Goal: Task Accomplishment & Management: Complete application form

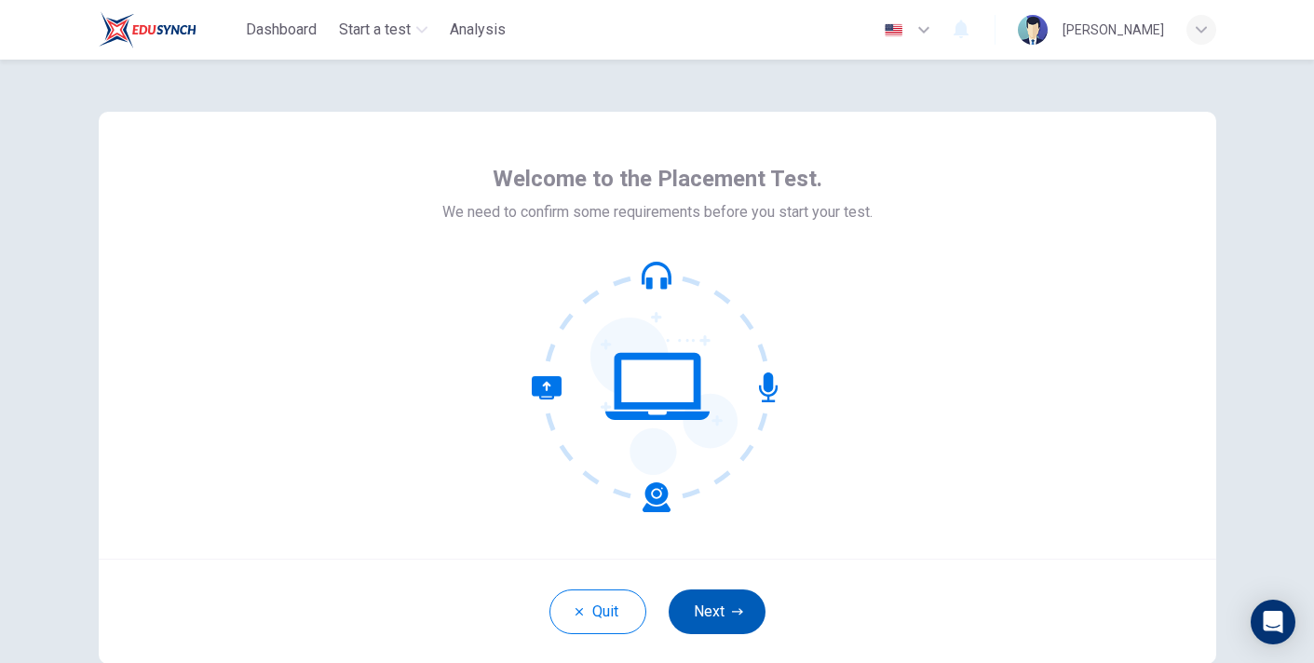
click at [736, 611] on icon "button" at bounding box center [737, 611] width 11 height 7
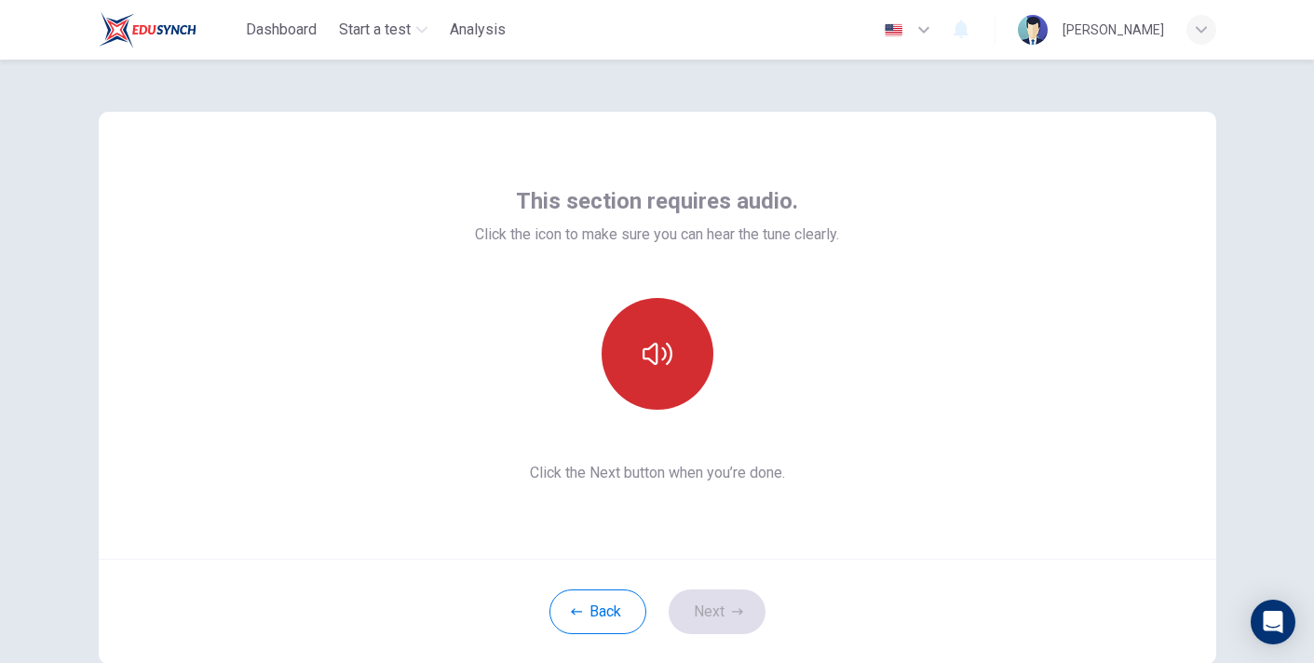
click at [667, 343] on icon "button" at bounding box center [657, 354] width 30 height 22
click at [668, 363] on icon "button" at bounding box center [657, 354] width 30 height 30
click at [670, 367] on icon "button" at bounding box center [657, 354] width 30 height 30
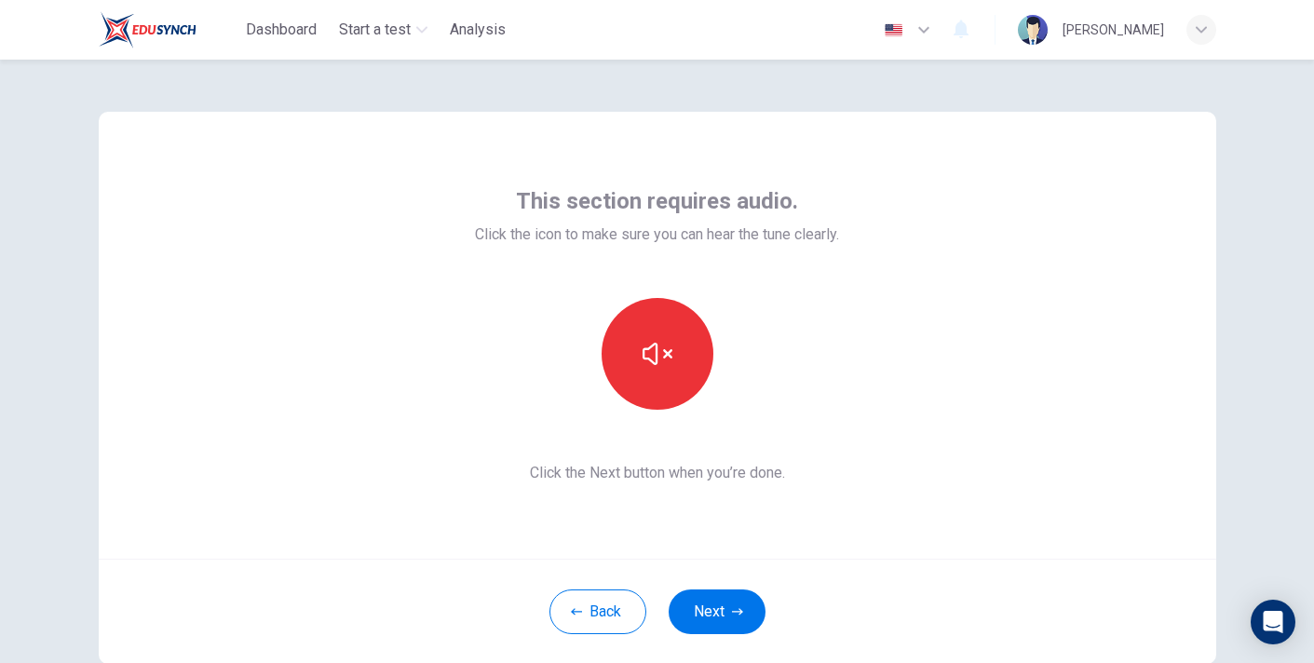
click at [915, 584] on div "Back Next" at bounding box center [657, 611] width 1117 height 105
click at [676, 393] on button "button" at bounding box center [657, 354] width 112 height 112
click at [737, 611] on icon "button" at bounding box center [737, 611] width 11 height 7
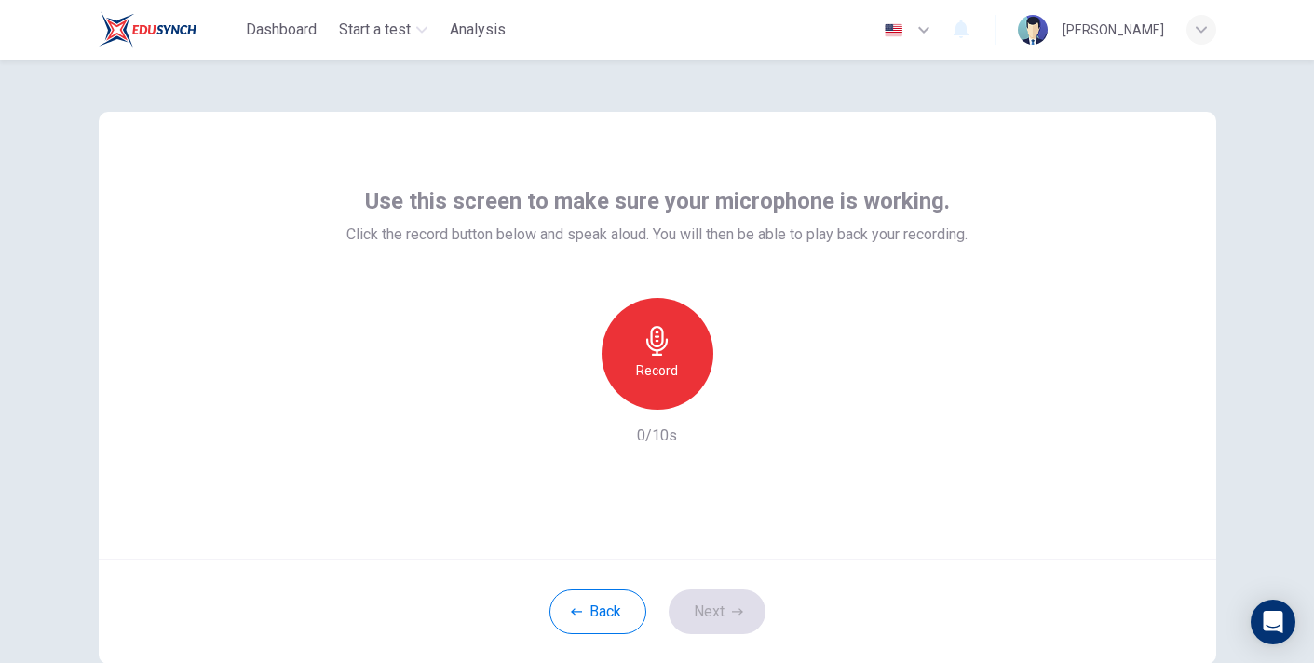
click at [693, 375] on div "Record" at bounding box center [657, 354] width 112 height 112
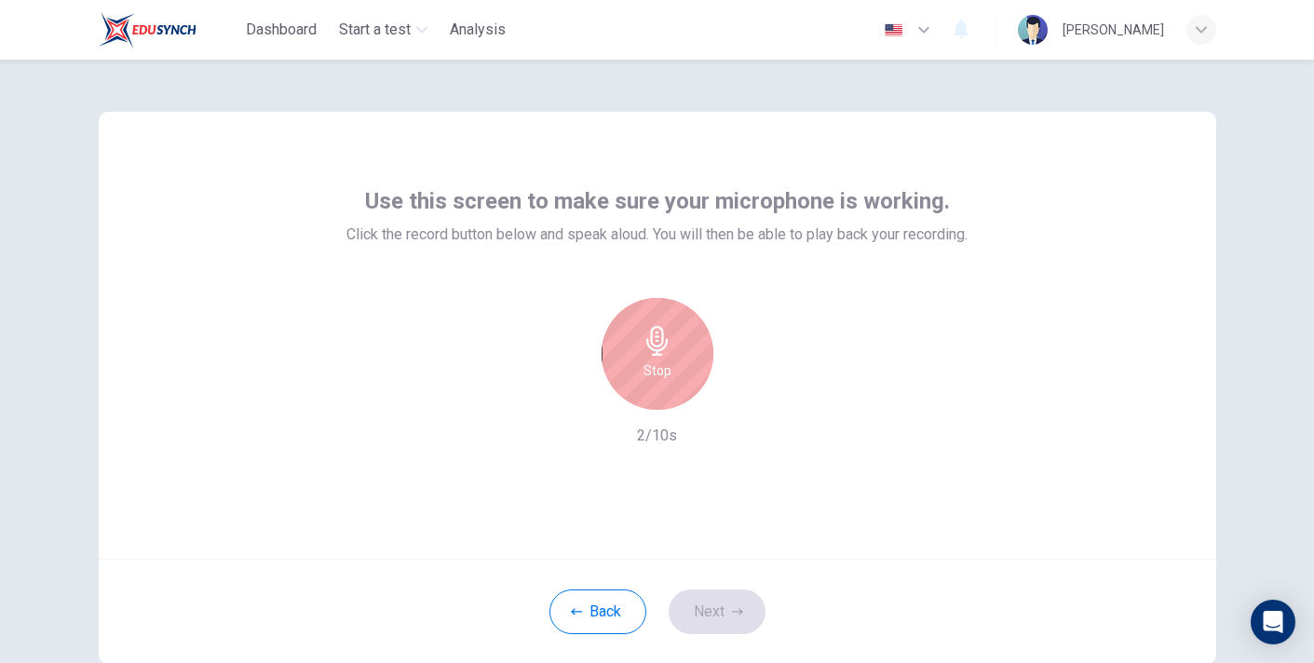
click at [666, 376] on h6 "Stop" at bounding box center [657, 370] width 28 height 22
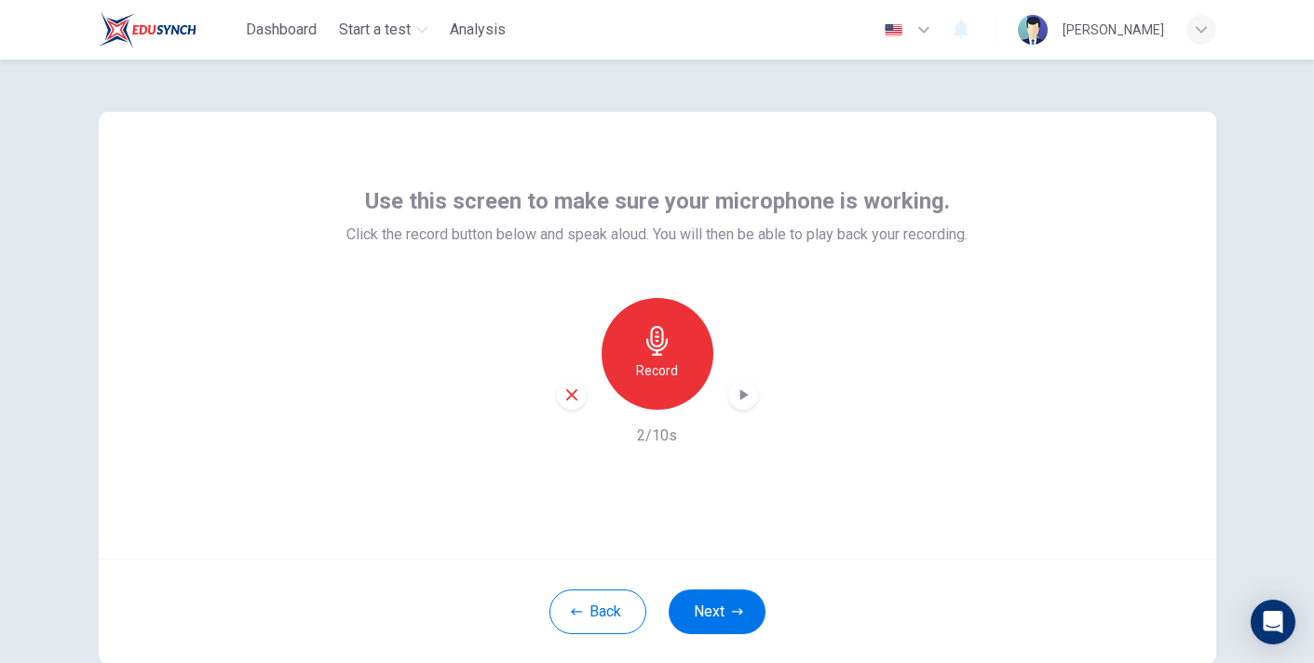
click at [743, 394] on icon "button" at bounding box center [743, 394] width 8 height 11
click at [735, 606] on icon "button" at bounding box center [737, 611] width 11 height 11
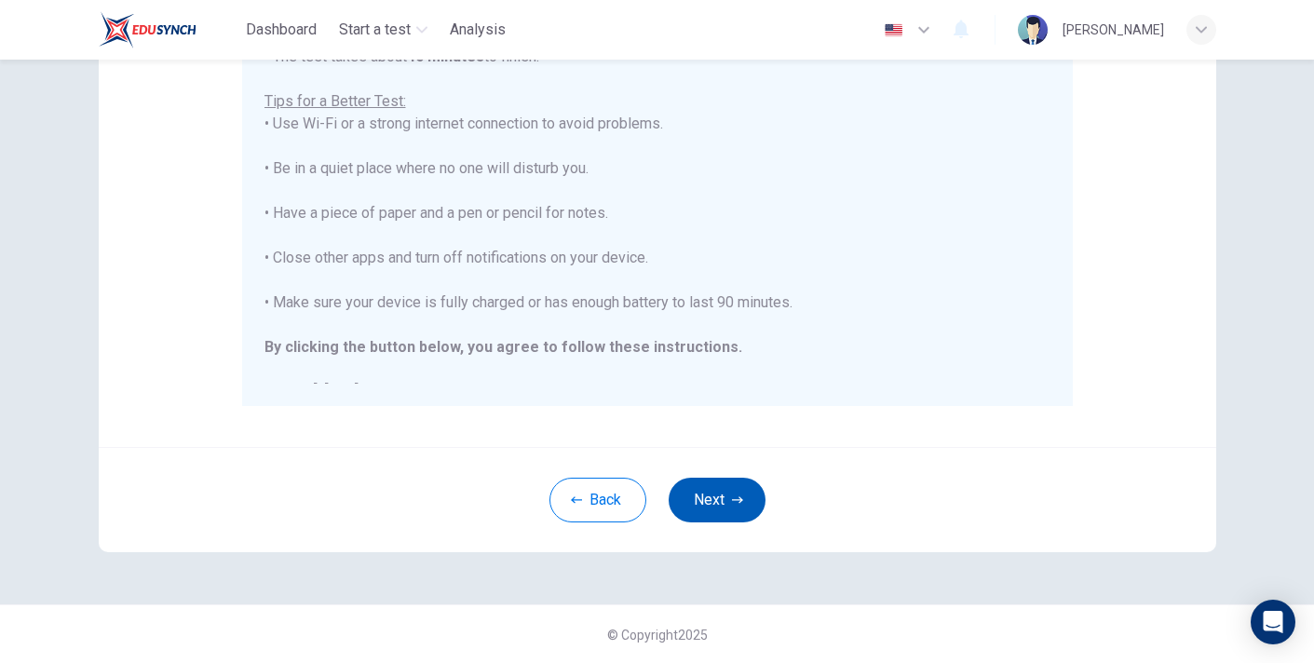
scroll to position [20, 0]
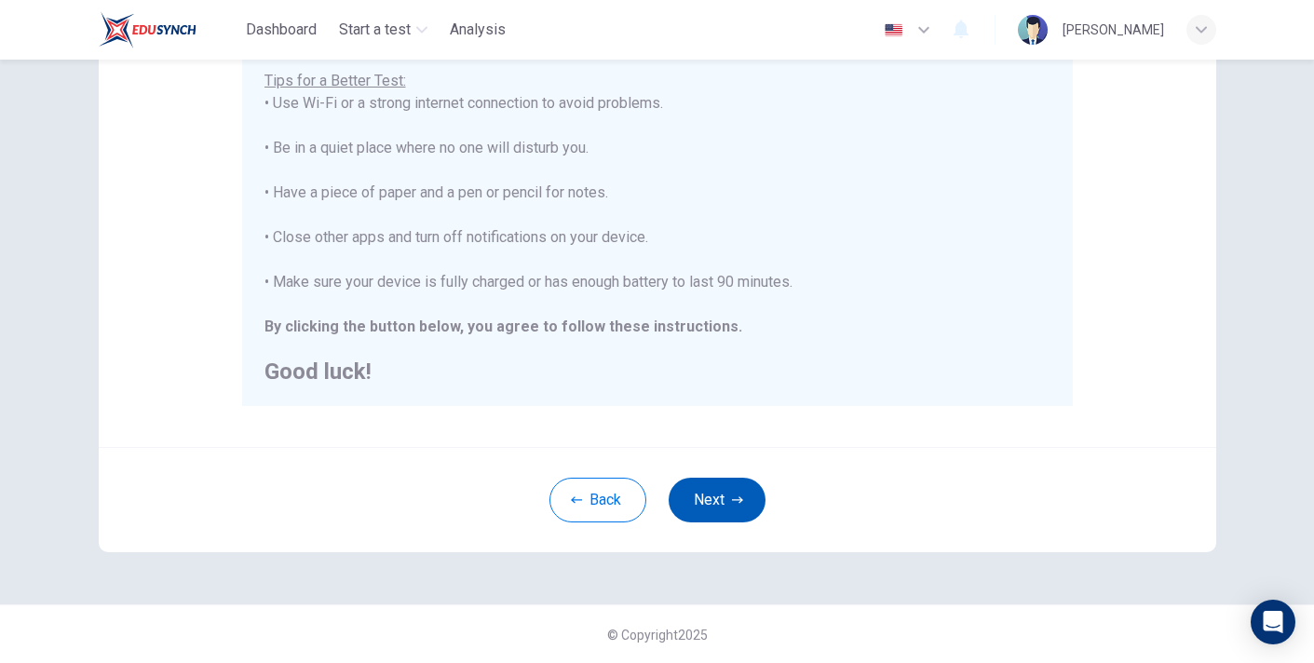
click at [736, 498] on icon "button" at bounding box center [737, 499] width 11 height 7
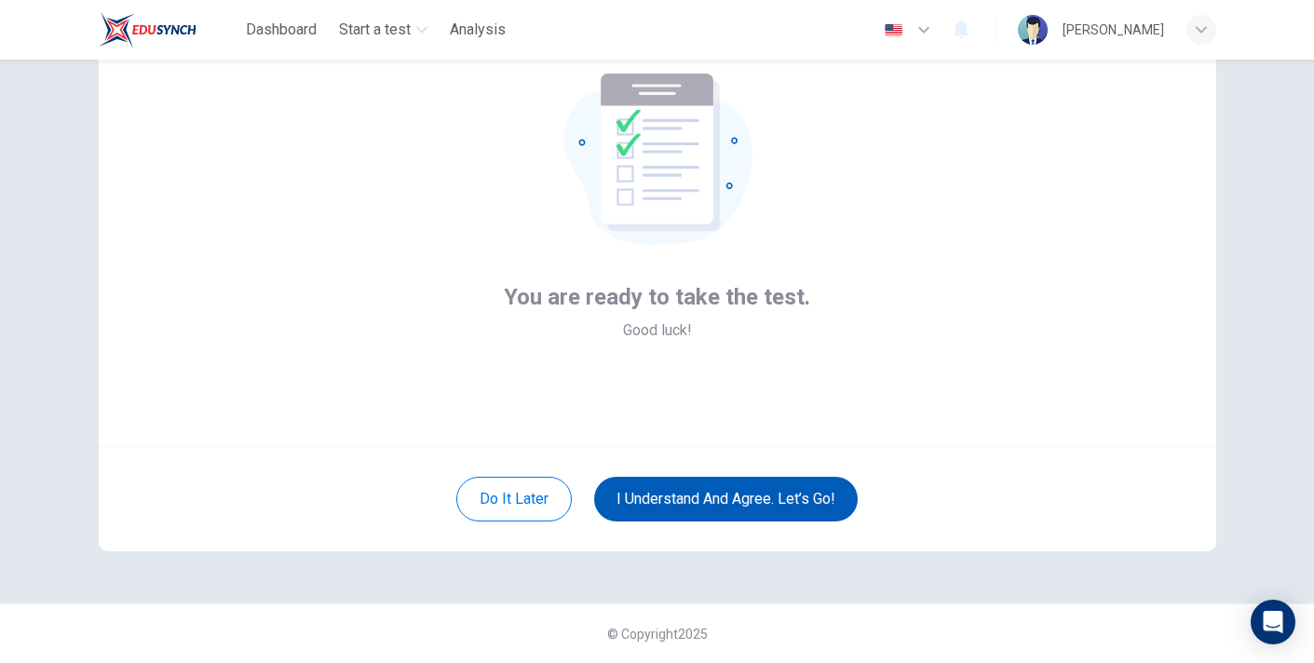
scroll to position [112, 0]
click at [784, 498] on button "I understand and agree. Let’s go!" at bounding box center [725, 500] width 263 height 45
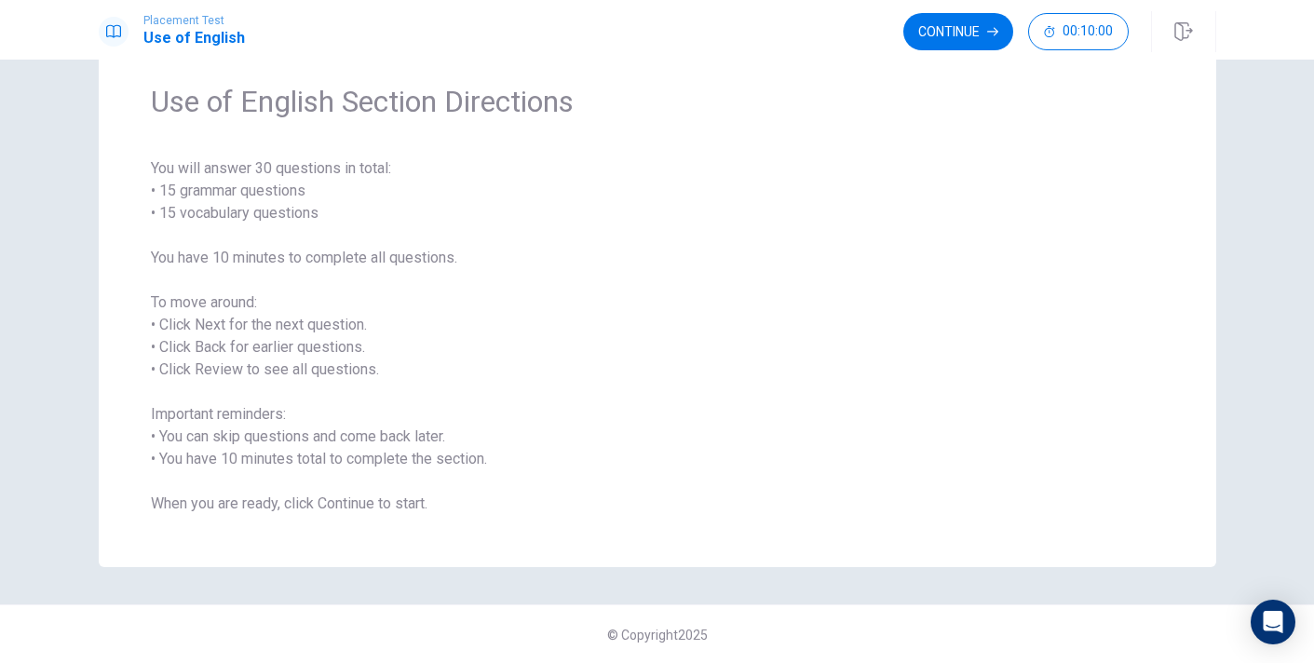
scroll to position [67, 0]
click at [970, 56] on div "Placement Test Use of English Continue 00:10:00" at bounding box center [657, 30] width 1314 height 60
click at [982, 51] on div "Continue 00:10:00" at bounding box center [1059, 31] width 313 height 41
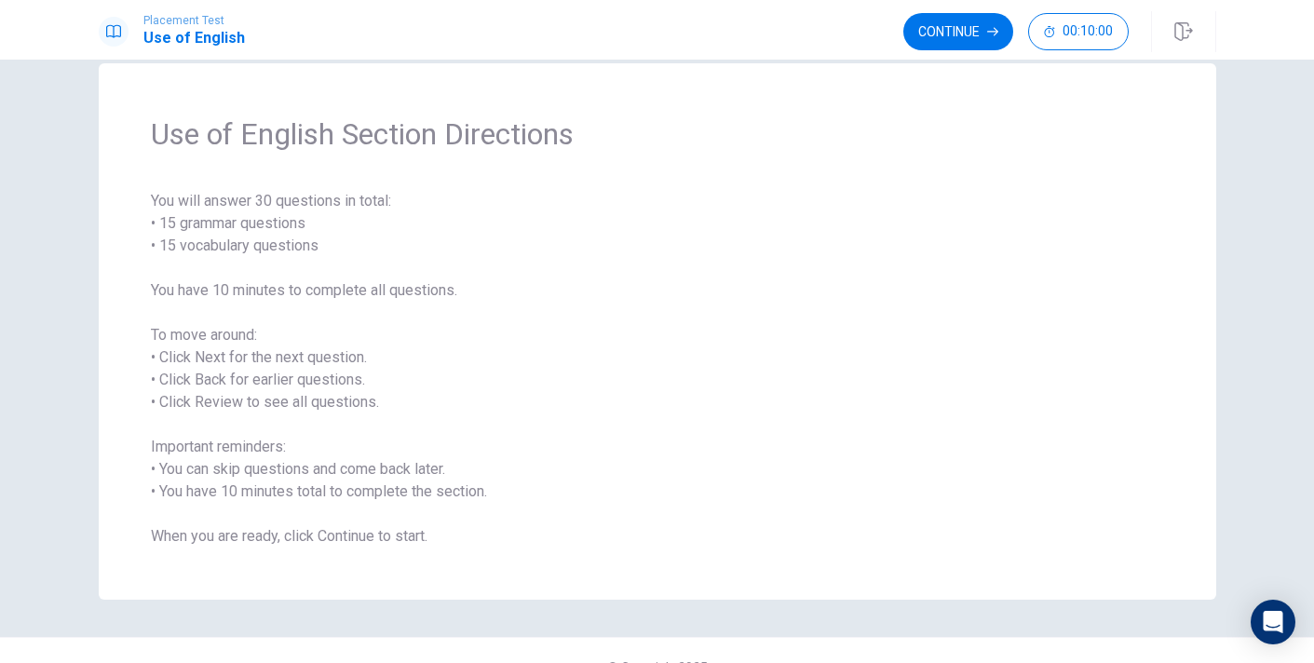
scroll to position [48, 0]
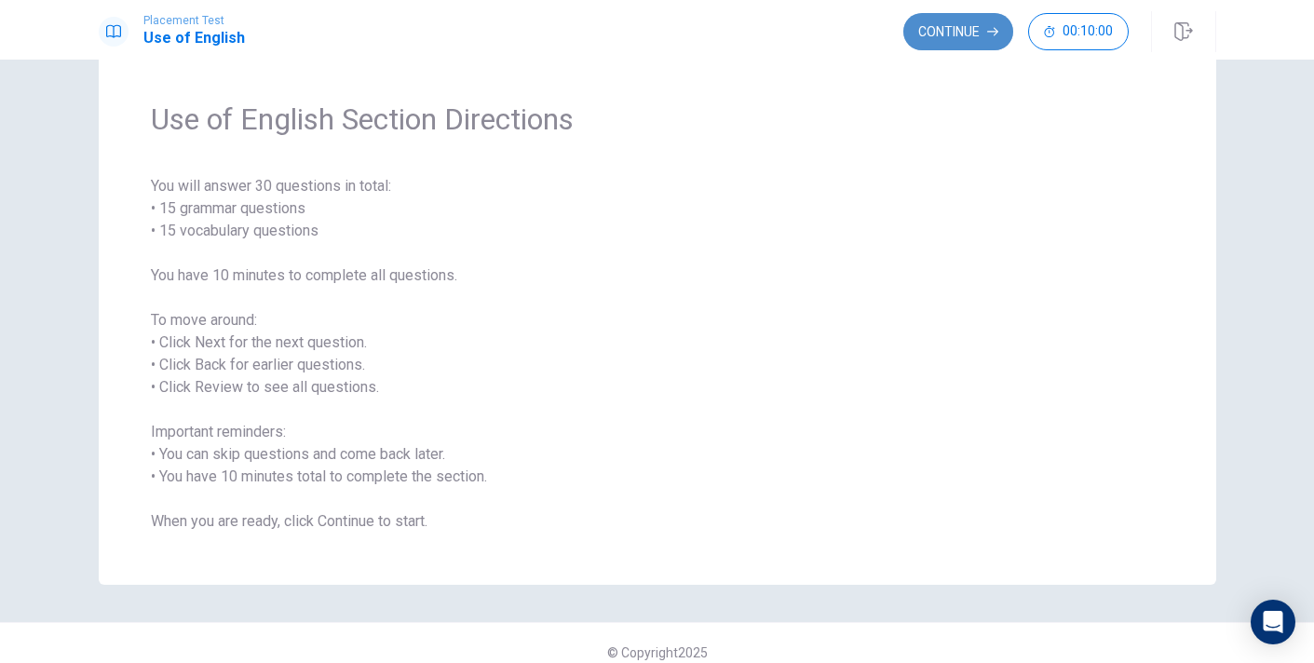
click at [962, 33] on button "Continue" at bounding box center [958, 31] width 110 height 37
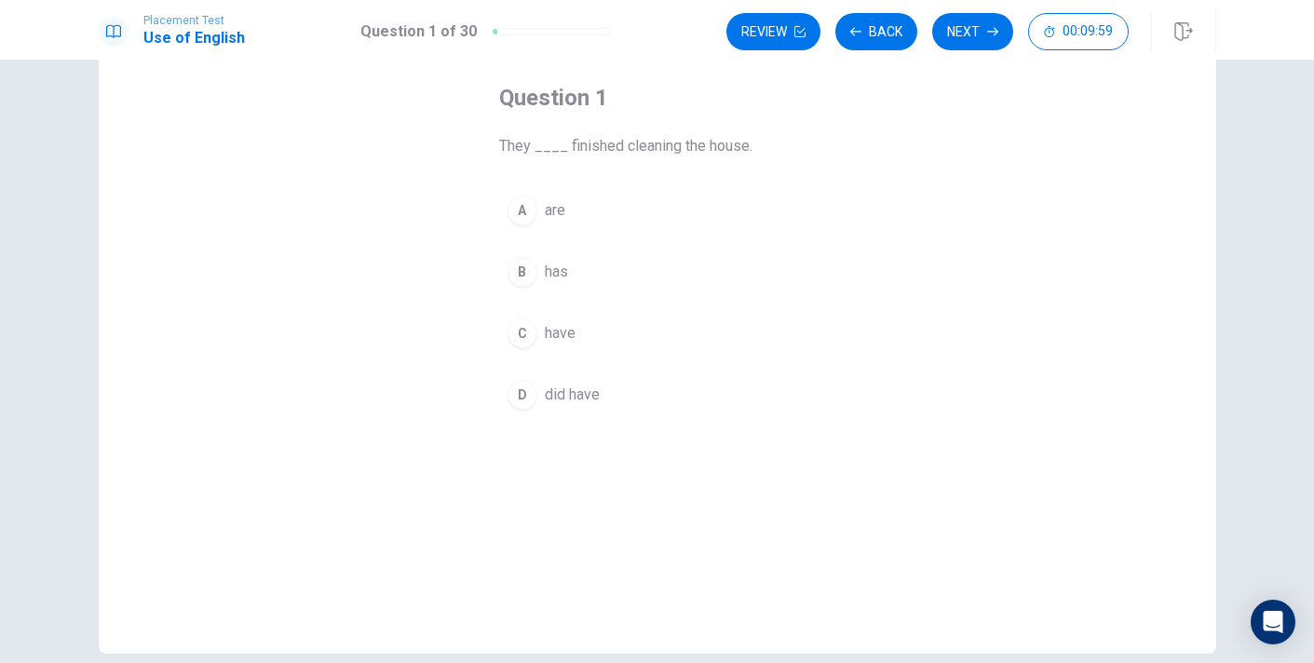
scroll to position [90, 0]
click at [520, 330] on div "C" at bounding box center [522, 333] width 30 height 30
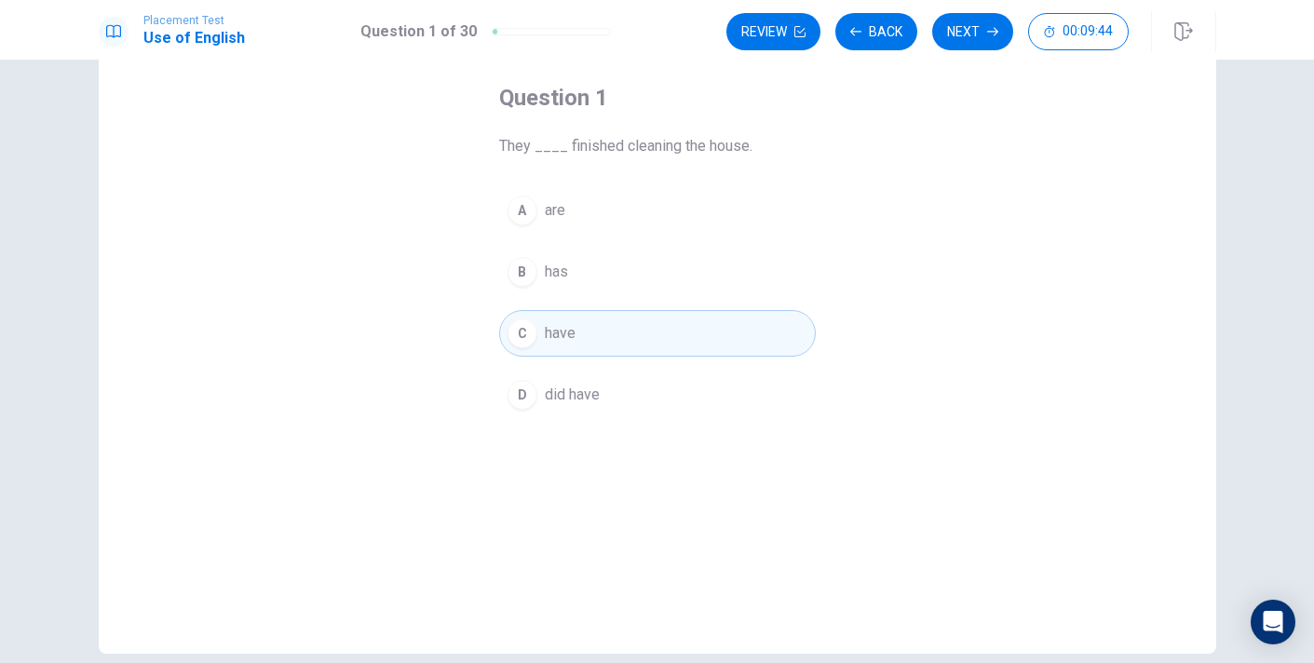
click at [977, 50] on div "Review Back Next 00:09:44" at bounding box center [971, 31] width 490 height 41
click at [956, 31] on button "Next" at bounding box center [972, 31] width 81 height 37
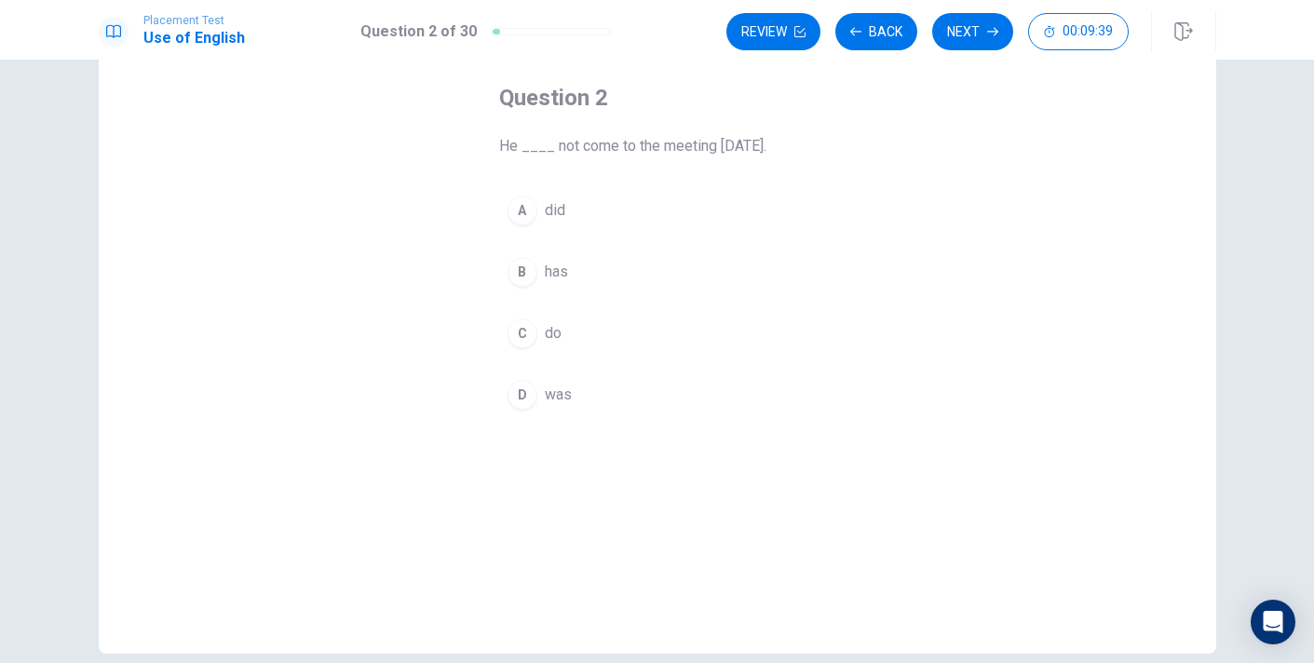
click at [519, 207] on div "A" at bounding box center [522, 210] width 30 height 30
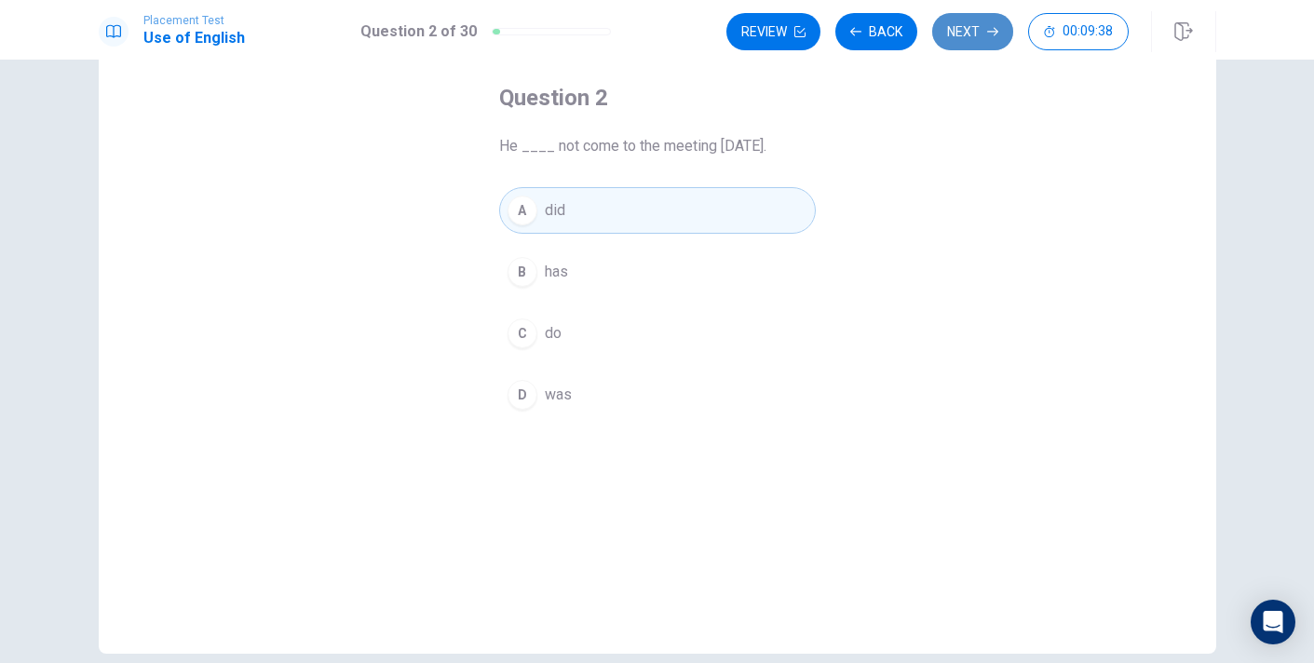
click at [951, 37] on button "Next" at bounding box center [972, 31] width 81 height 37
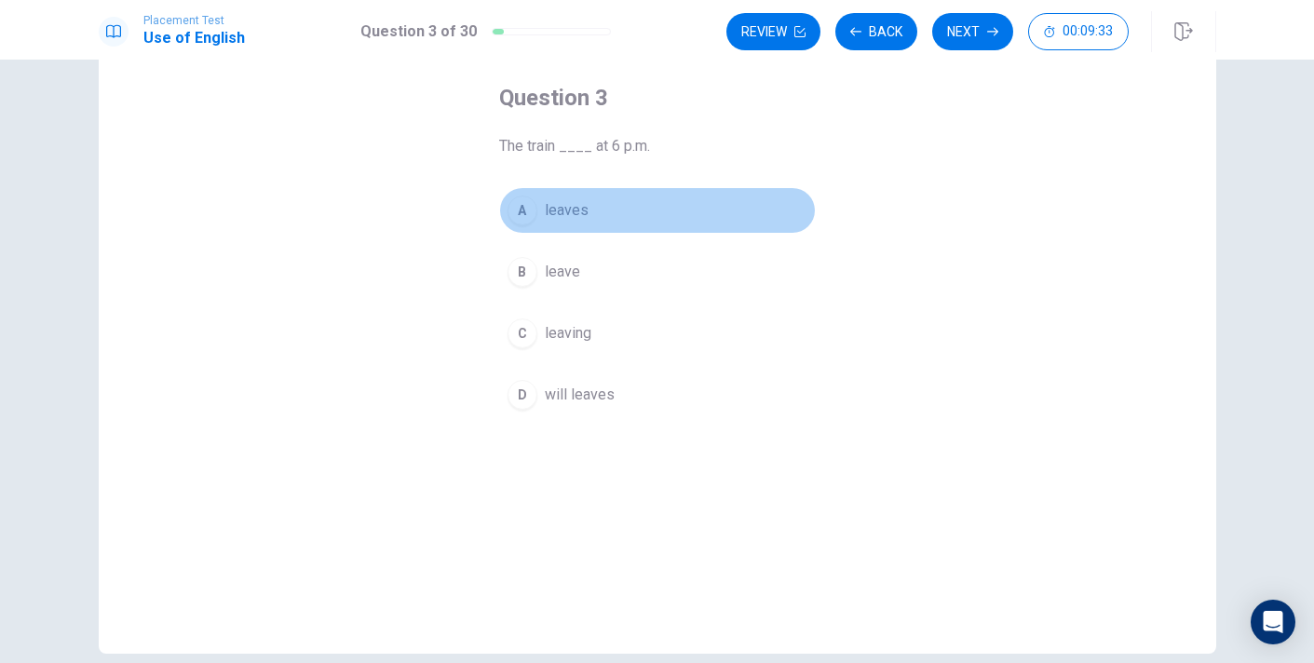
click at [526, 210] on div "A" at bounding box center [522, 210] width 30 height 30
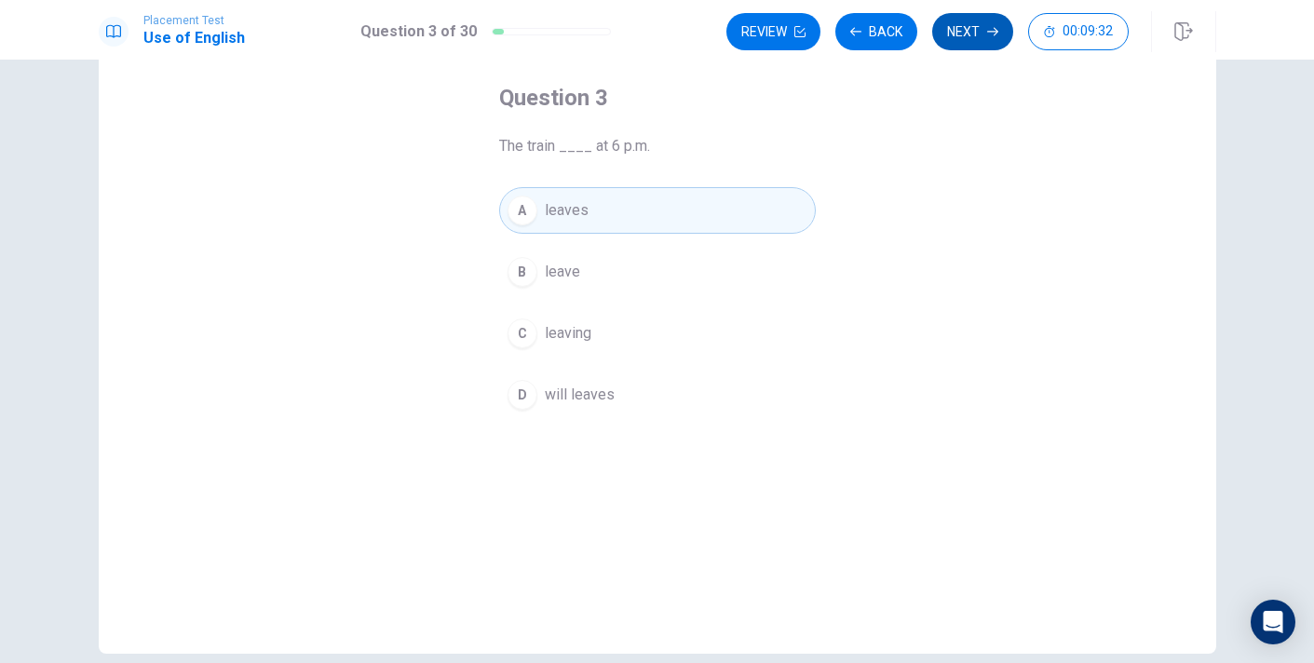
click at [969, 41] on button "Next" at bounding box center [972, 31] width 81 height 37
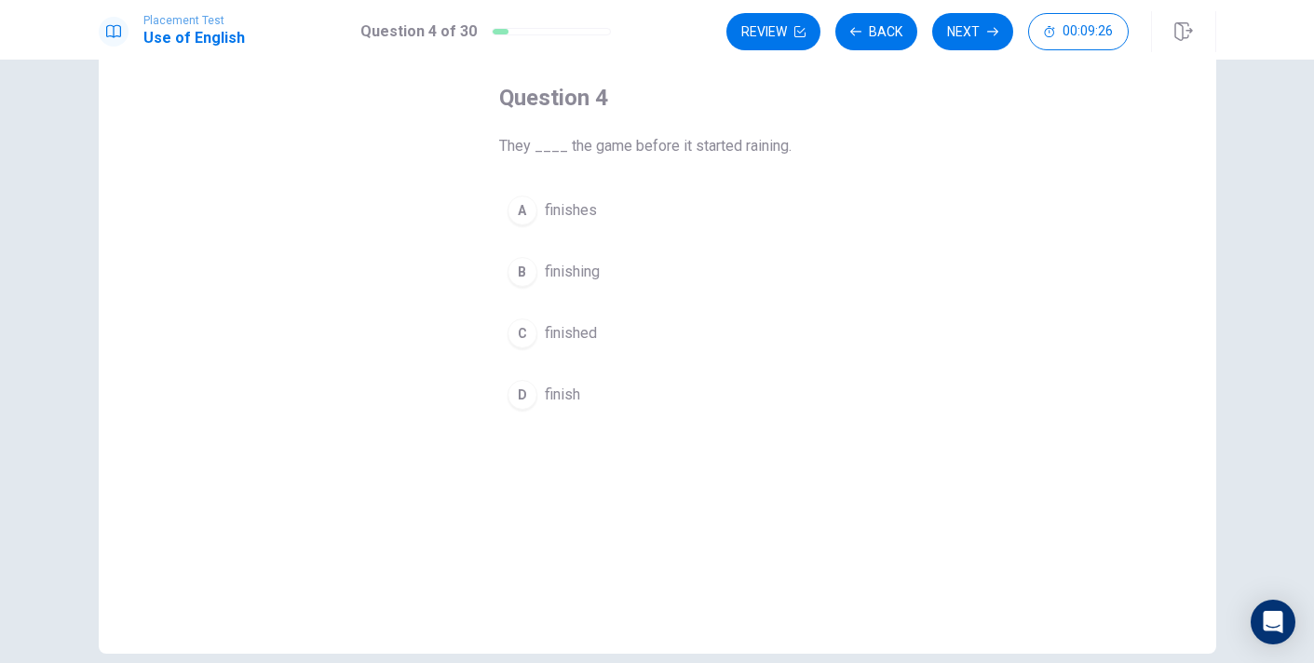
click at [519, 344] on div "C" at bounding box center [522, 333] width 30 height 30
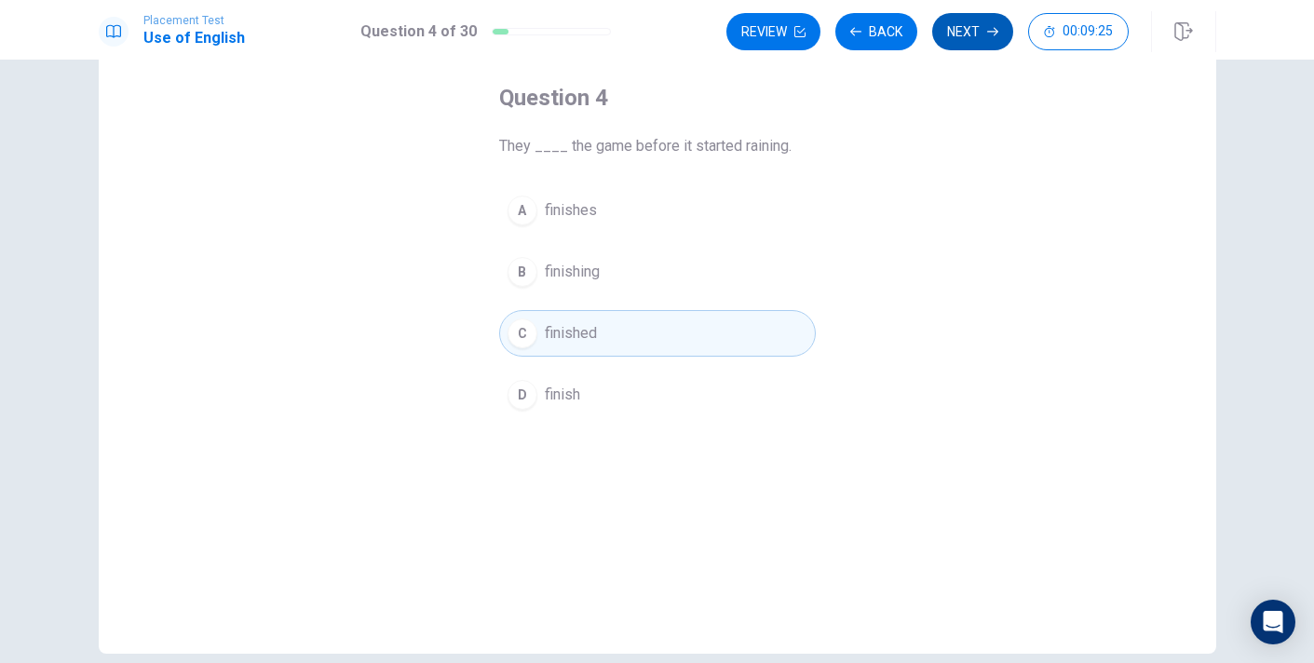
click at [961, 26] on button "Next" at bounding box center [972, 31] width 81 height 37
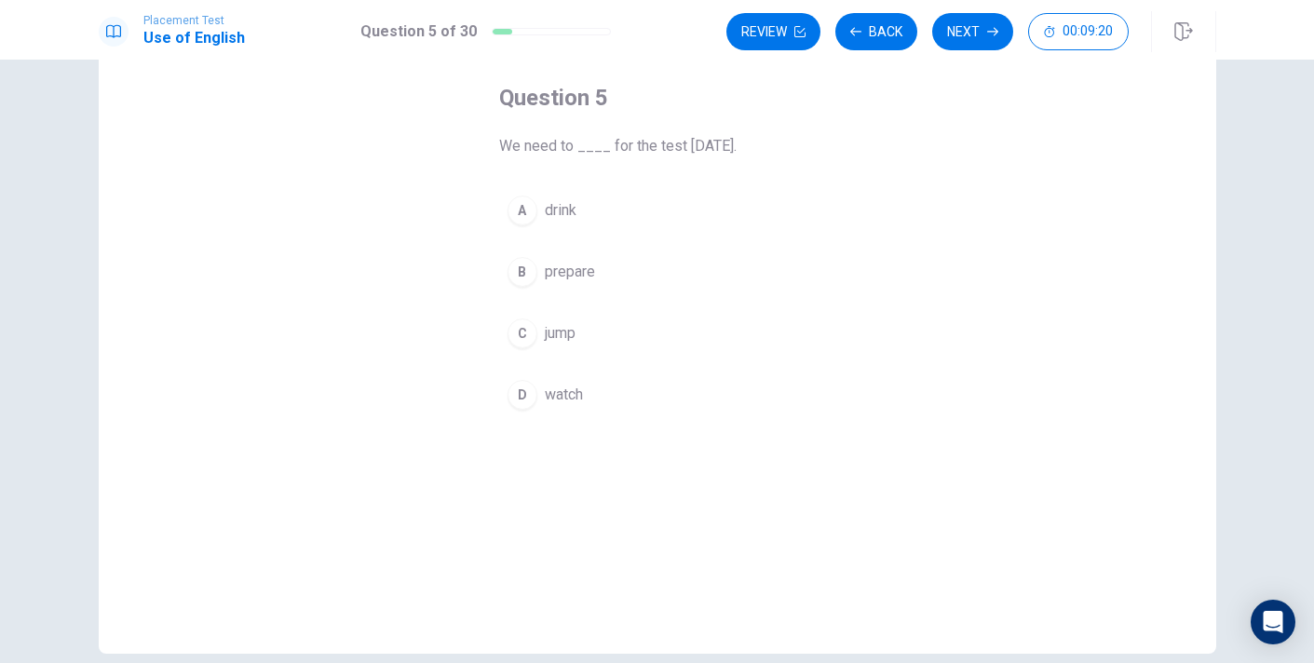
click at [526, 268] on div "B" at bounding box center [522, 272] width 30 height 30
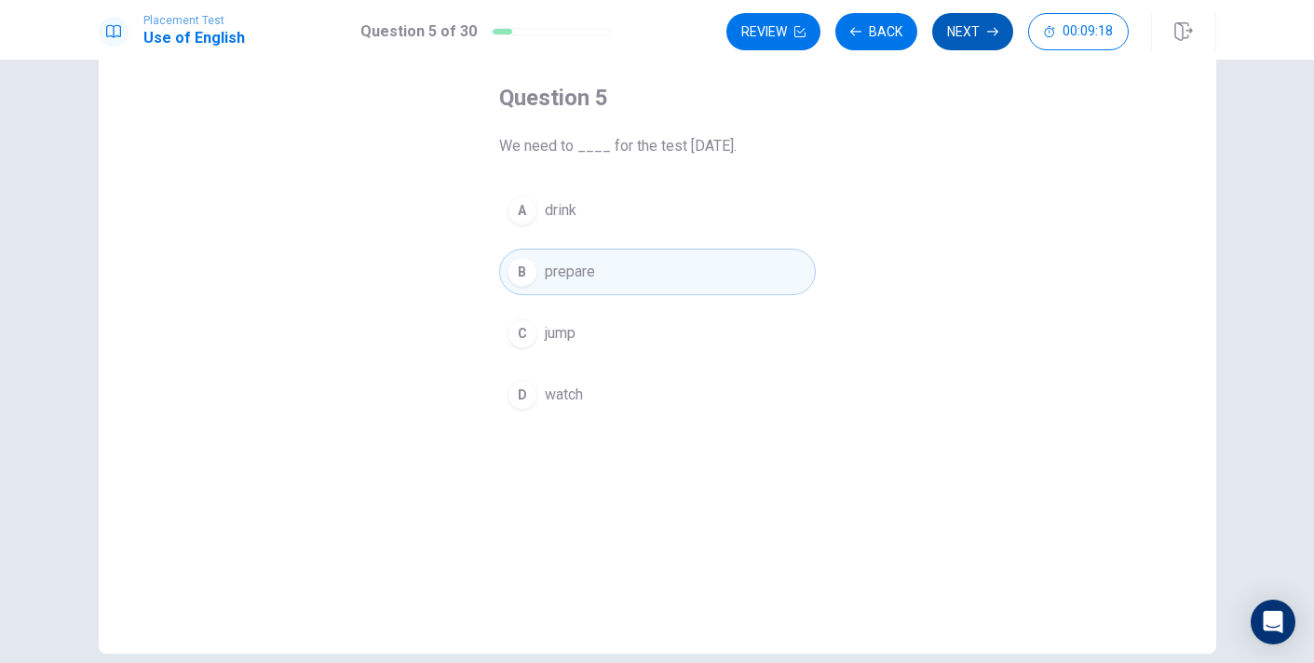
click at [1002, 20] on button "Next" at bounding box center [972, 31] width 81 height 37
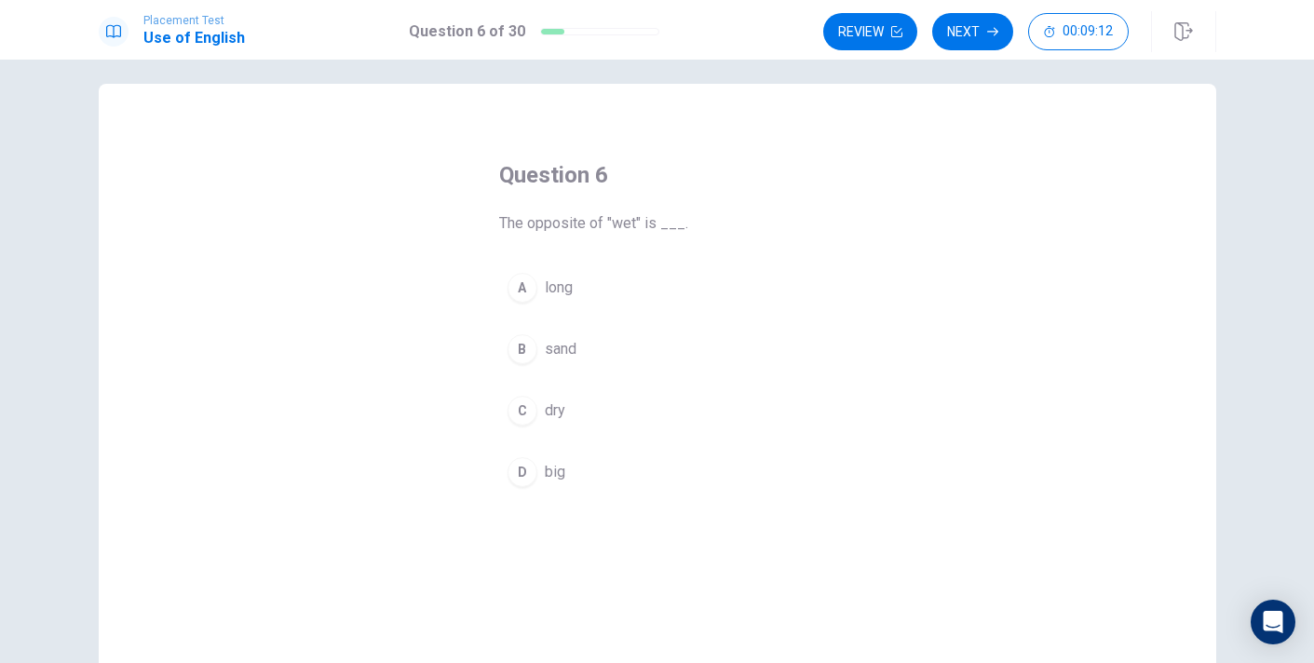
scroll to position [16, 0]
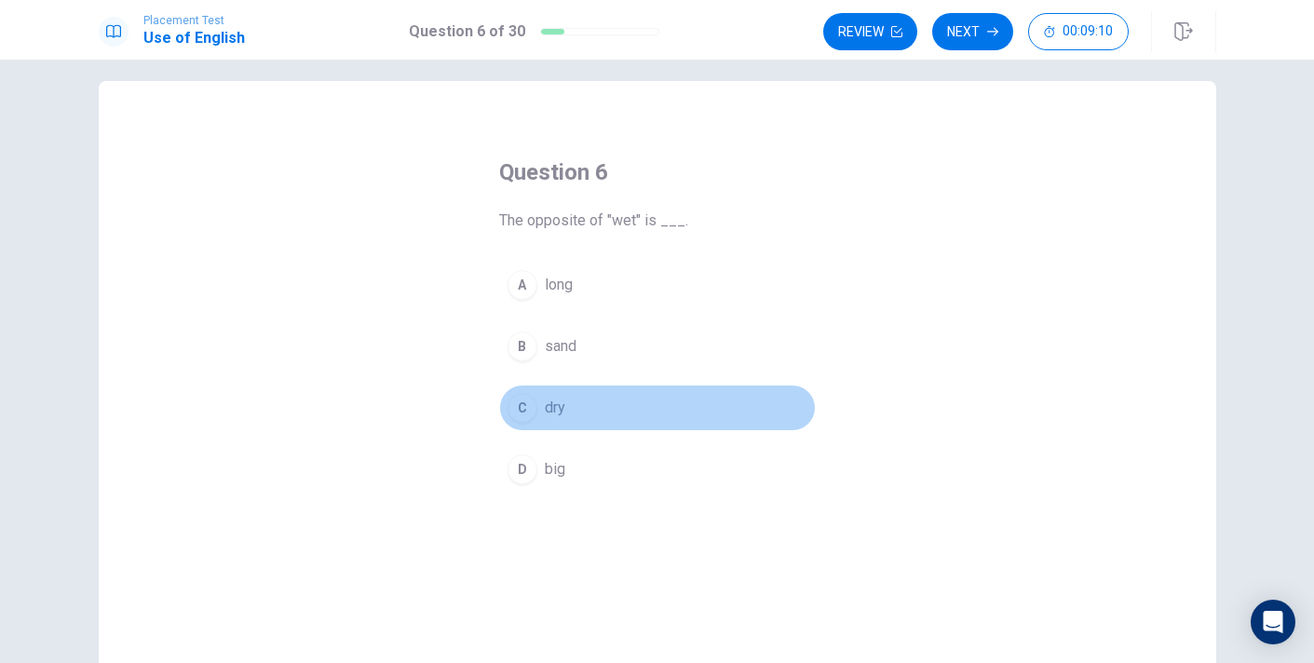
click at [518, 416] on div "C" at bounding box center [522, 408] width 30 height 30
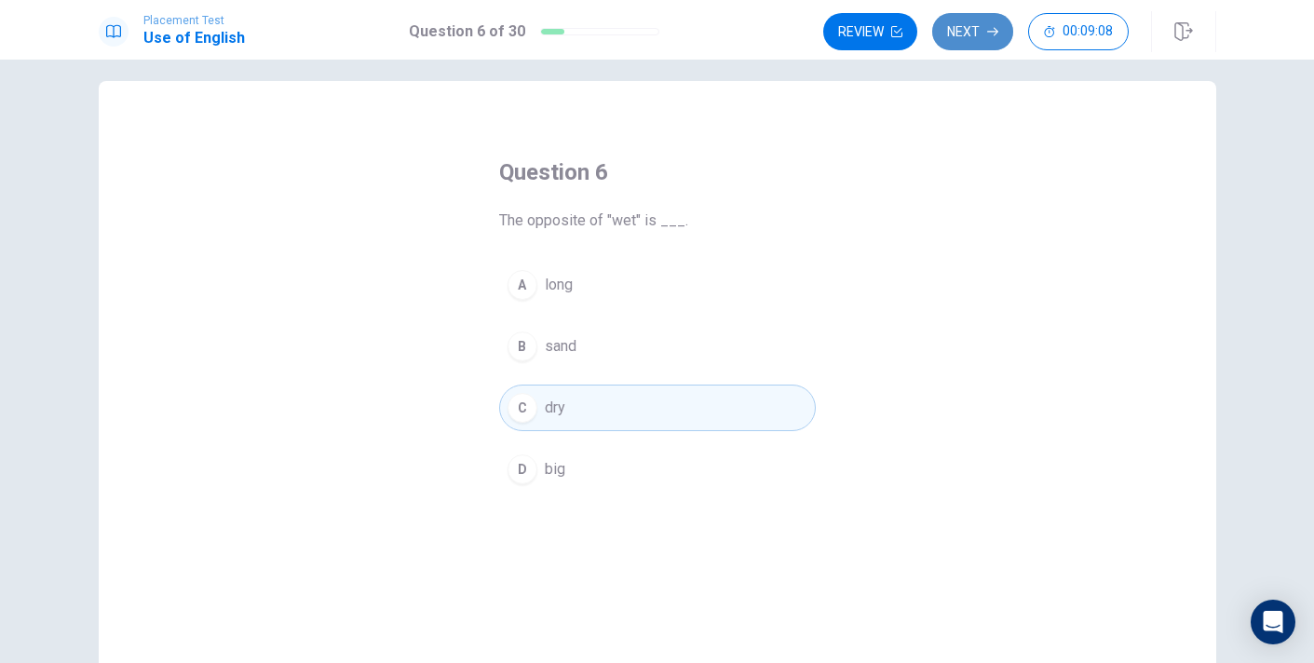
click at [981, 41] on button "Next" at bounding box center [972, 31] width 81 height 37
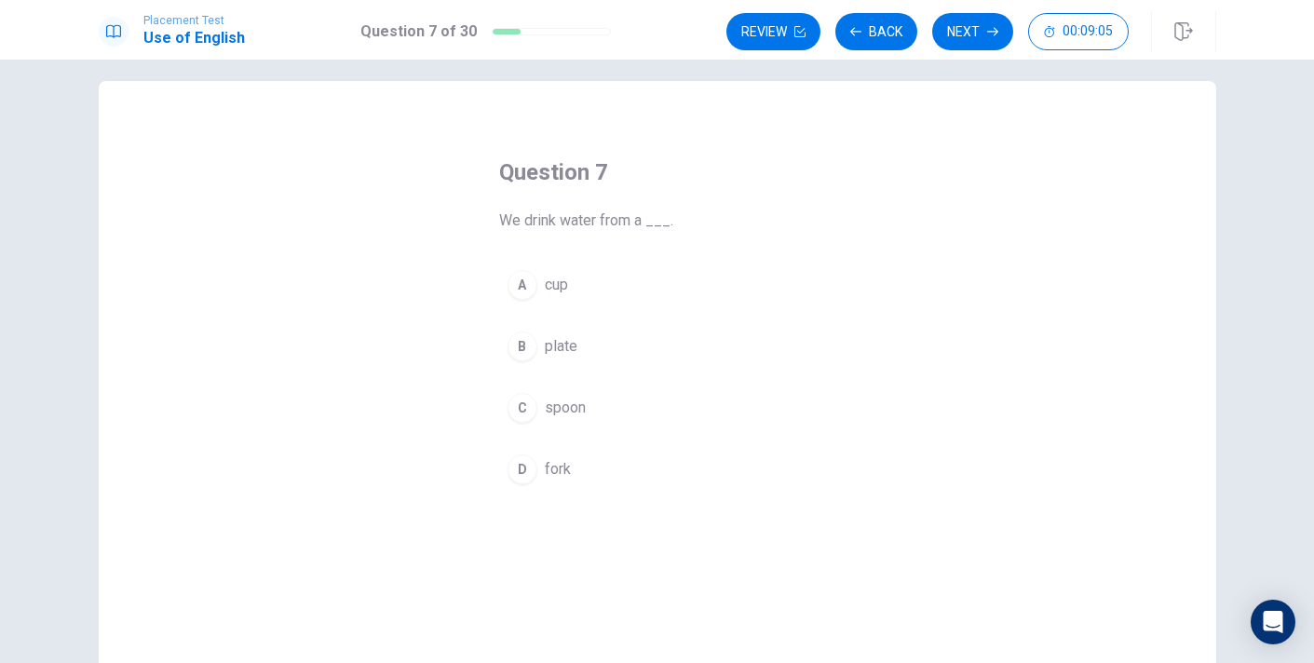
click at [519, 284] on div "A" at bounding box center [522, 285] width 30 height 30
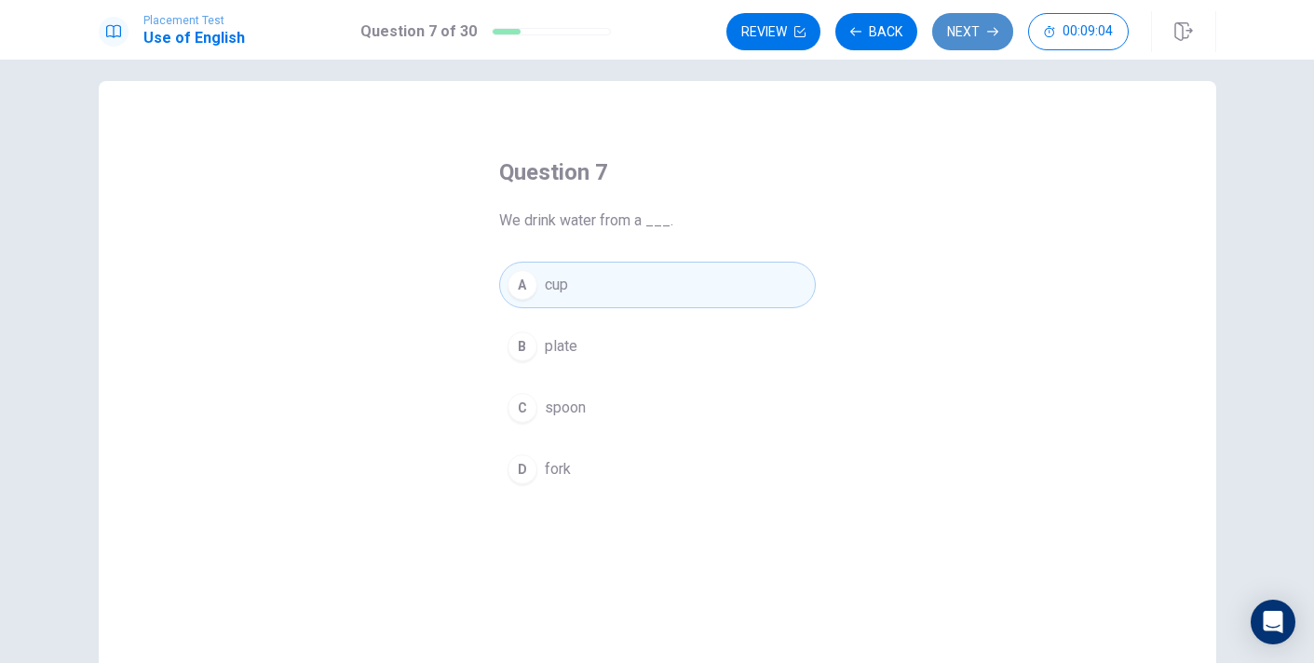
click at [969, 27] on button "Next" at bounding box center [972, 31] width 81 height 37
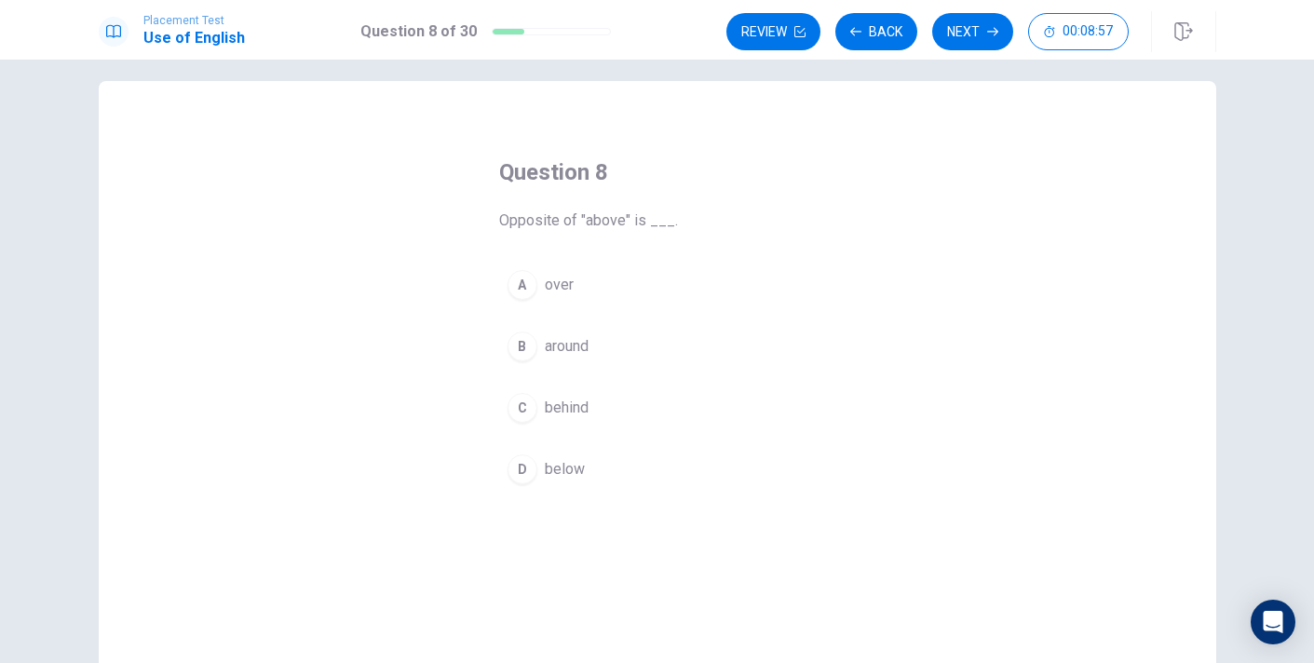
click at [513, 470] on div "D" at bounding box center [522, 469] width 30 height 30
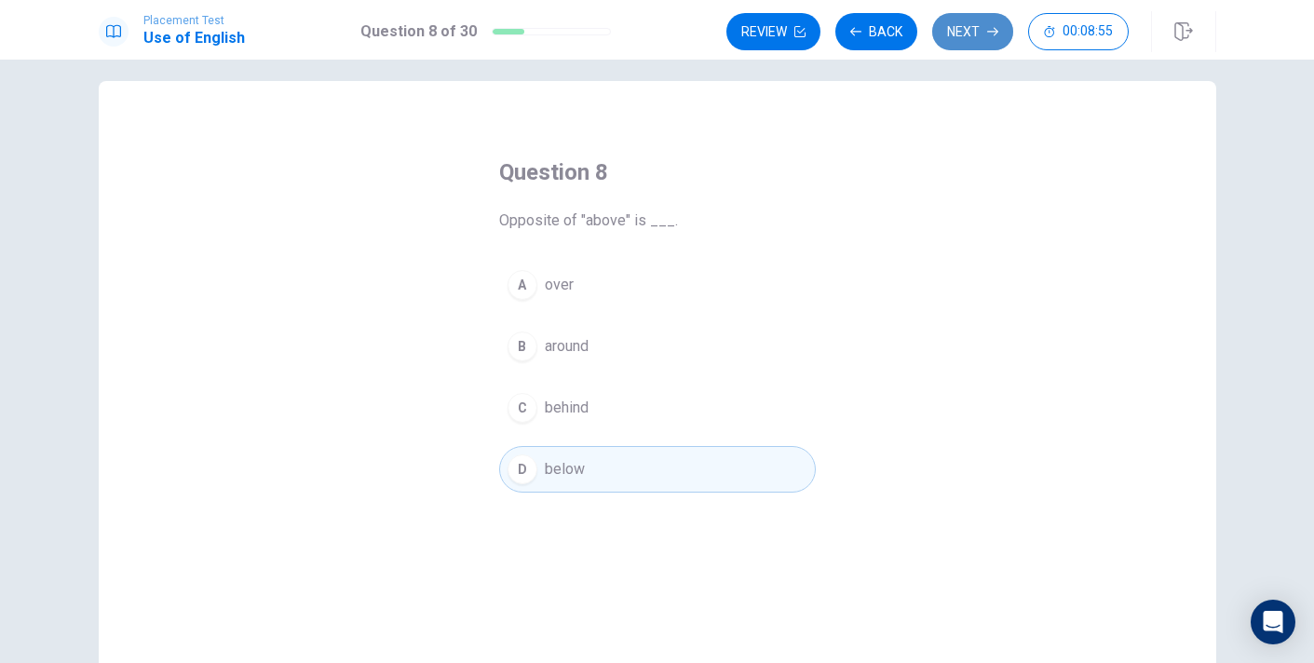
click at [977, 34] on button "Next" at bounding box center [972, 31] width 81 height 37
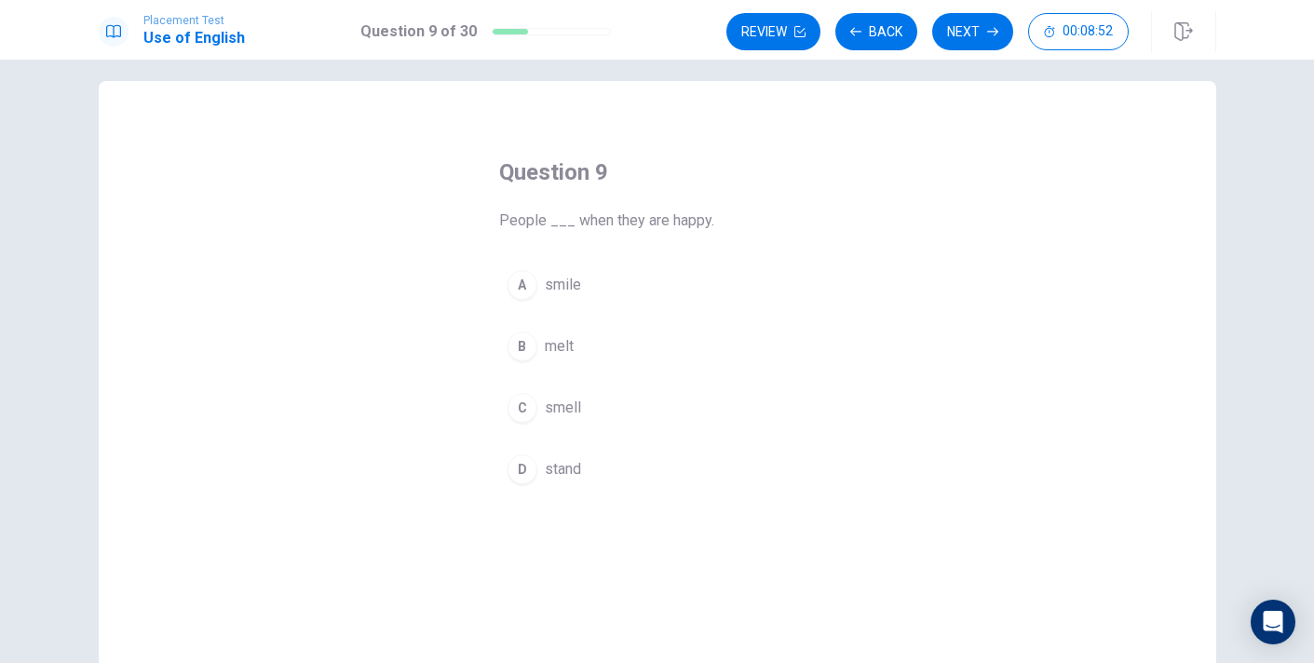
click at [520, 275] on div "A" at bounding box center [522, 285] width 30 height 30
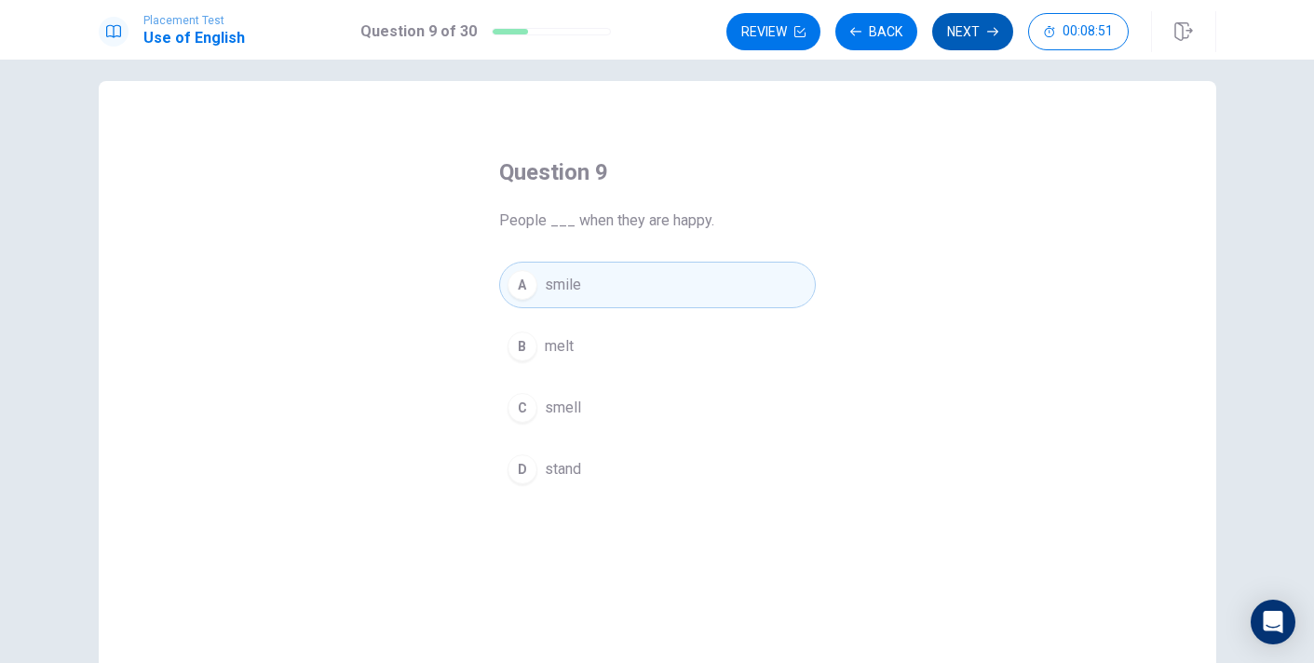
click at [954, 20] on button "Next" at bounding box center [972, 31] width 81 height 37
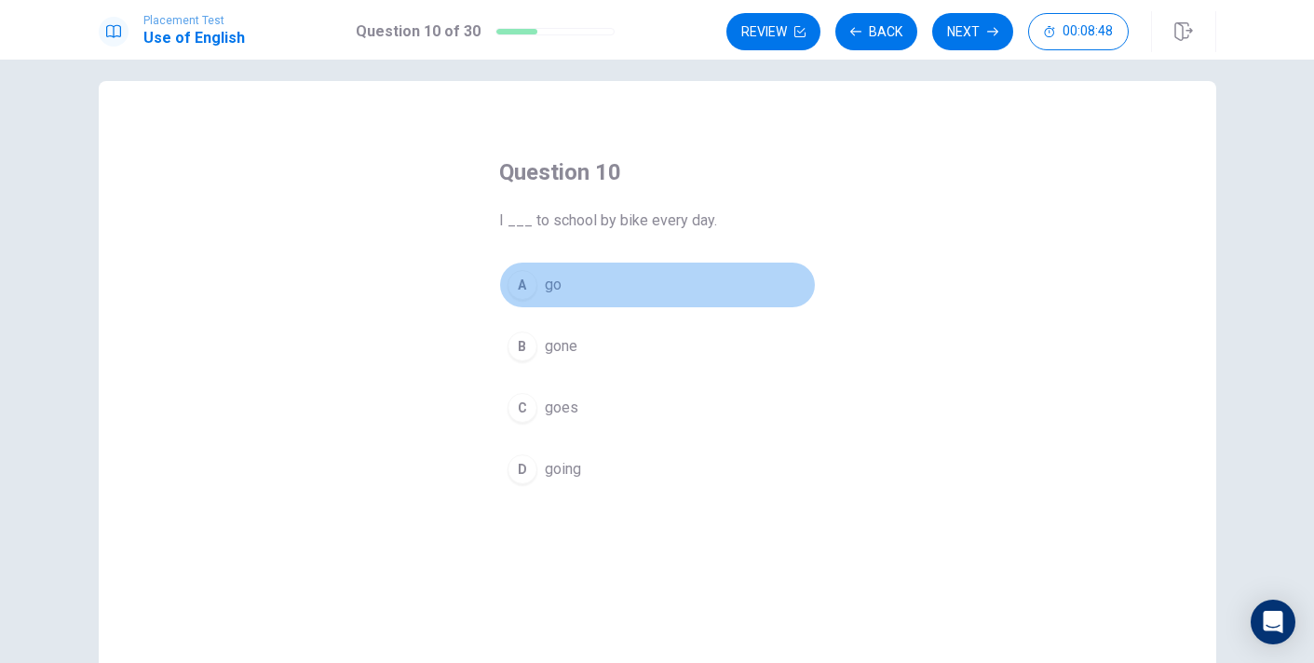
click at [529, 278] on div "A" at bounding box center [522, 285] width 30 height 30
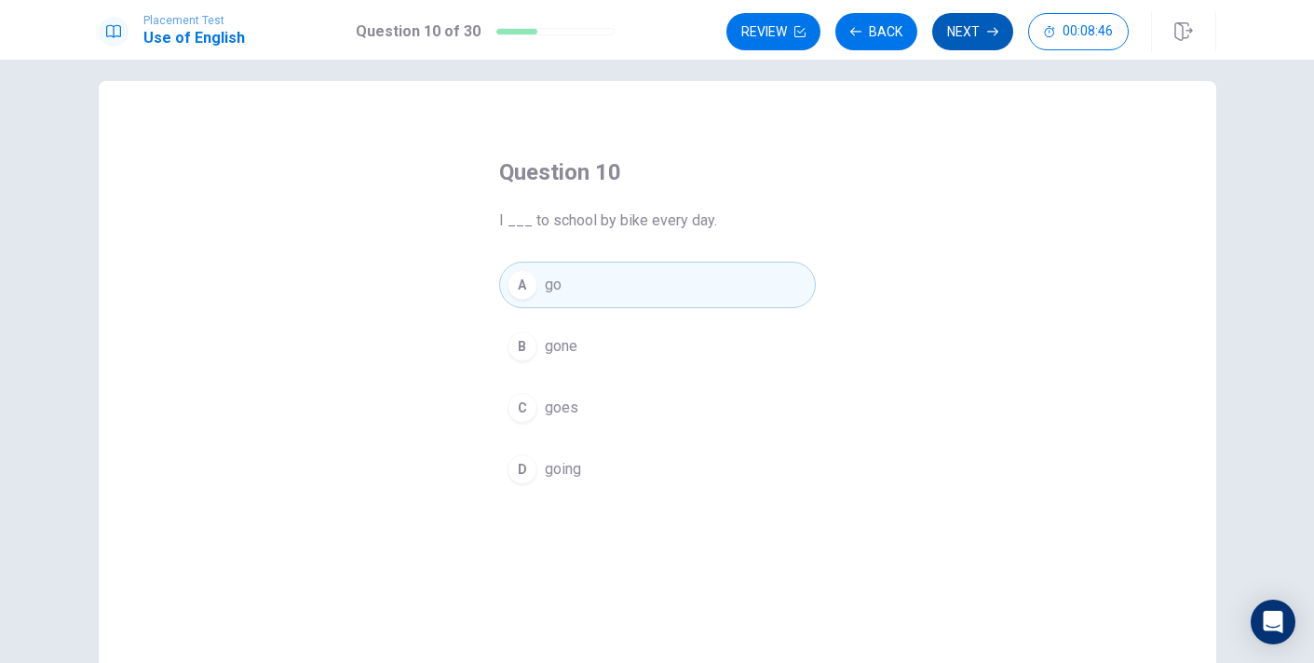
click at [946, 25] on button "Next" at bounding box center [972, 31] width 81 height 37
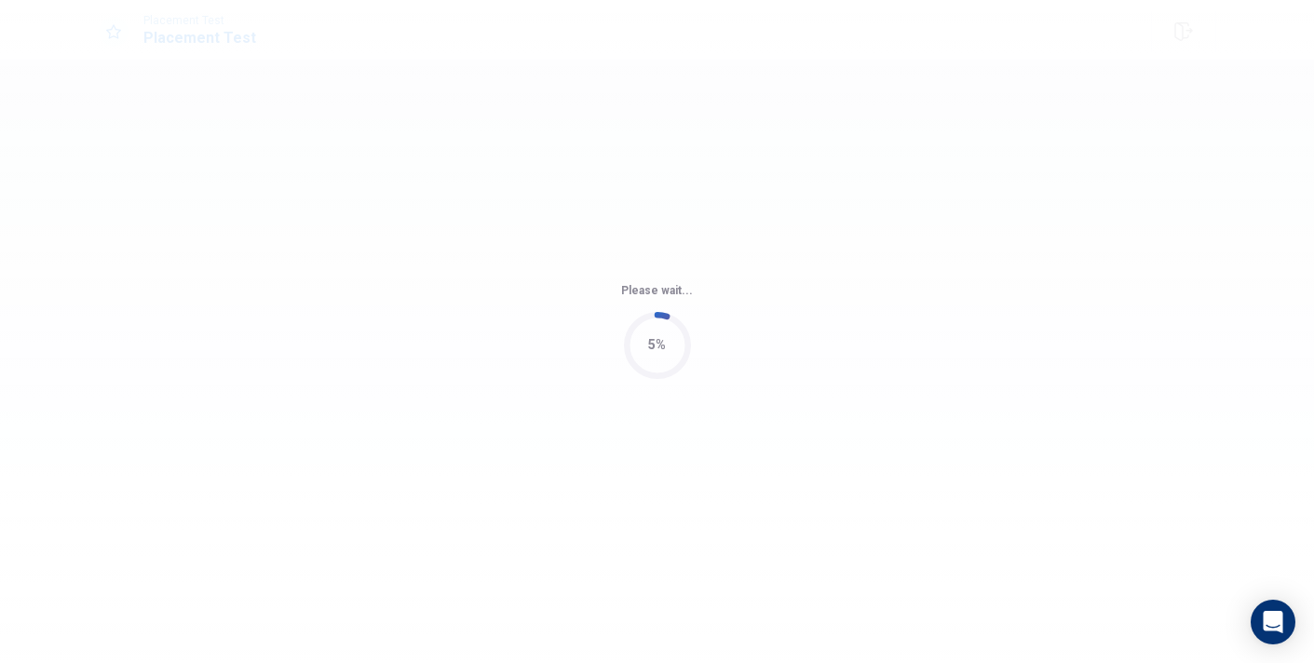
scroll to position [0, 0]
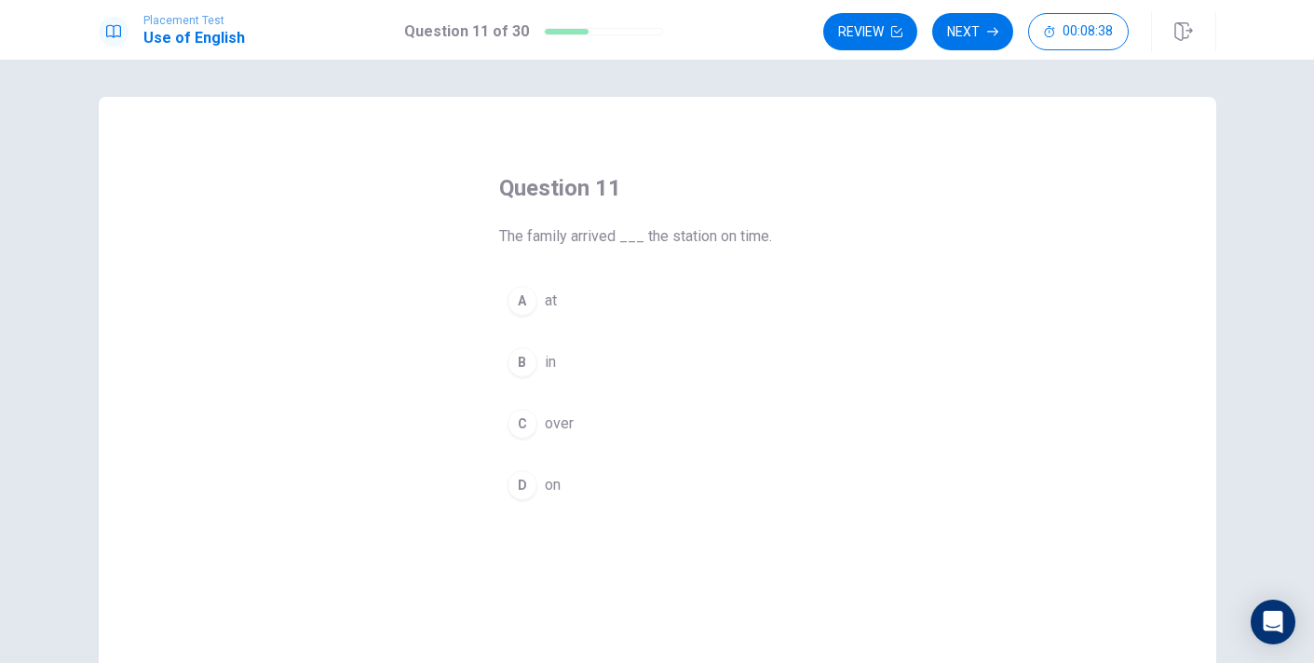
click at [523, 296] on div "A" at bounding box center [522, 301] width 30 height 30
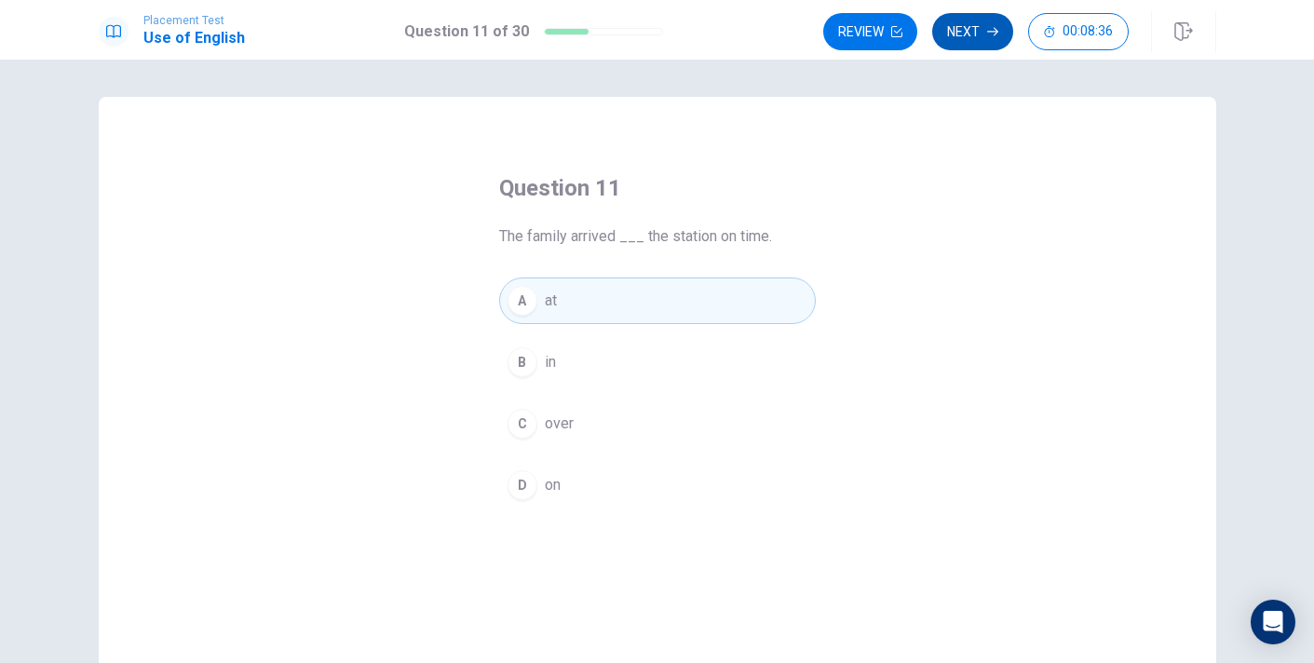
click at [970, 15] on button "Next" at bounding box center [972, 31] width 81 height 37
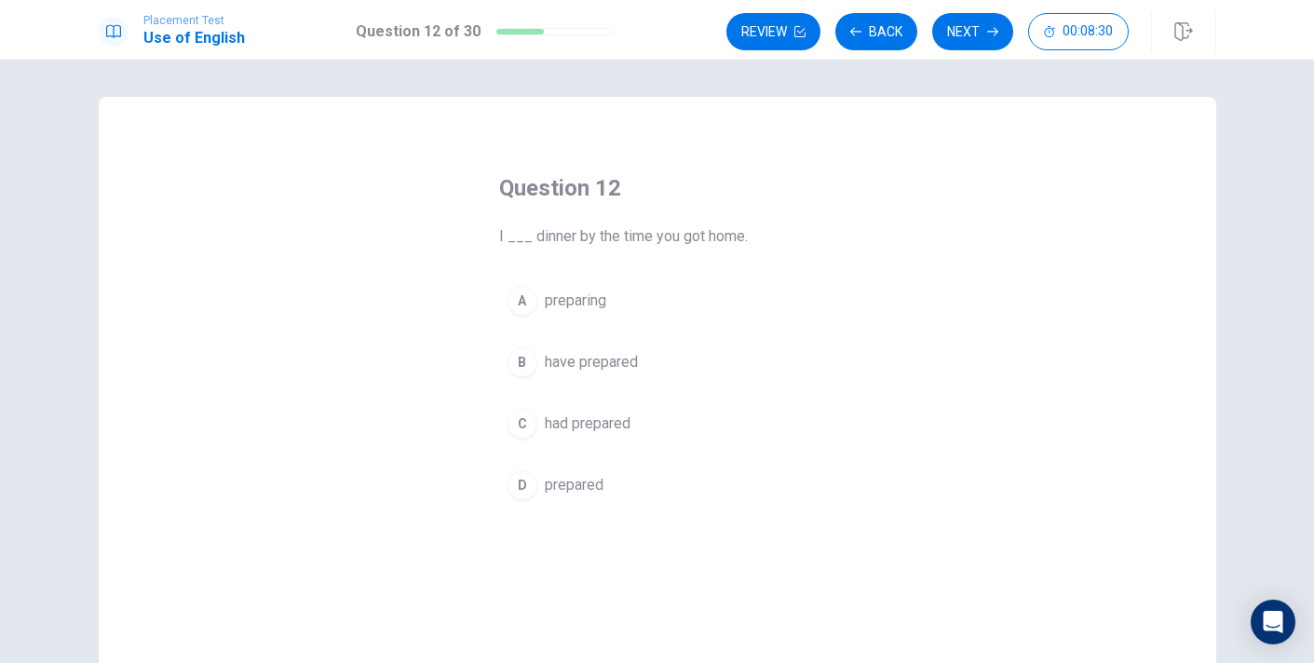
click at [516, 485] on div "D" at bounding box center [522, 485] width 30 height 30
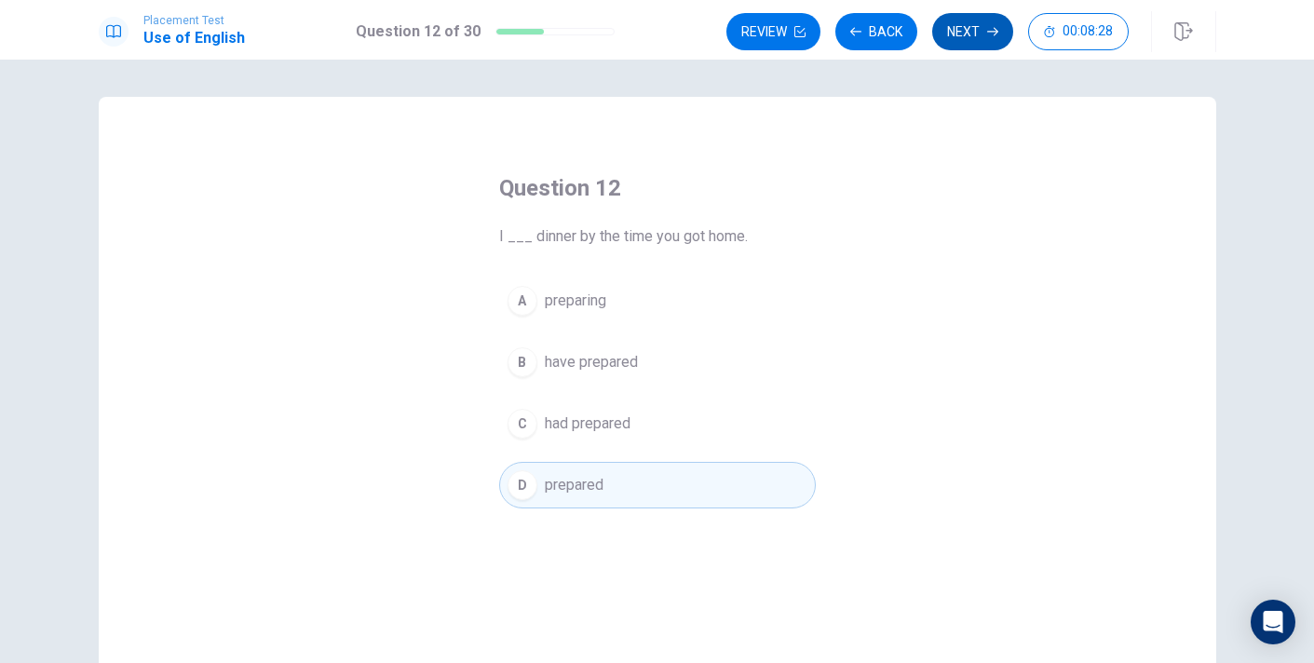
click at [988, 38] on button "Next" at bounding box center [972, 31] width 81 height 37
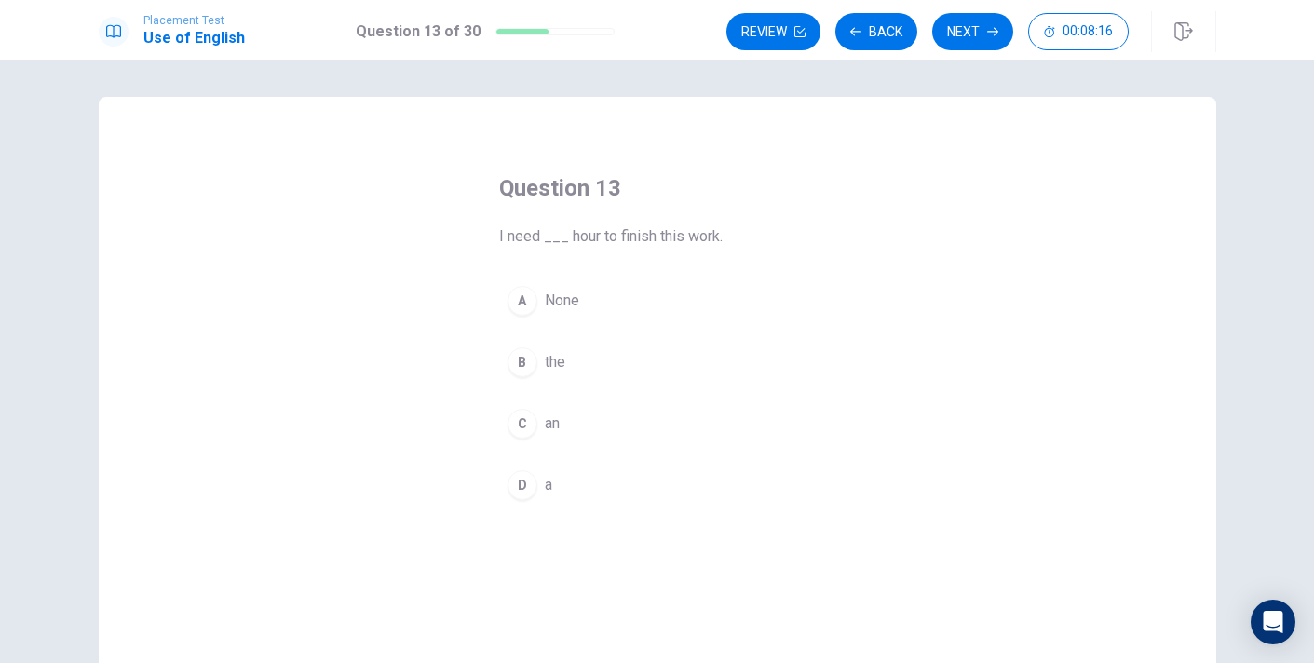
click at [524, 476] on div "D" at bounding box center [522, 485] width 30 height 30
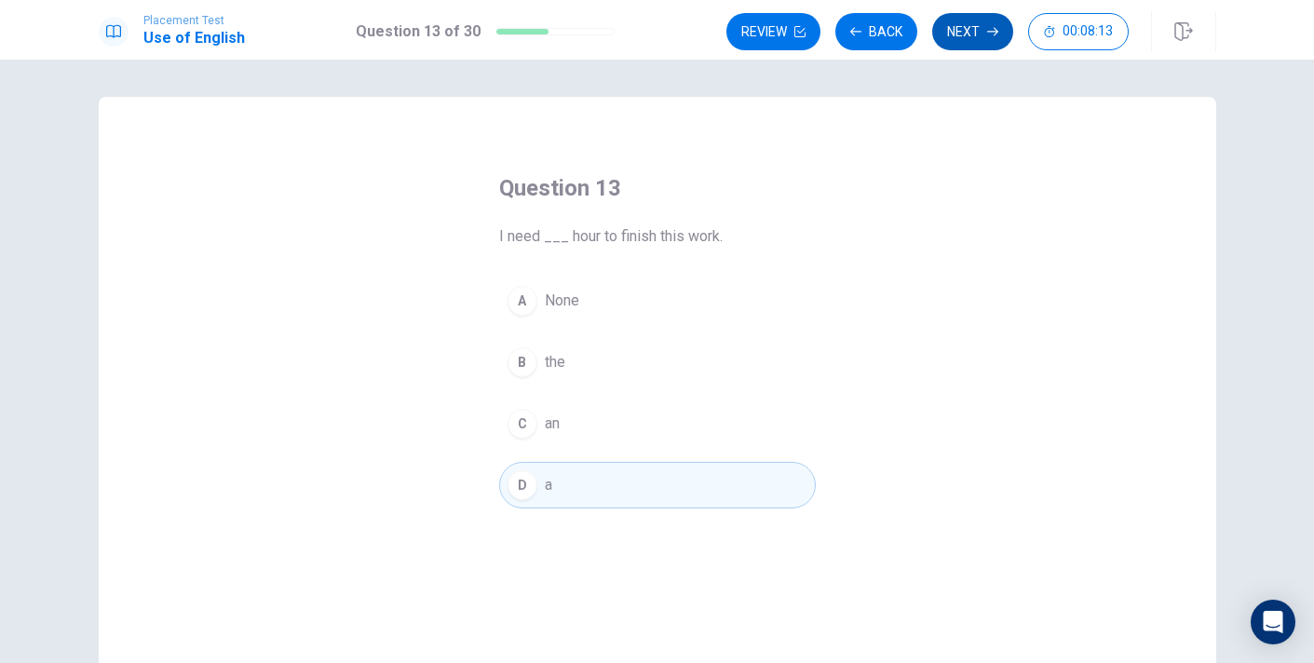
click at [973, 36] on button "Next" at bounding box center [972, 31] width 81 height 37
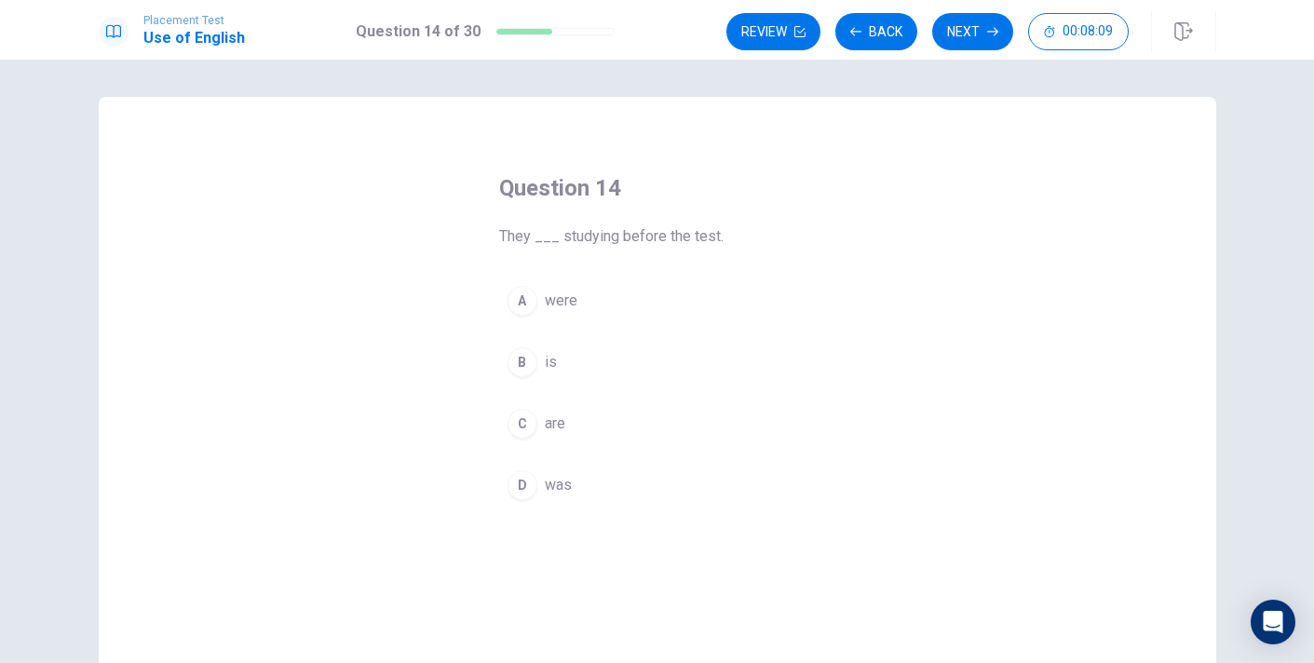
click at [519, 303] on div "A" at bounding box center [522, 301] width 30 height 30
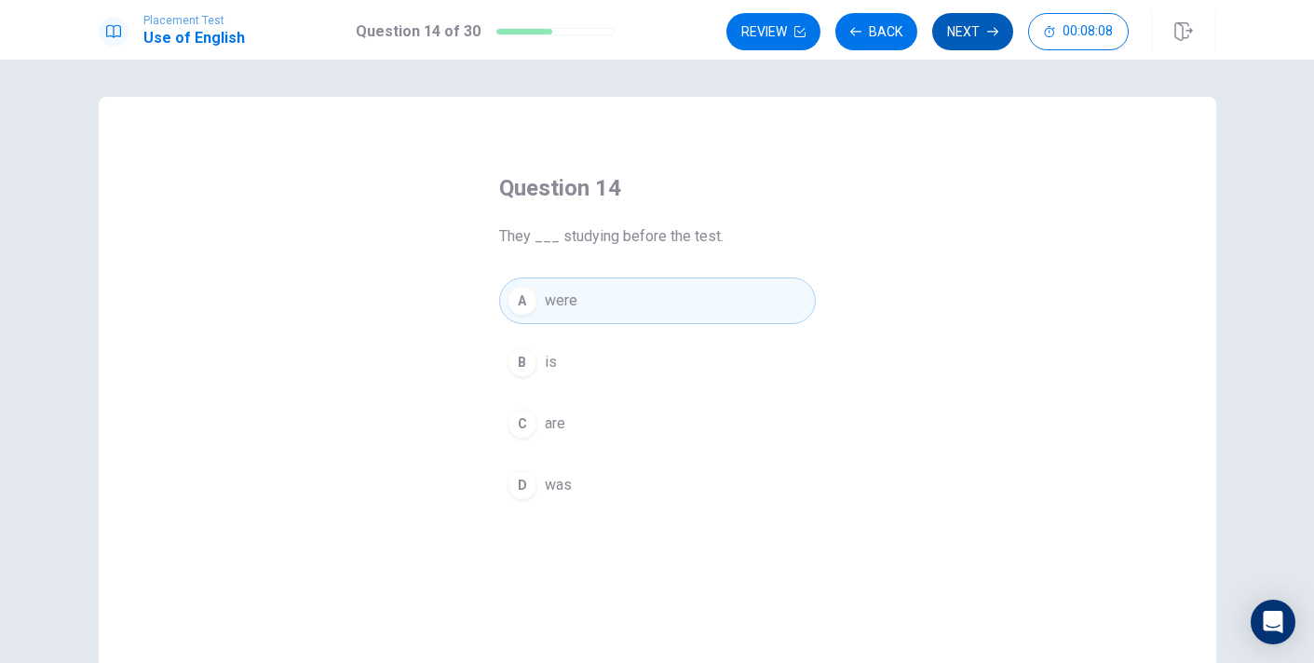
click at [989, 24] on button "Next" at bounding box center [972, 31] width 81 height 37
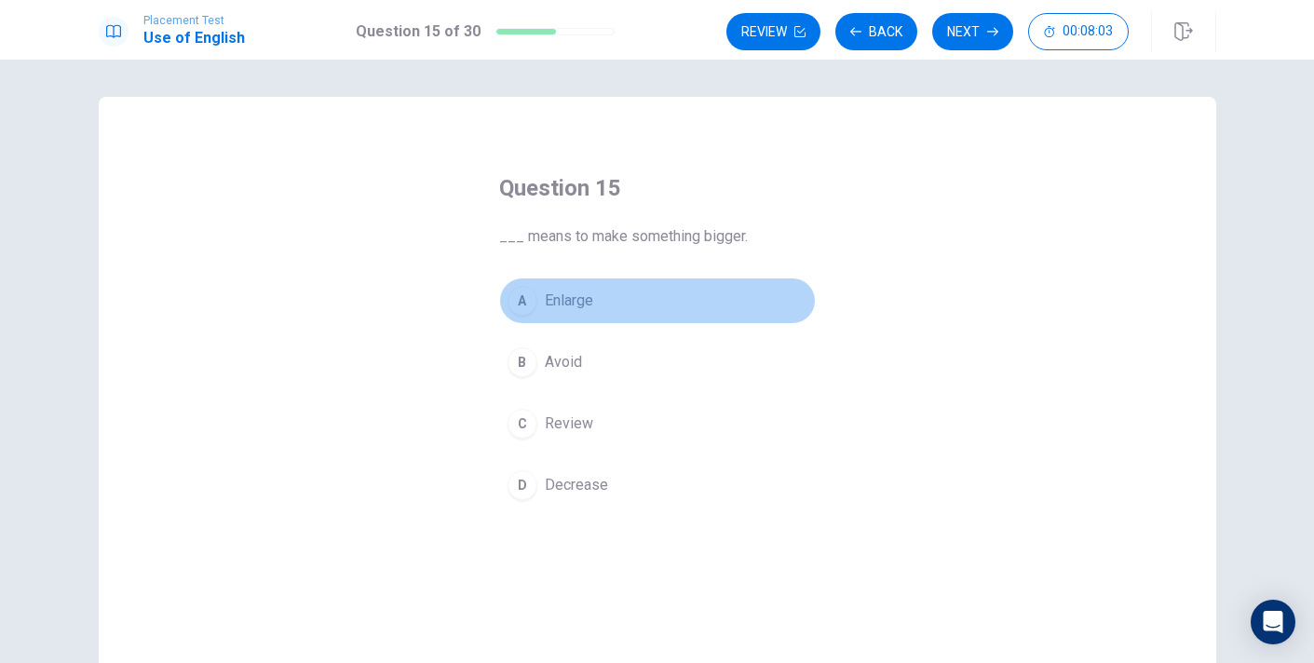
click at [528, 298] on div "A" at bounding box center [522, 301] width 30 height 30
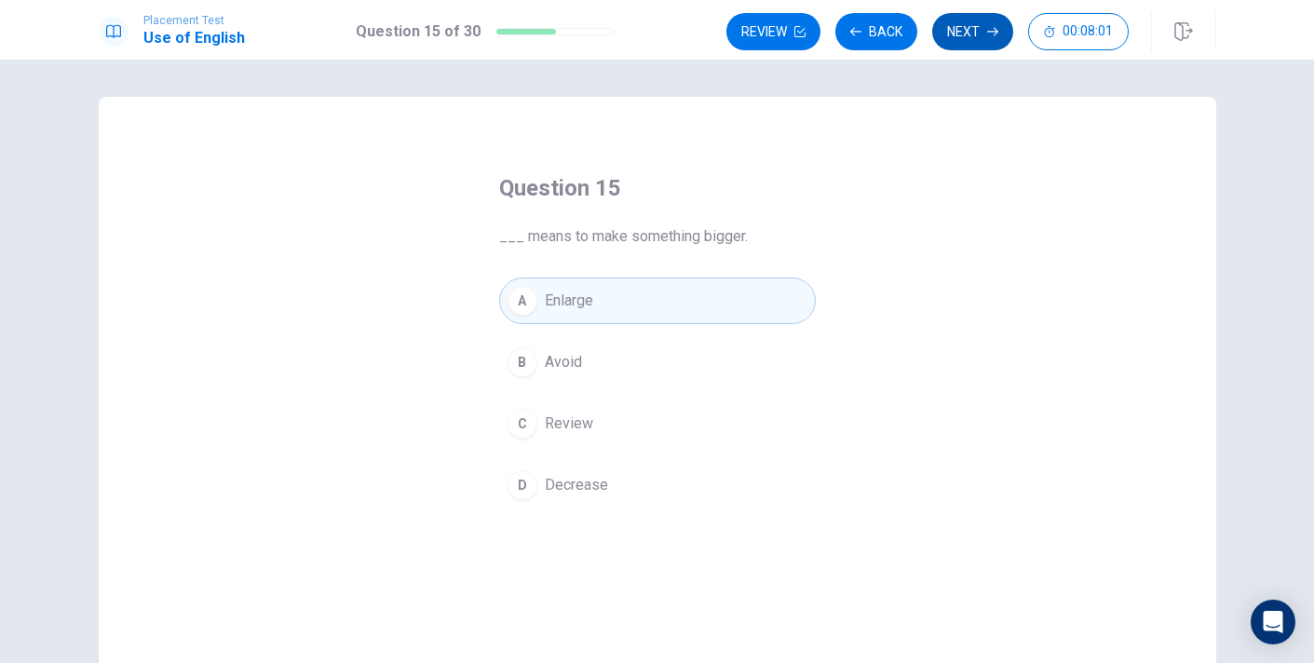
click at [960, 26] on button "Next" at bounding box center [972, 31] width 81 height 37
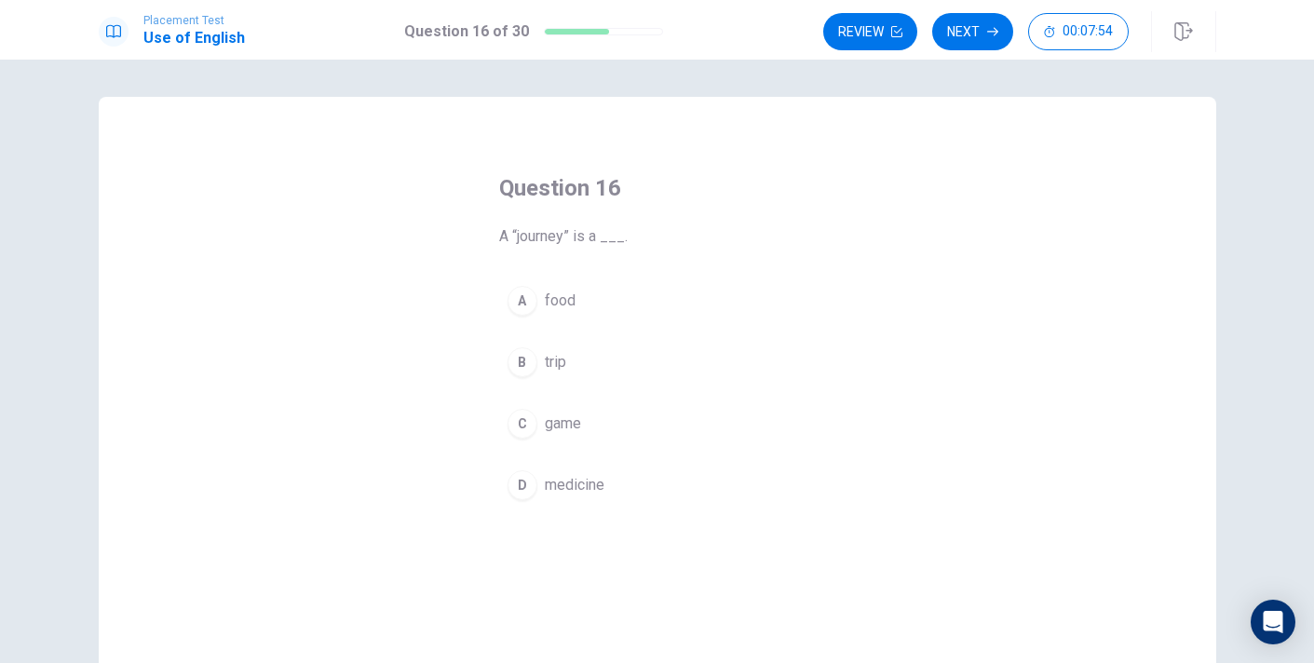
click at [531, 358] on div "B" at bounding box center [522, 362] width 30 height 30
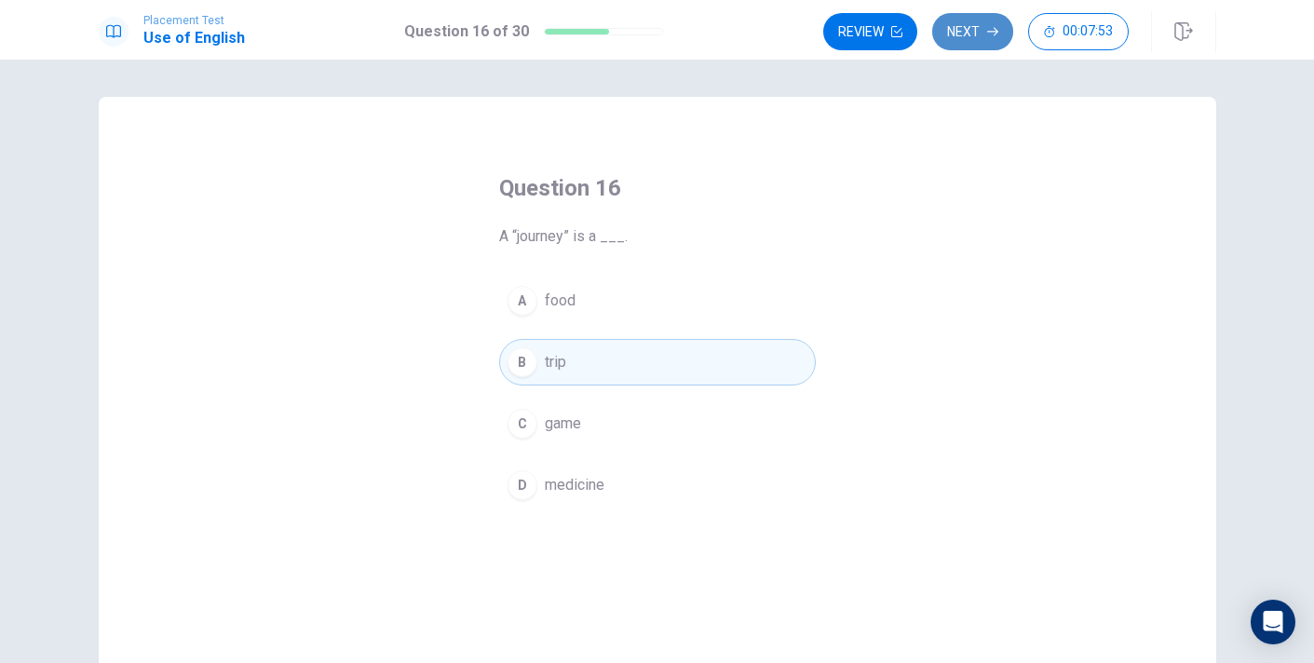
click at [971, 48] on button "Next" at bounding box center [972, 31] width 81 height 37
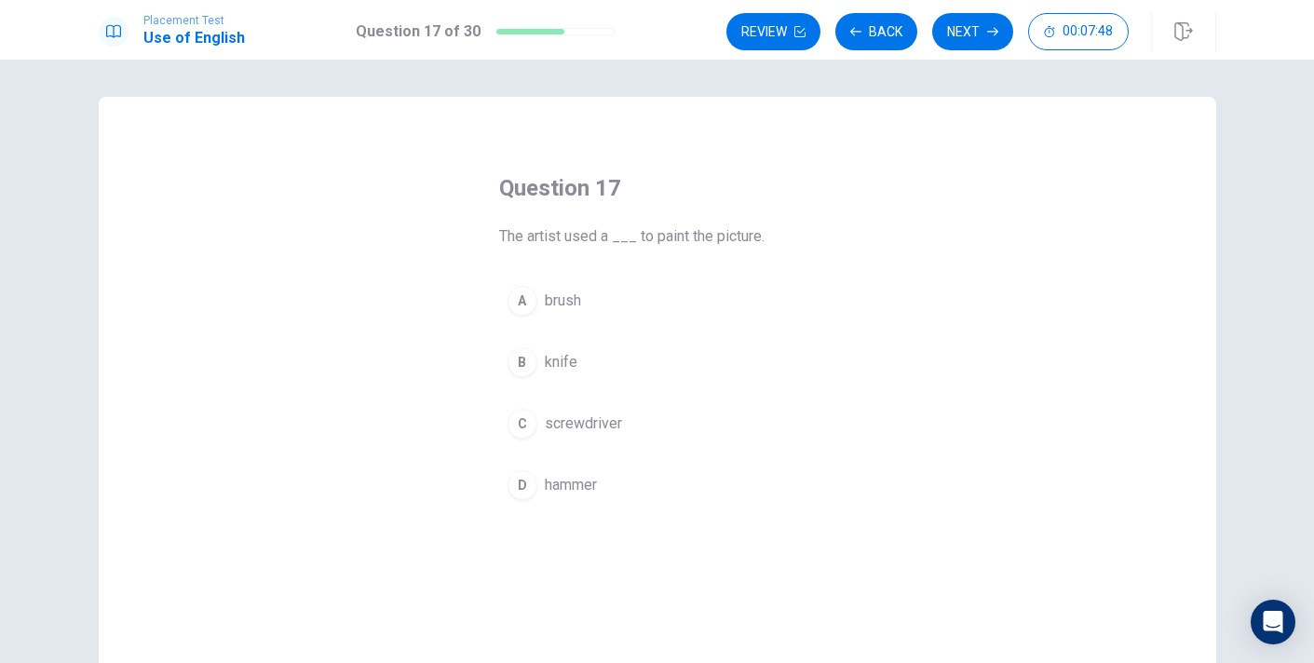
click at [518, 309] on div "A" at bounding box center [522, 301] width 30 height 30
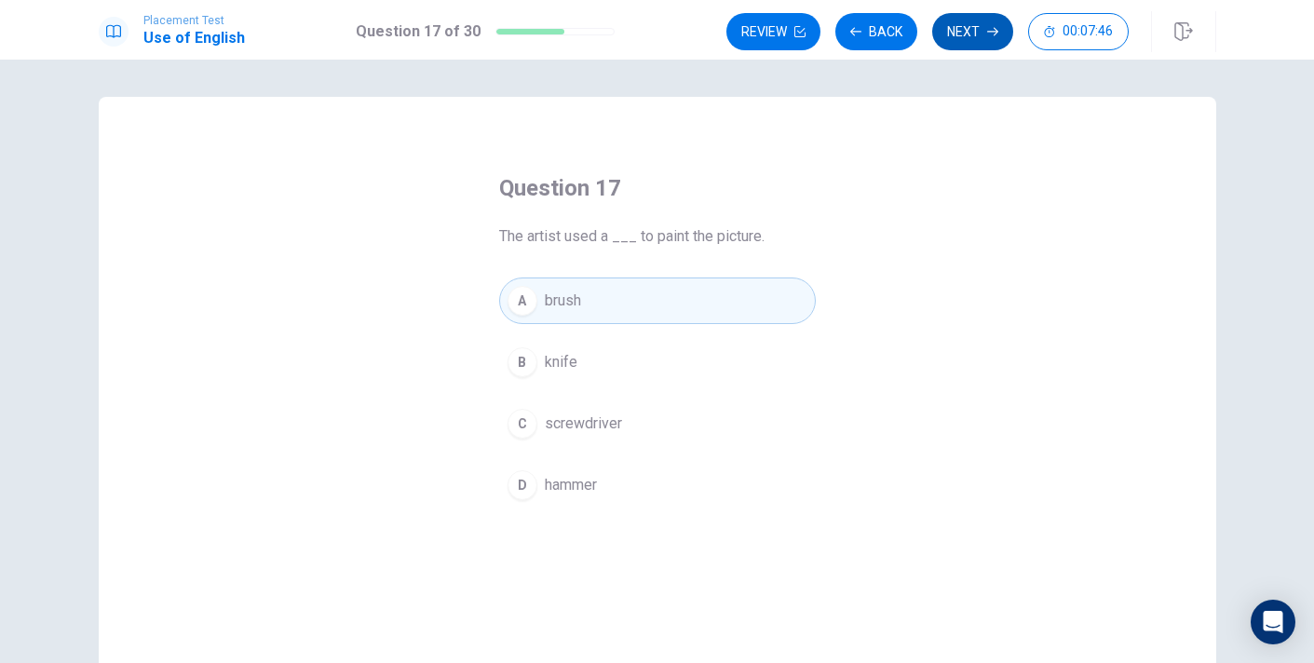
click at [968, 42] on button "Next" at bounding box center [972, 31] width 81 height 37
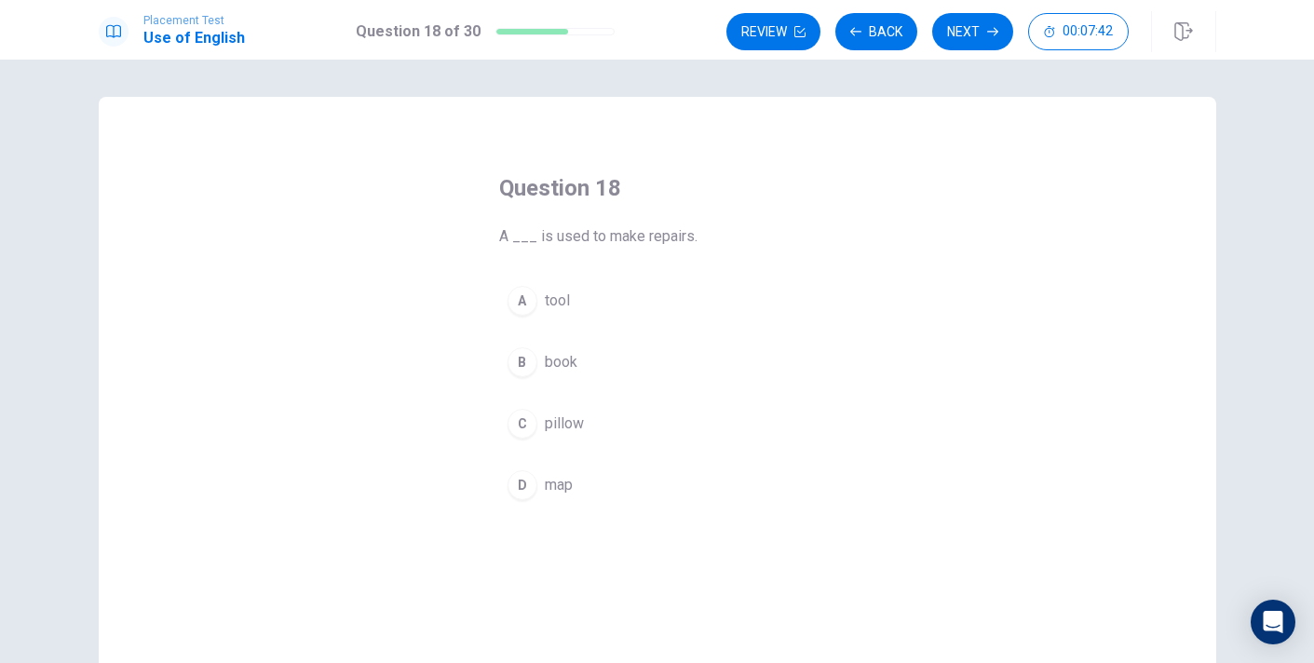
click at [525, 293] on div "A" at bounding box center [522, 301] width 30 height 30
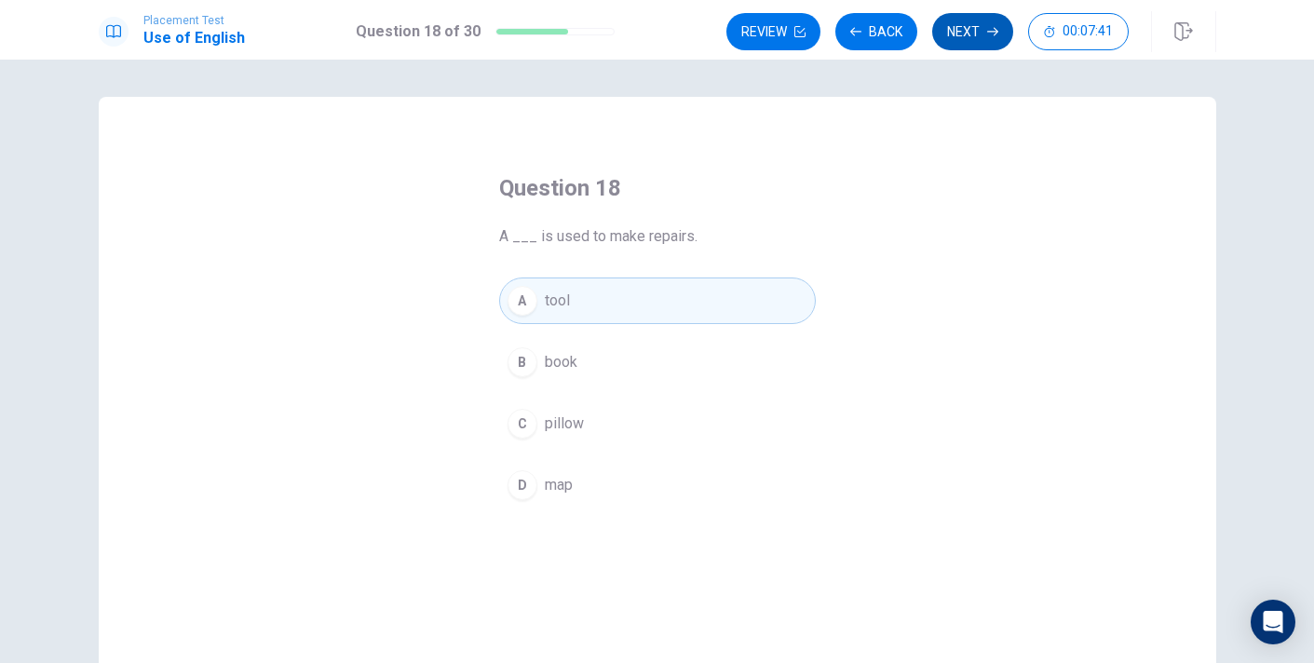
click at [966, 36] on button "Next" at bounding box center [972, 31] width 81 height 37
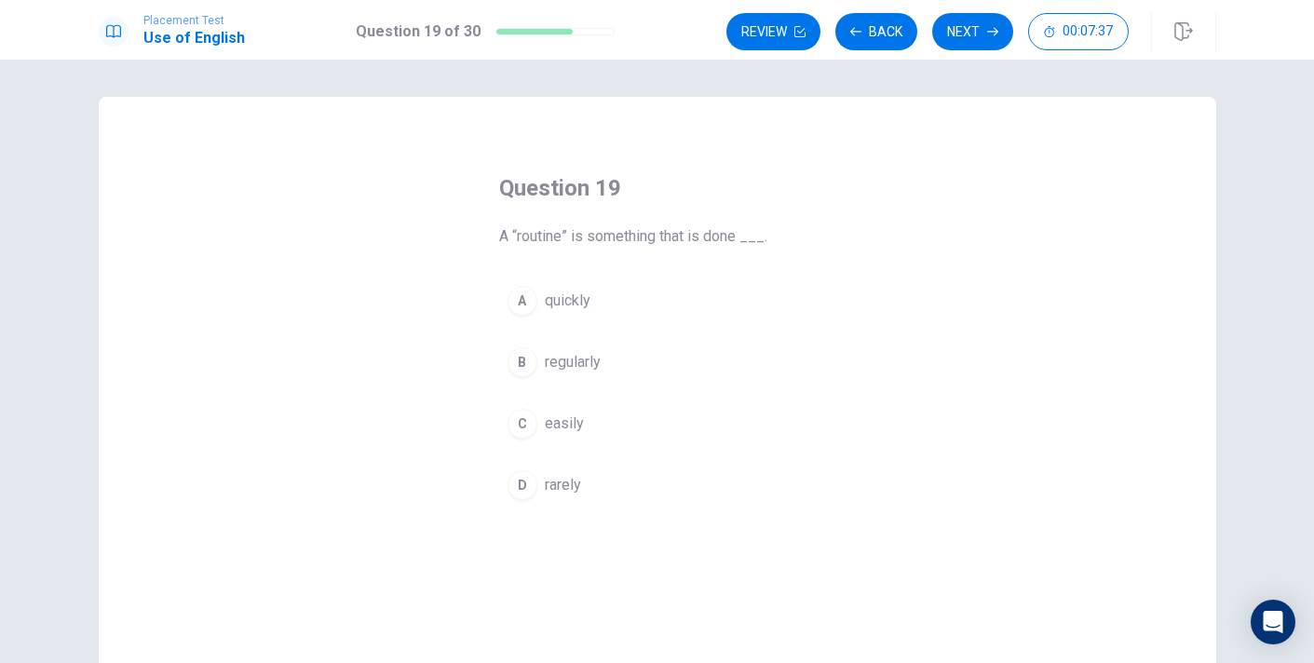
click at [529, 350] on div "B" at bounding box center [522, 362] width 30 height 30
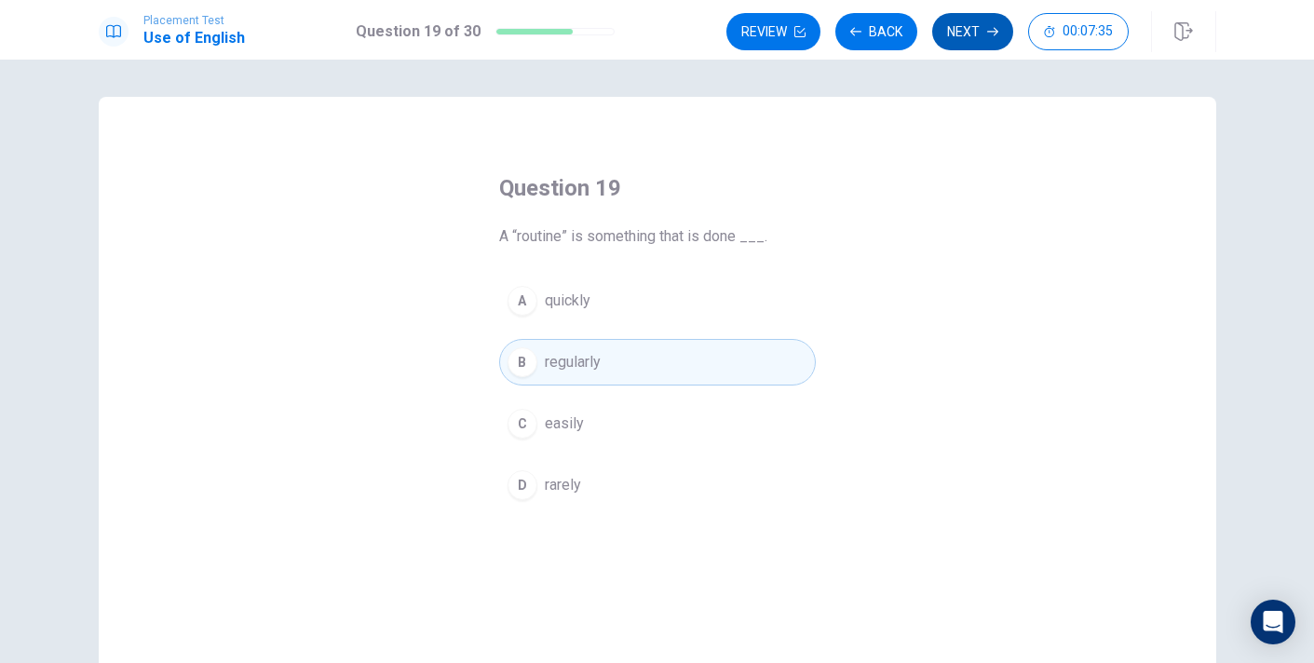
click at [961, 44] on button "Next" at bounding box center [972, 31] width 81 height 37
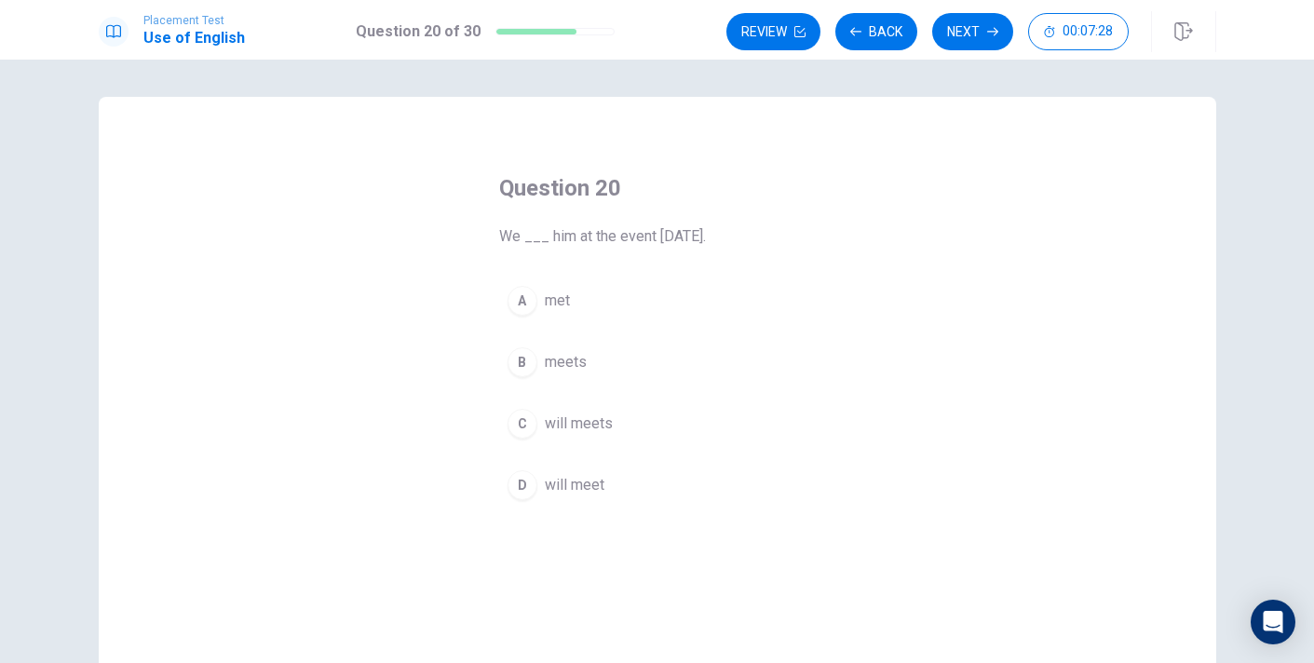
click at [518, 471] on div "D" at bounding box center [522, 485] width 30 height 30
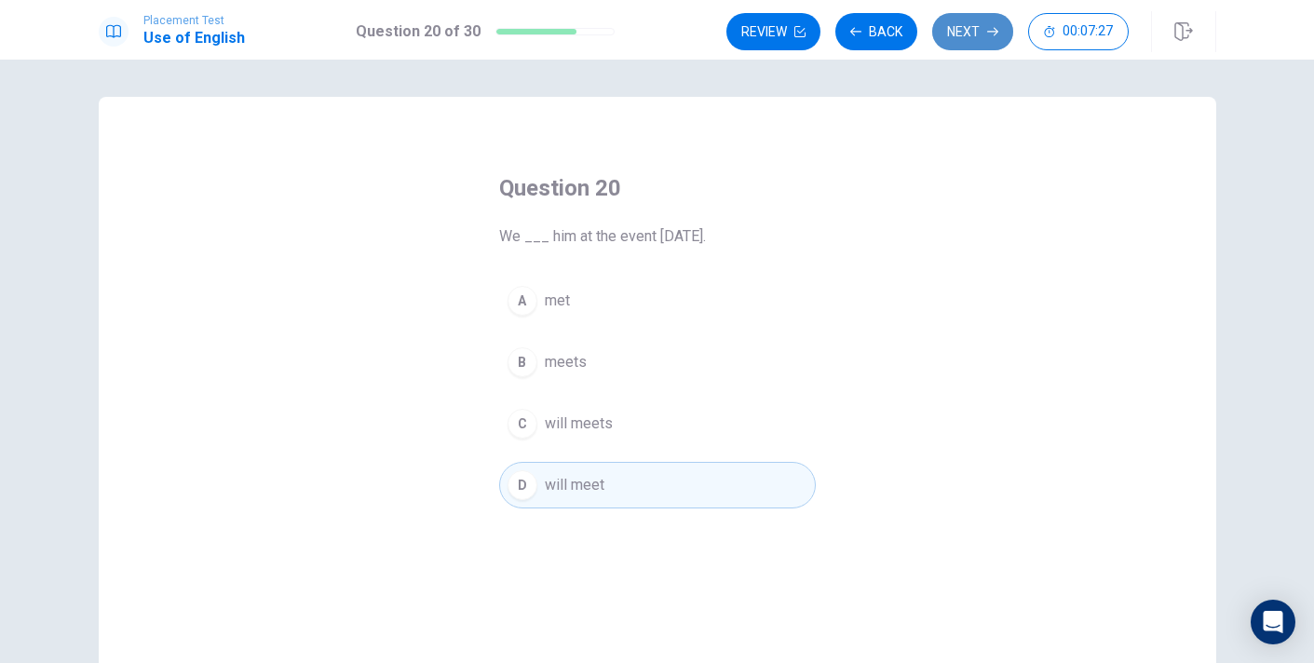
click at [974, 38] on button "Next" at bounding box center [972, 31] width 81 height 37
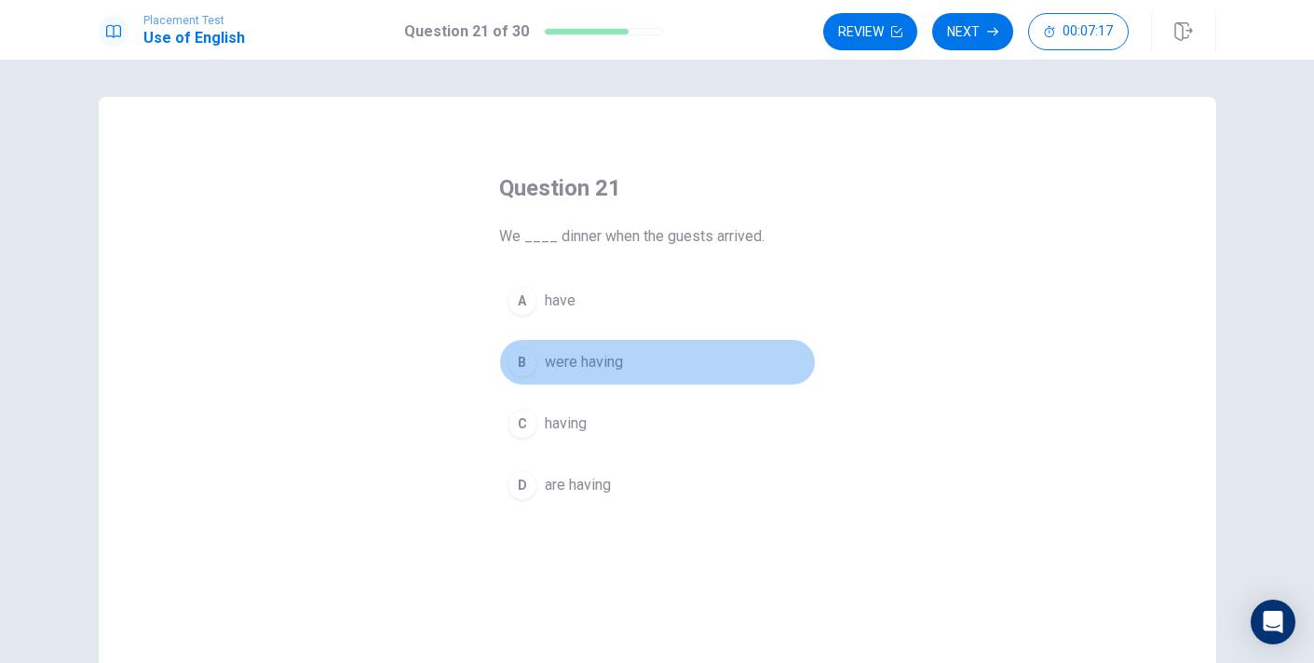
click at [527, 355] on div "B" at bounding box center [522, 362] width 30 height 30
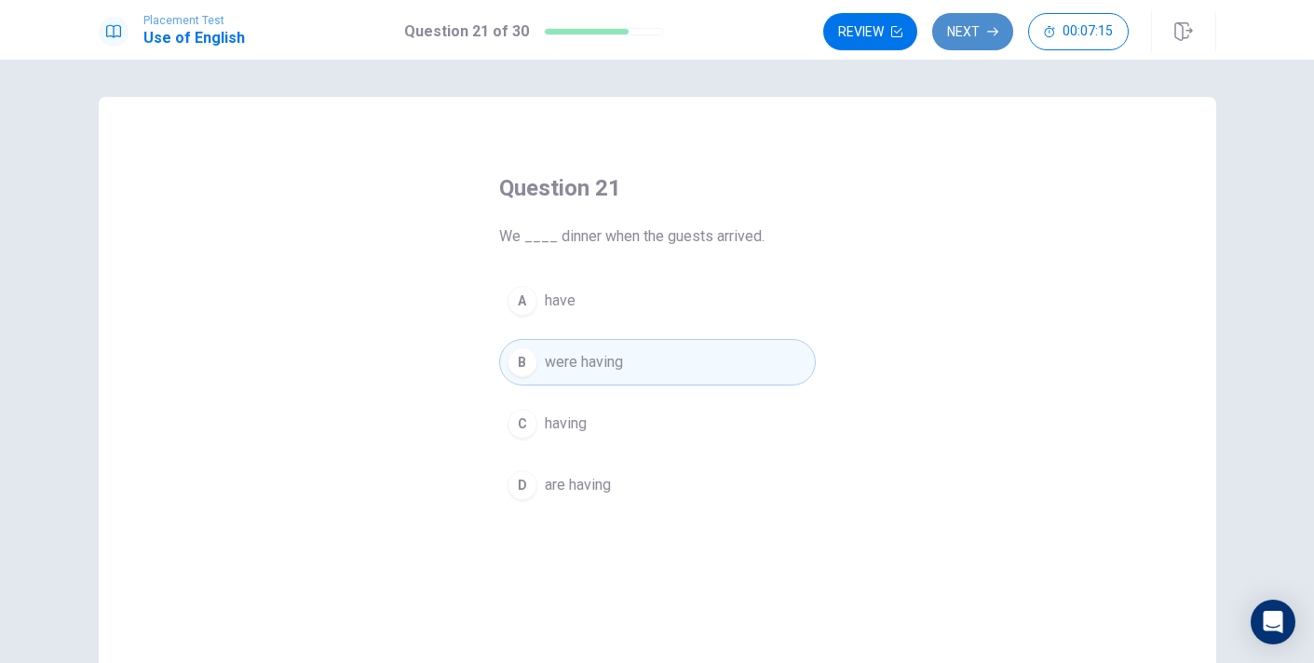
click at [977, 27] on button "Next" at bounding box center [972, 31] width 81 height 37
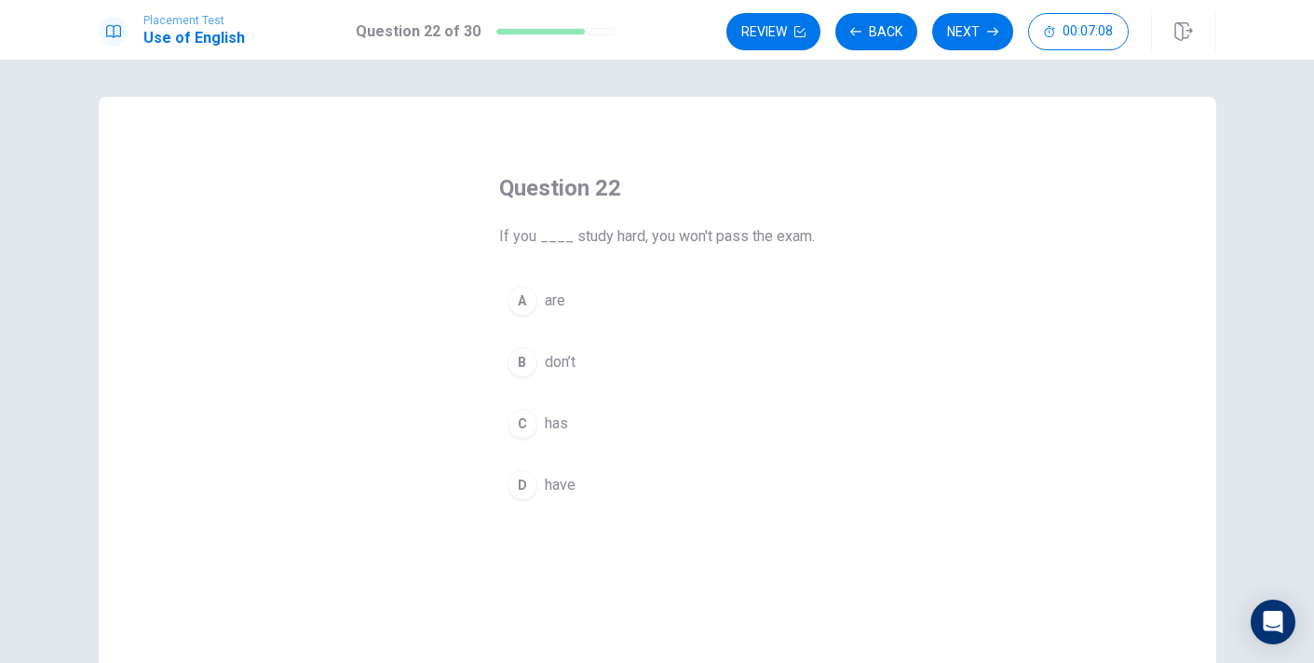
click at [530, 365] on div "B" at bounding box center [522, 362] width 30 height 30
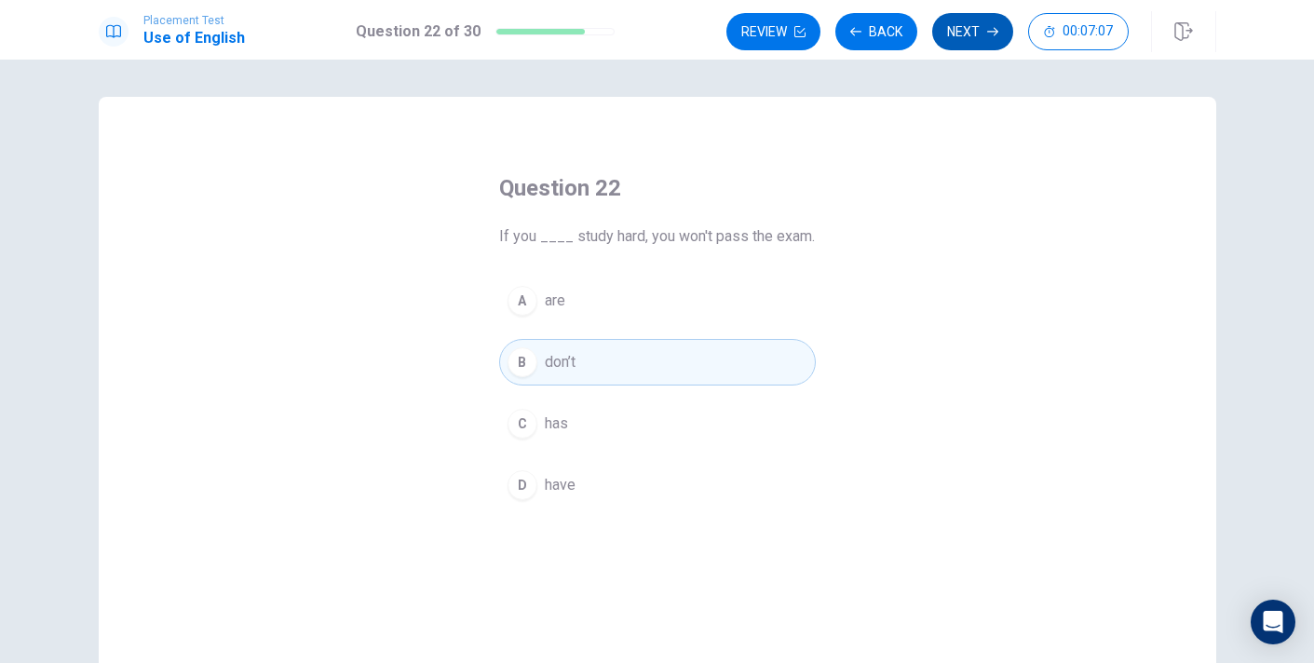
click at [960, 47] on button "Next" at bounding box center [972, 31] width 81 height 37
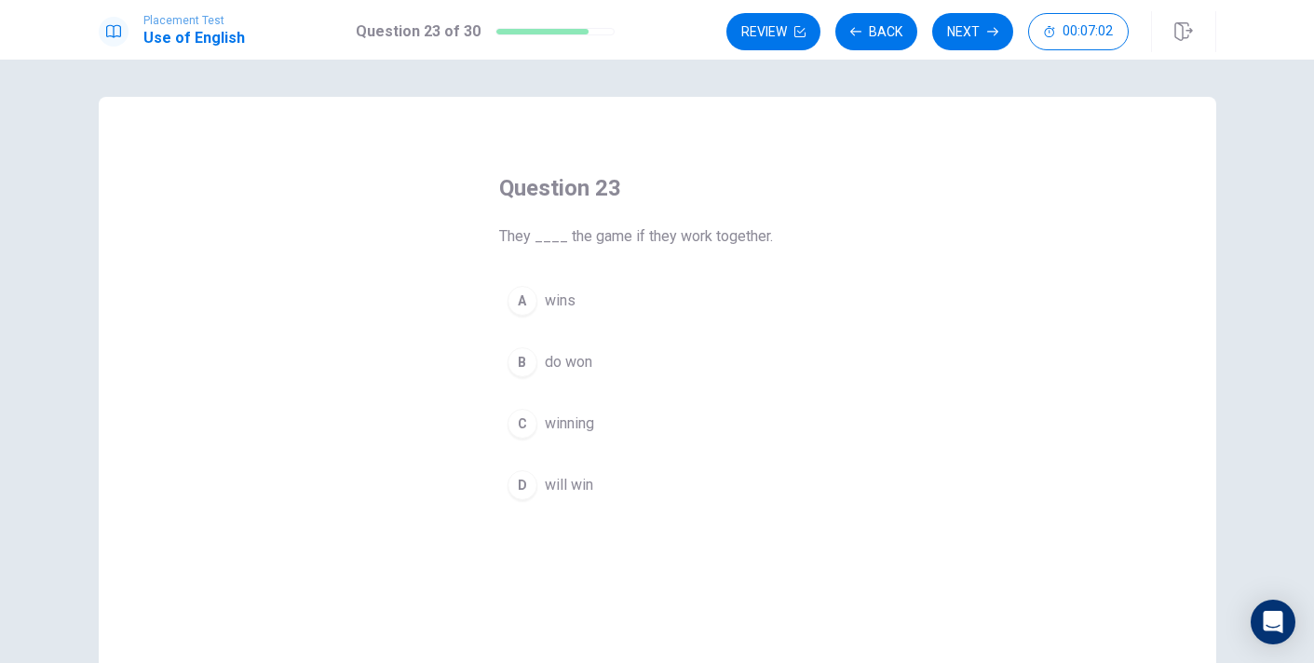
click at [509, 478] on div "D" at bounding box center [522, 485] width 30 height 30
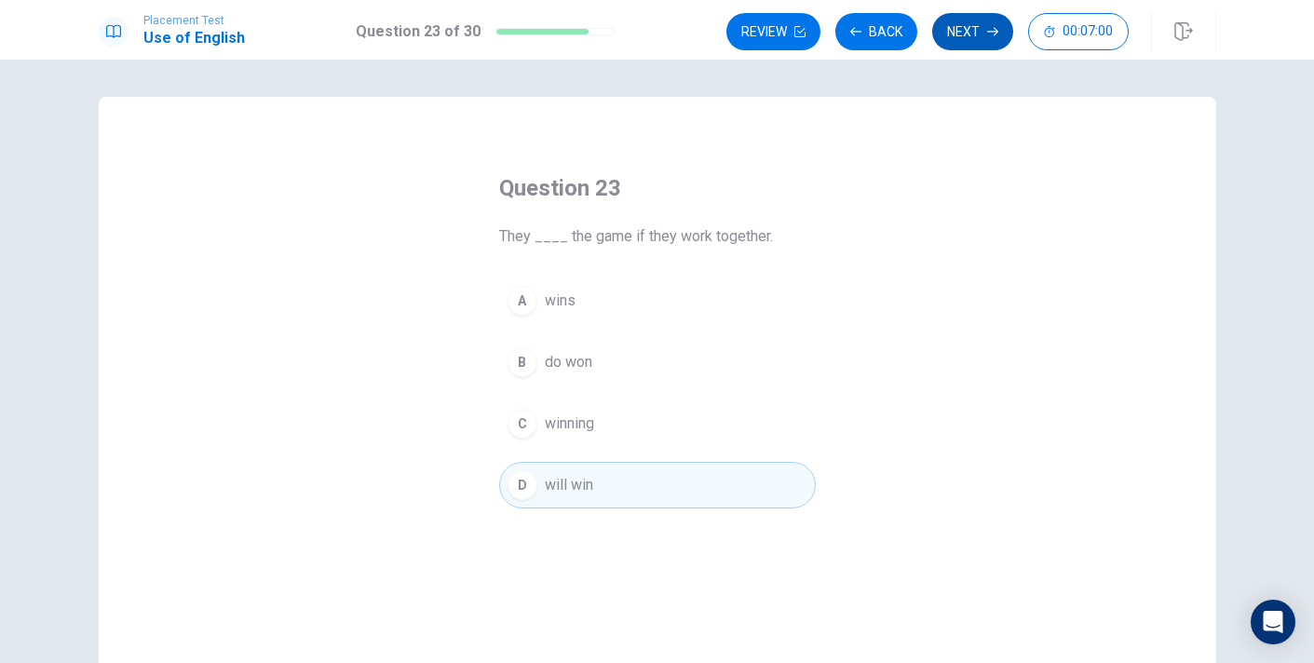
click at [985, 41] on button "Next" at bounding box center [972, 31] width 81 height 37
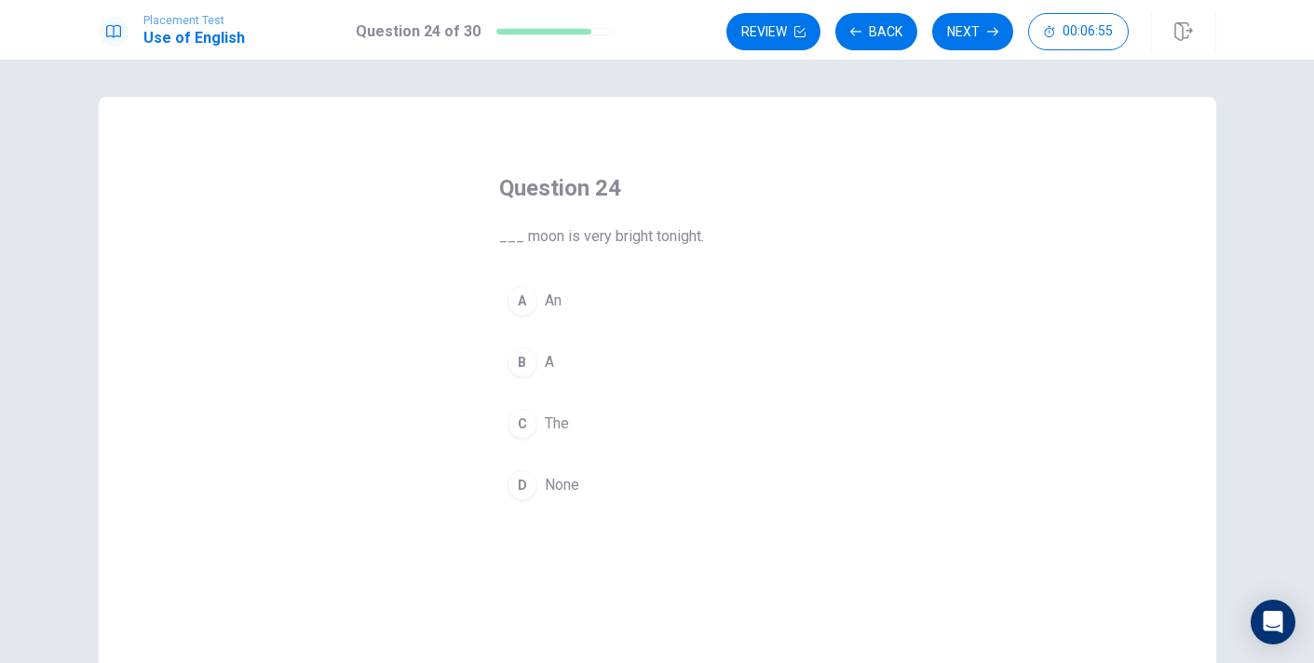
click at [519, 423] on div "C" at bounding box center [522, 424] width 30 height 30
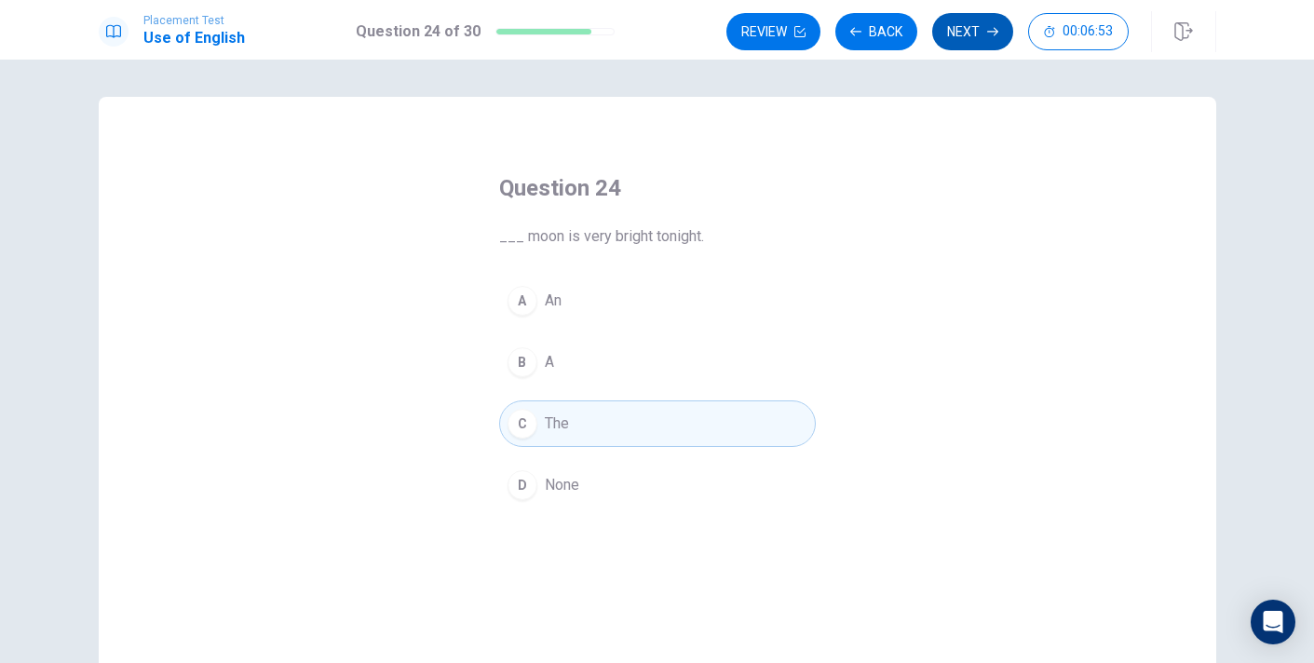
click at [989, 30] on icon "button" at bounding box center [992, 31] width 11 height 11
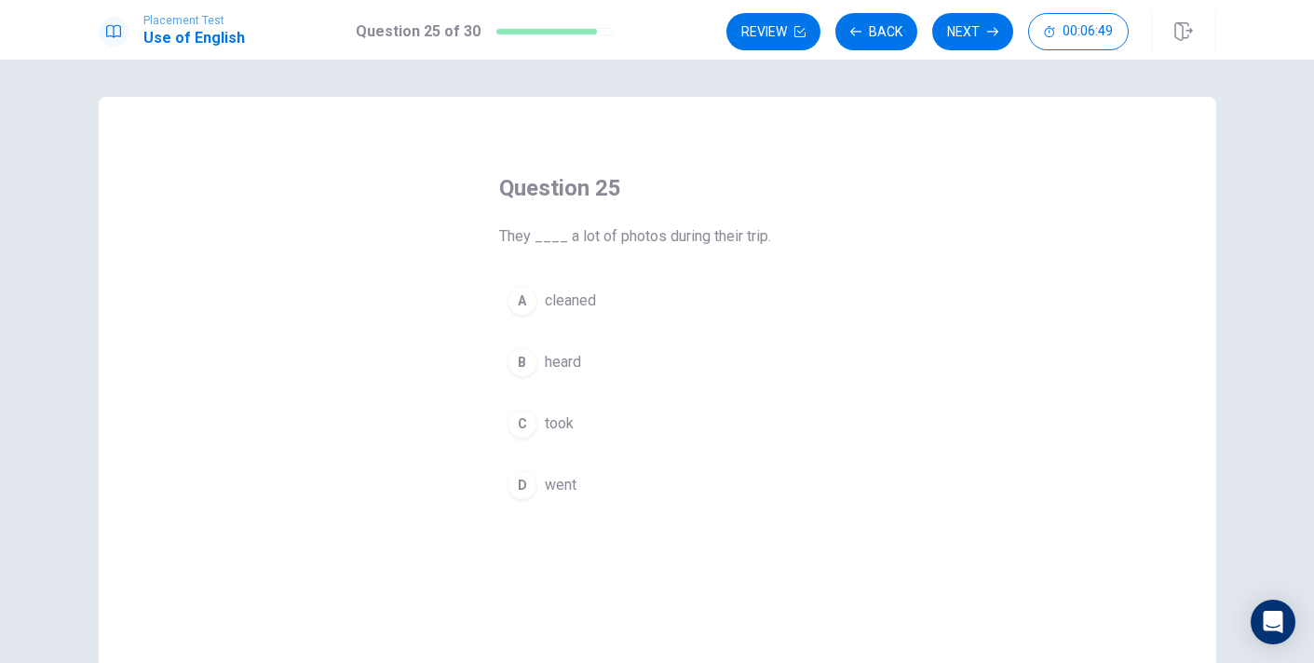
click at [515, 411] on div "C" at bounding box center [522, 424] width 30 height 30
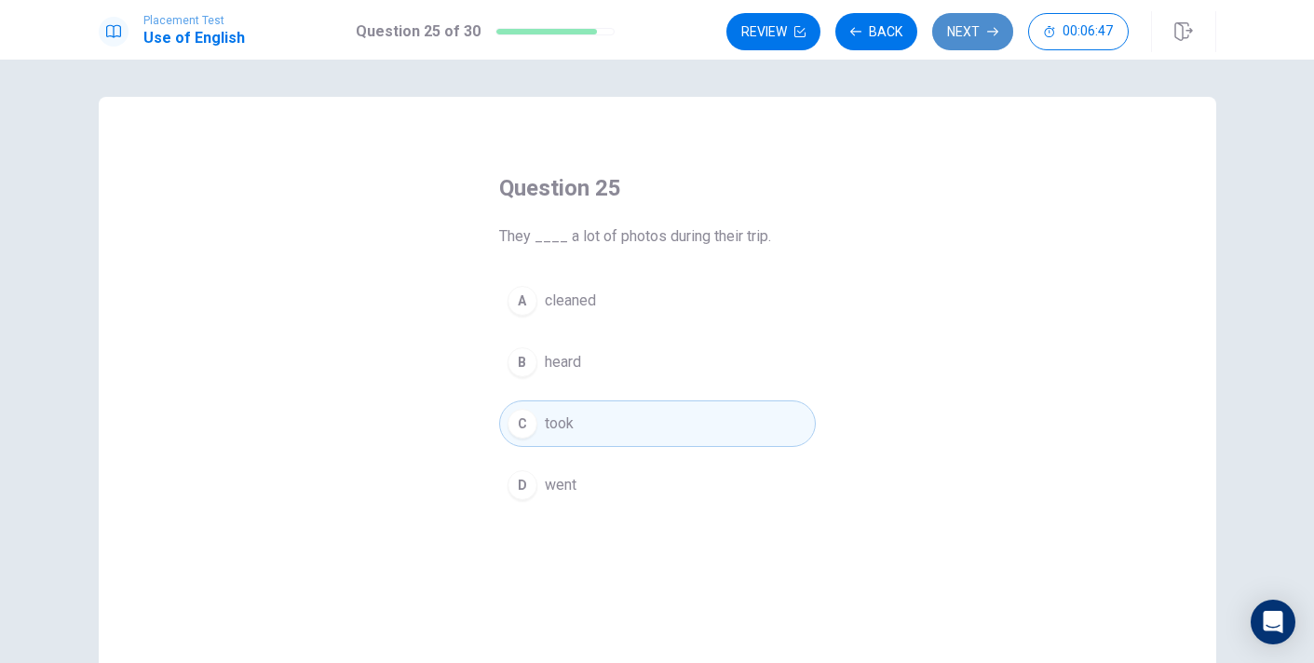
click at [977, 35] on button "Next" at bounding box center [972, 31] width 81 height 37
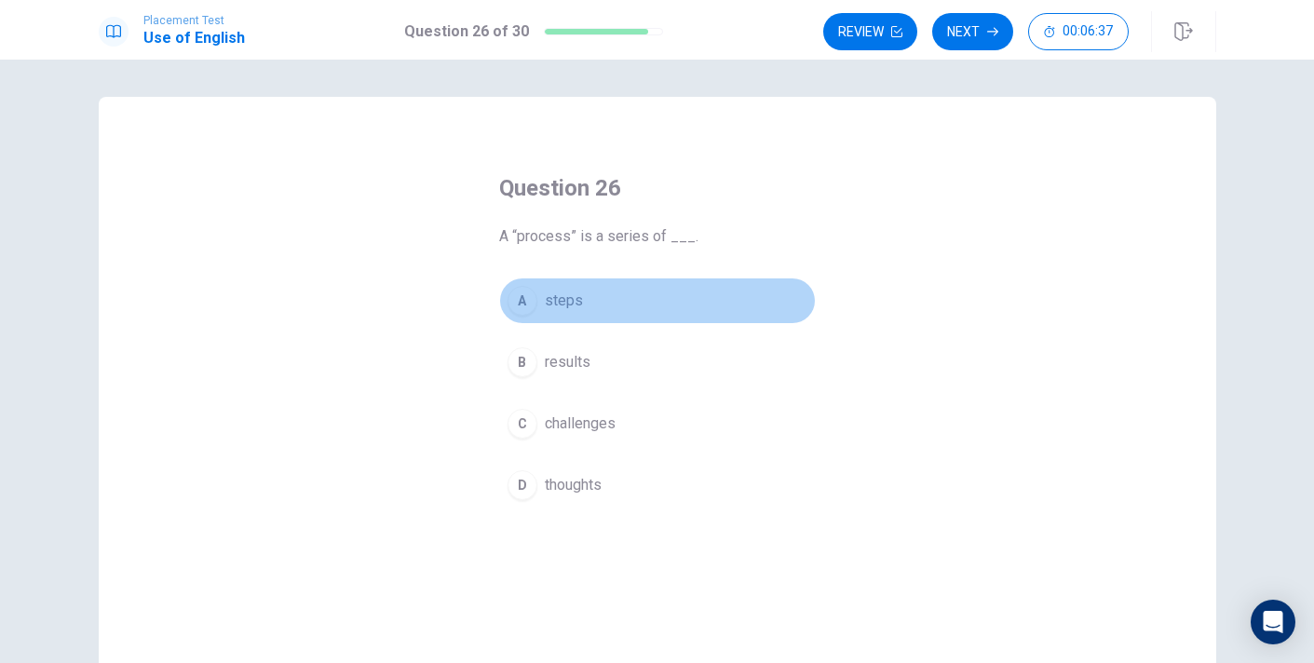
click at [522, 302] on div "A" at bounding box center [522, 301] width 30 height 30
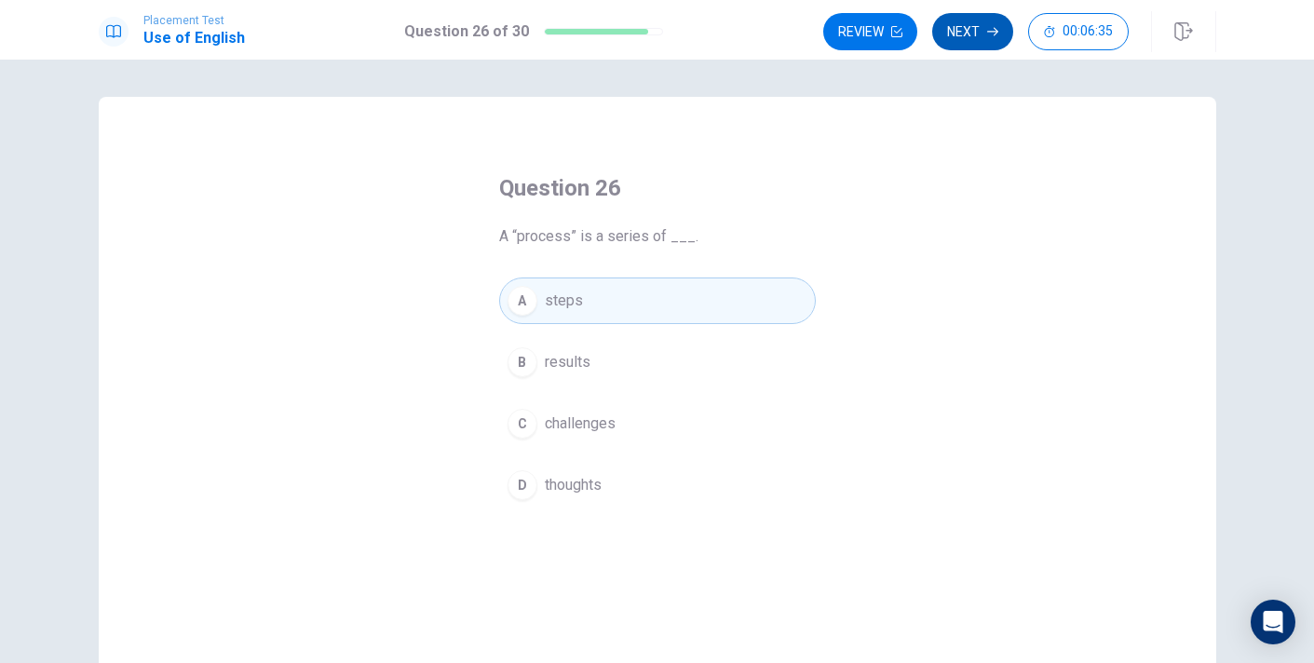
click at [977, 35] on button "Next" at bounding box center [972, 31] width 81 height 37
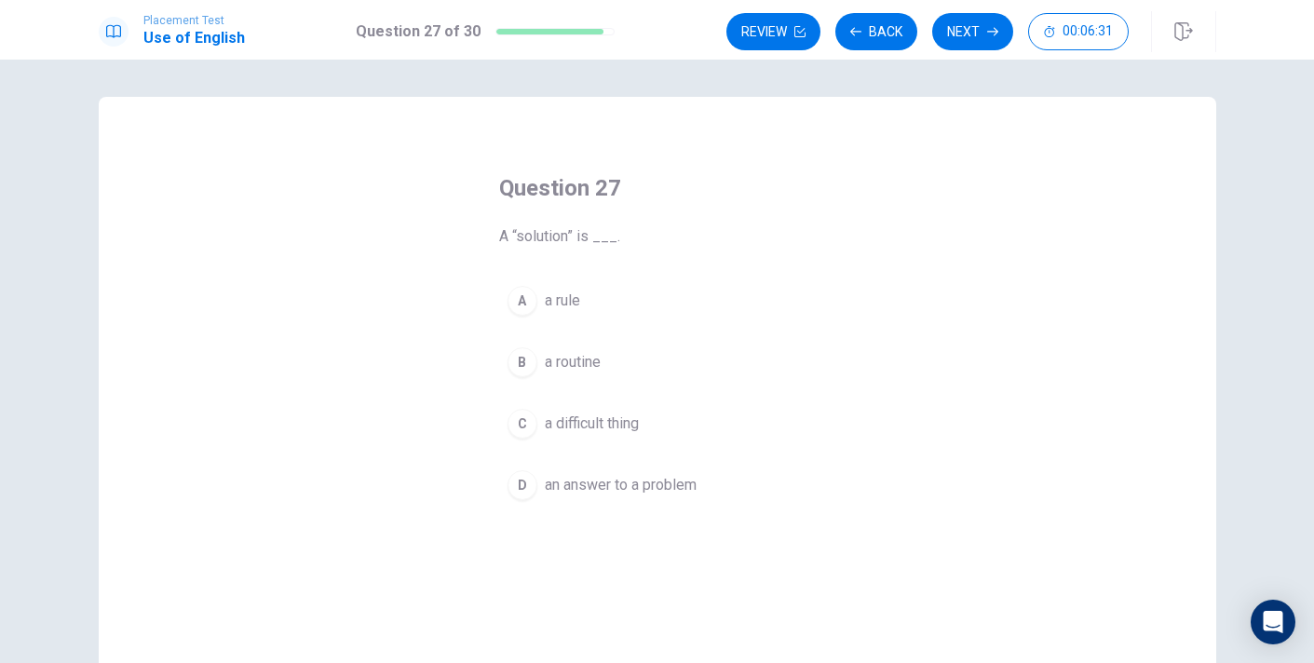
click at [521, 487] on div "D" at bounding box center [522, 485] width 30 height 30
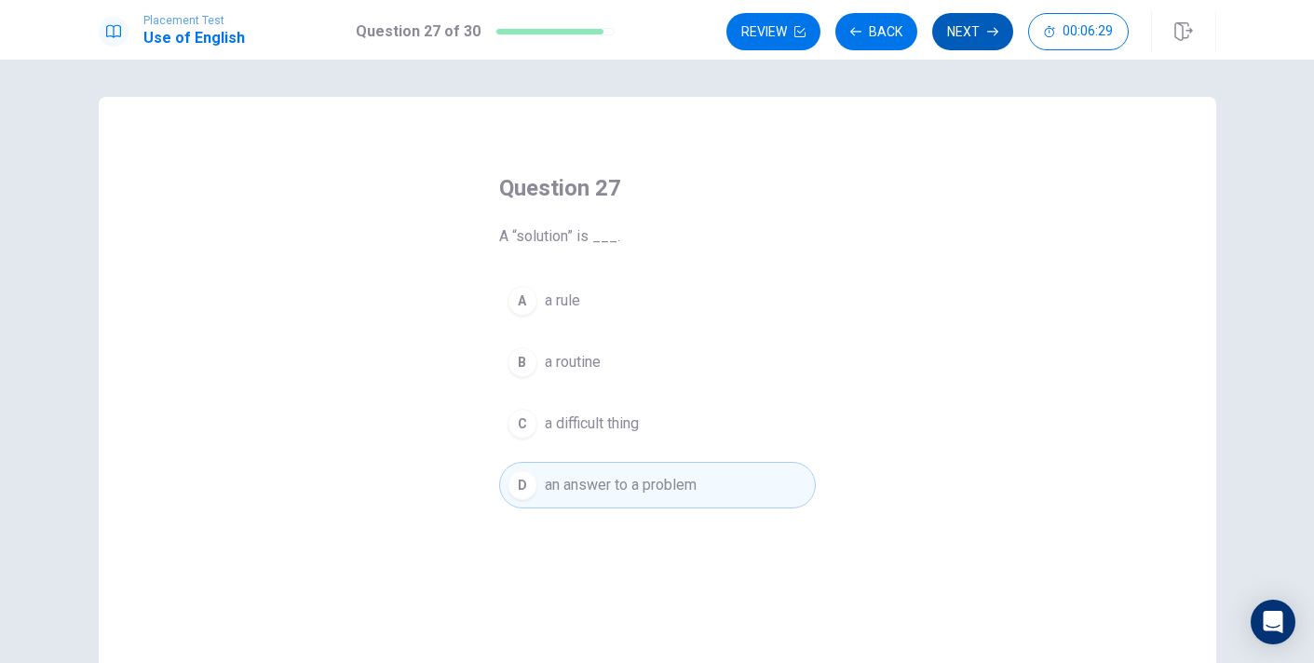
click at [969, 30] on button "Next" at bounding box center [972, 31] width 81 height 37
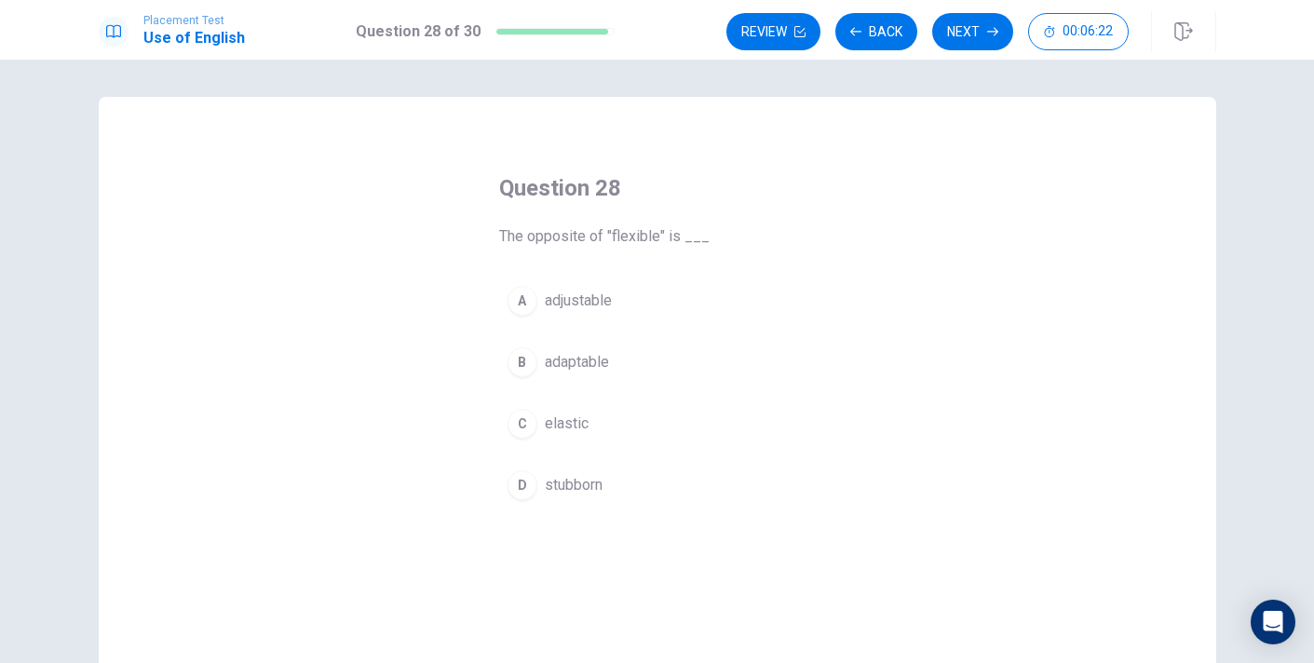
click at [533, 486] on div "D" at bounding box center [522, 485] width 30 height 30
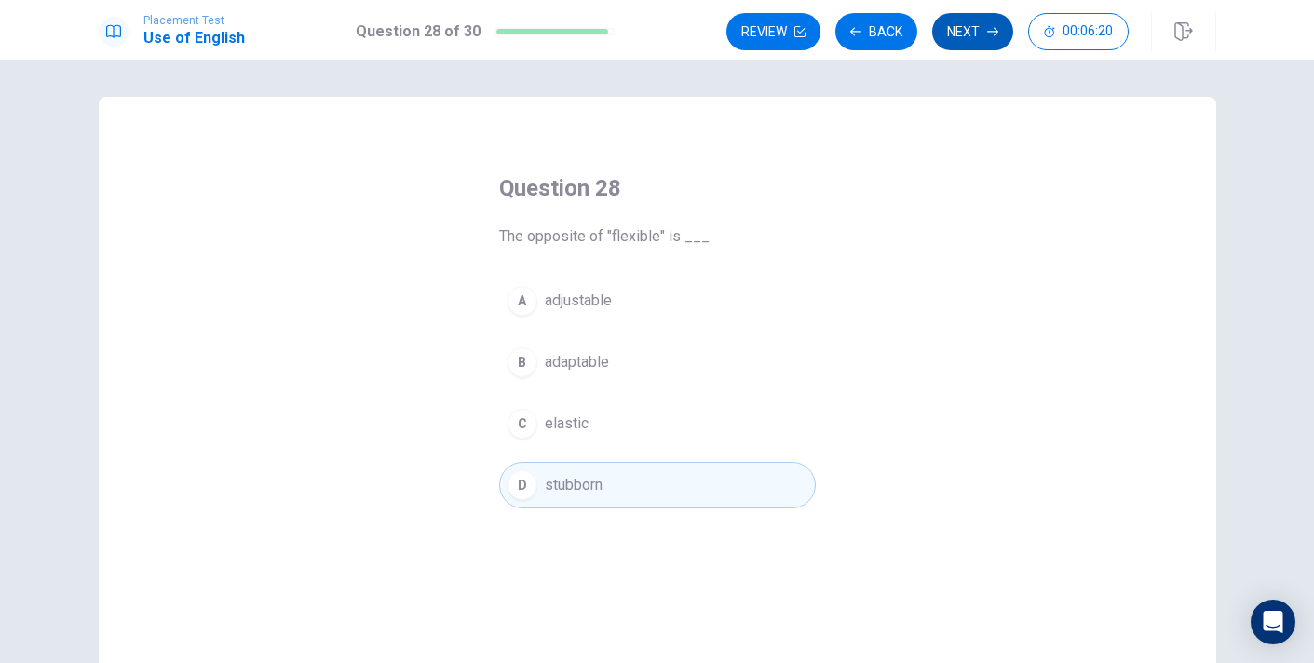
click at [990, 26] on icon "button" at bounding box center [992, 31] width 11 height 11
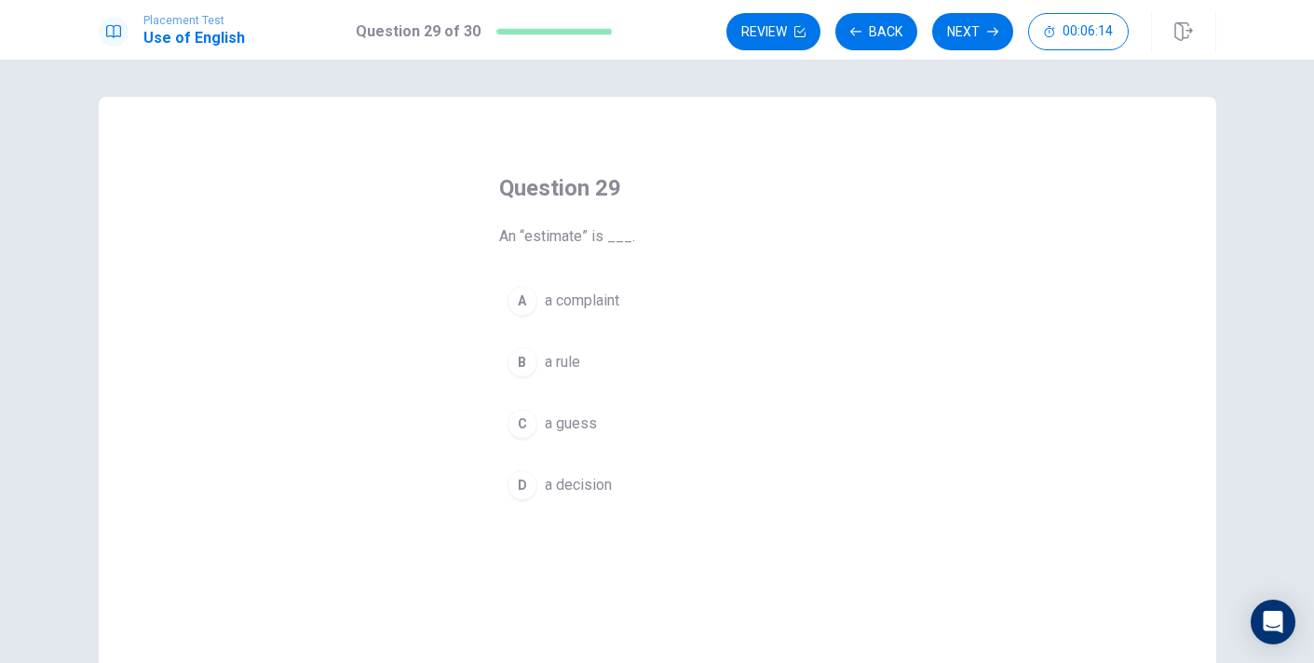
click at [521, 432] on div "C" at bounding box center [522, 424] width 30 height 30
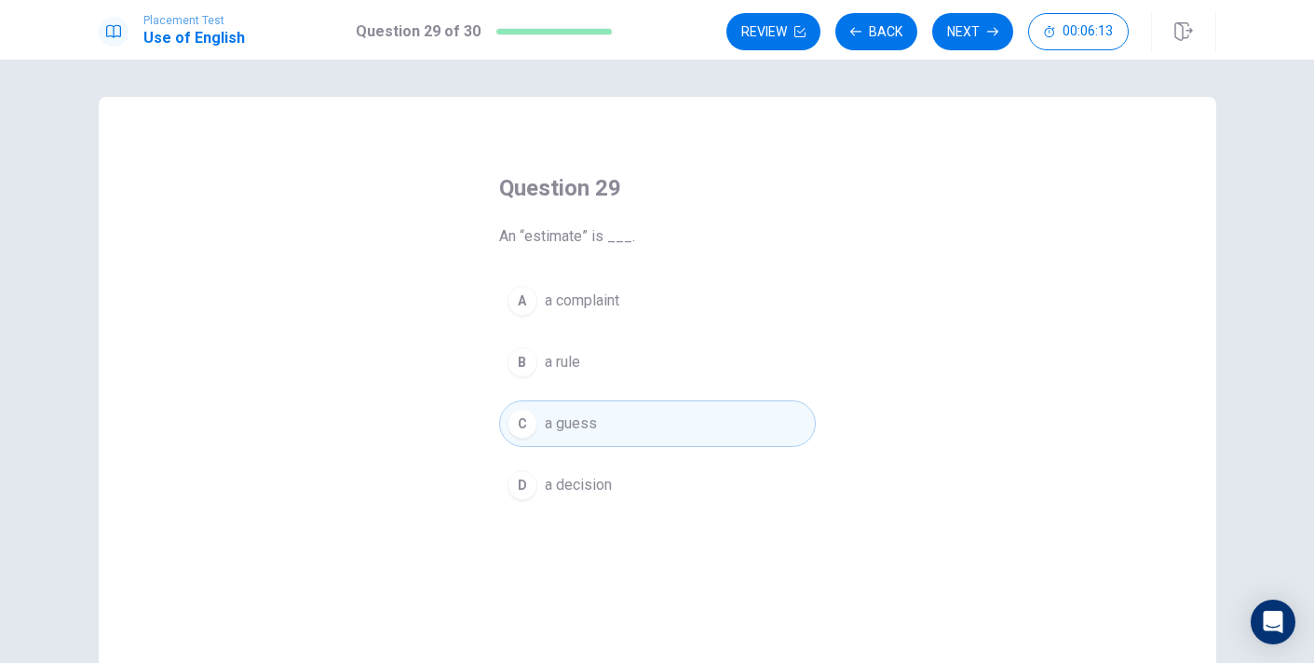
click at [972, 50] on div "Review Back Next 00:06:13" at bounding box center [971, 31] width 490 height 41
click at [969, 44] on button "Next" at bounding box center [972, 31] width 81 height 37
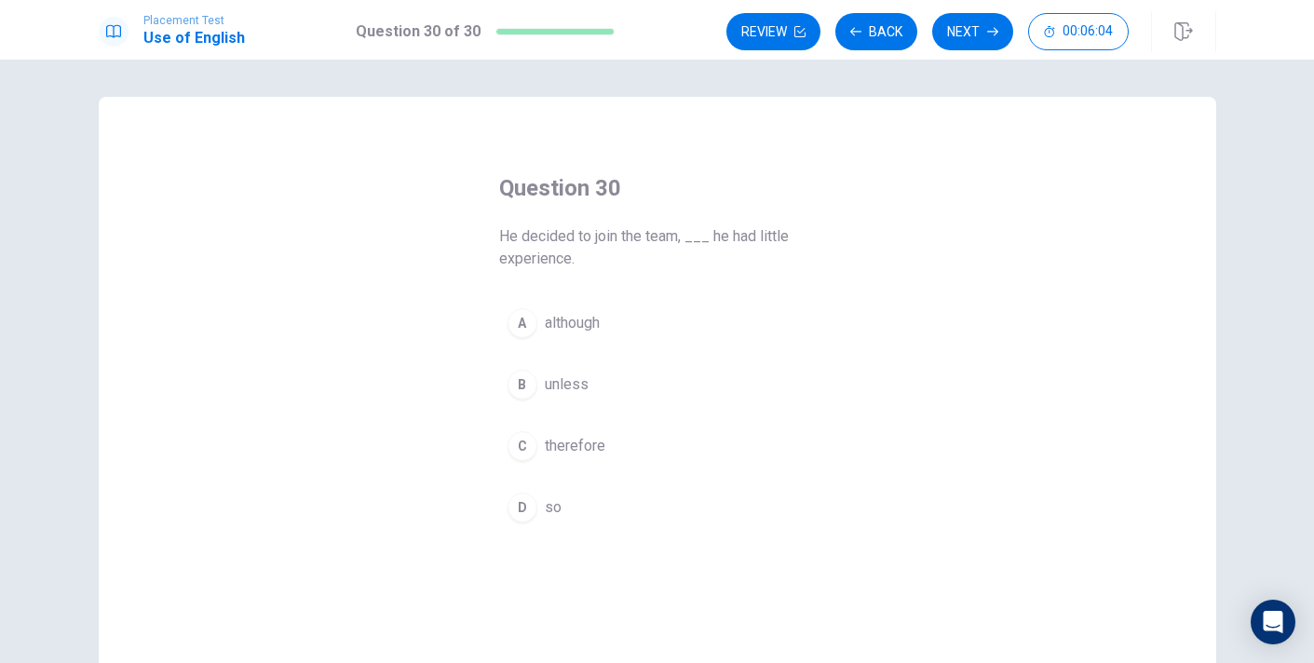
click at [521, 484] on button "D so" at bounding box center [657, 507] width 317 height 47
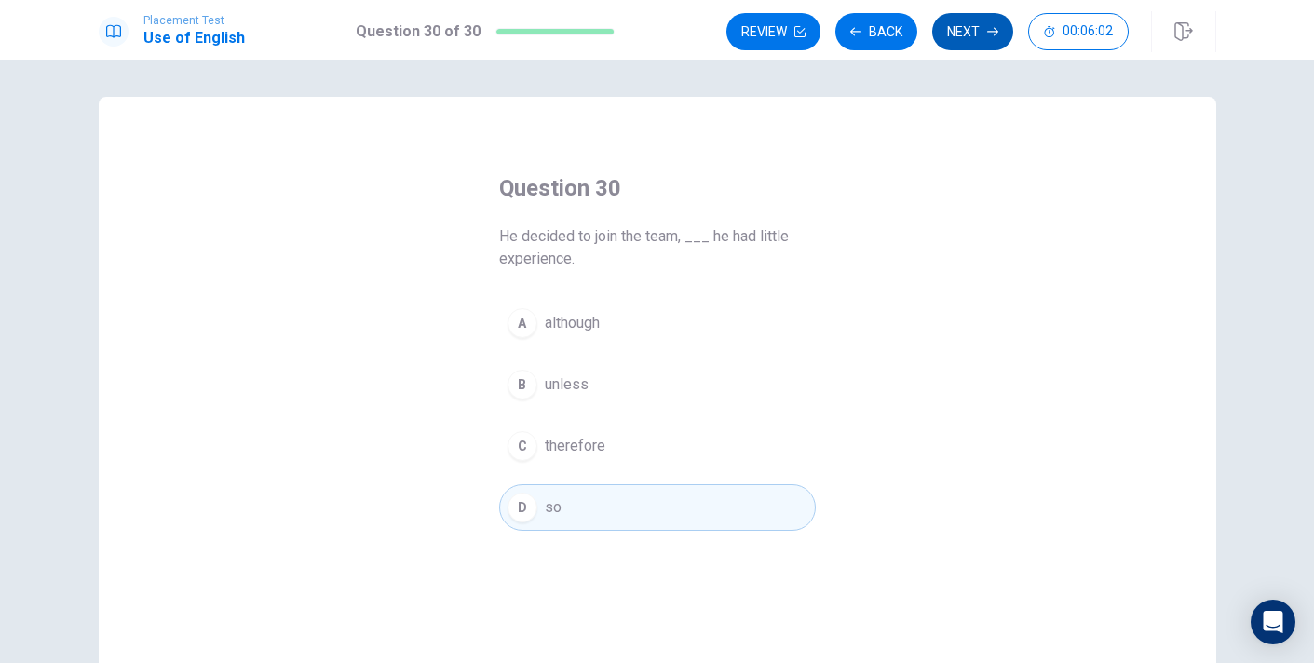
click at [981, 35] on button "Next" at bounding box center [972, 31] width 81 height 37
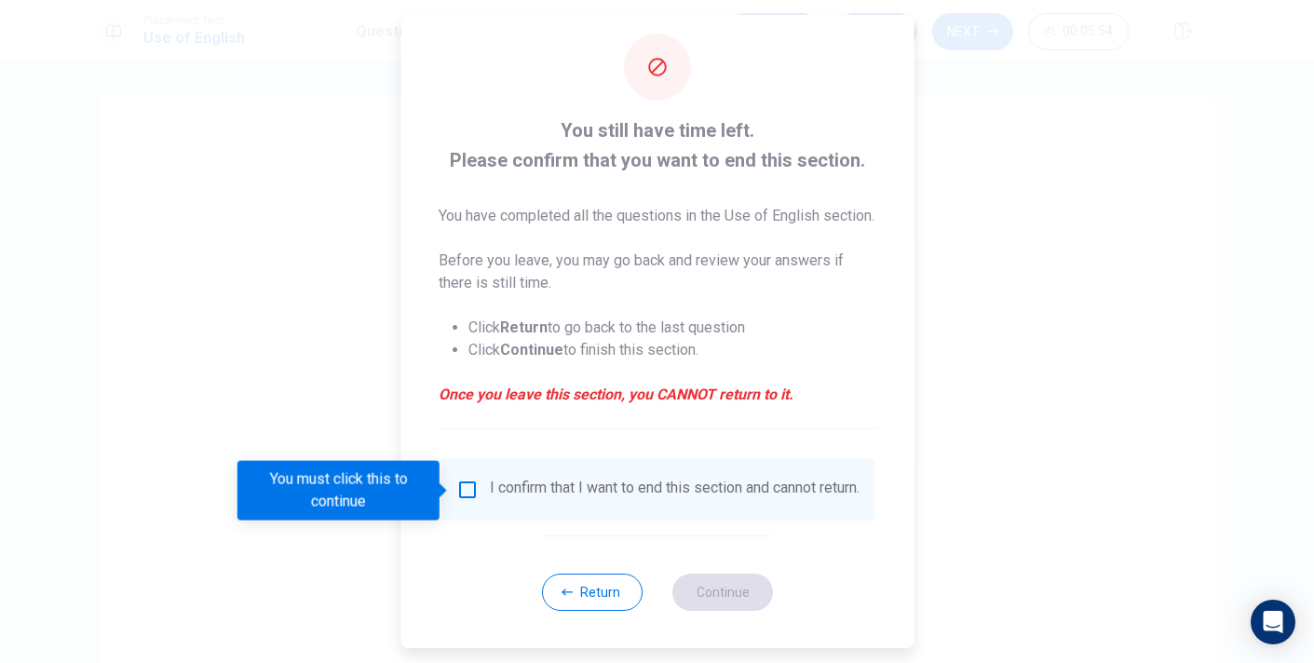
scroll to position [40, 0]
click at [465, 483] on input "You must click this to continue" at bounding box center [466, 489] width 22 height 22
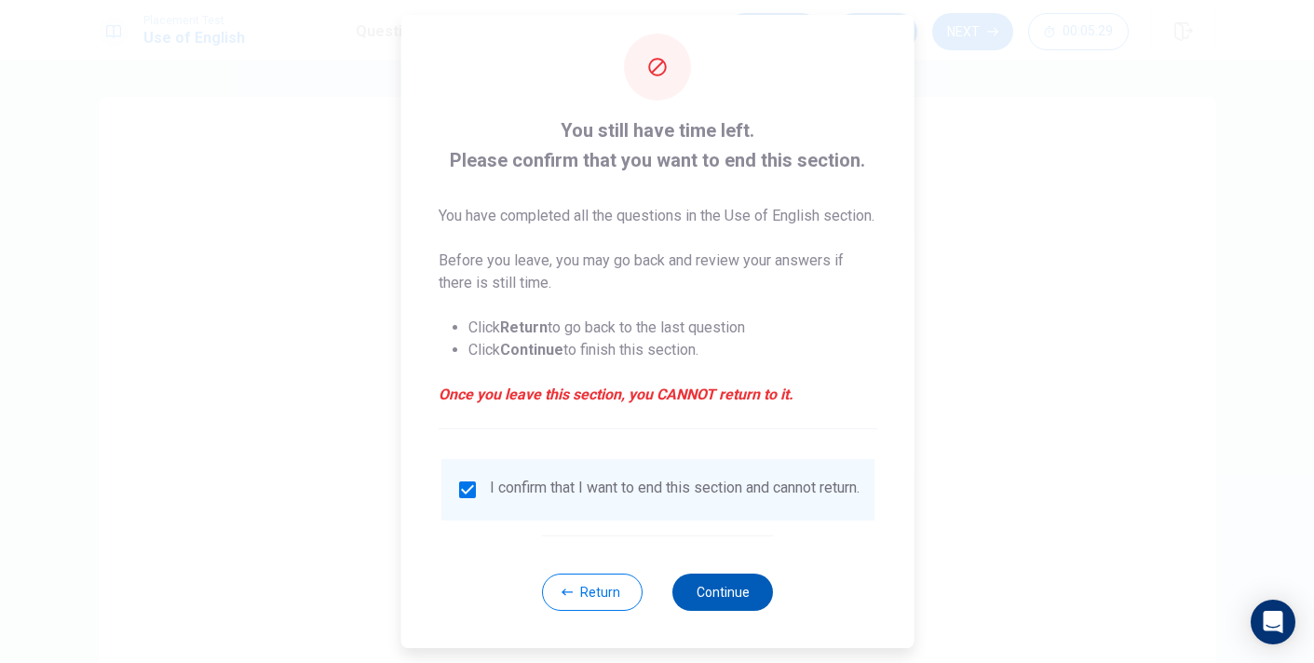
click at [723, 598] on button "Continue" at bounding box center [722, 591] width 101 height 37
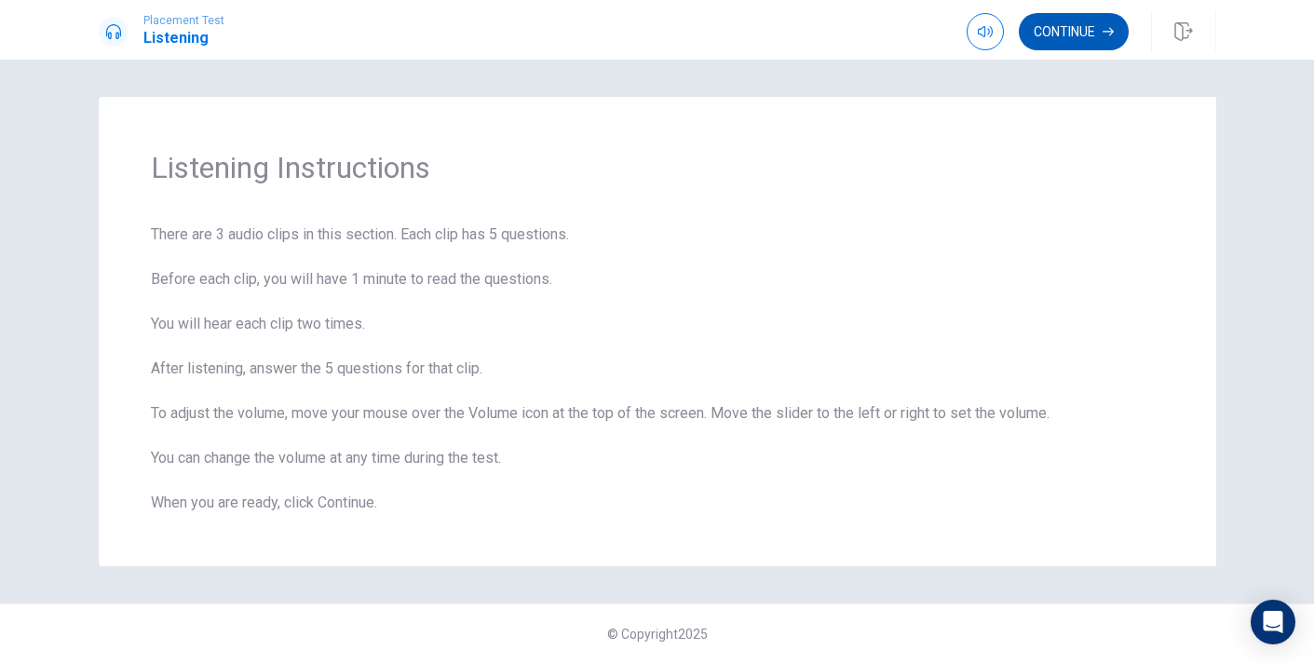
click at [1029, 32] on button "Continue" at bounding box center [1073, 31] width 110 height 37
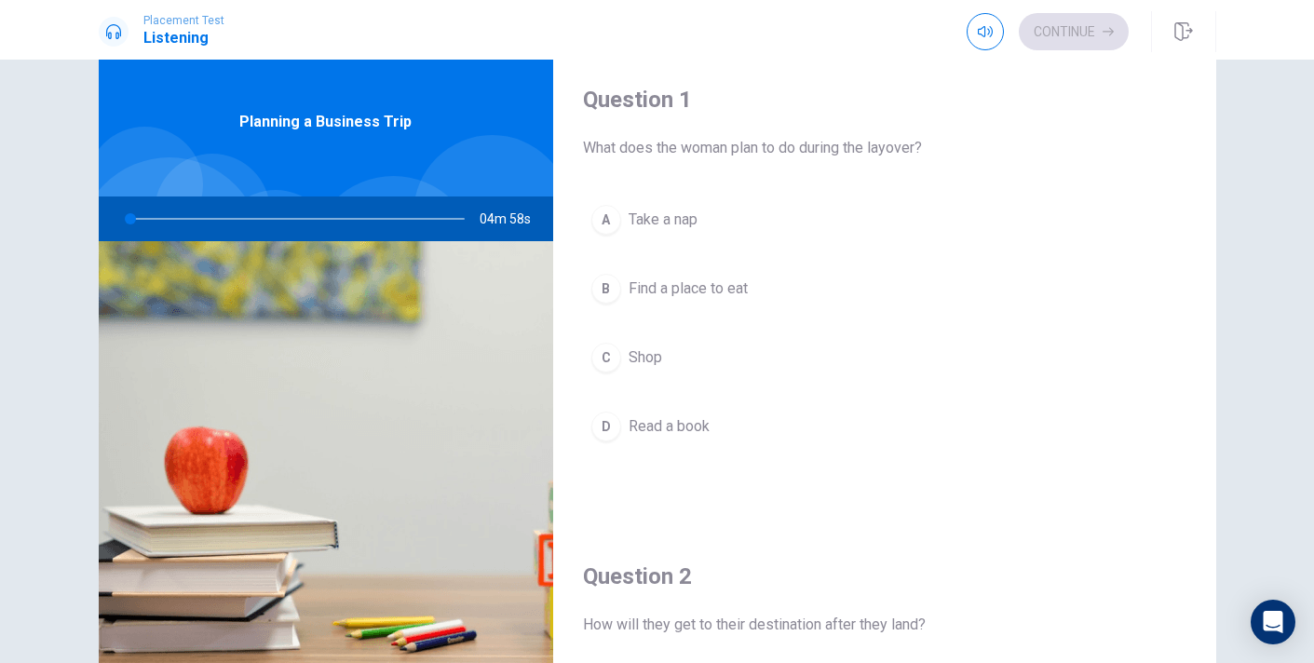
scroll to position [48, 0]
drag, startPoint x: 160, startPoint y: 222, endPoint x: 188, endPoint y: 226, distance: 28.3
click at [188, 226] on div at bounding box center [292, 219] width 373 height 45
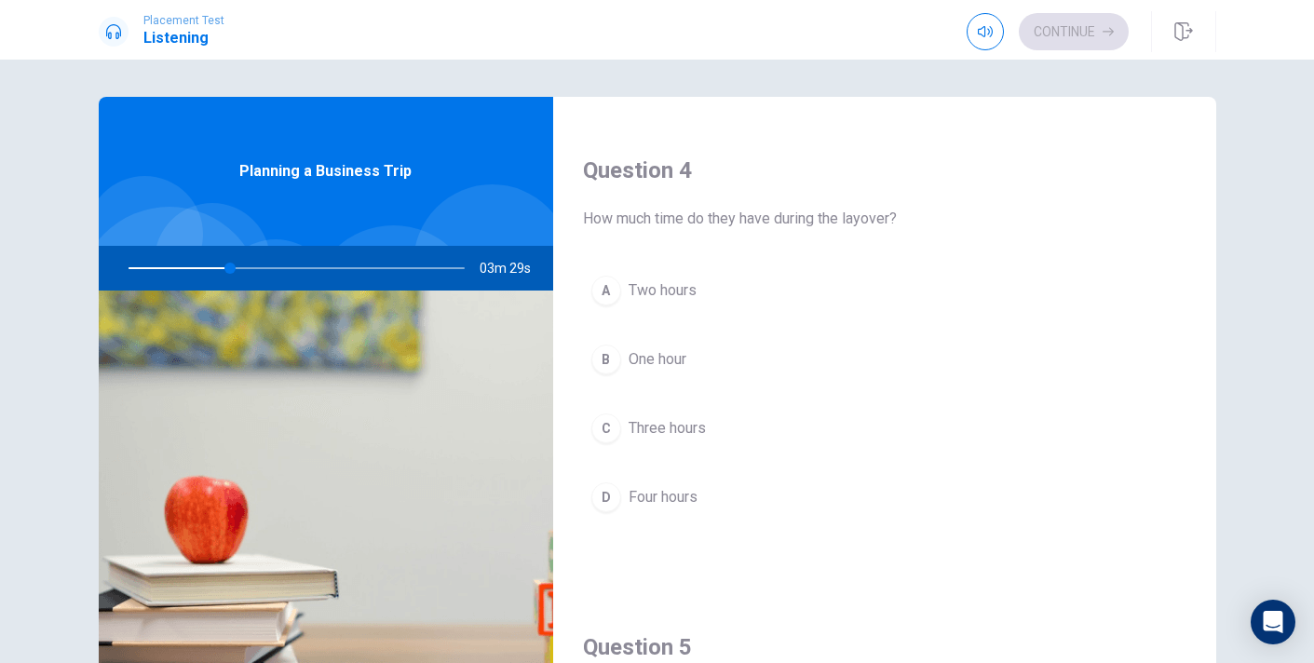
scroll to position [1725, 0]
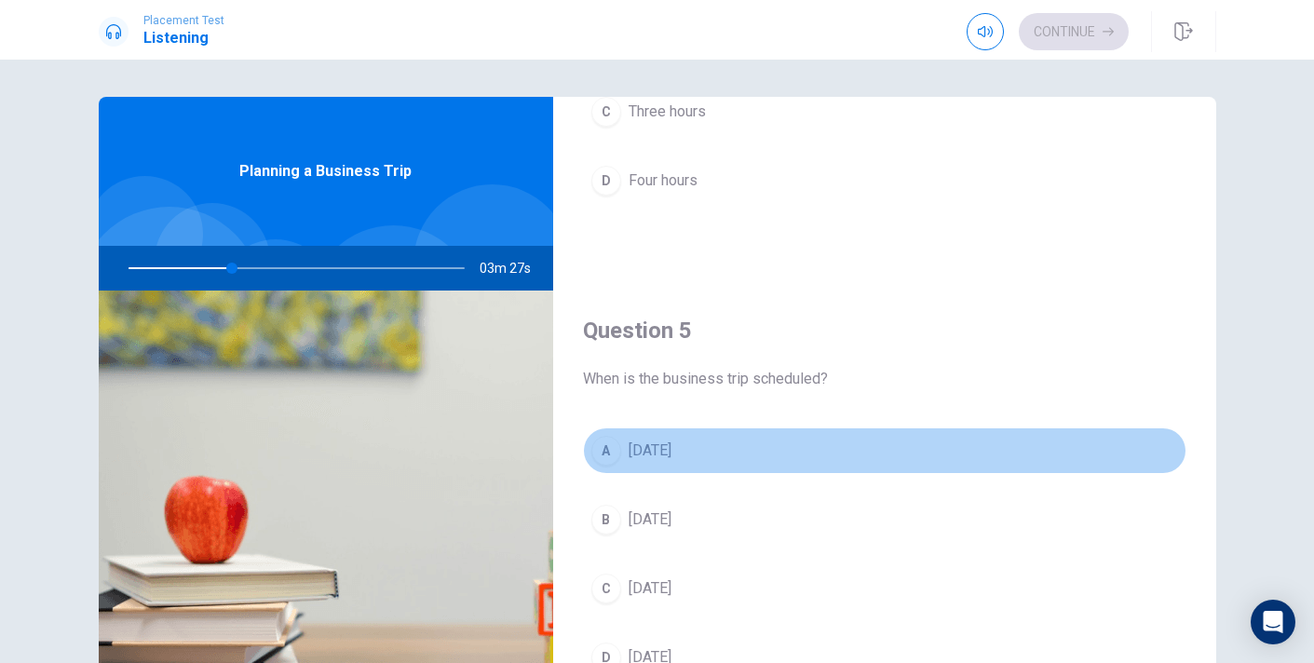
click at [601, 441] on div "A" at bounding box center [606, 451] width 30 height 30
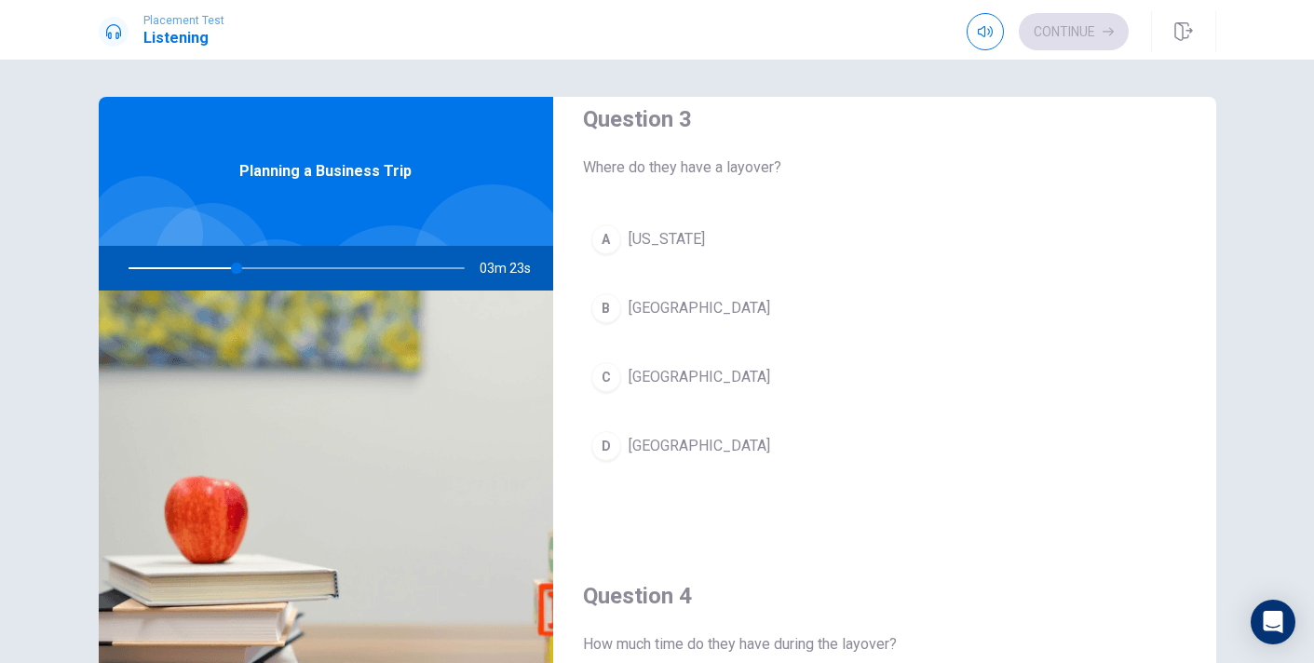
scroll to position [983, 0]
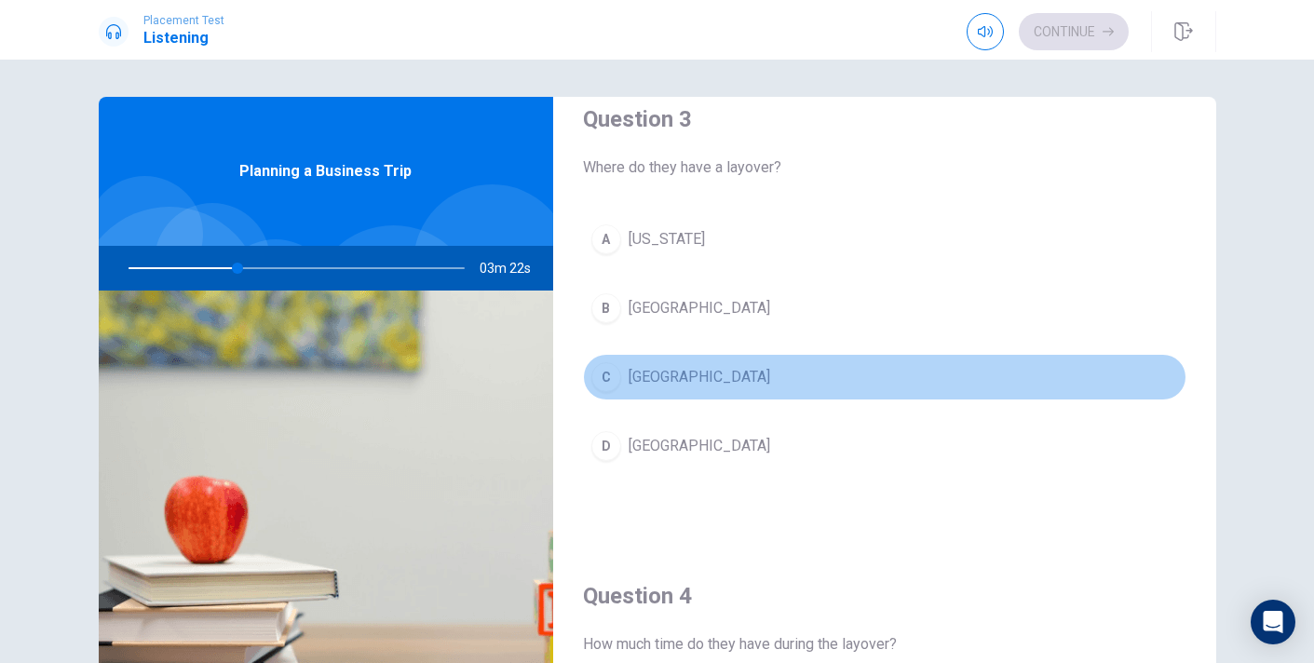
click at [607, 376] on div "C" at bounding box center [606, 377] width 30 height 30
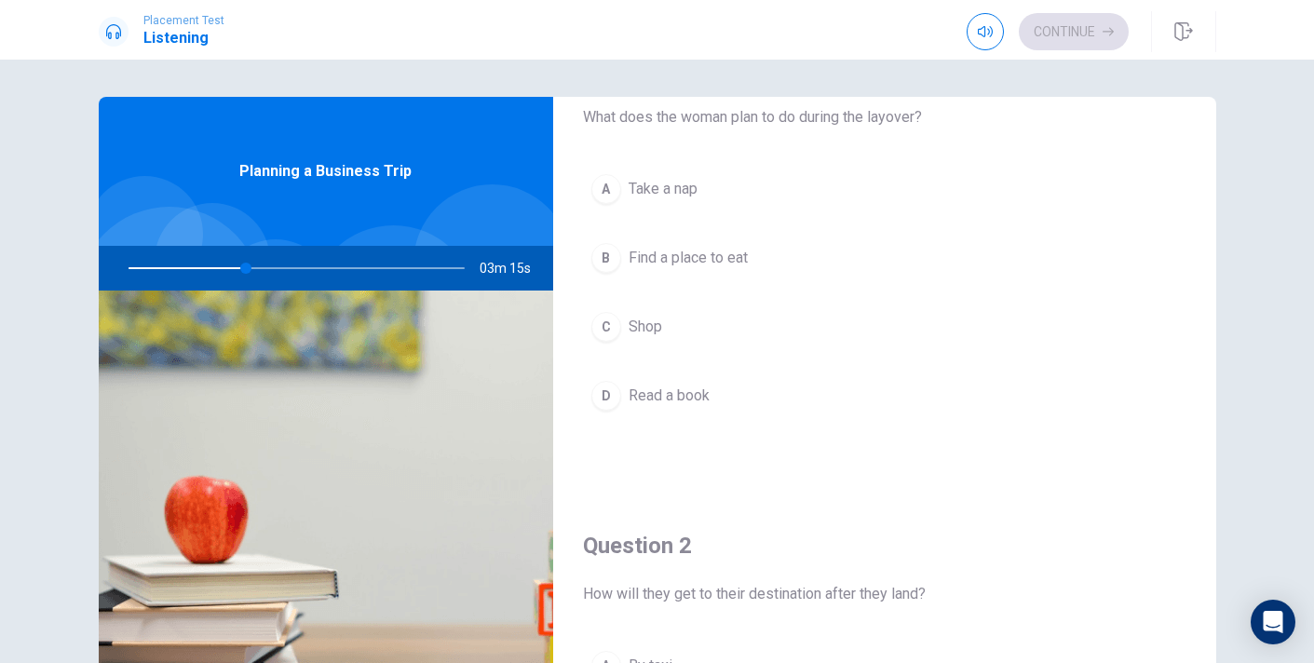
scroll to position [82, 0]
click at [598, 249] on div "B" at bounding box center [606, 256] width 30 height 30
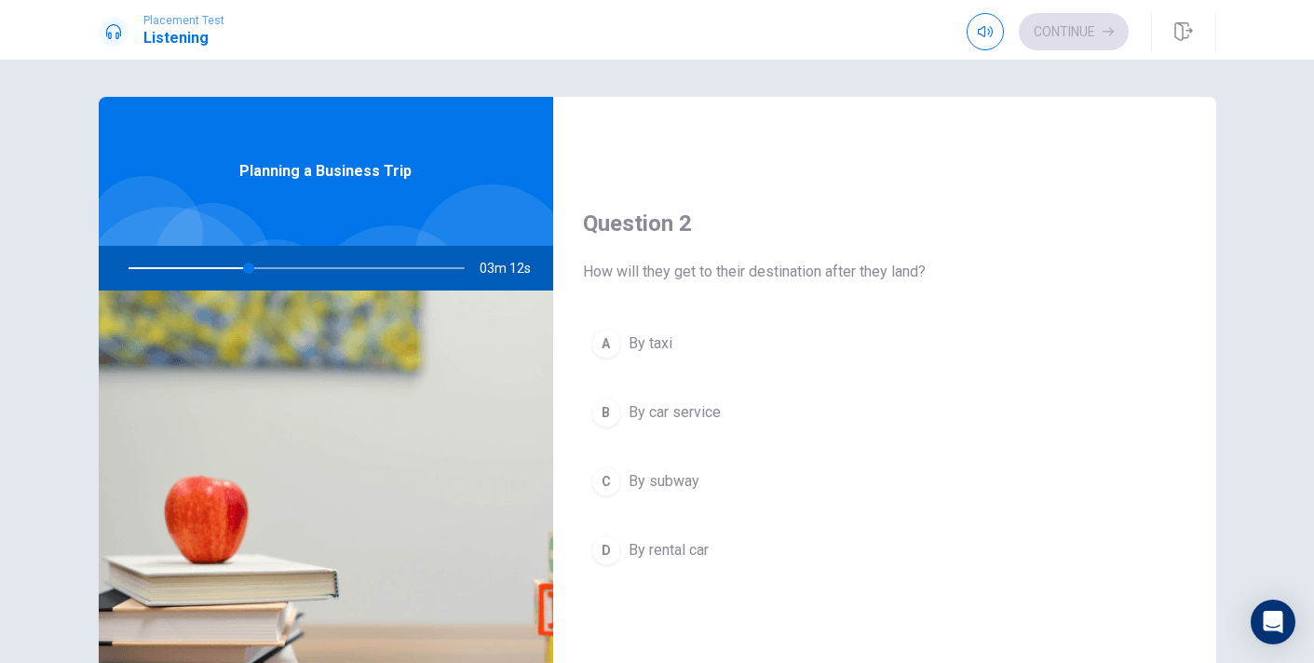
scroll to position [408, 0]
click at [593, 394] on div "B" at bounding box center [606, 407] width 30 height 30
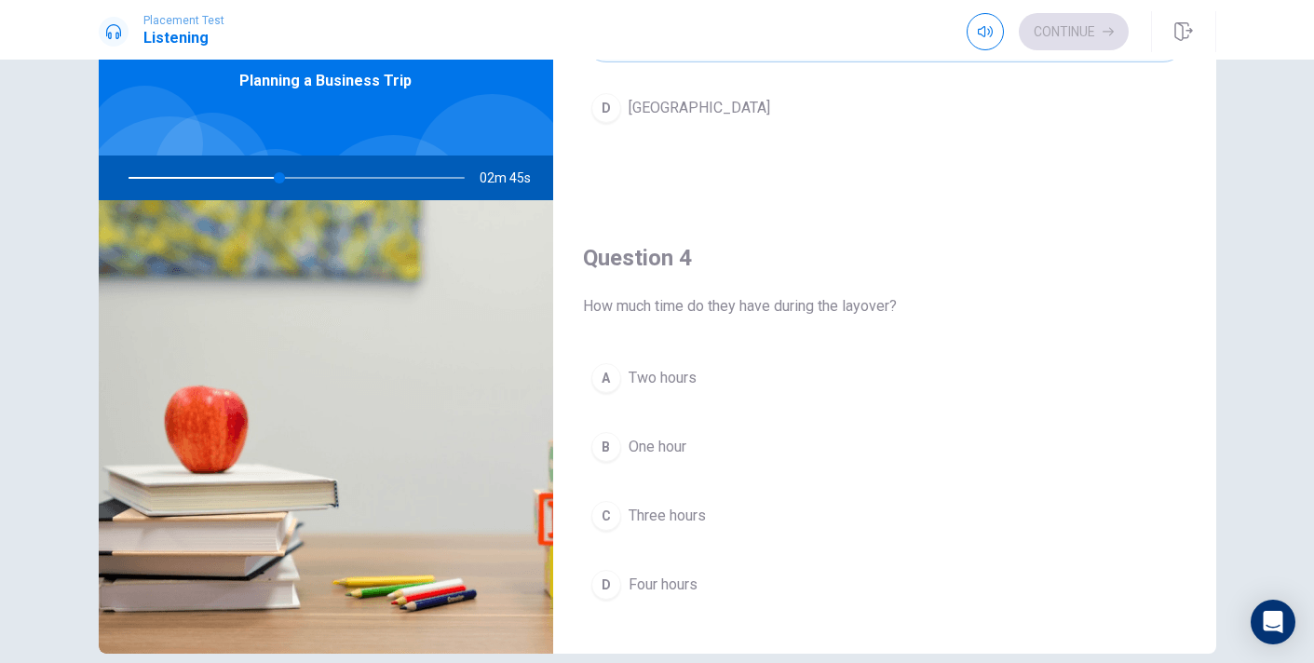
scroll to position [1233, 0]
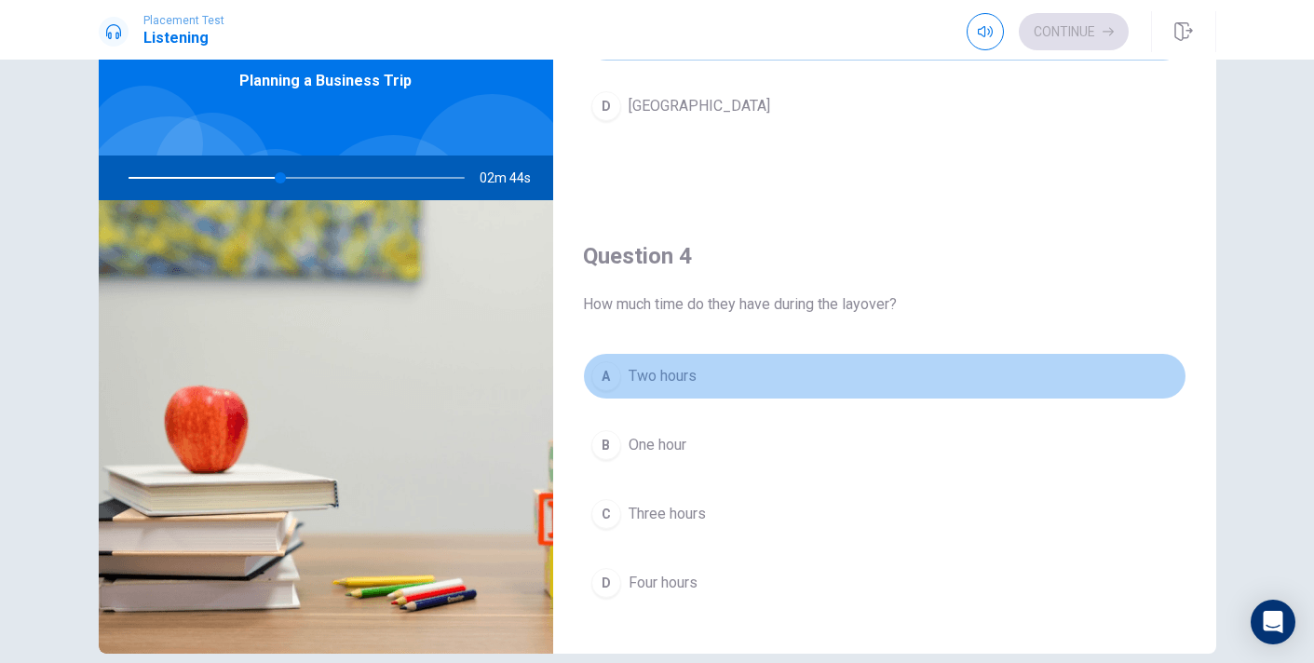
click at [602, 361] on div "A" at bounding box center [606, 376] width 30 height 30
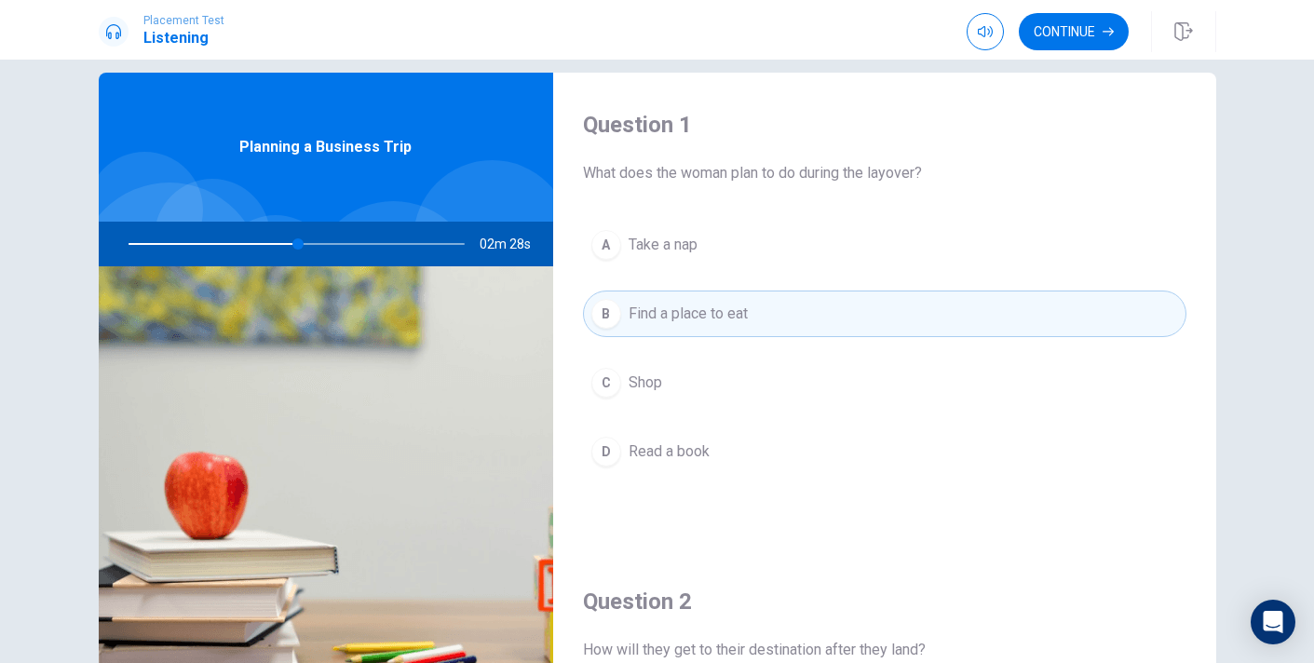
scroll to position [0, 0]
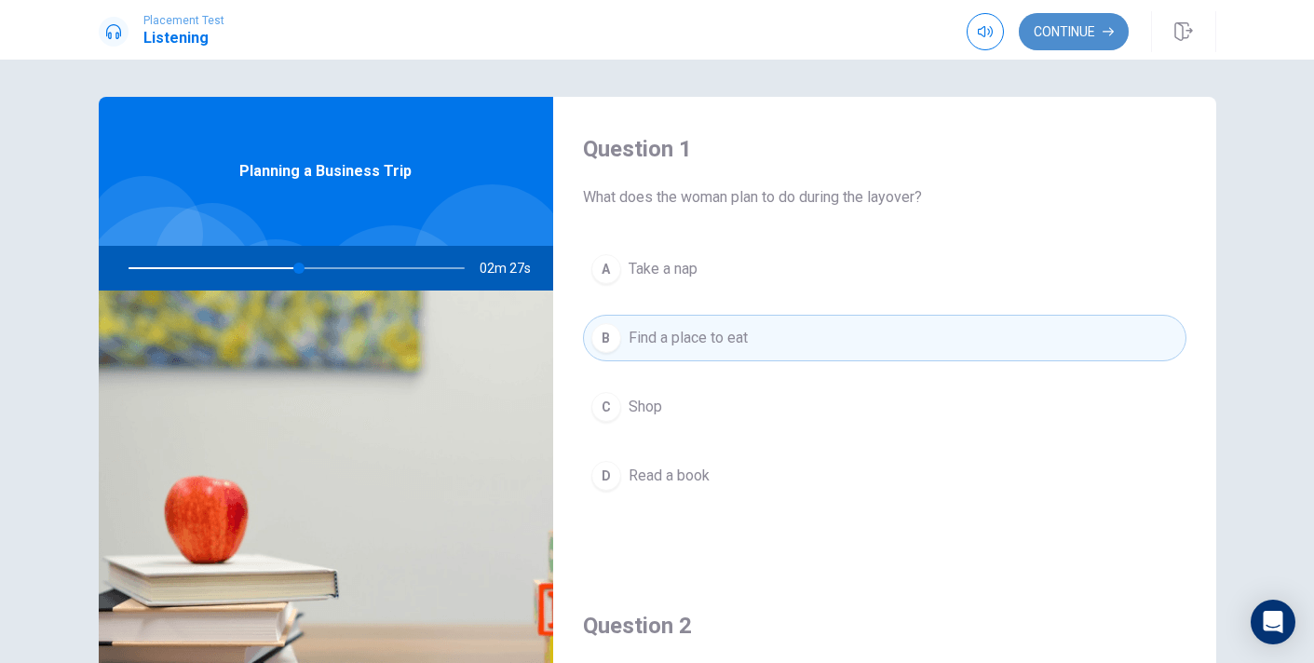
click at [1095, 32] on button "Continue" at bounding box center [1073, 31] width 110 height 37
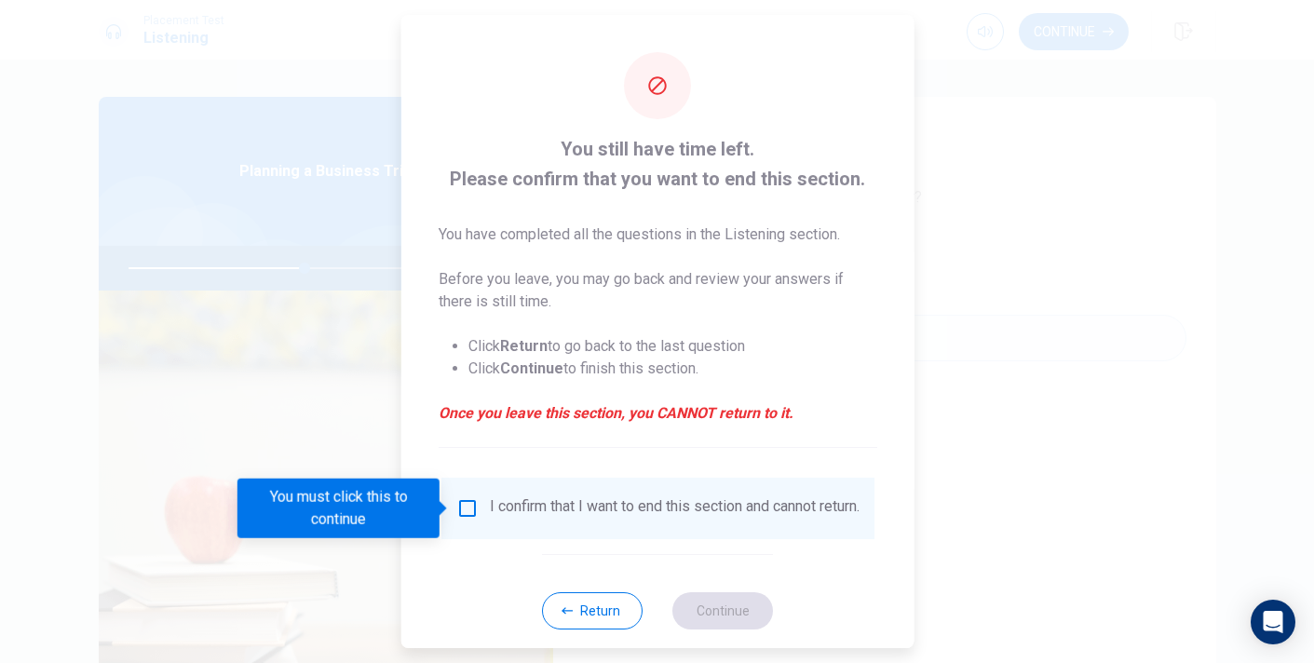
click at [462, 505] on input "You must click this to continue" at bounding box center [466, 508] width 22 height 22
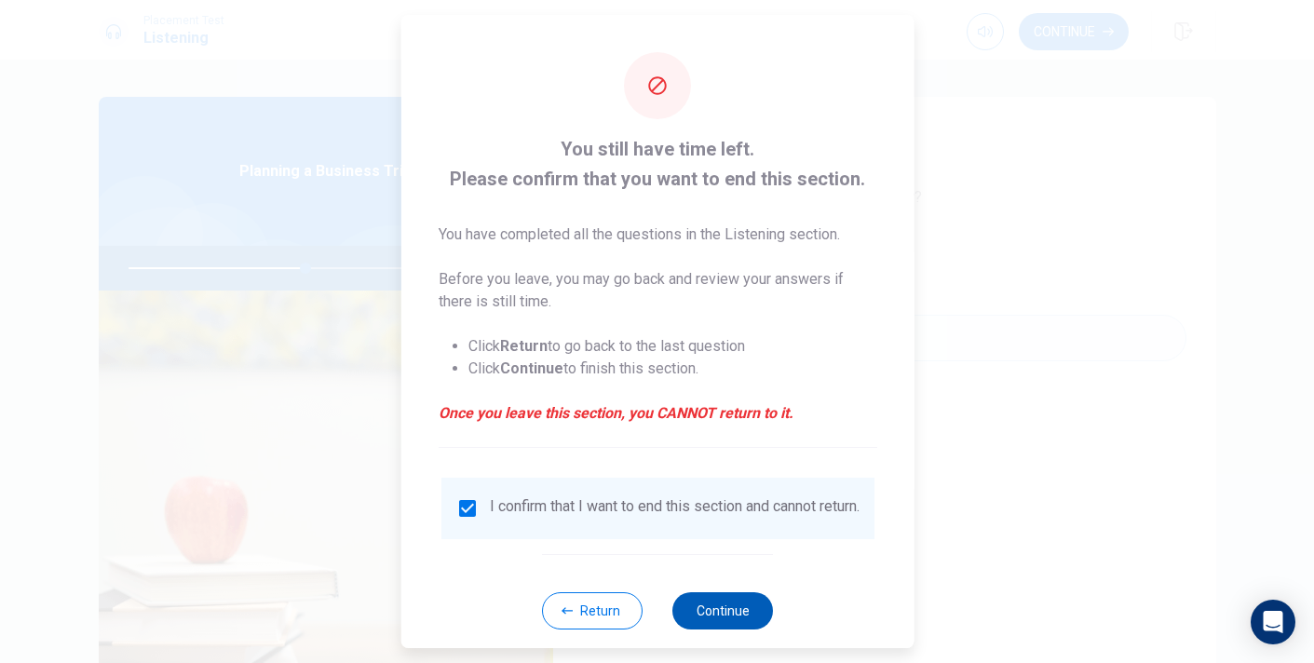
click at [727, 629] on button "Continue" at bounding box center [722, 610] width 101 height 37
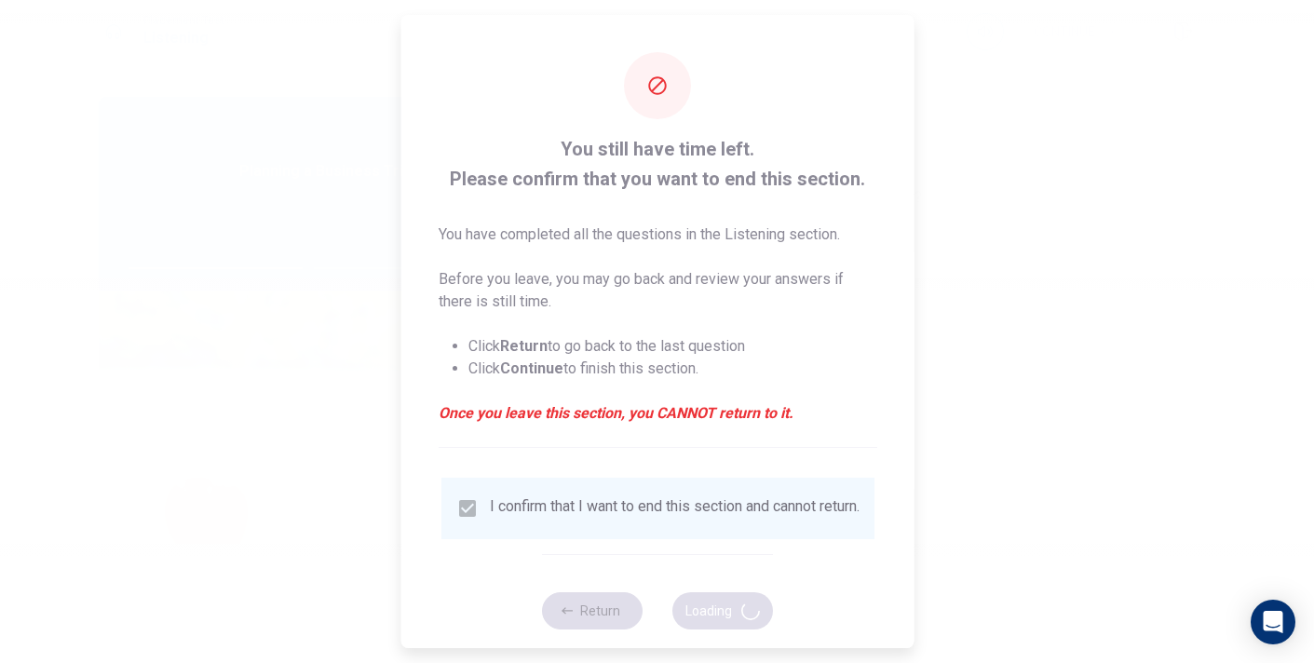
type input "54"
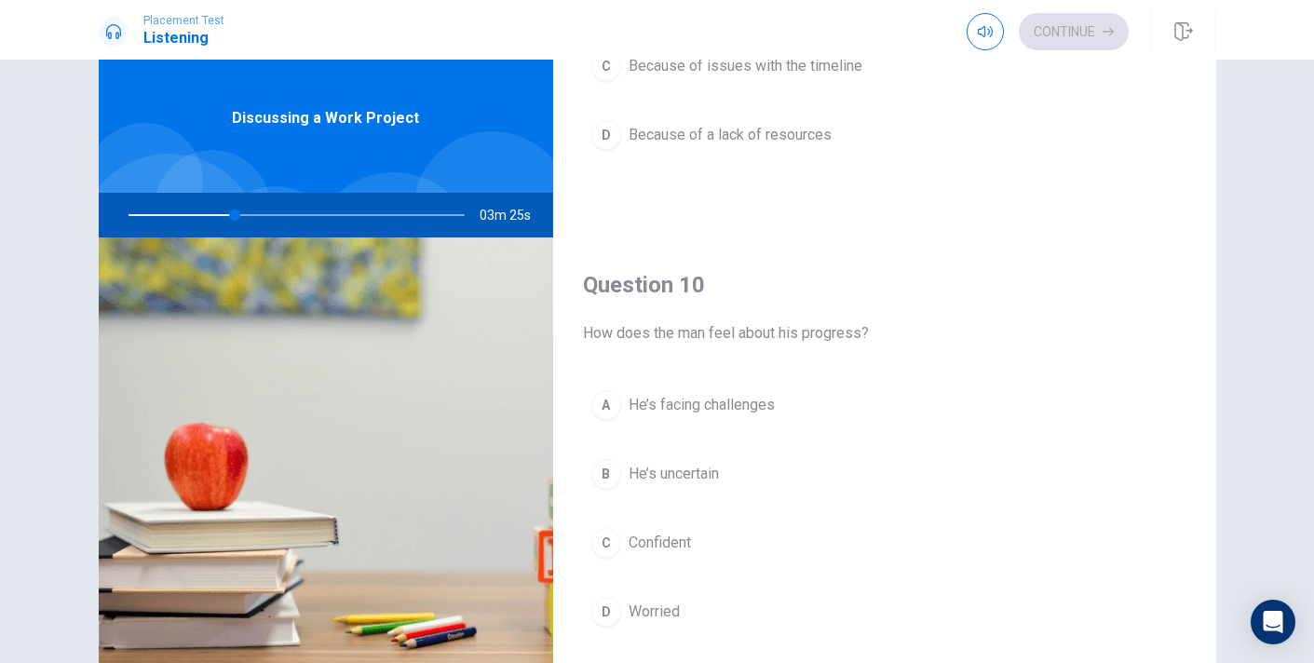
scroll to position [1720, 0]
click at [594, 396] on div "A" at bounding box center [606, 402] width 30 height 30
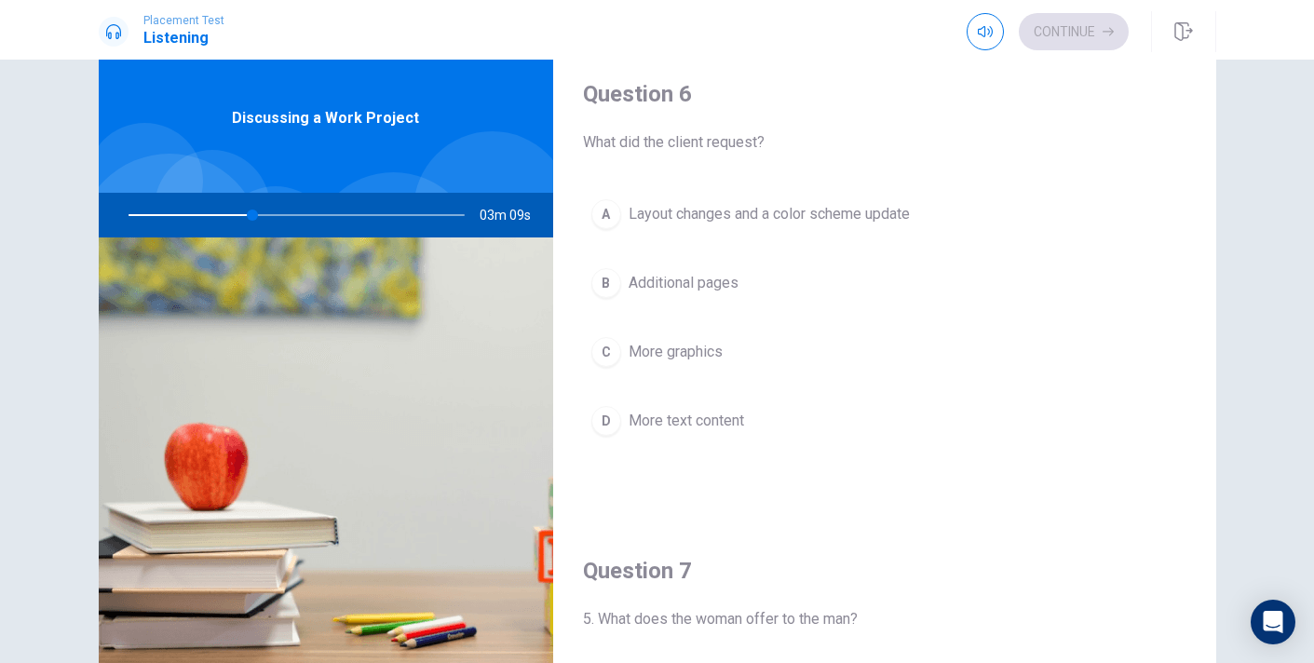
scroll to position [0, 0]
click at [602, 211] on div "A" at bounding box center [606, 216] width 30 height 30
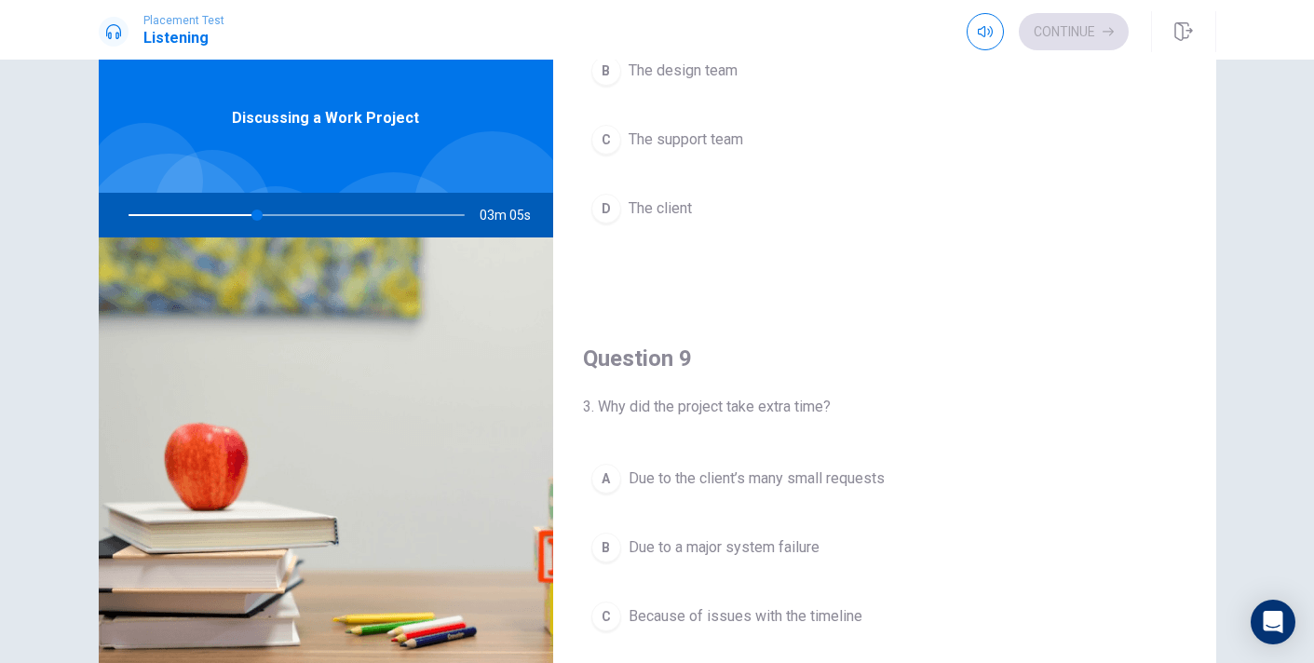
scroll to position [1172, 0]
click at [607, 466] on div "A" at bounding box center [606, 474] width 30 height 30
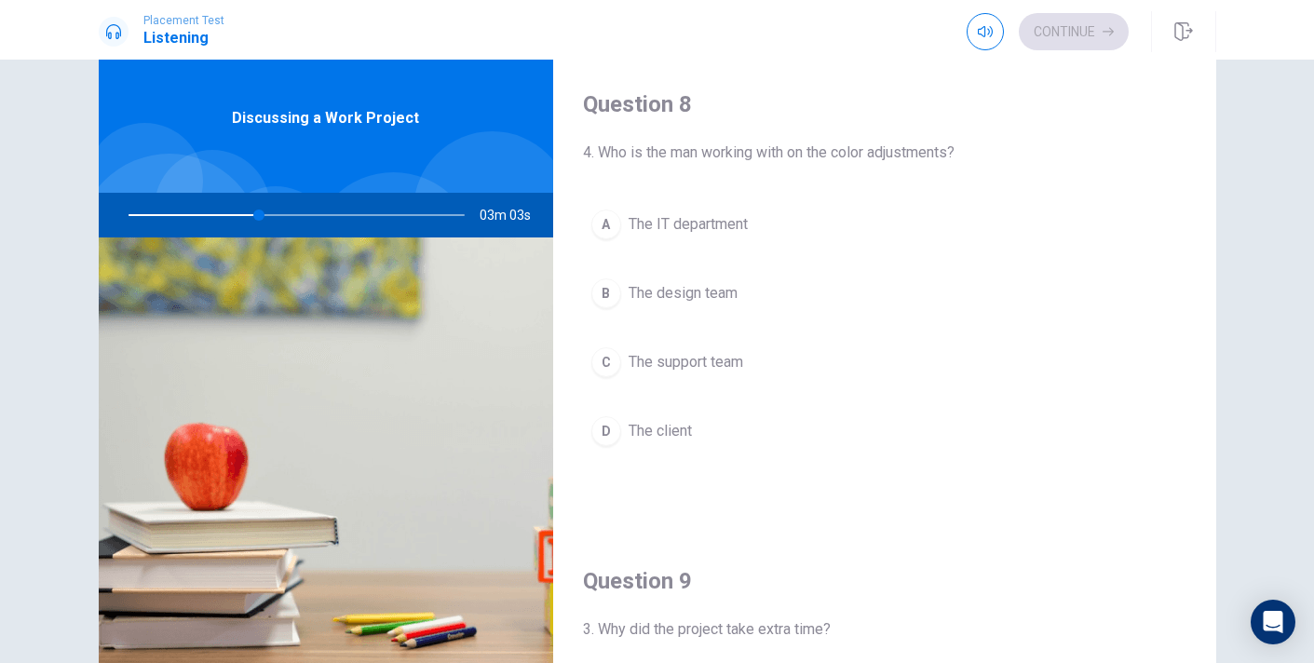
scroll to position [946, 0]
click at [611, 297] on div "B" at bounding box center [606, 292] width 30 height 30
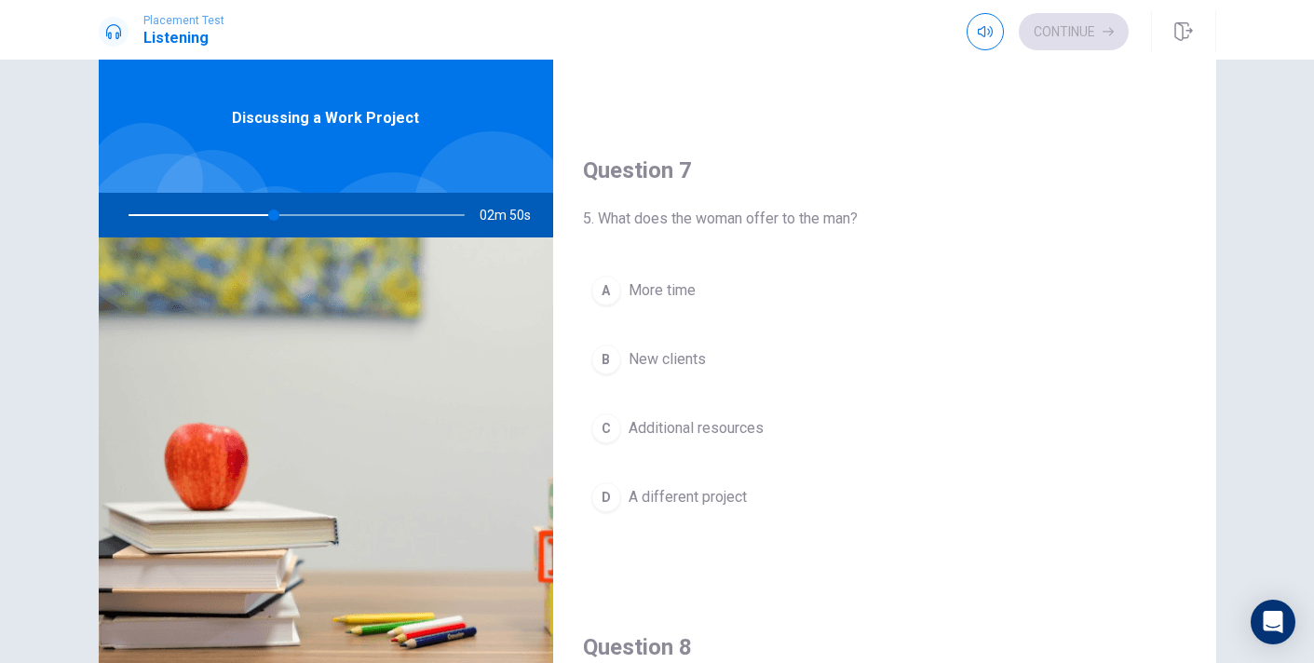
scroll to position [408, 0]
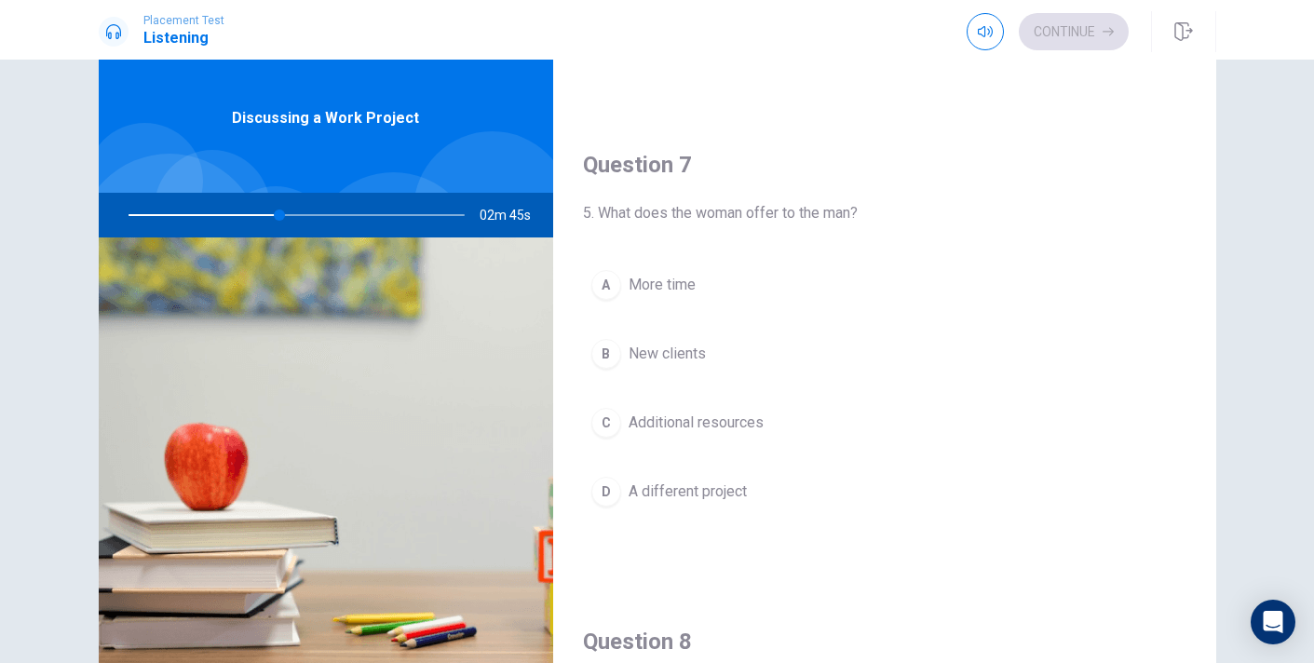
click at [610, 416] on div "C" at bounding box center [606, 423] width 30 height 30
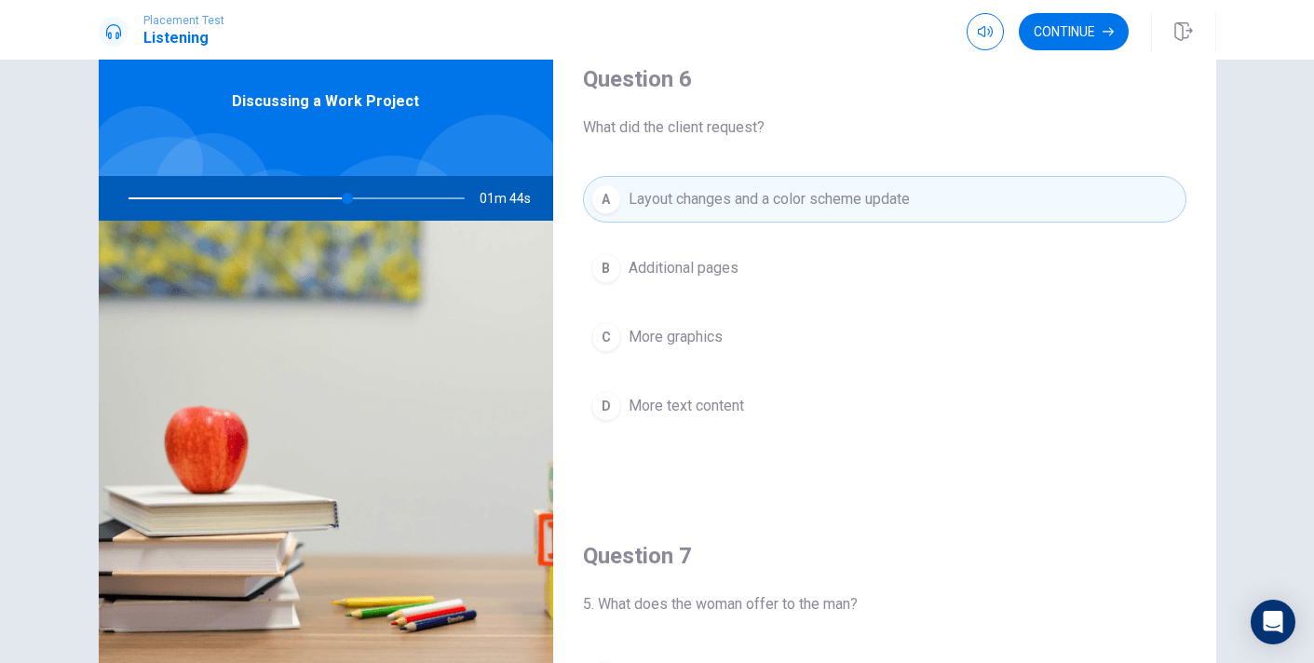
scroll to position [0, 0]
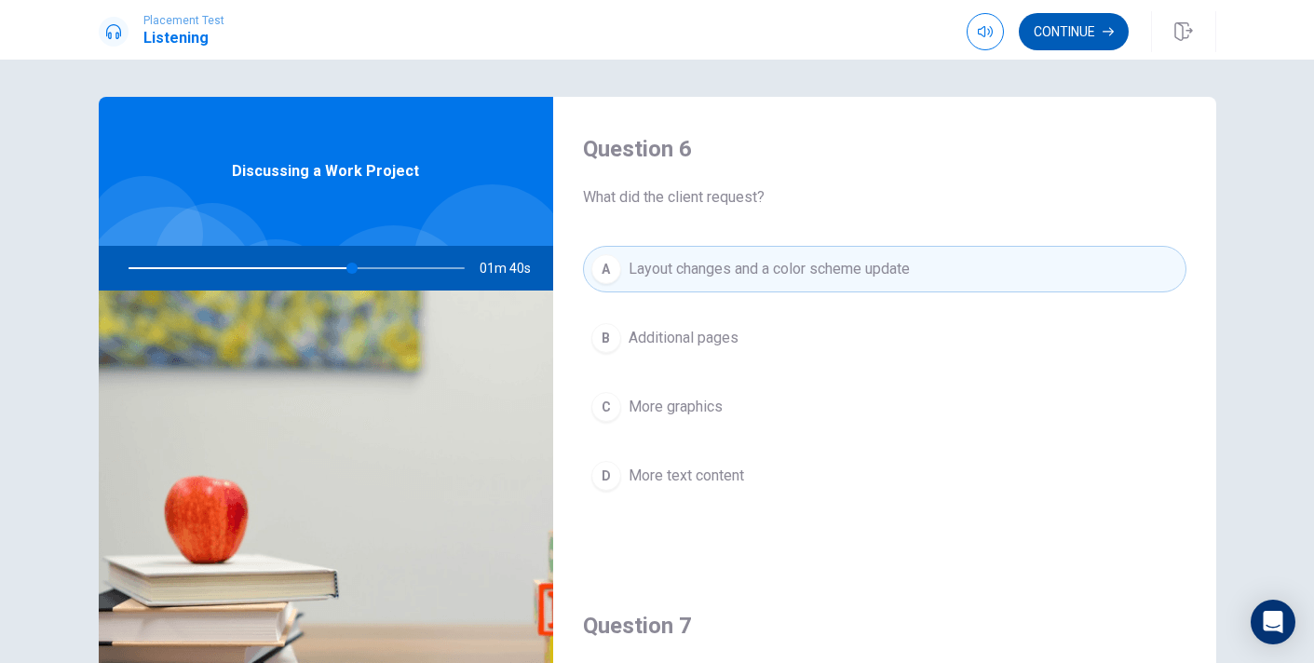
click at [1080, 30] on button "Continue" at bounding box center [1073, 31] width 110 height 37
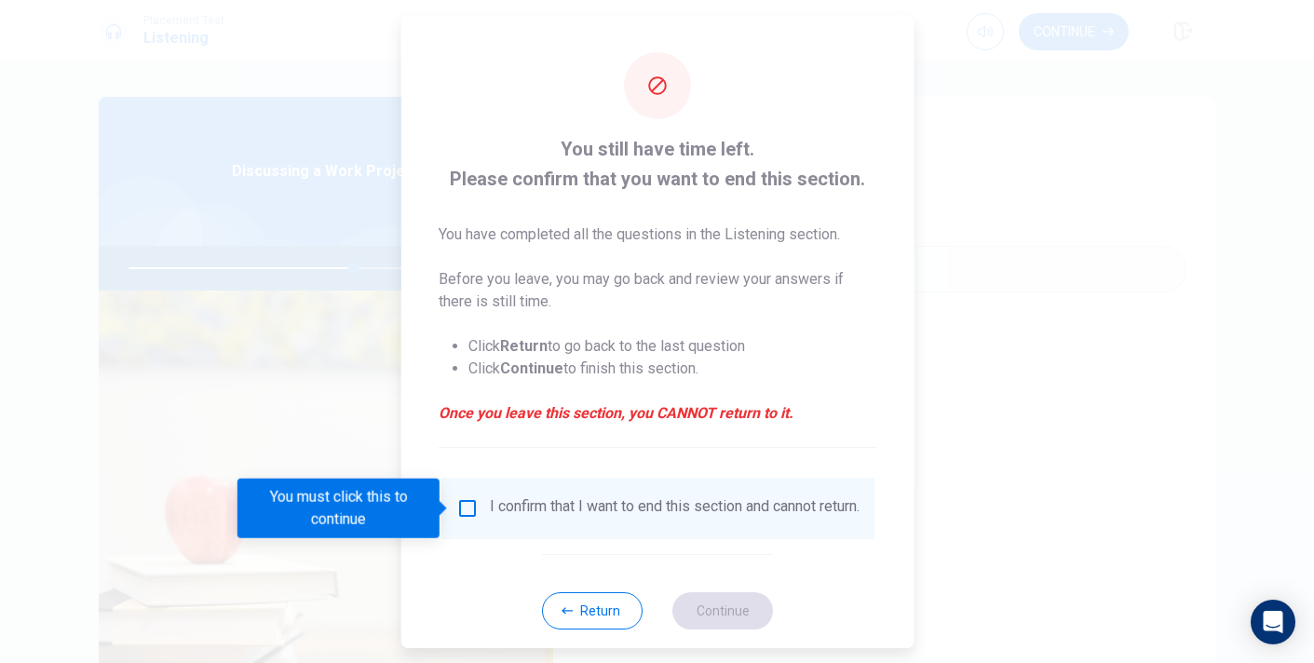
click at [460, 504] on input "You must click this to continue" at bounding box center [466, 508] width 22 height 22
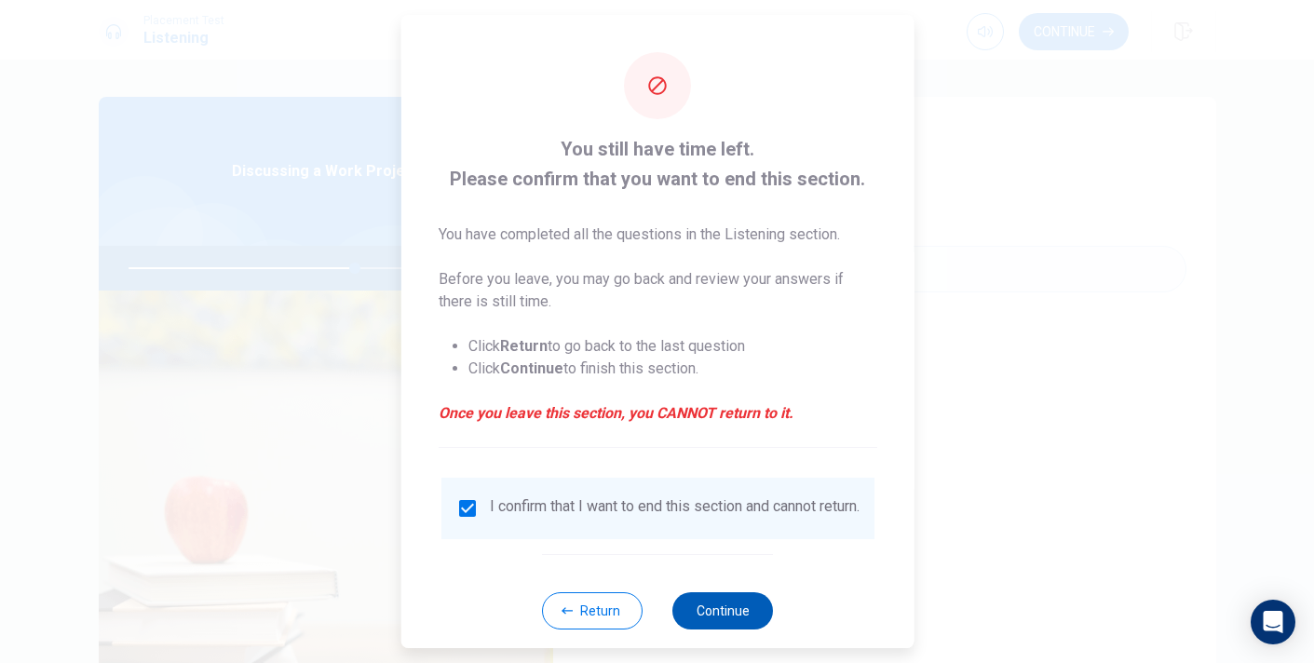
click at [721, 613] on button "Continue" at bounding box center [722, 610] width 101 height 37
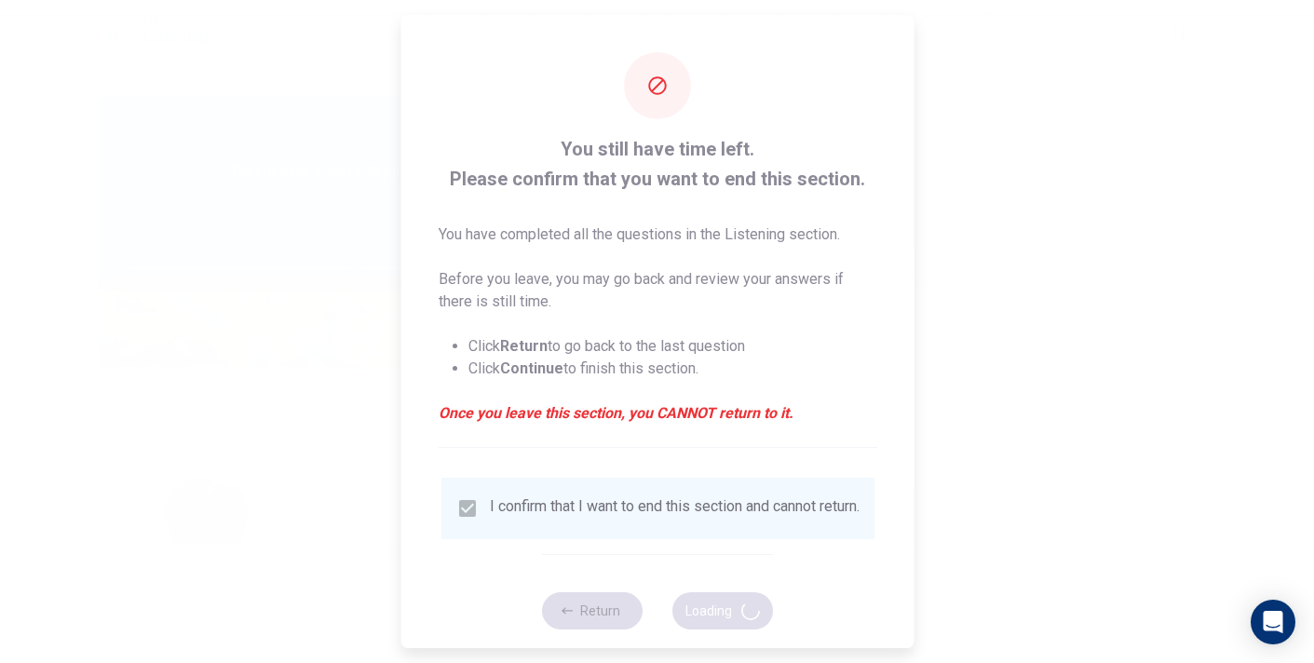
type input "68"
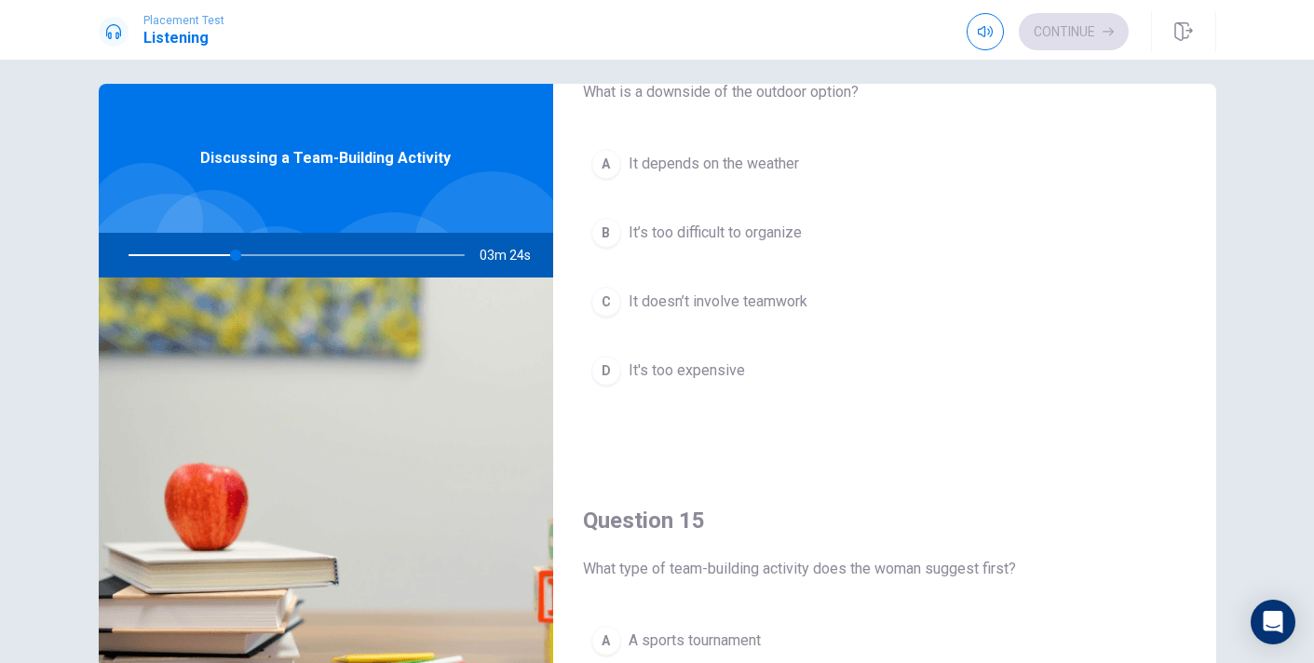
scroll to position [1725, 0]
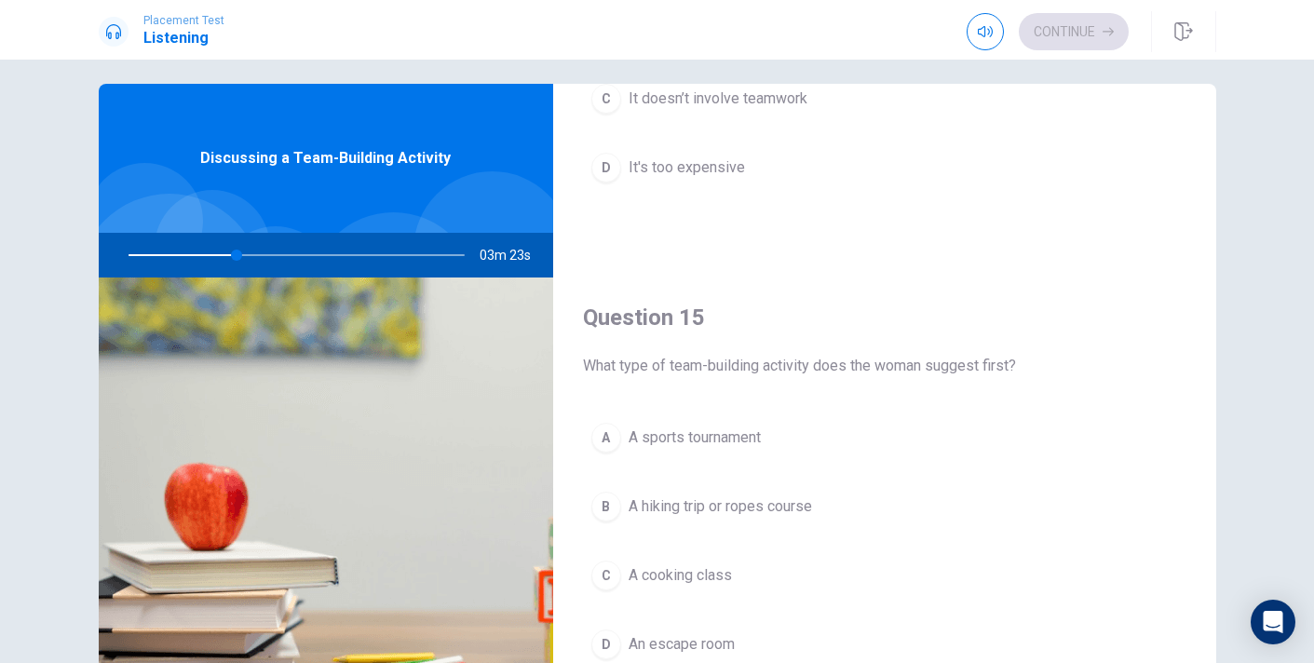
click at [609, 492] on div "B" at bounding box center [606, 507] width 30 height 30
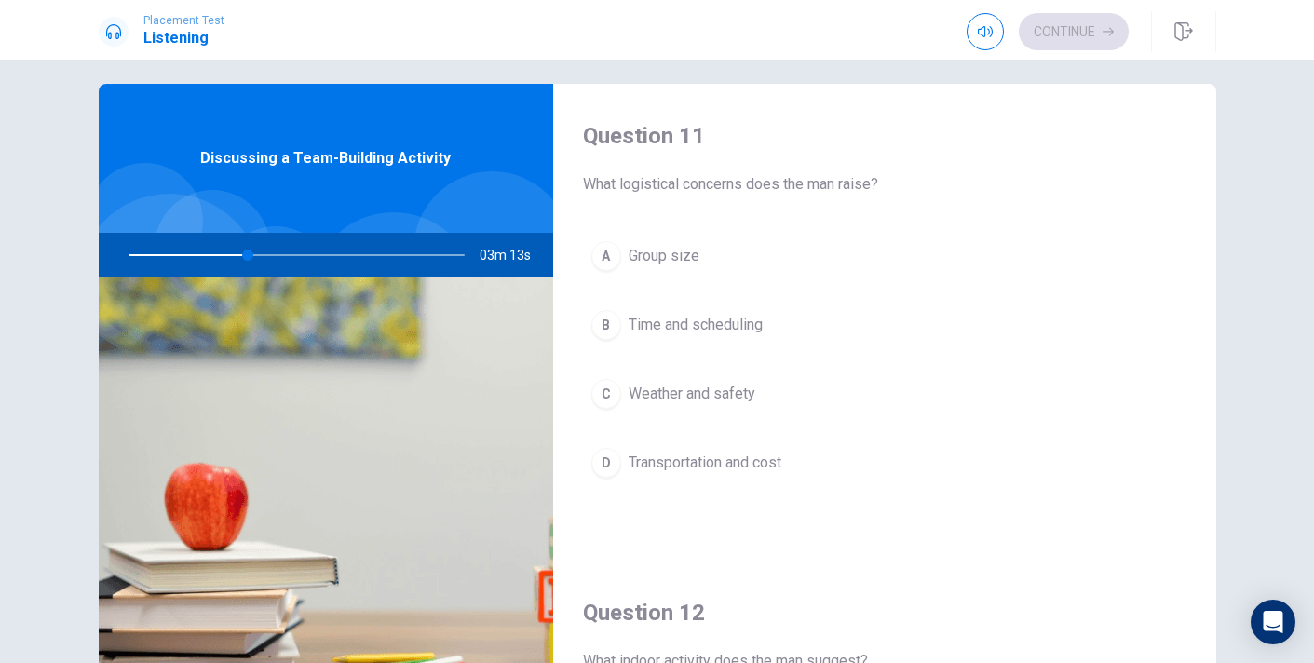
scroll to position [1, 0]
click at [607, 452] on div "D" at bounding box center [606, 462] width 30 height 30
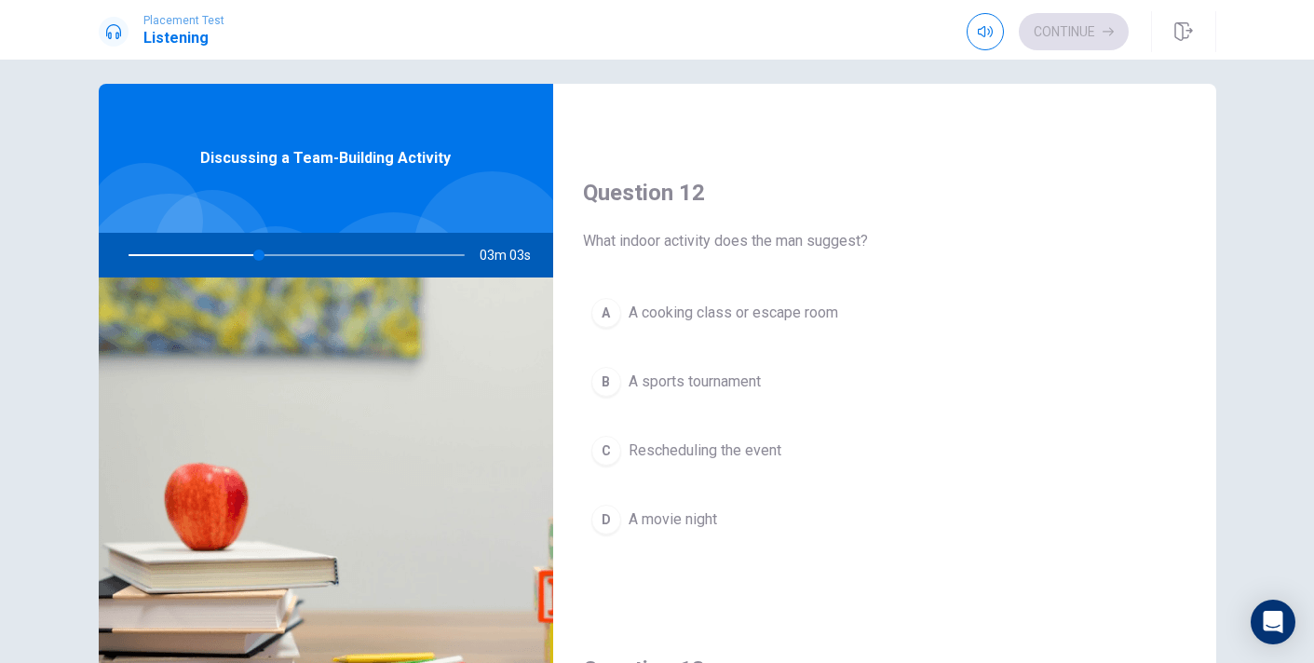
scroll to position [436, 0]
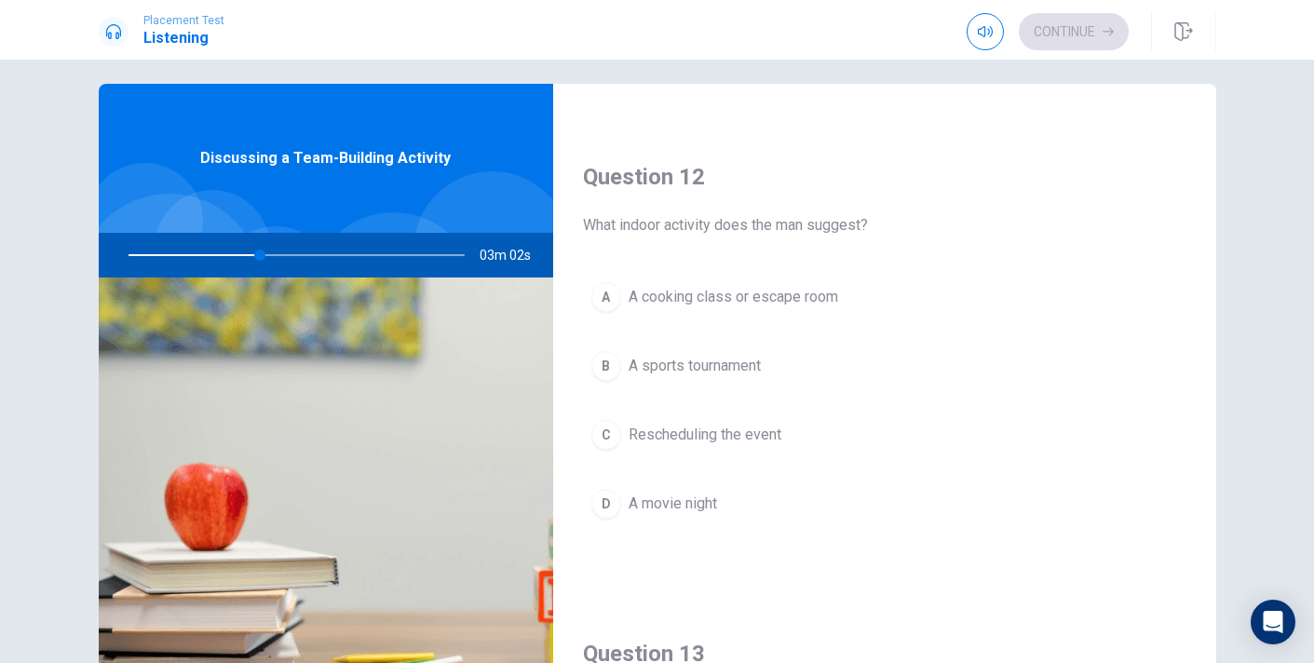
click at [594, 296] on div "A" at bounding box center [606, 297] width 30 height 30
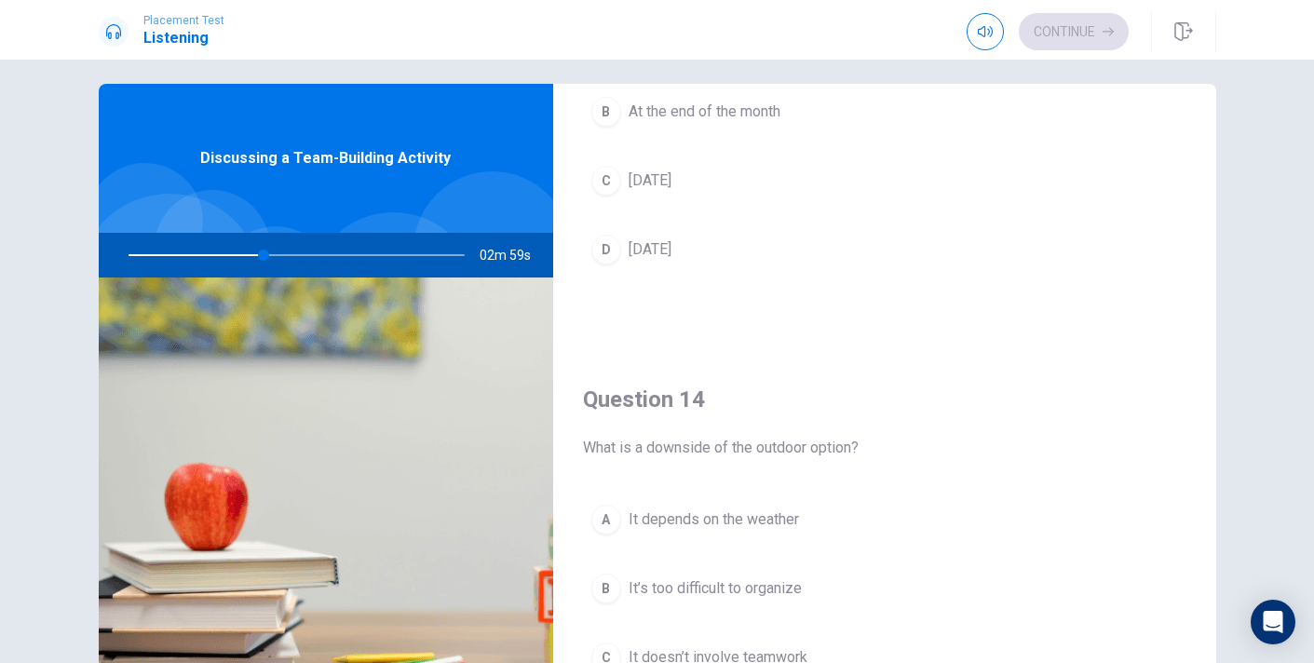
scroll to position [1174, 0]
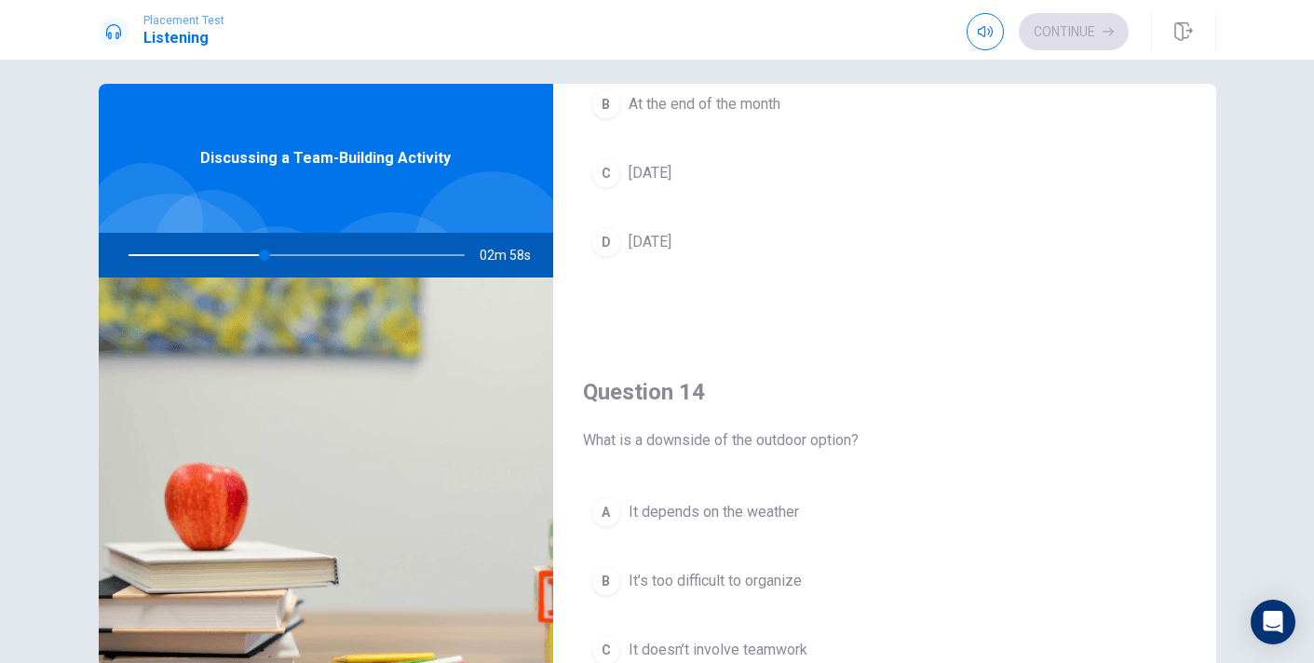
click at [617, 498] on div "A" at bounding box center [606, 512] width 30 height 30
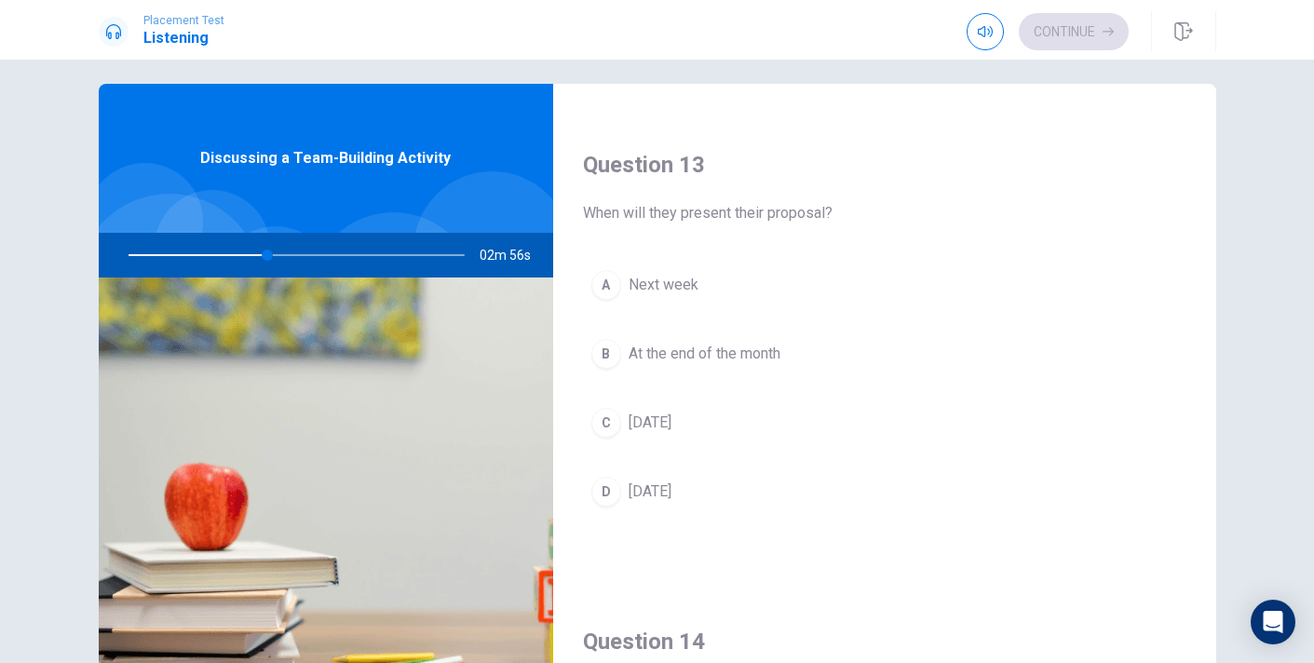
scroll to position [934, 0]
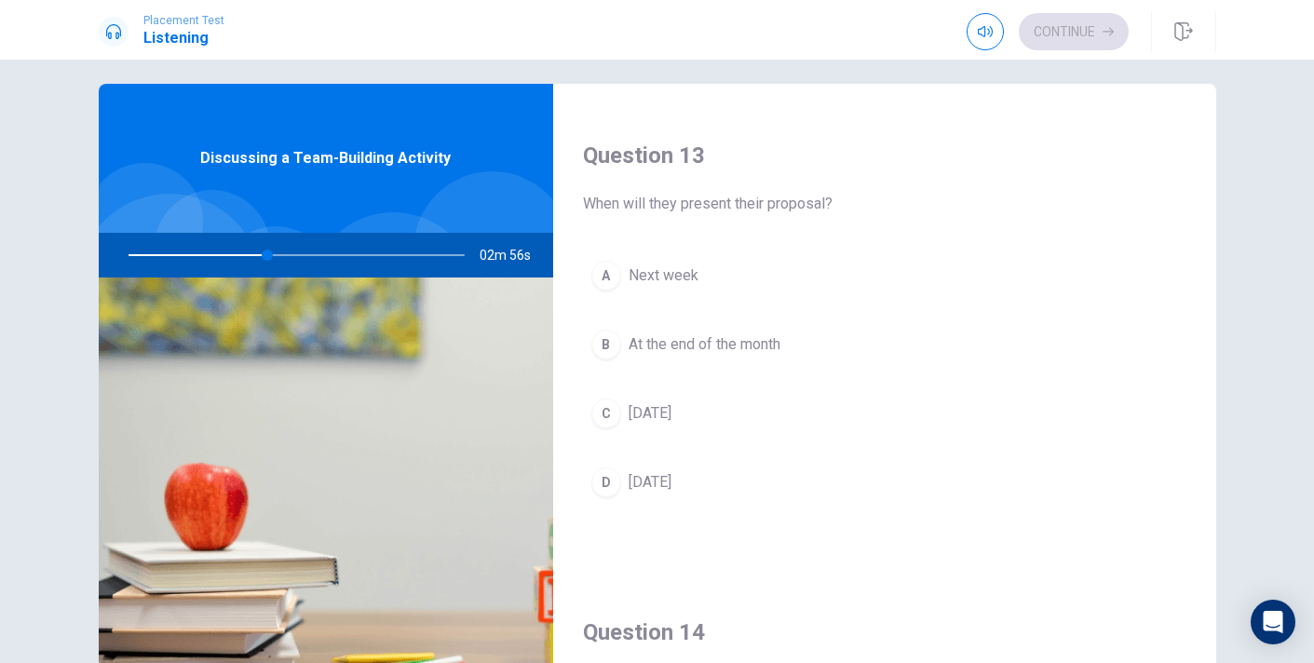
click at [588, 265] on button "A Next week" at bounding box center [884, 275] width 603 height 47
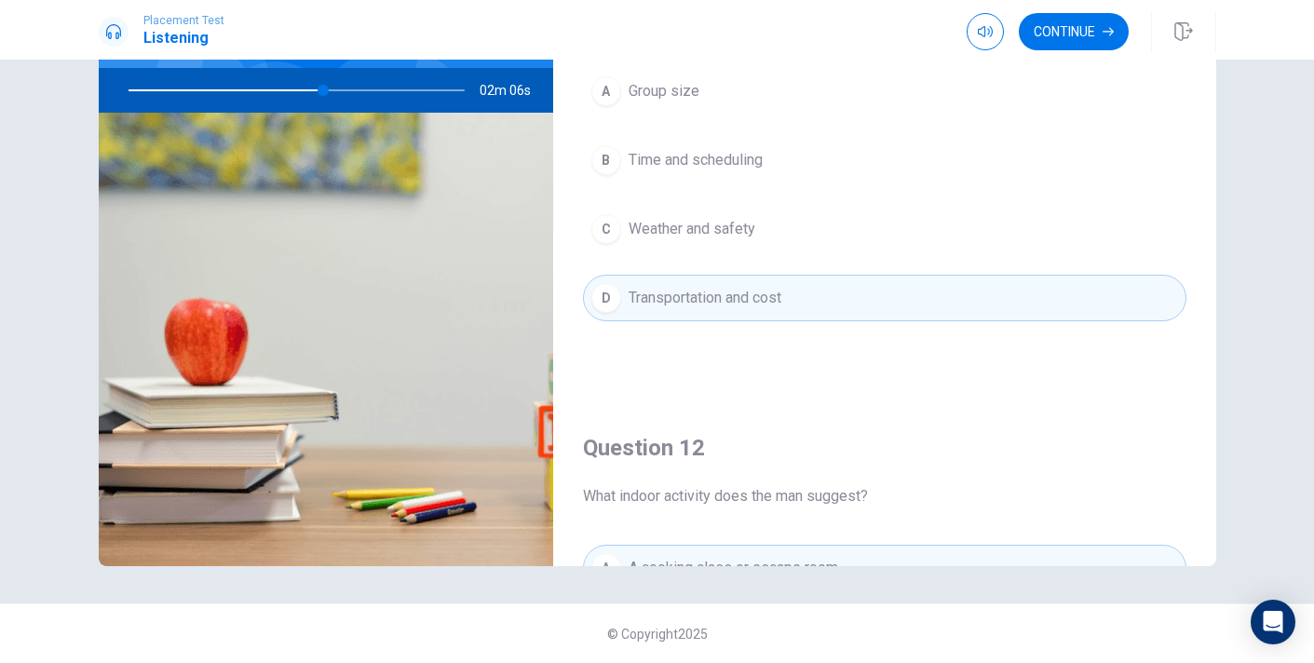
scroll to position [0, 0]
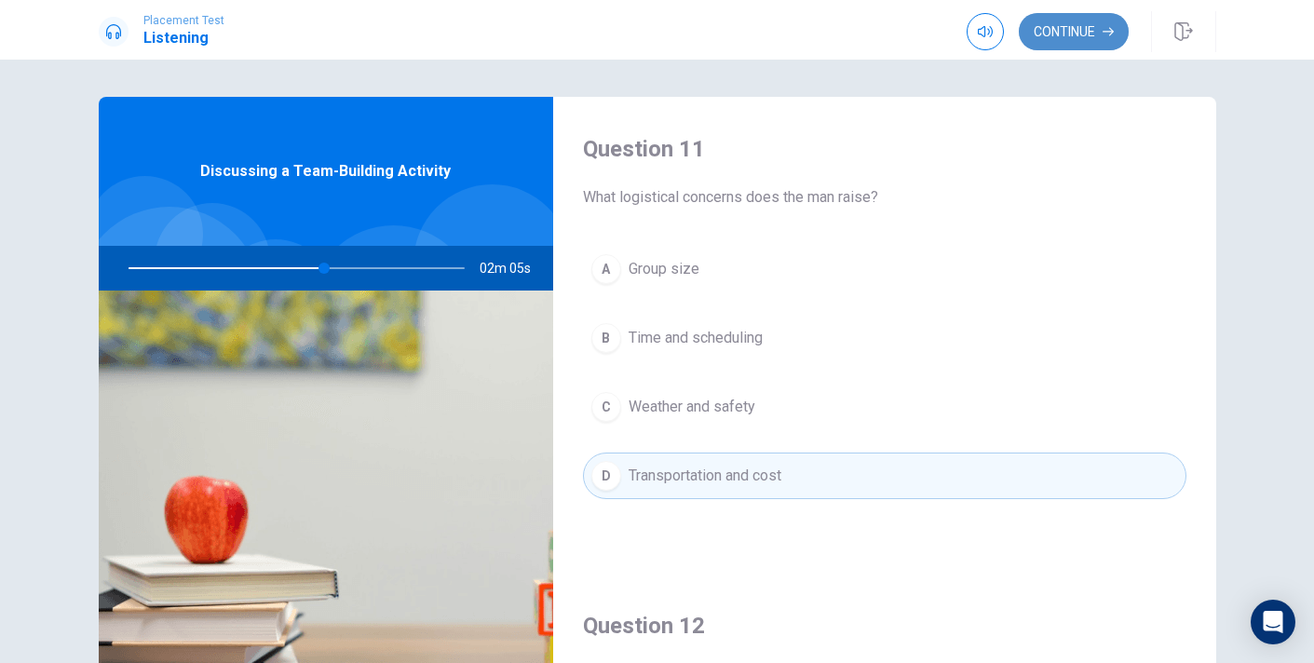
click at [1044, 34] on button "Continue" at bounding box center [1073, 31] width 110 height 37
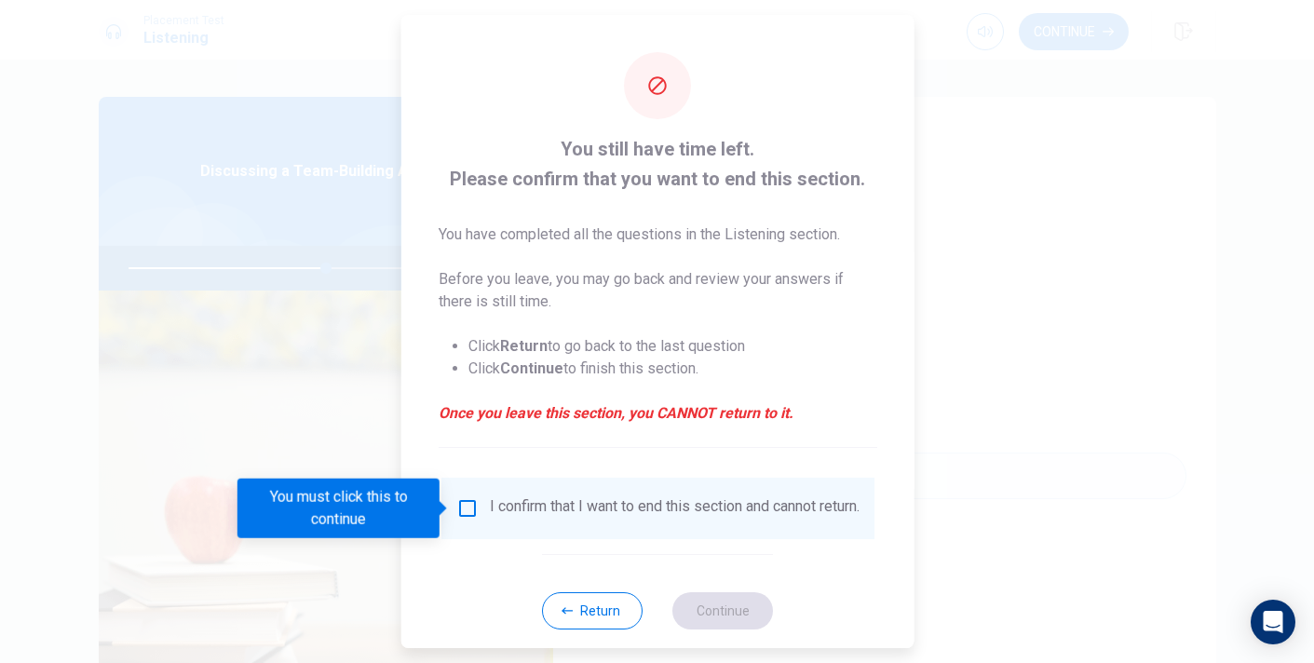
click at [451, 505] on div "You must click this to continue" at bounding box center [344, 508] width 215 height 60
click at [461, 513] on input "You must click this to continue" at bounding box center [466, 508] width 22 height 22
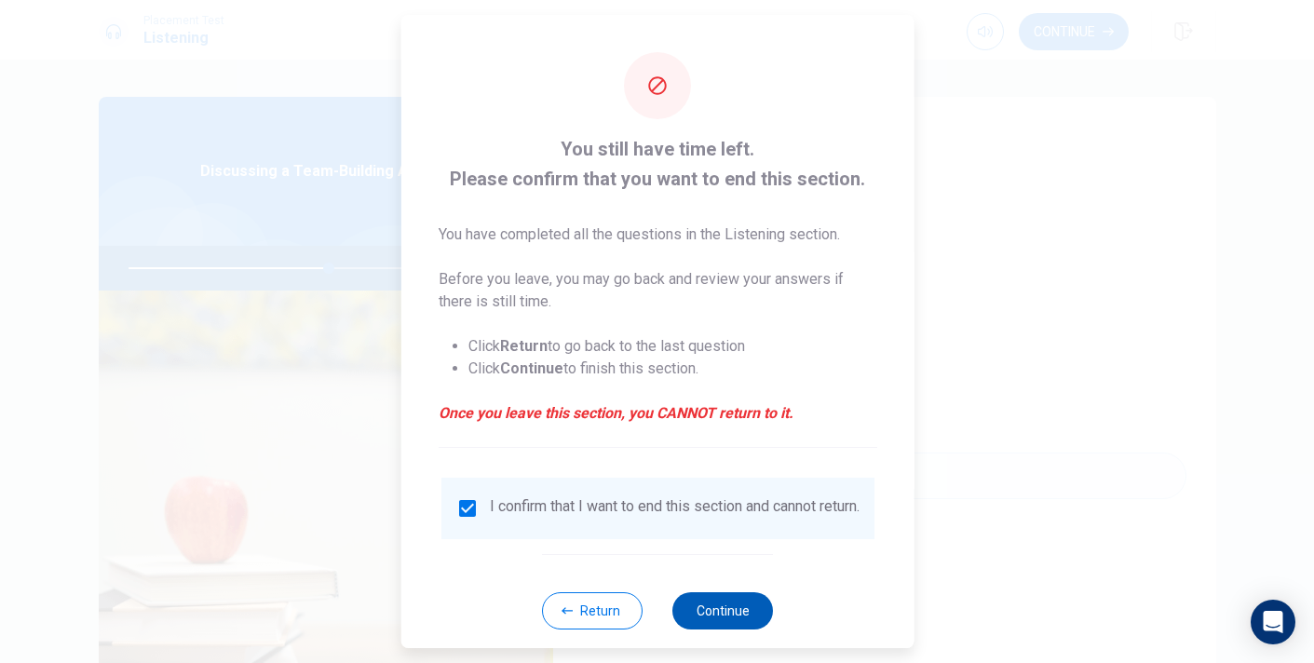
click at [715, 626] on button "Continue" at bounding box center [722, 610] width 101 height 37
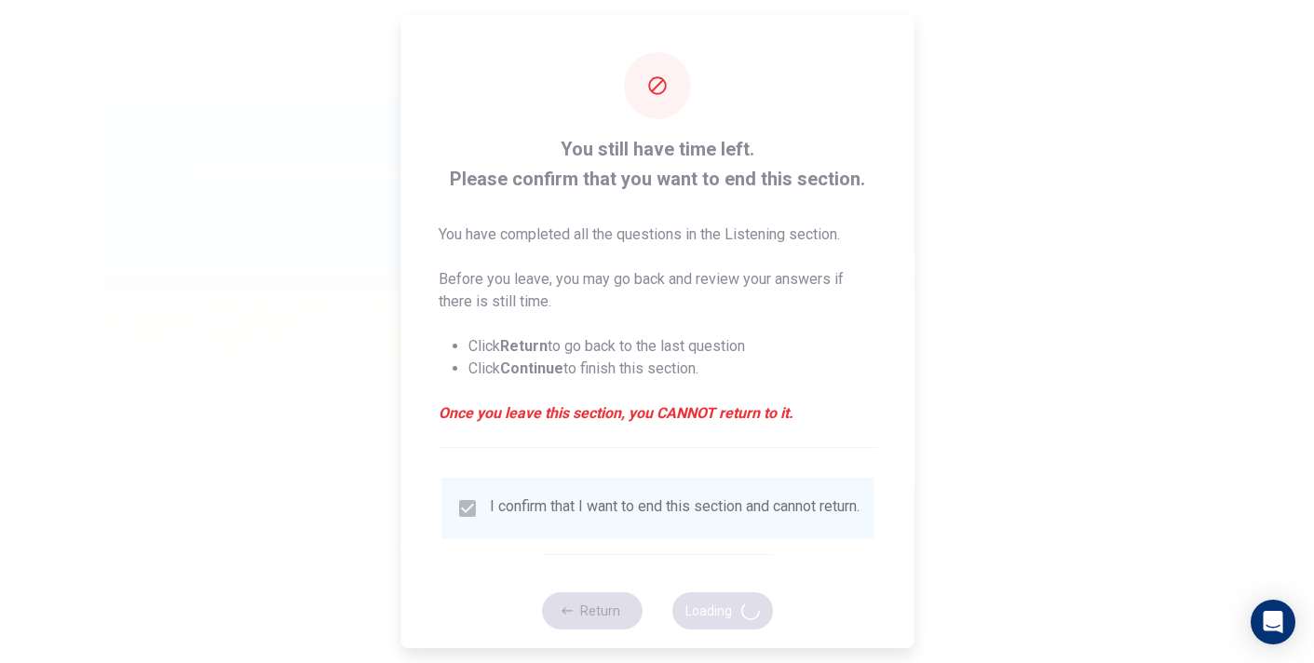
type input "61"
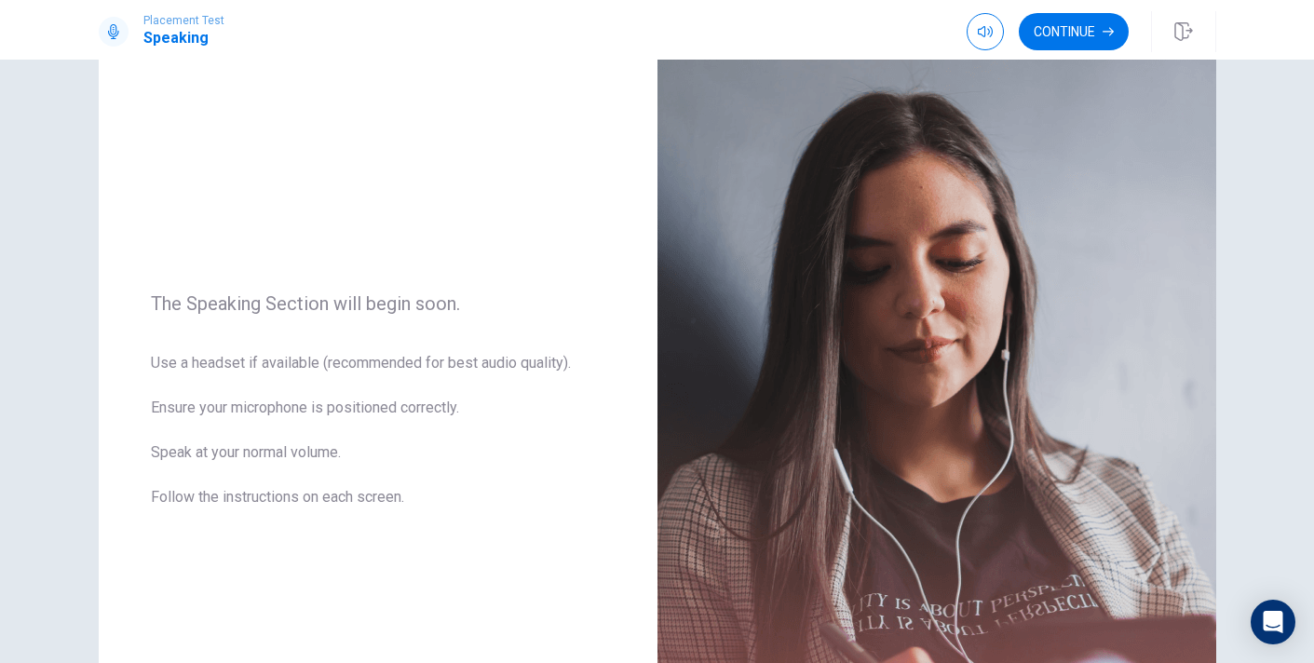
scroll to position [95, 0]
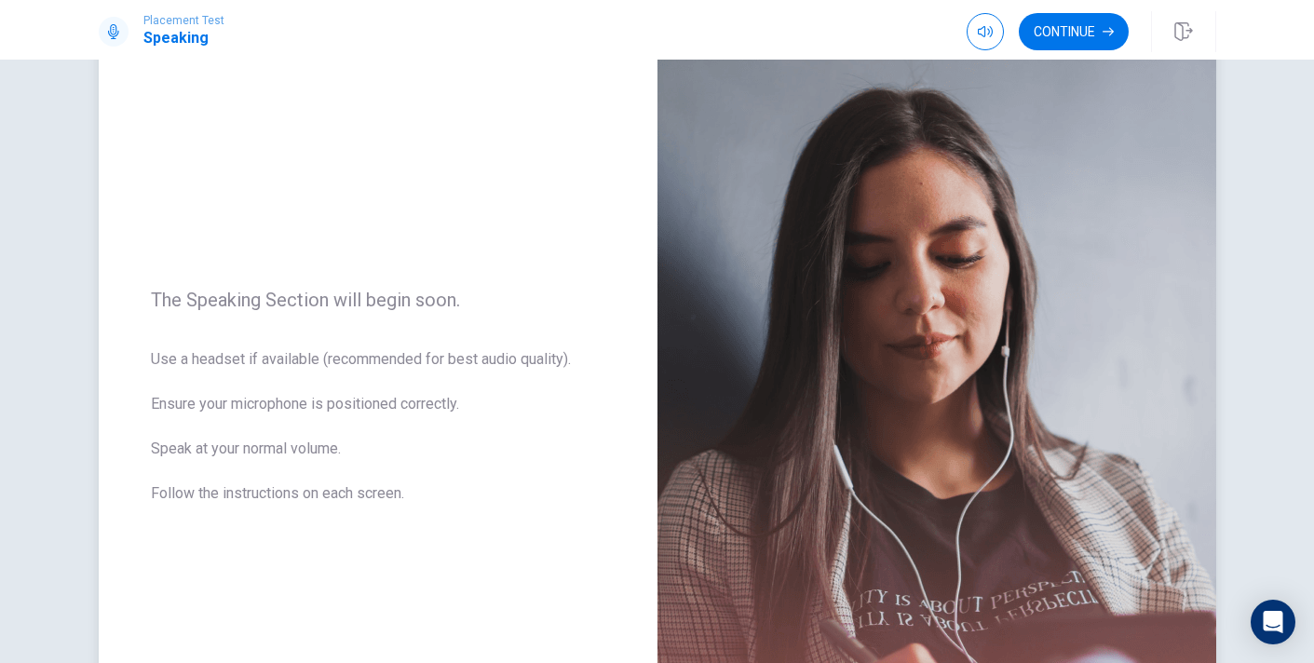
click at [824, 397] on img at bounding box center [936, 408] width 559 height 812
click at [1036, 30] on button "Continue" at bounding box center [1073, 31] width 110 height 37
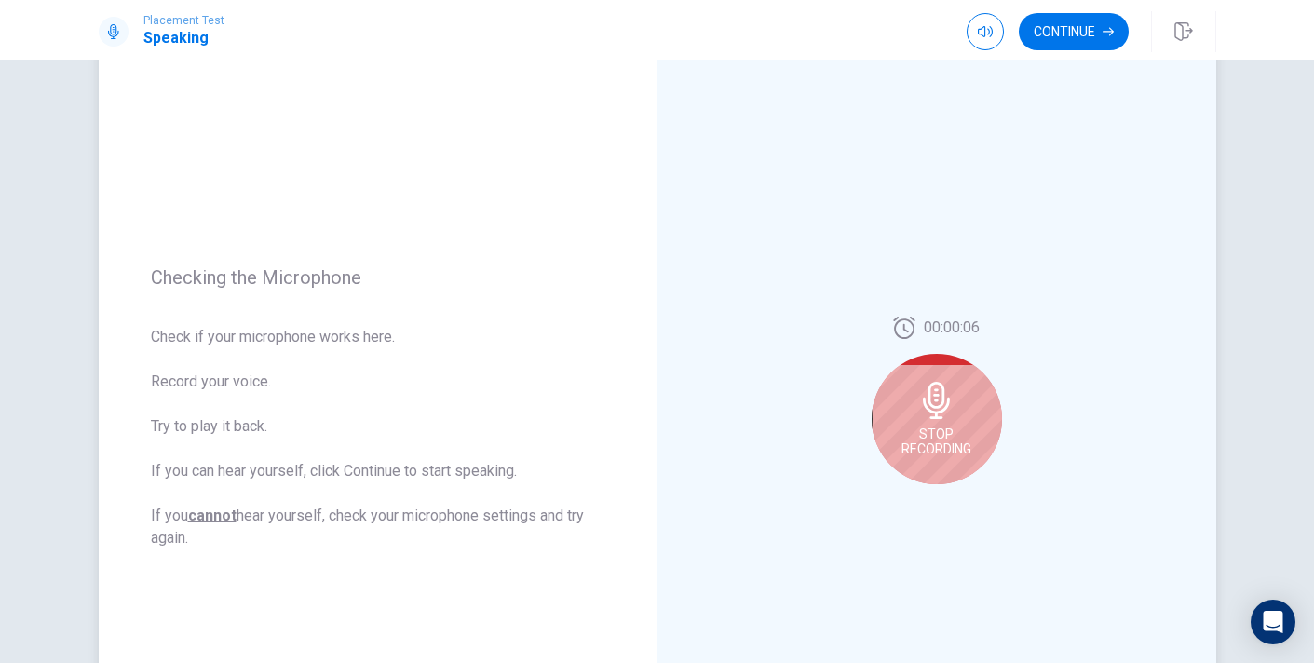
click at [960, 404] on div "Stop Recording" at bounding box center [936, 419] width 130 height 130
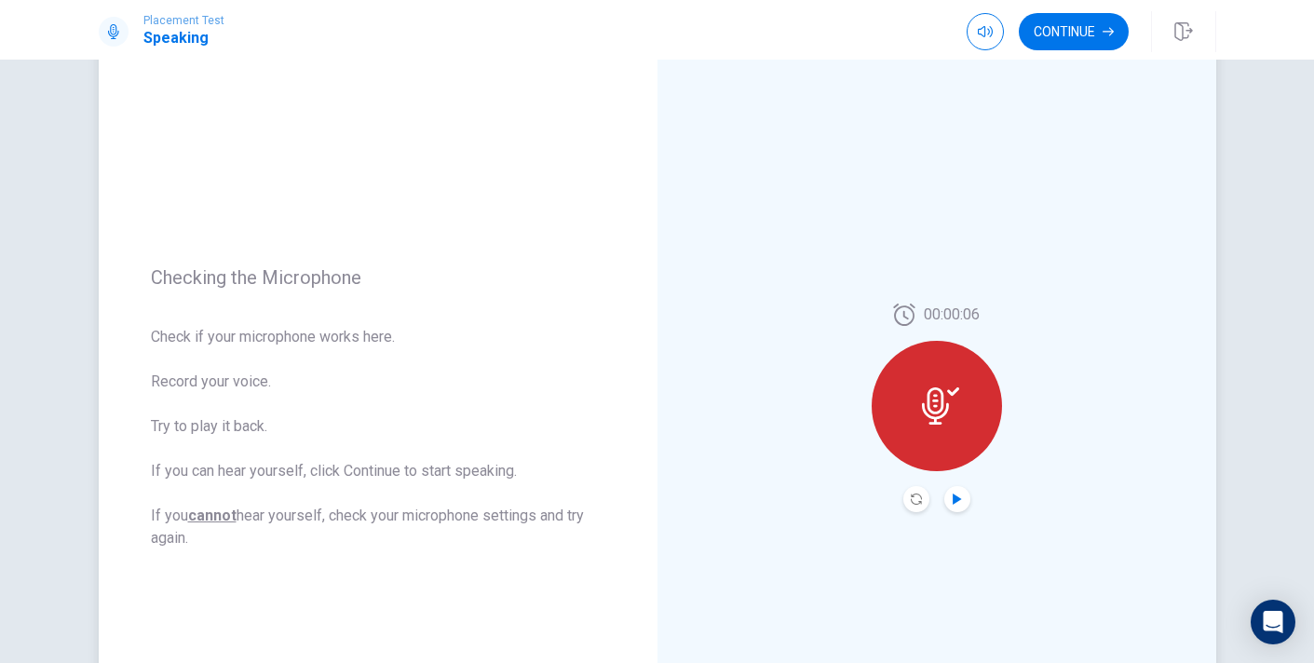
click at [952, 503] on icon "Play Audio" at bounding box center [956, 498] width 8 height 11
click at [1098, 42] on button "Continue" at bounding box center [1073, 31] width 110 height 37
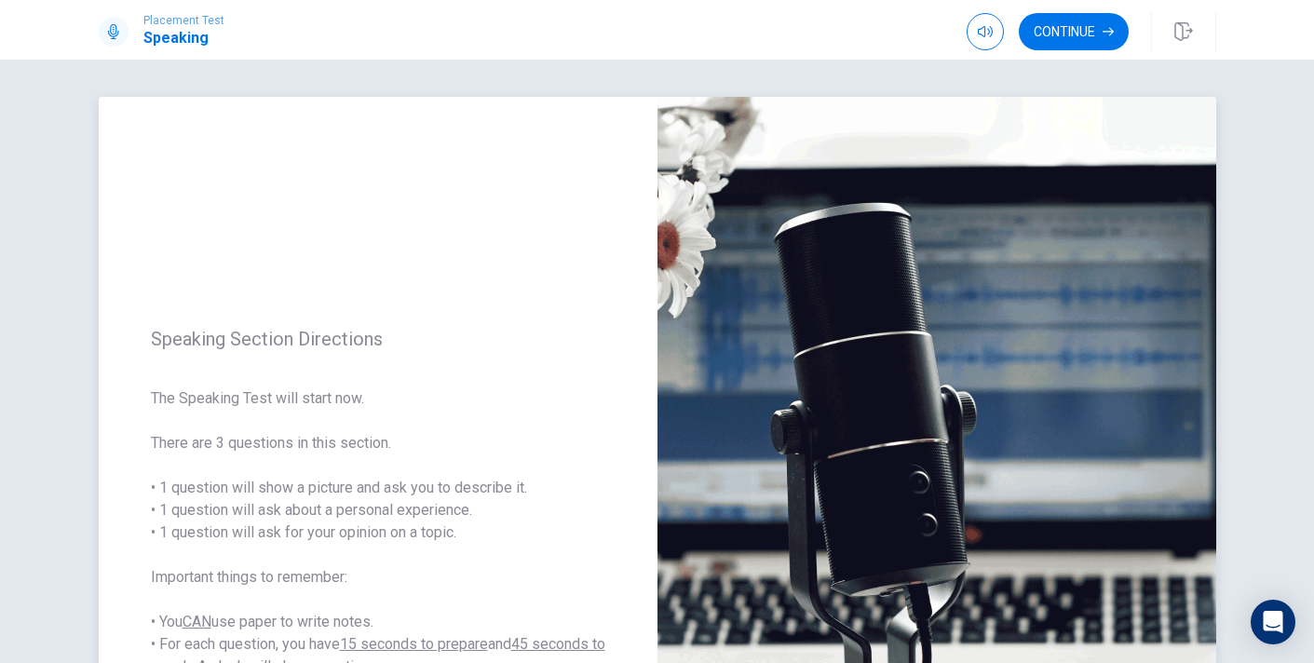
scroll to position [1, 0]
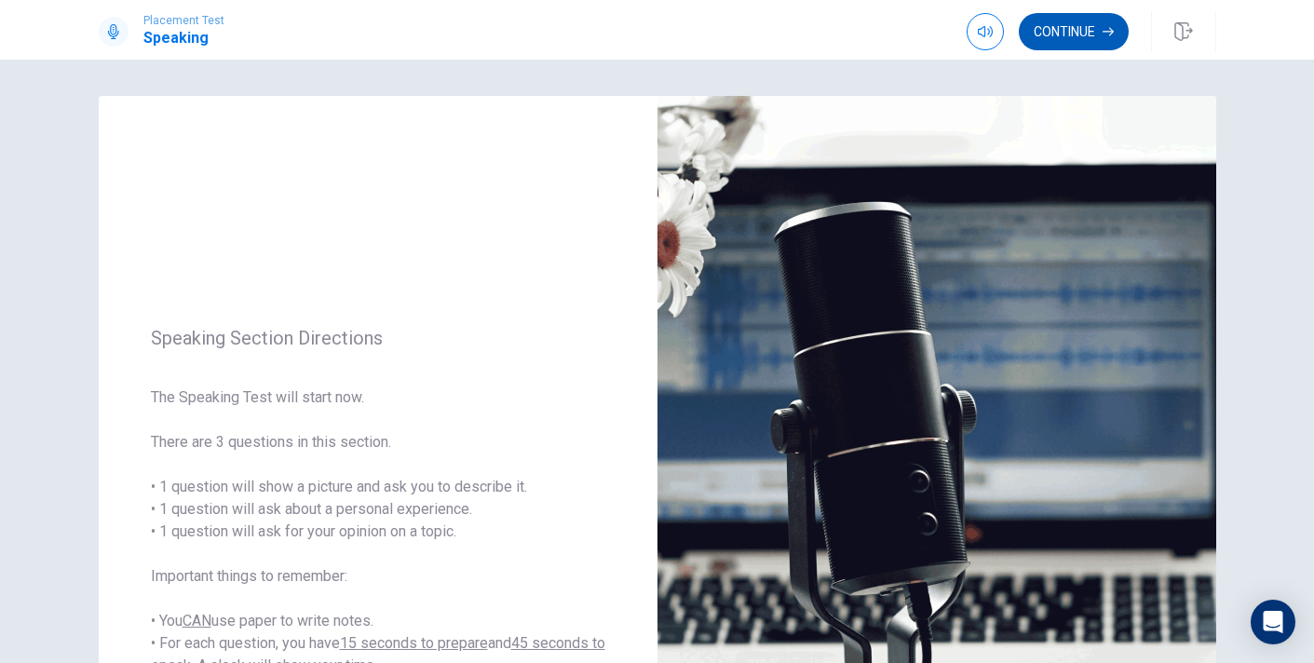
click at [1099, 47] on button "Continue" at bounding box center [1073, 31] width 110 height 37
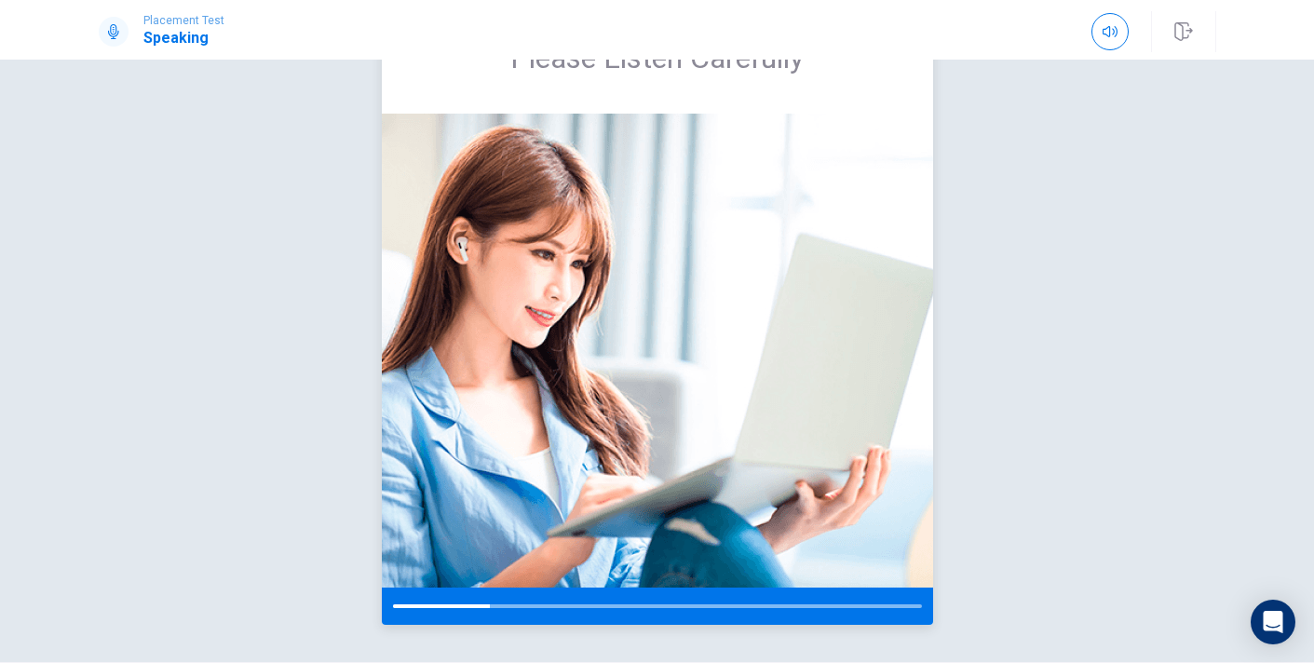
scroll to position [93, 0]
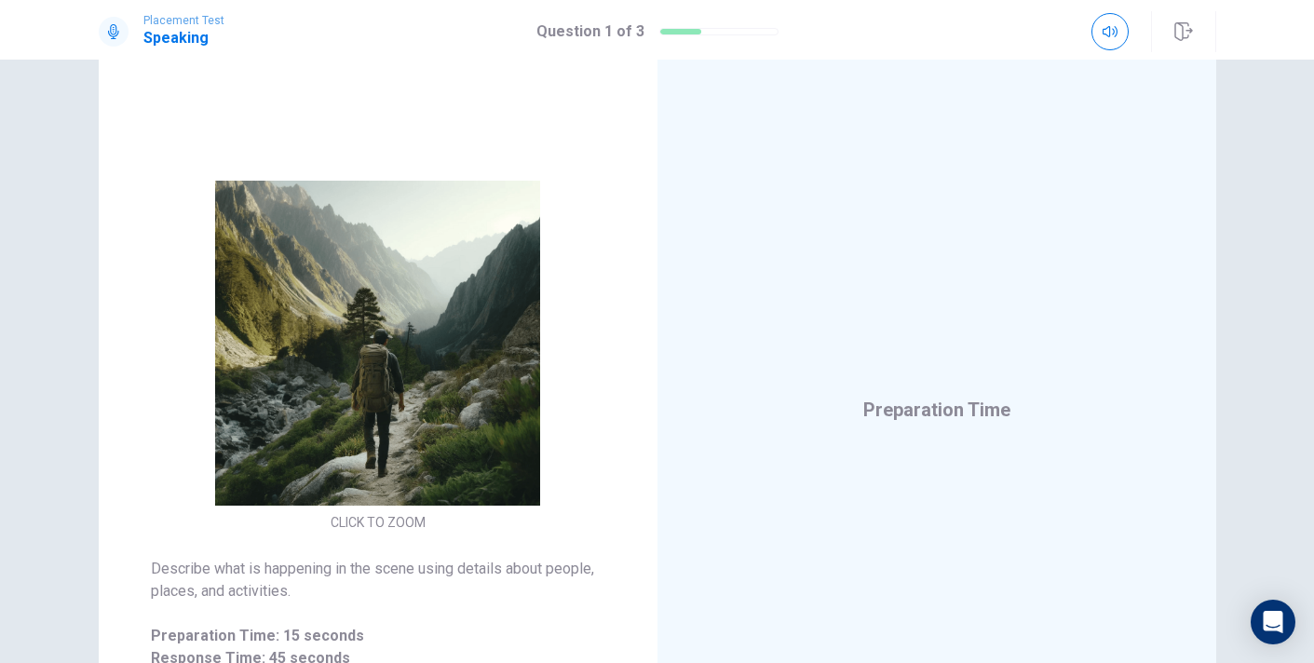
click at [861, 49] on div "Placement Test Speaking Question 1 of 3" at bounding box center [657, 31] width 1177 height 41
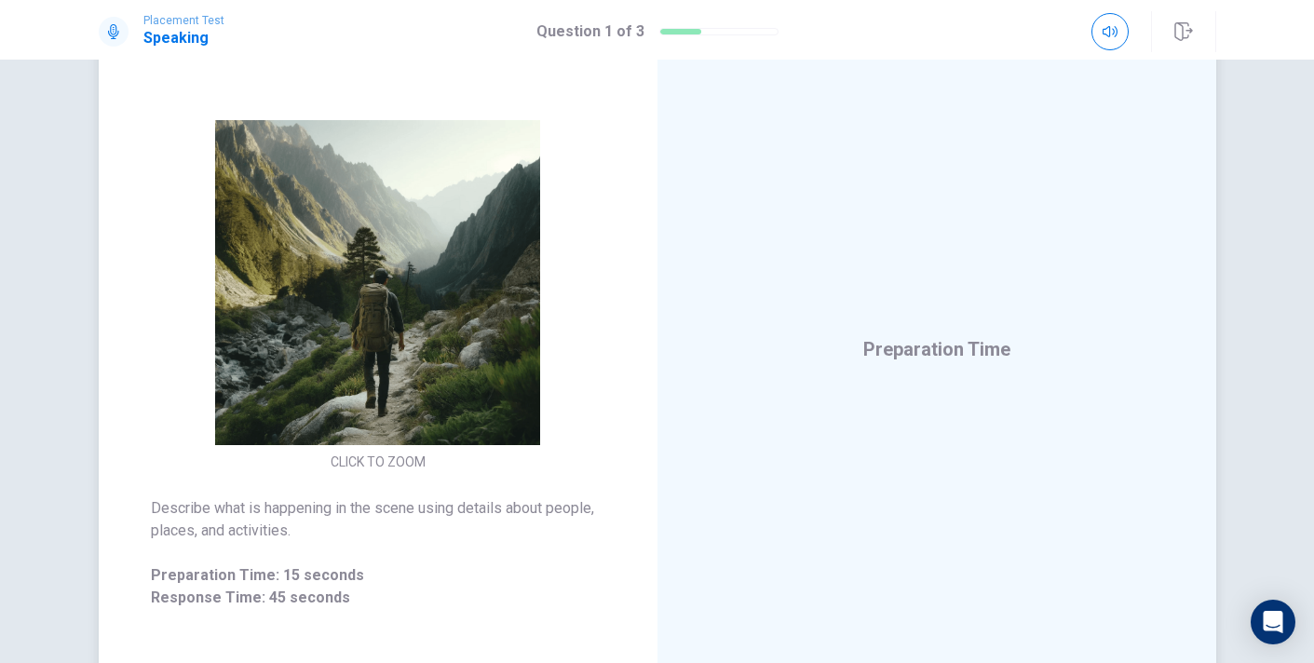
scroll to position [155, 0]
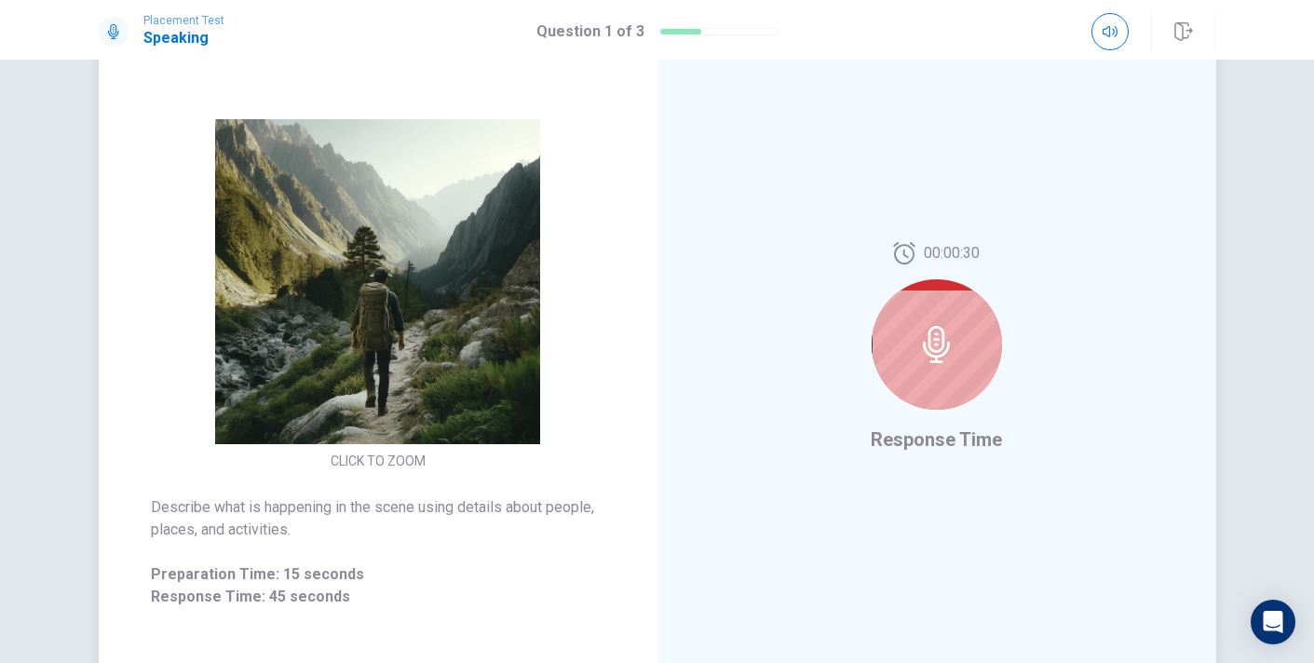
click at [934, 387] on div at bounding box center [936, 344] width 130 height 130
click at [957, 342] on div at bounding box center [936, 344] width 130 height 130
click at [981, 346] on div at bounding box center [936, 344] width 130 height 130
click at [969, 318] on div at bounding box center [936, 344] width 130 height 130
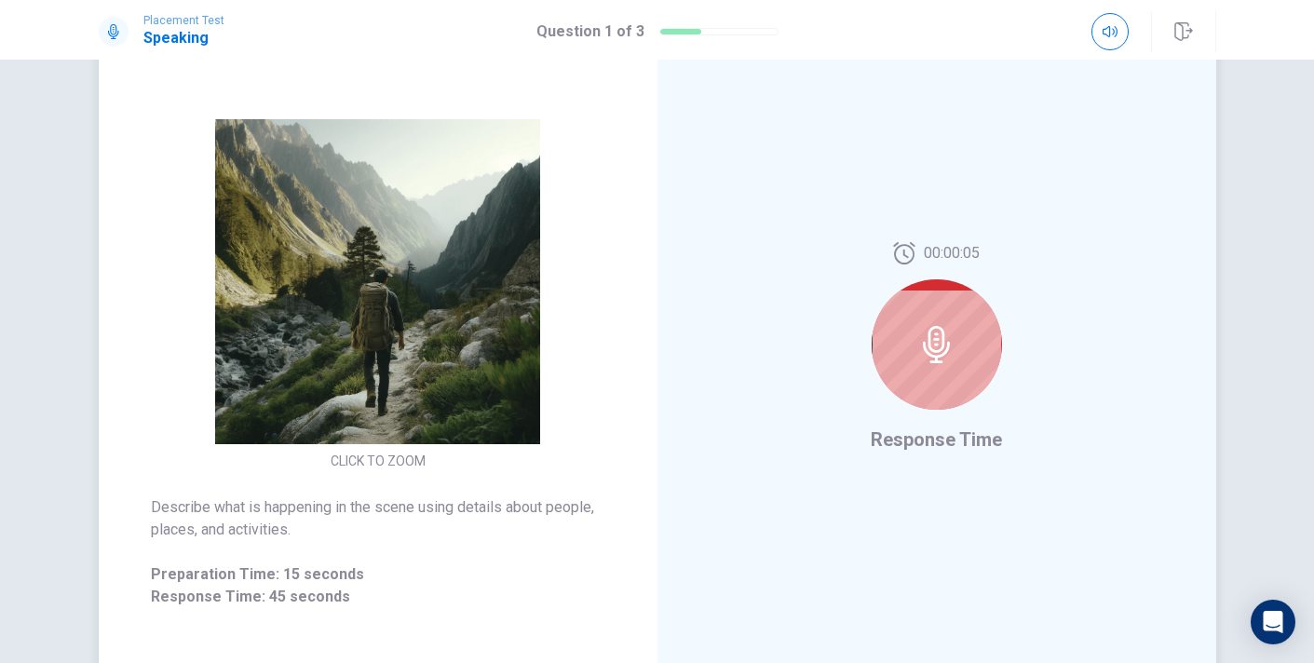
click at [969, 318] on div at bounding box center [936, 344] width 130 height 130
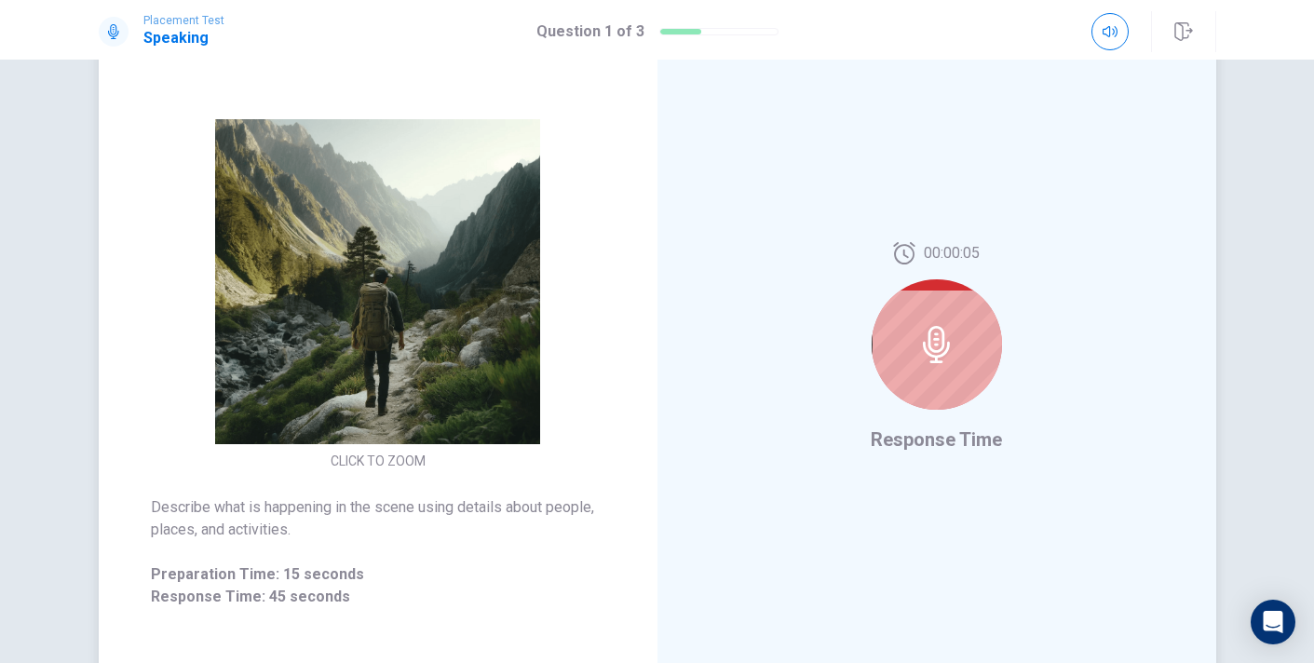
click at [969, 318] on div at bounding box center [936, 344] width 130 height 130
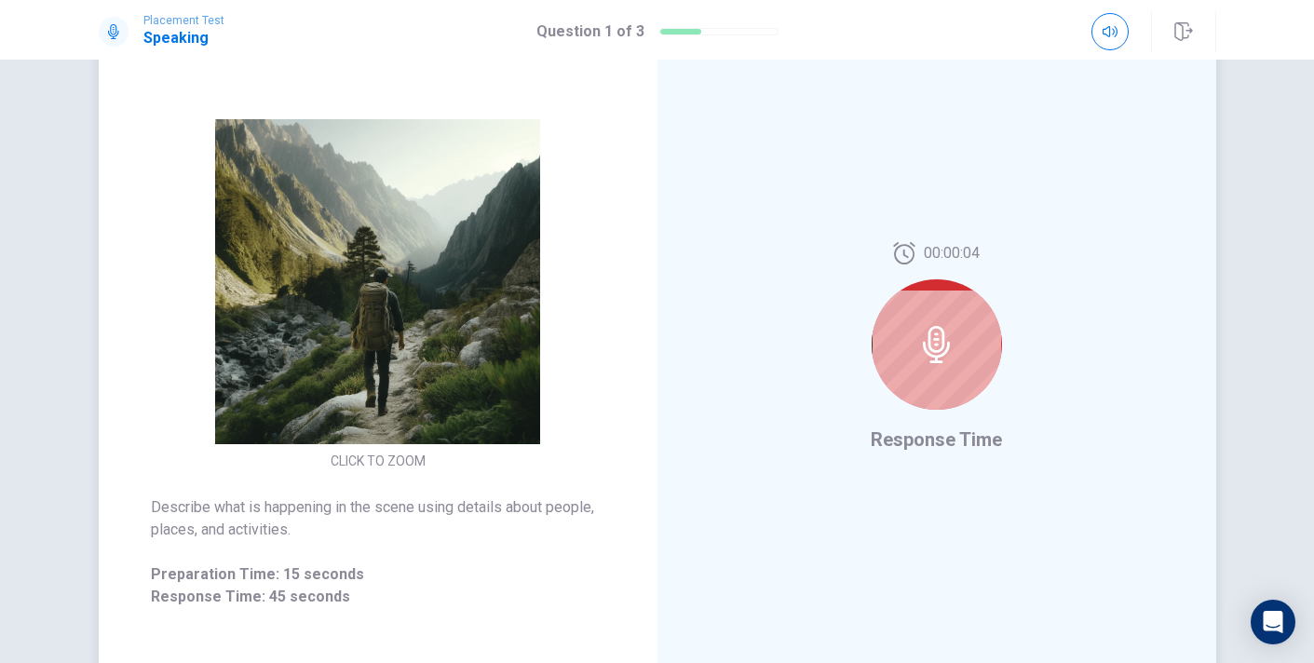
click at [969, 318] on div at bounding box center [936, 344] width 130 height 130
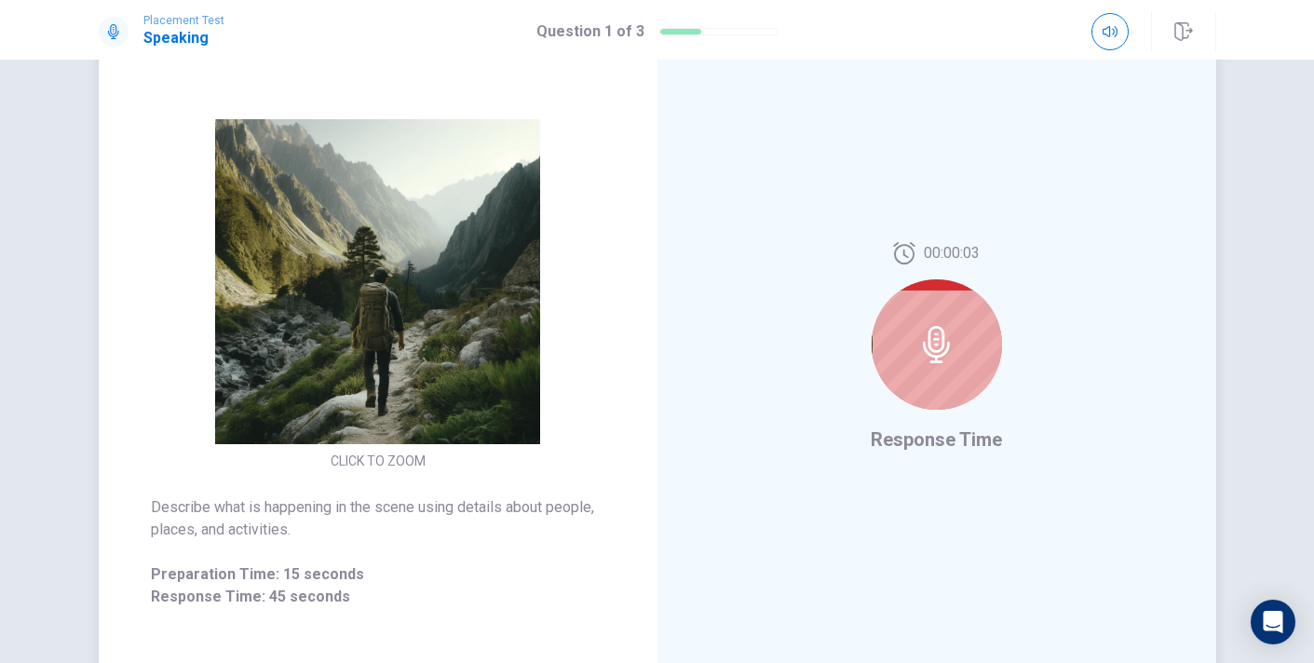
click at [969, 318] on div at bounding box center [936, 344] width 130 height 130
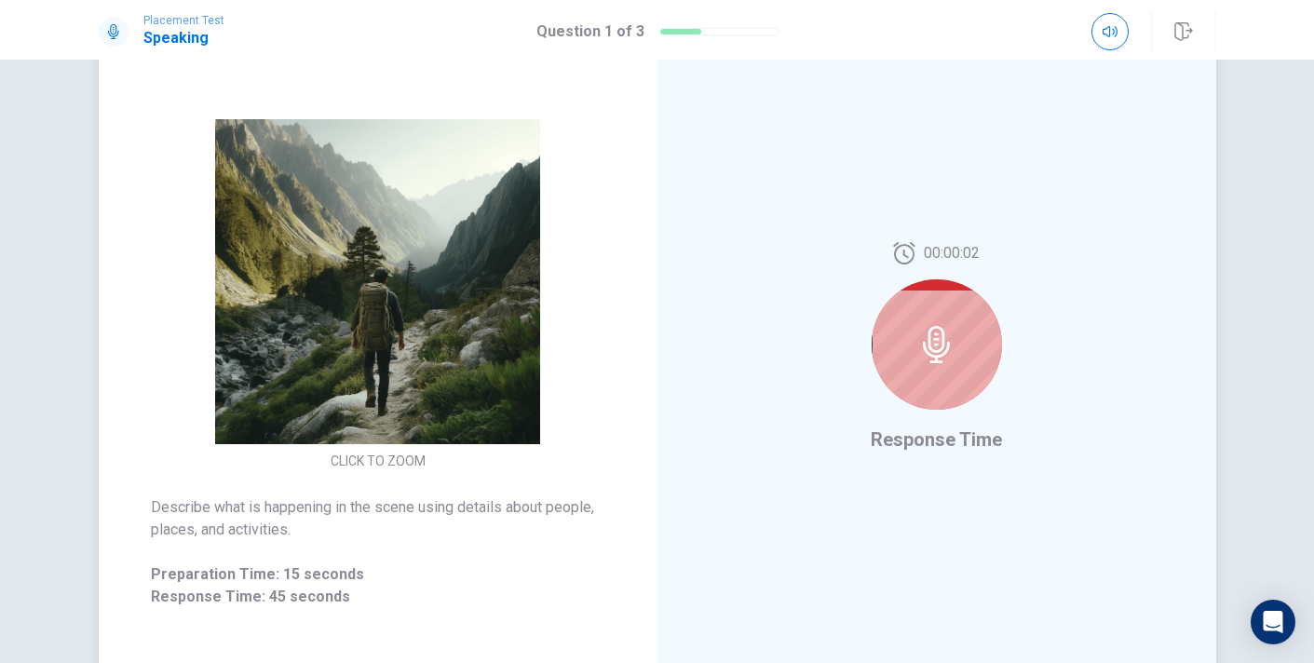
click at [969, 318] on div at bounding box center [936, 344] width 130 height 130
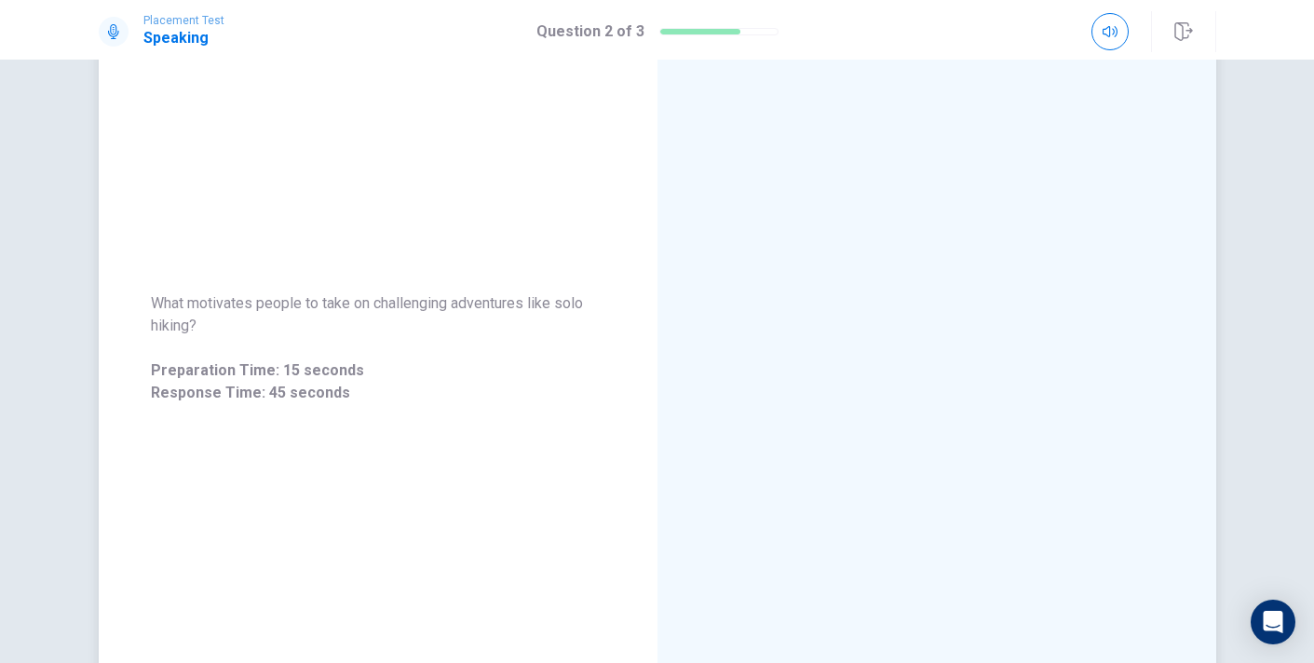
scroll to position [0, 0]
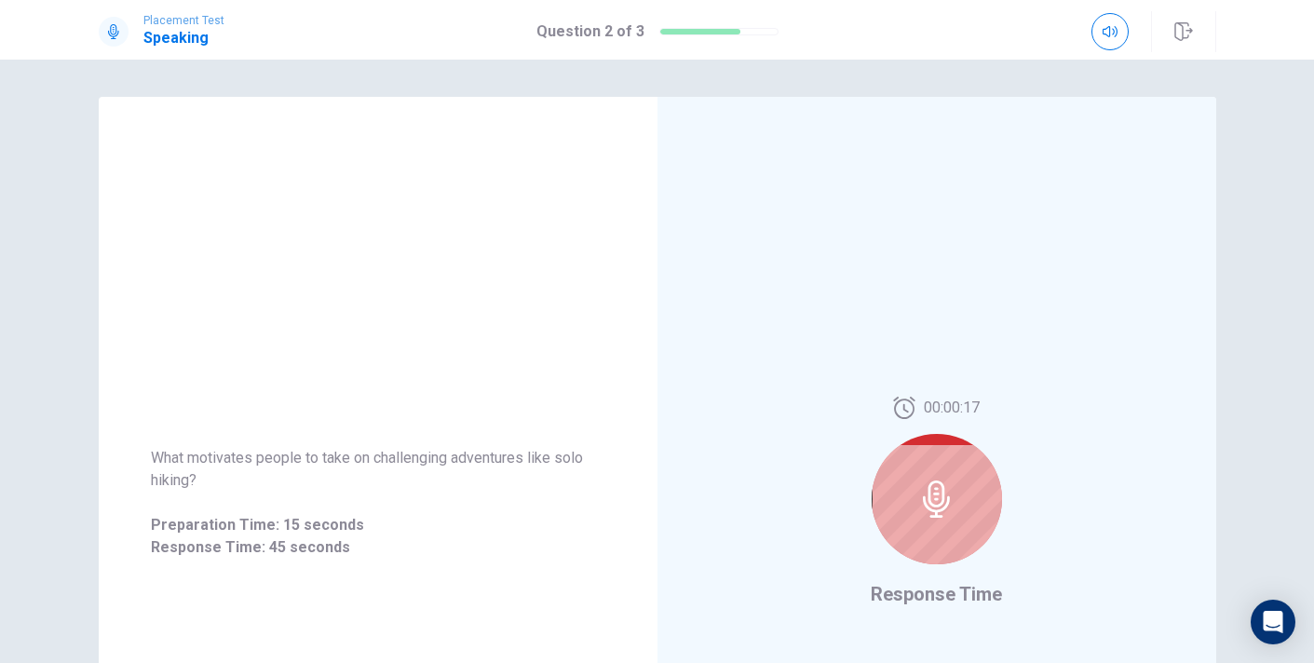
click at [956, 537] on div at bounding box center [936, 499] width 130 height 130
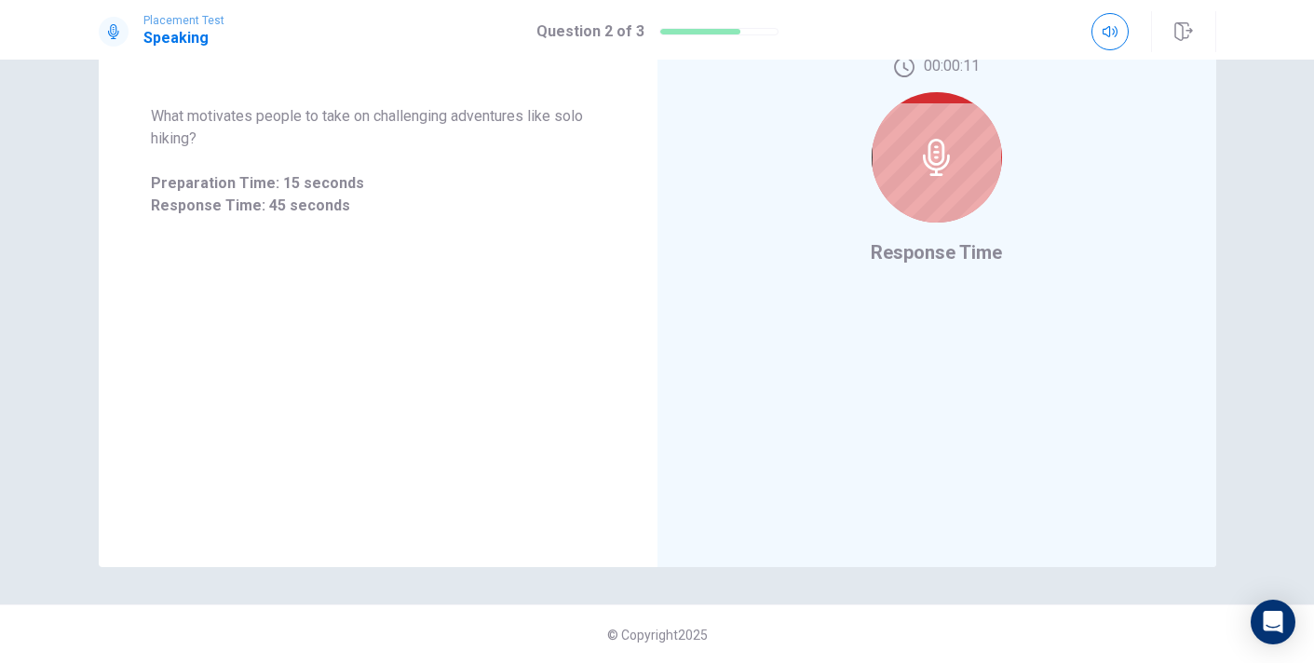
click at [969, 115] on div at bounding box center [936, 157] width 130 height 130
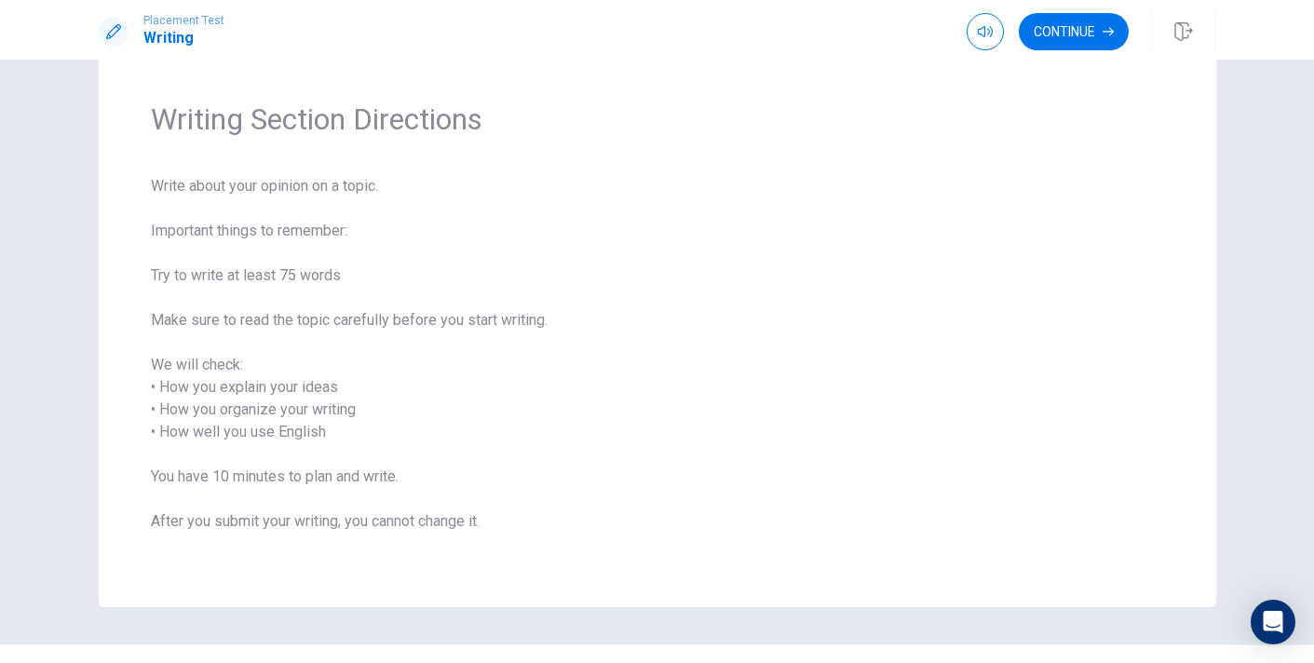
scroll to position [88, 0]
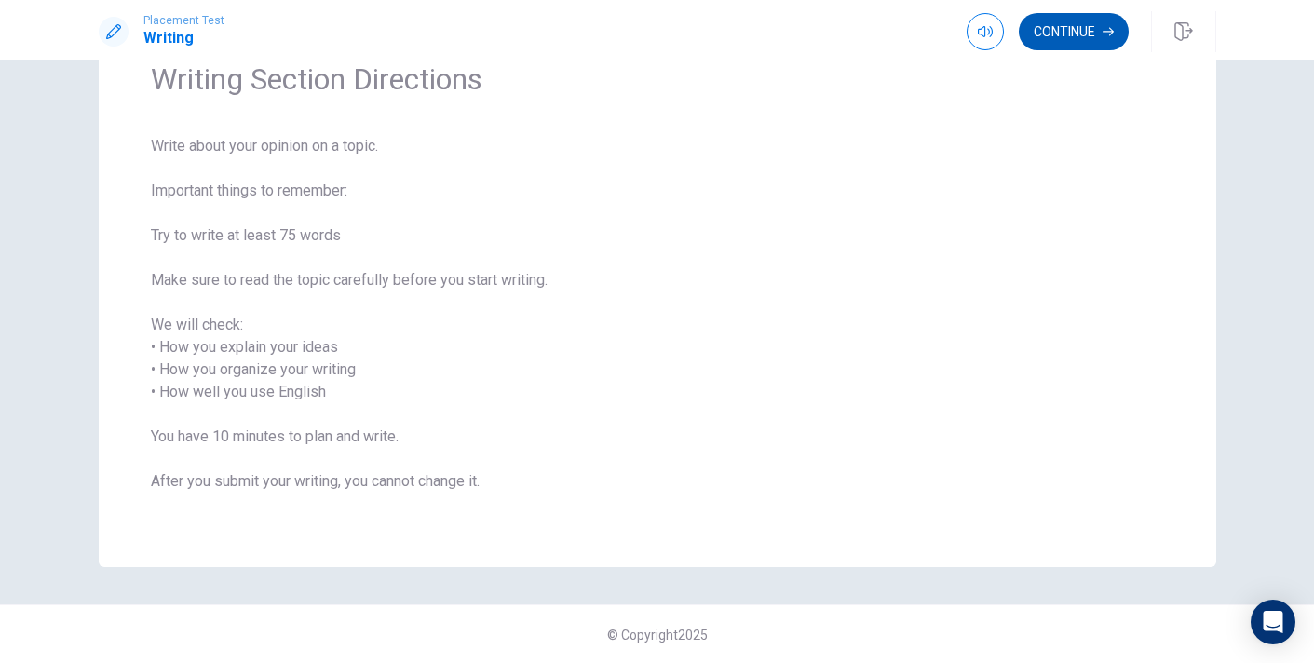
click at [1072, 39] on button "Continue" at bounding box center [1073, 31] width 110 height 37
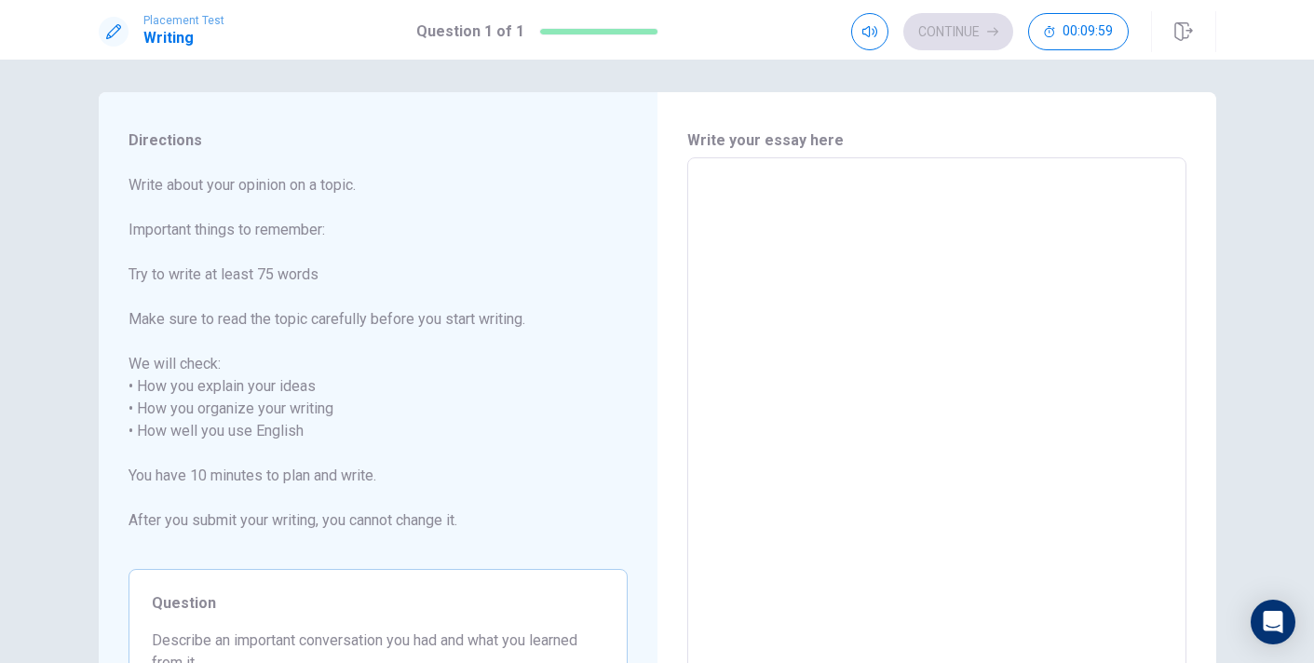
scroll to position [0, 0]
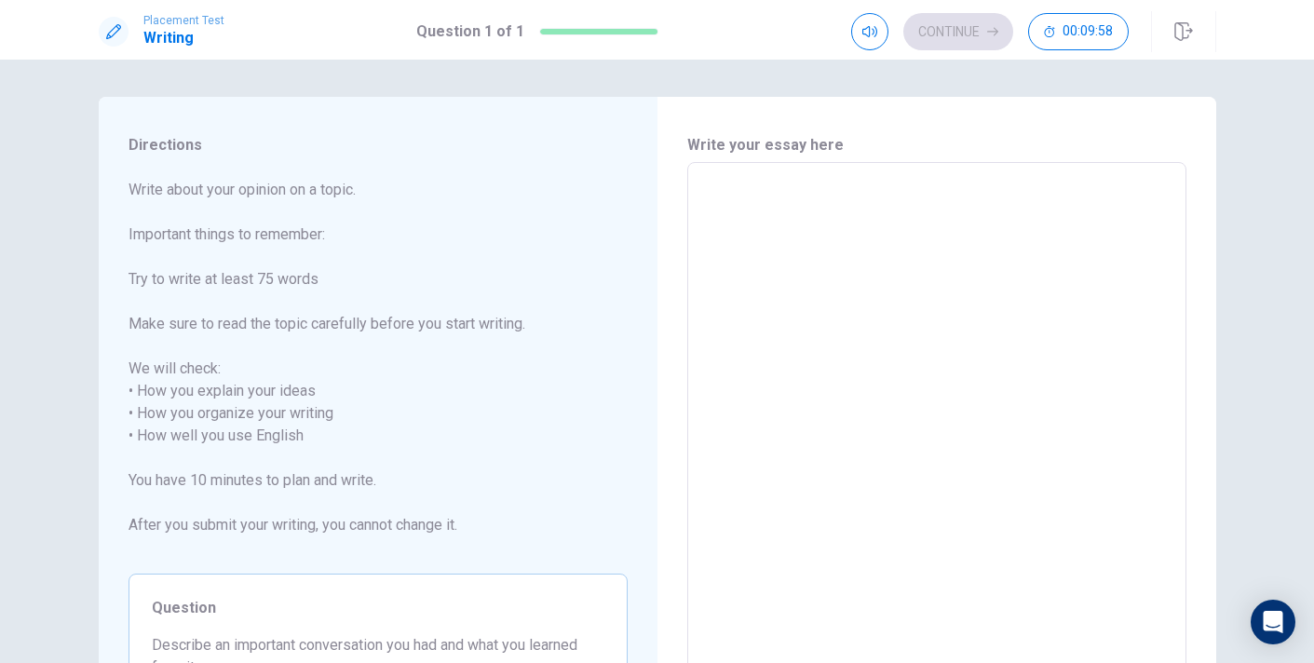
click at [757, 246] on textarea at bounding box center [936, 436] width 473 height 517
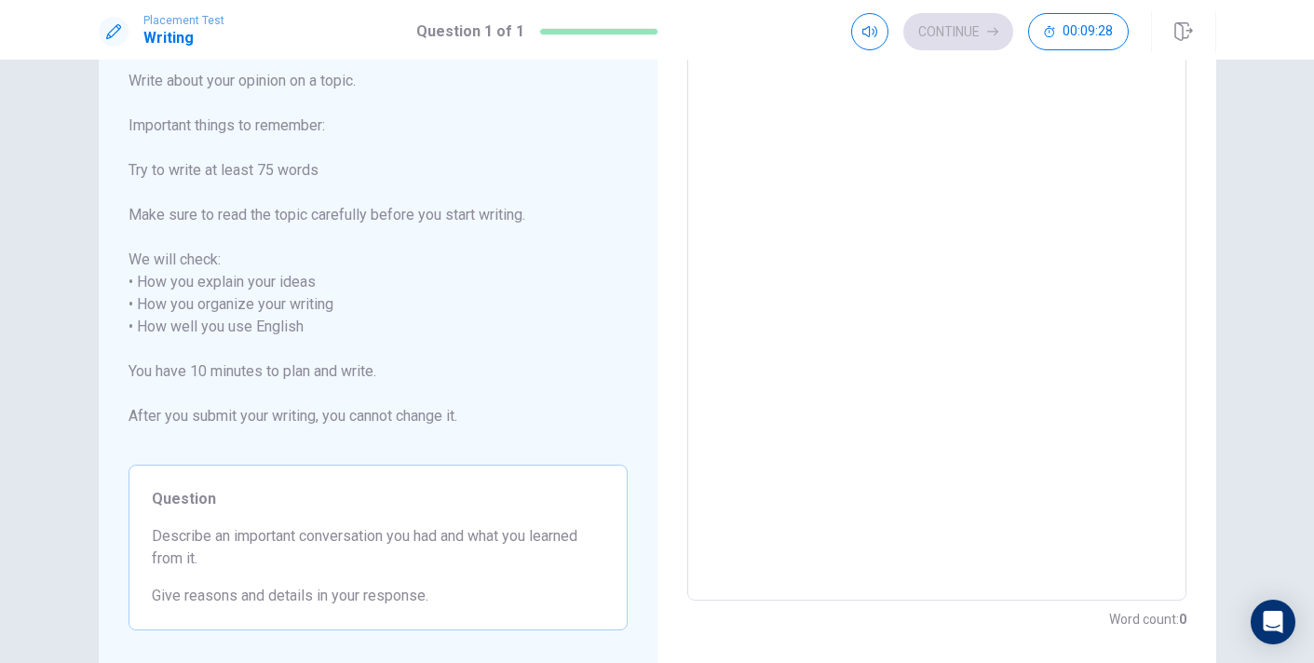
scroll to position [28, 0]
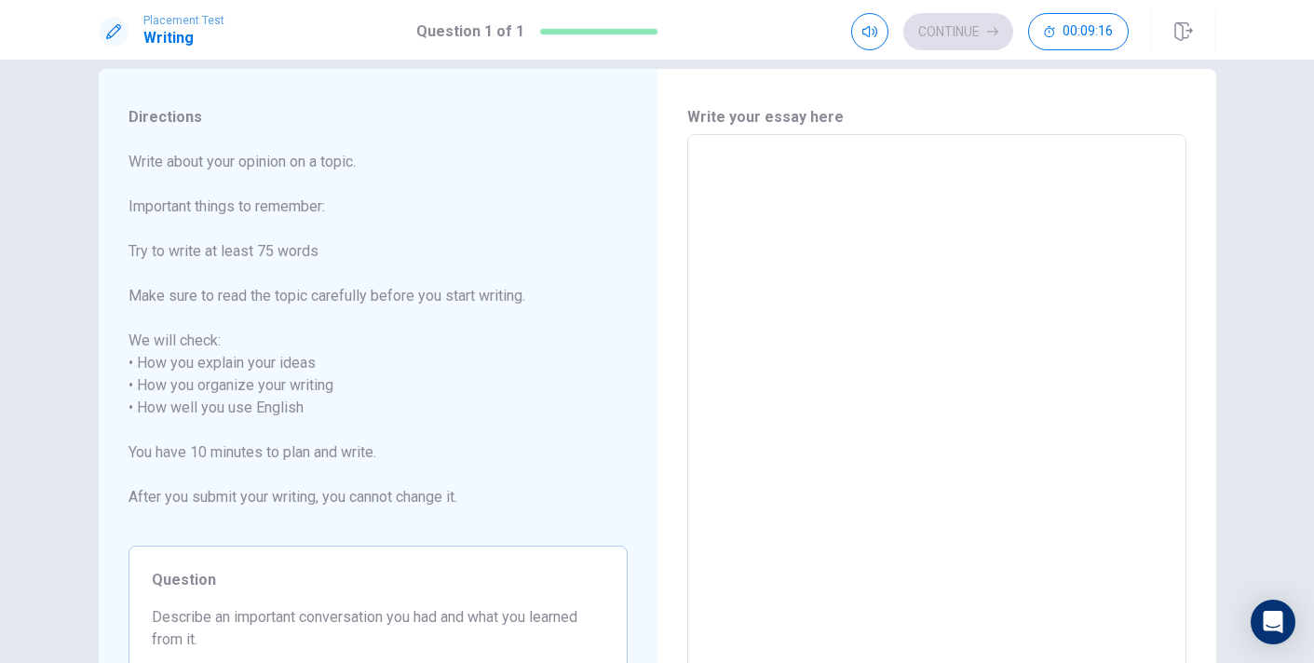
type textarea "I"
type textarea "x"
type textarea "I"
type textarea "x"
type textarea "I w"
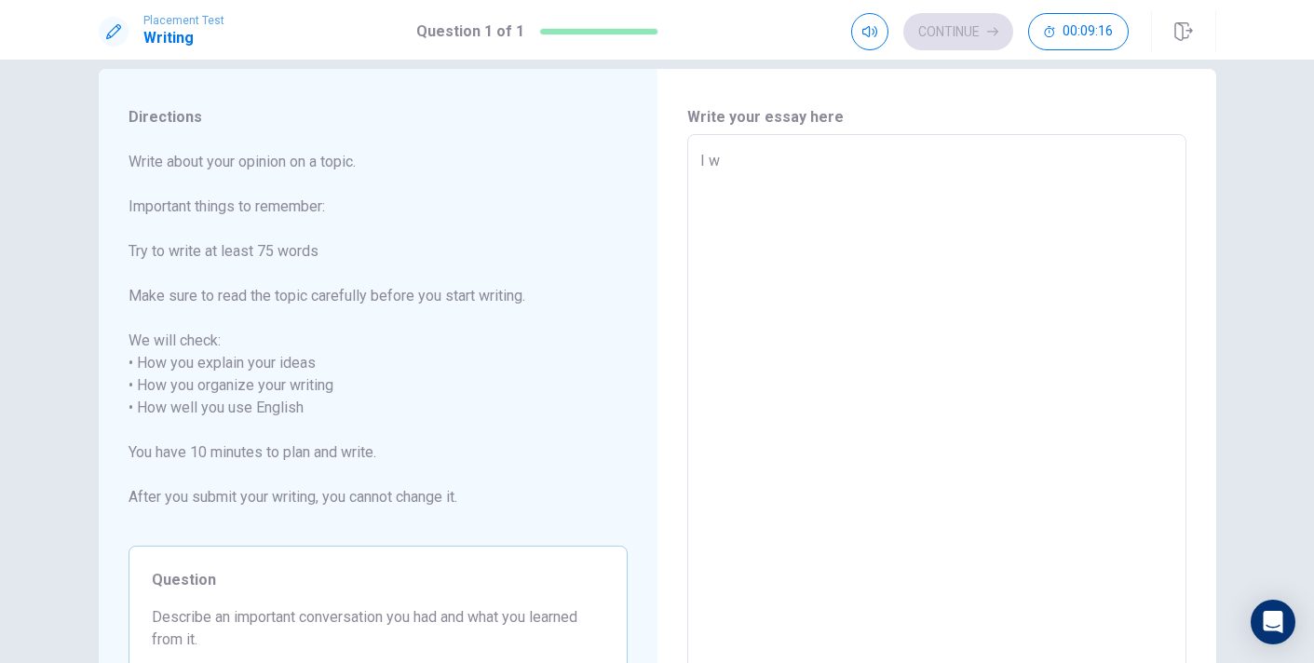
type textarea "x"
type textarea "I wo"
type textarea "x"
type textarea "I wo]"
type textarea "x"
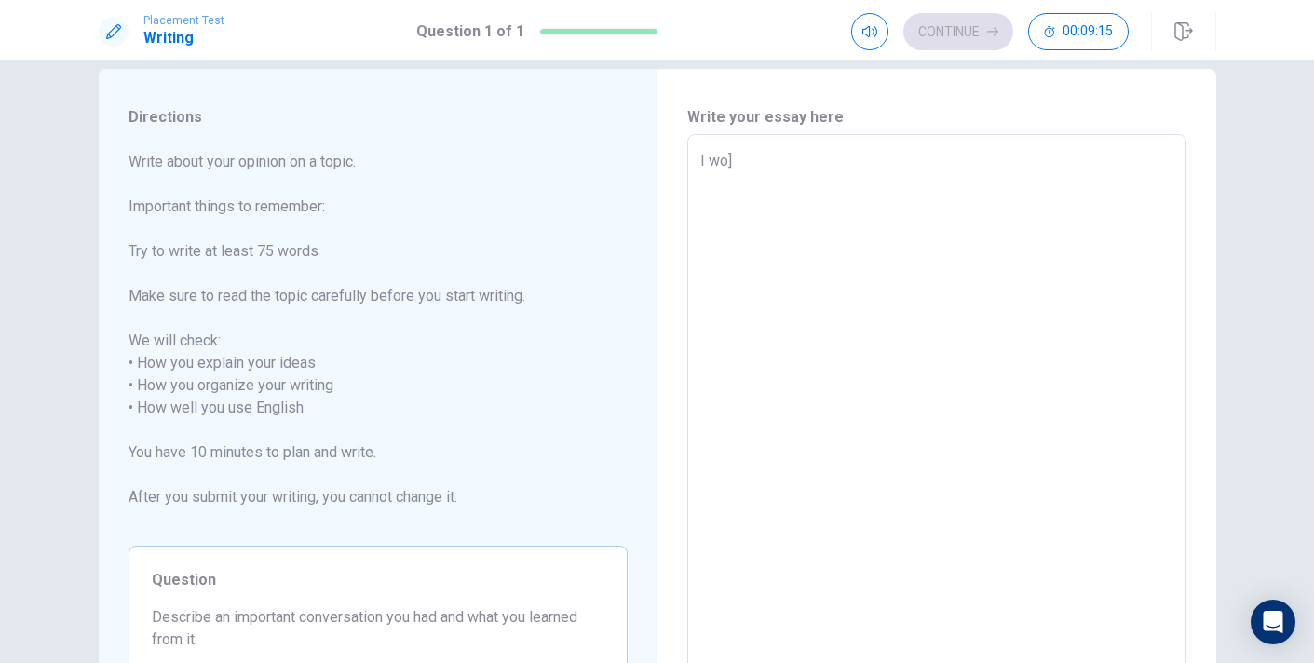
type textarea "I wo]]"
type textarea "x"
type textarea "I wo]"
type textarea "x"
type textarea "I wo"
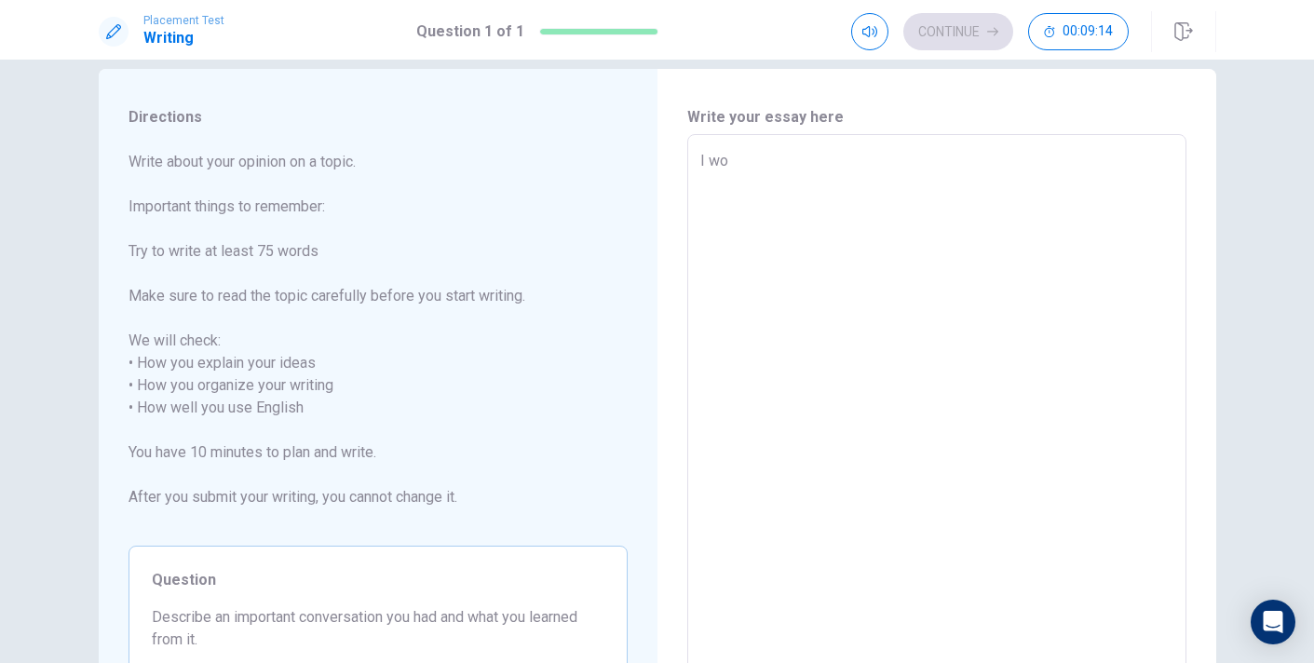
type textarea "x"
type textarea "I w"
type textarea "x"
type textarea "I"
type textarea "x"
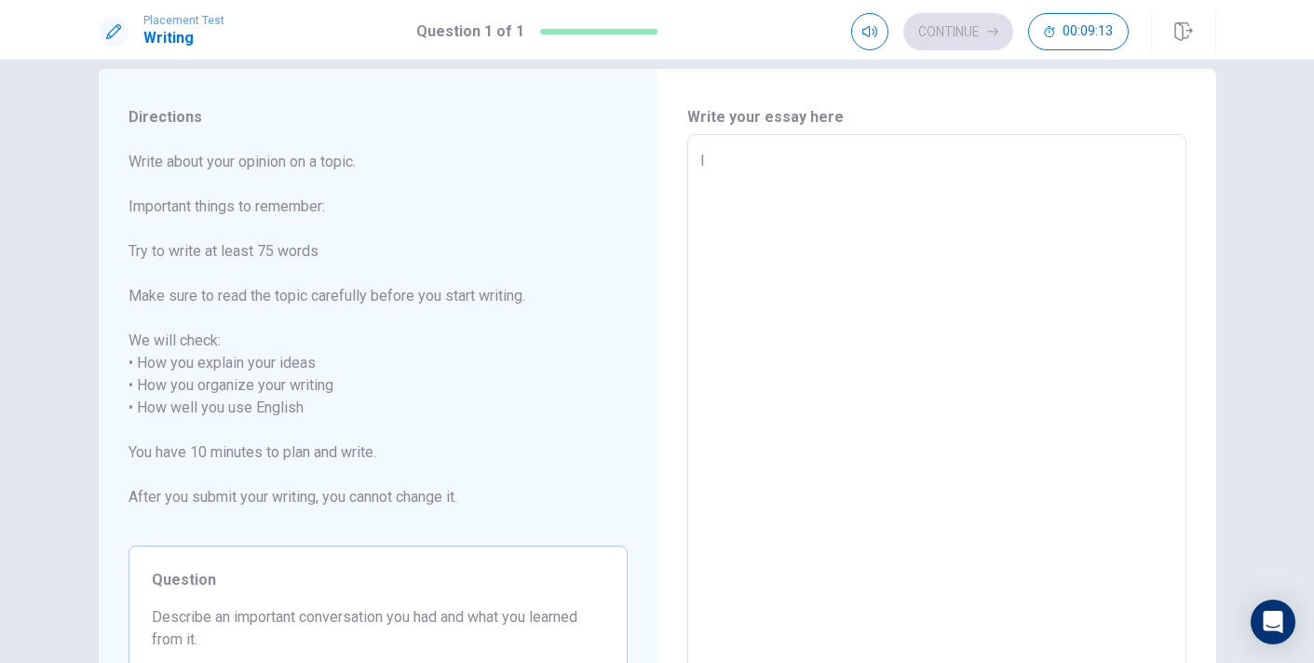
type textarea "I o"
type textarea "x"
type textarea "I on"
type textarea "x"
type textarea "I onc"
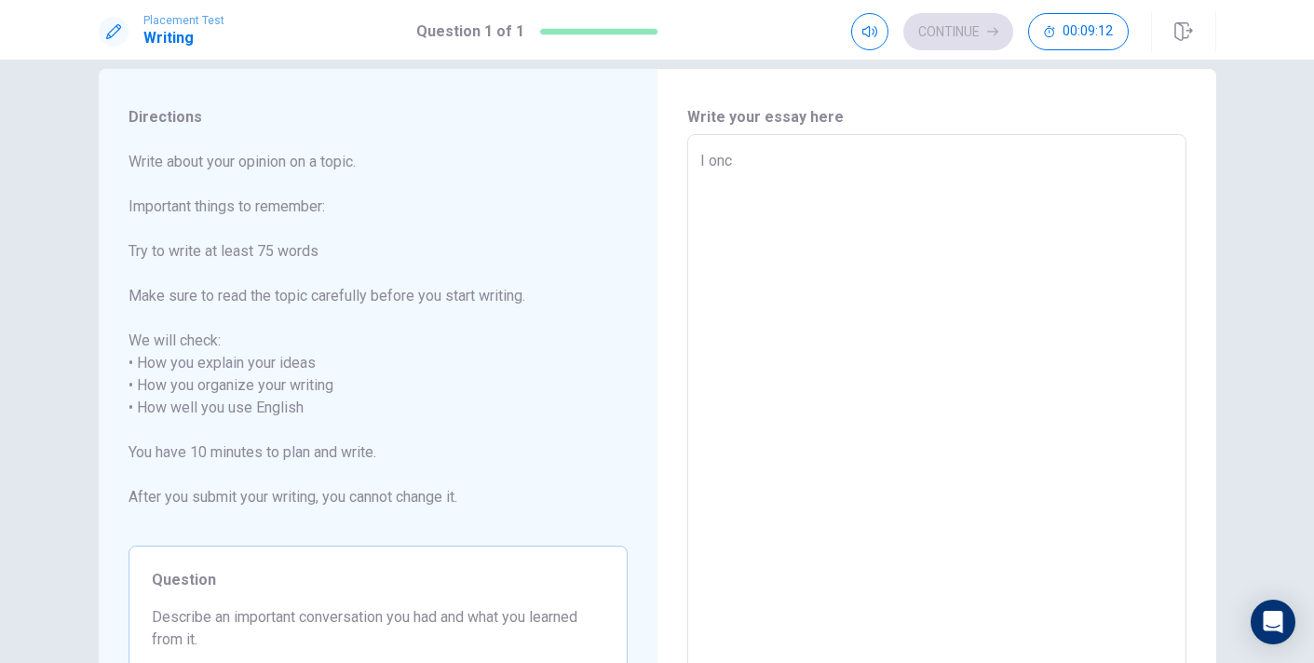
type textarea "x"
type textarea "I once"
type textarea "x"
type textarea "I once"
type textarea "x"
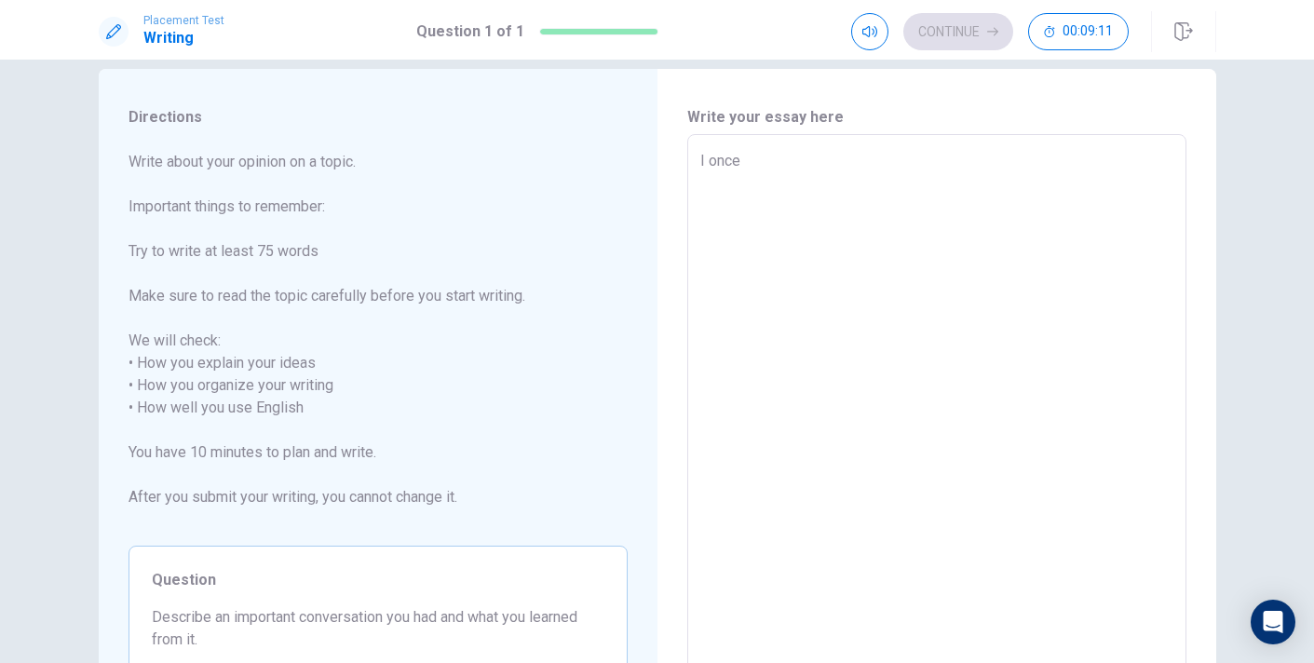
type textarea "I once h"
type textarea "x"
type textarea "I once ha"
type textarea "x"
type textarea "I once had"
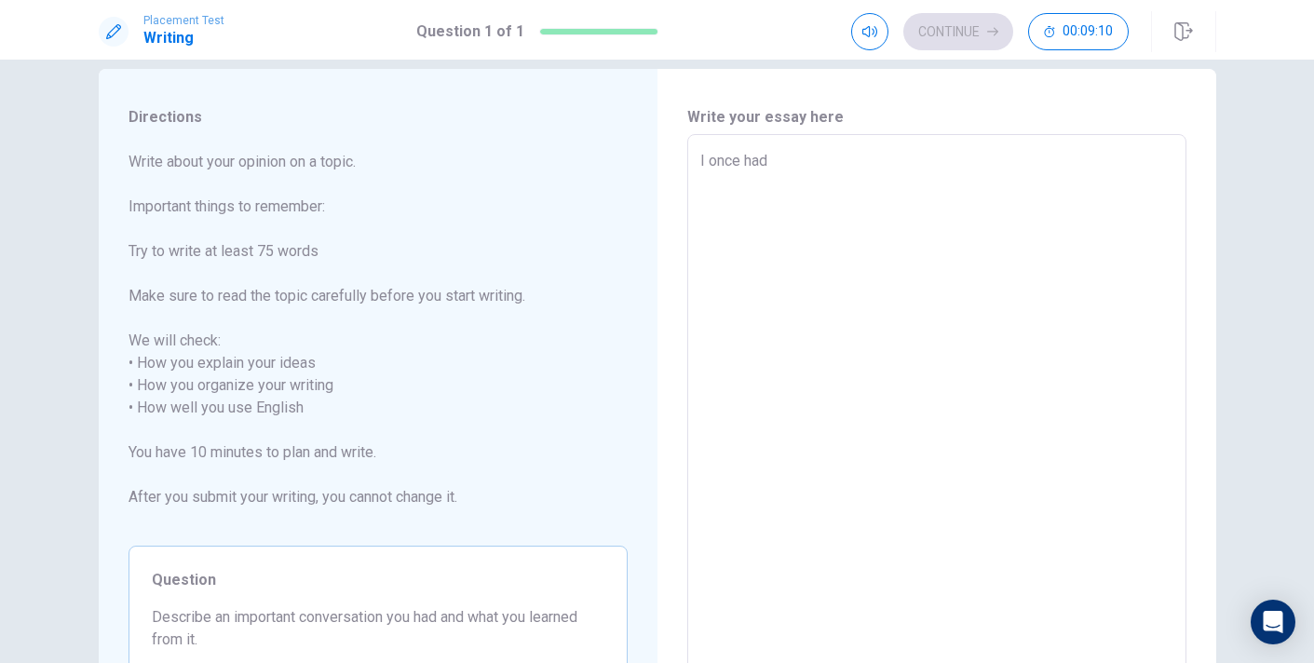
type textarea "x"
type textarea "I once had"
type textarea "x"
type textarea "I once had a"
type textarea "x"
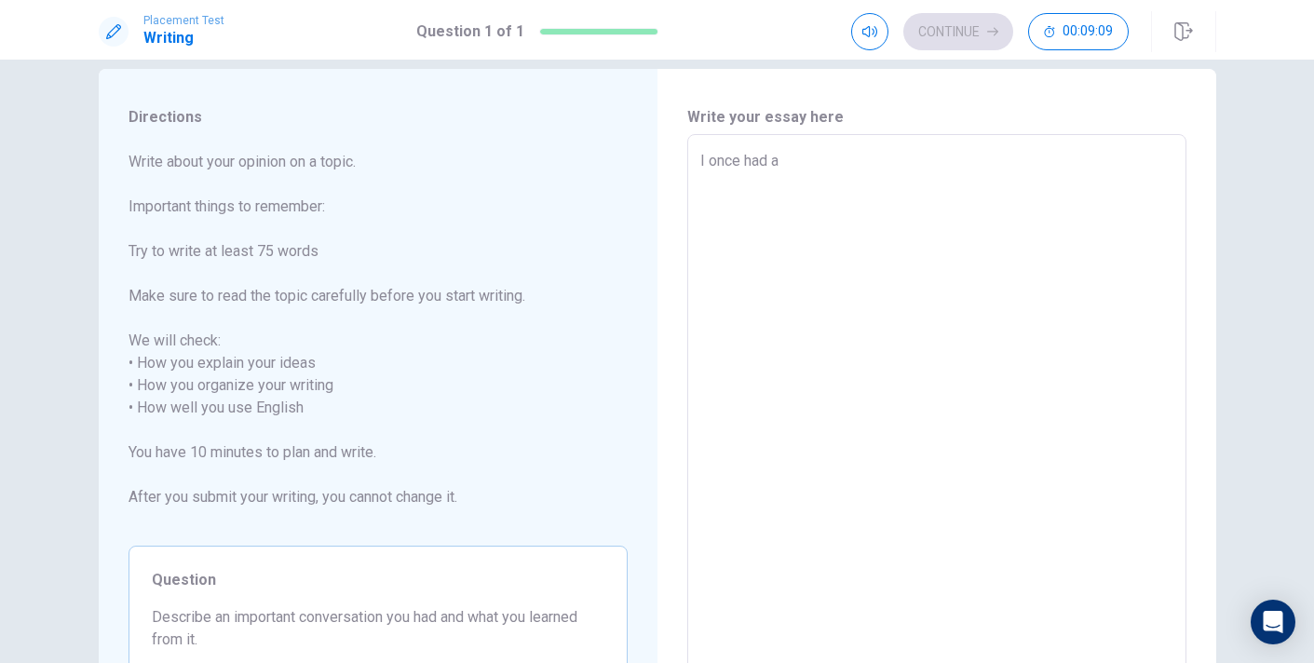
type textarea "I once had a"
type textarea "x"
type textarea "I once had a c"
type textarea "x"
type textarea "I once had a co"
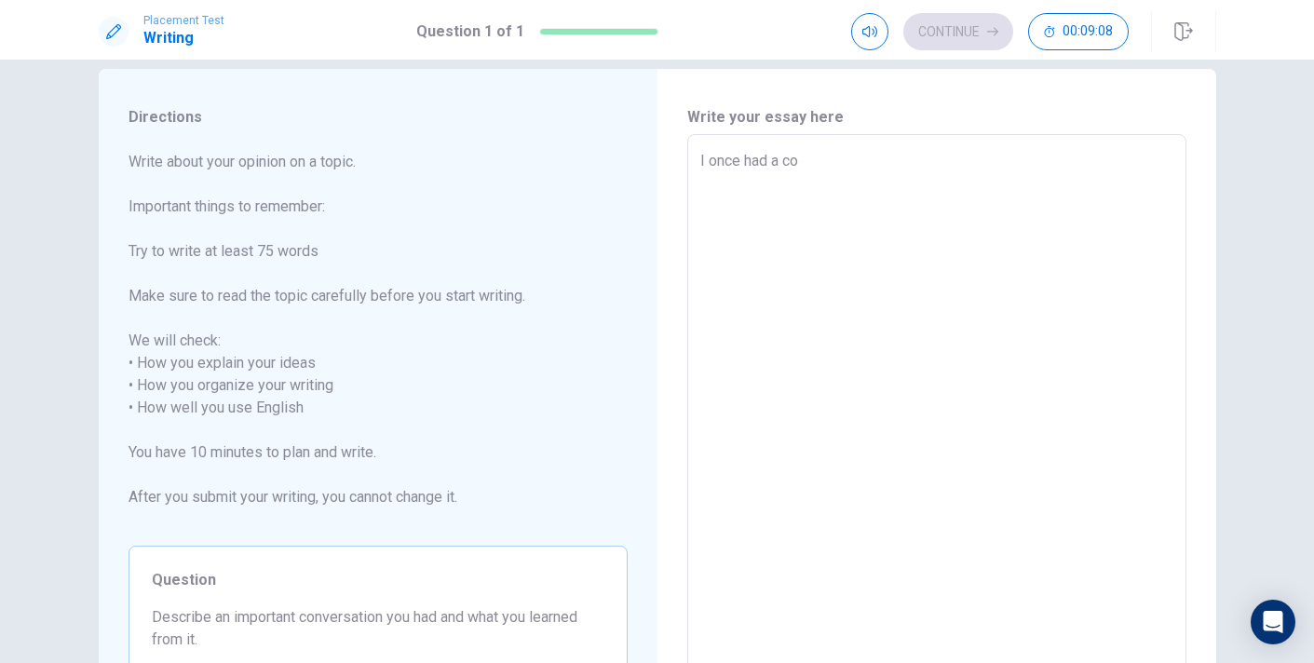
type textarea "x"
type textarea "I once had a con"
type textarea "x"
type textarea "I once had a conv"
type textarea "x"
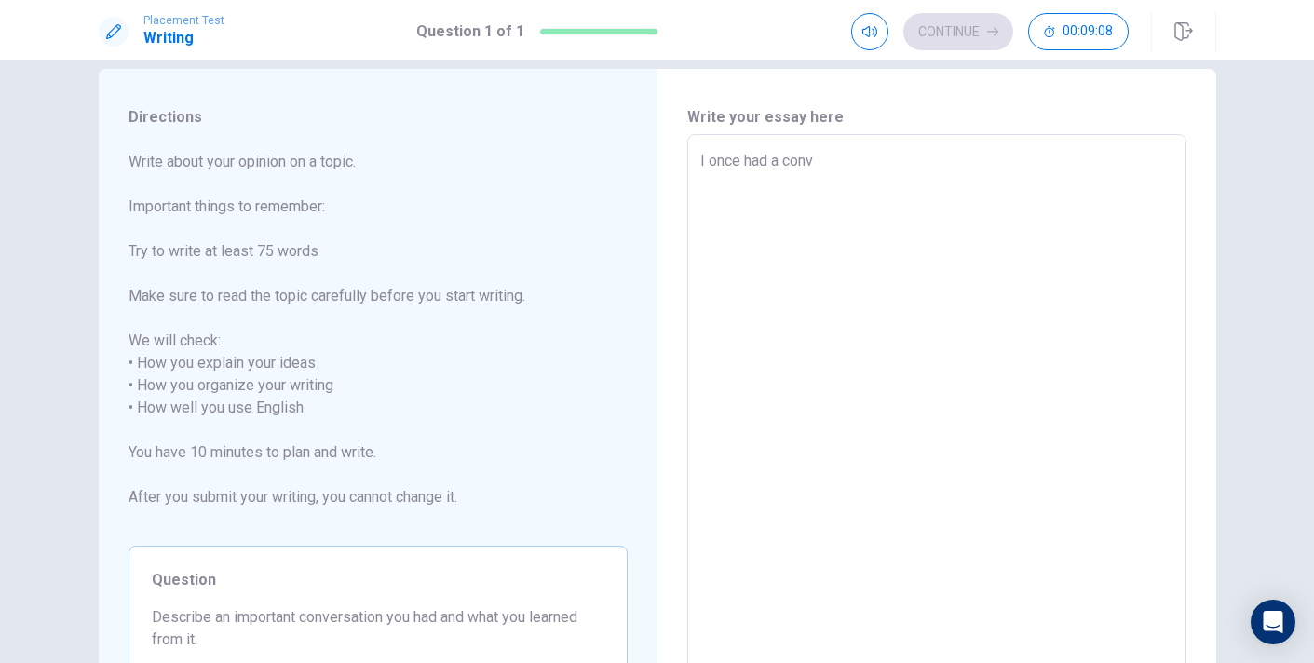
type textarea "I once had a conve"
type textarea "x"
type textarea "I once had a conver"
type textarea "x"
type textarea "I once had a convers"
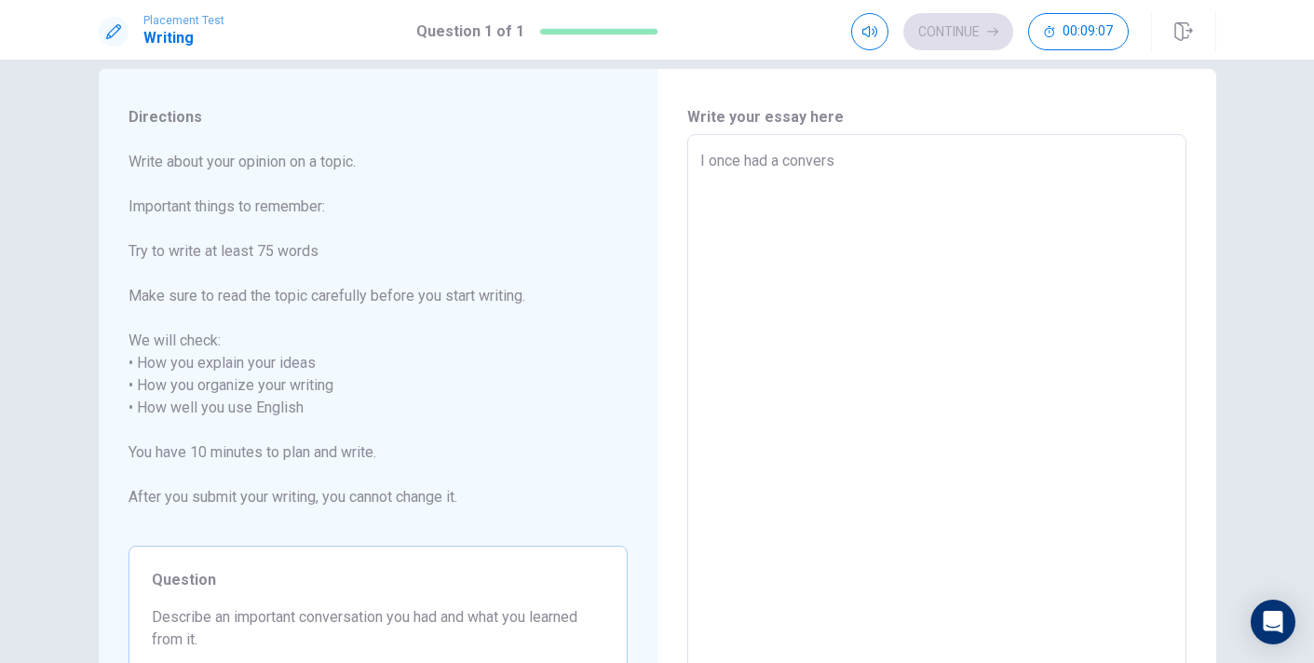
type textarea "x"
type textarea "I once had a conversa"
type textarea "x"
type textarea "I once had a conversat"
type textarea "x"
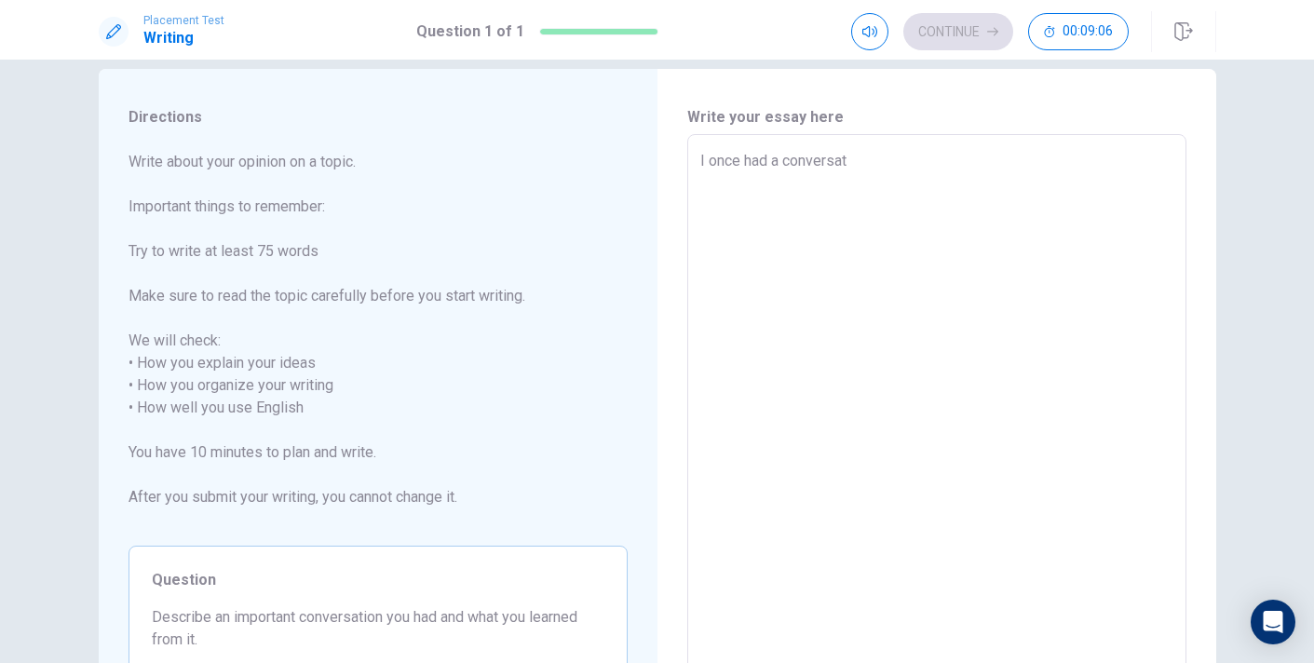
type textarea "I once had a conversati"
type textarea "x"
type textarea "I once had a conversatio"
type textarea "x"
type textarea "I once had a conversation"
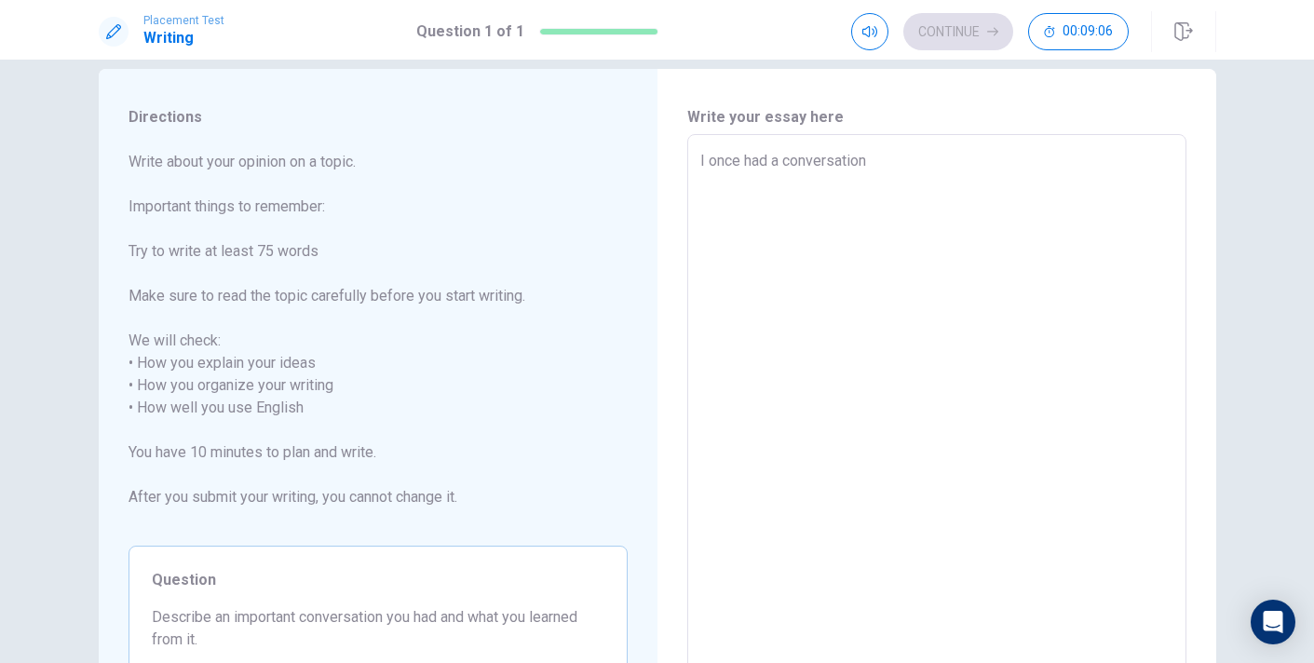
type textarea "x"
type textarea "I once had a conversation"
type textarea "x"
type textarea "I once had a conversation w"
type textarea "x"
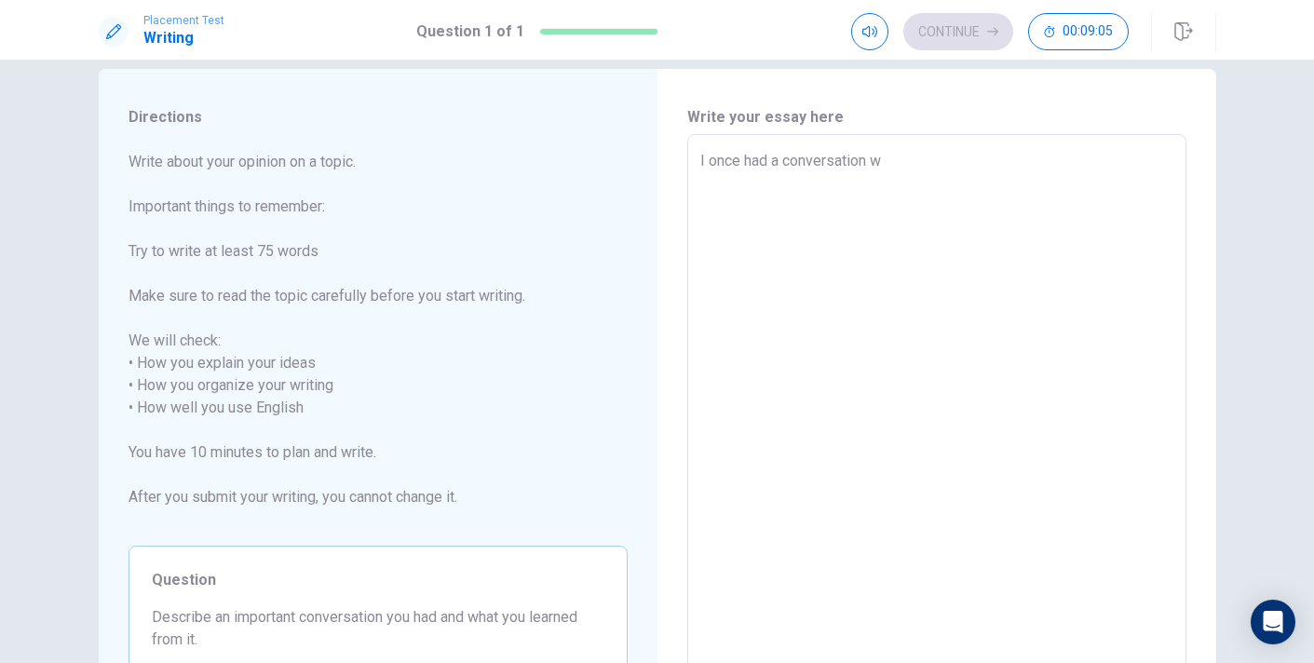
type textarea "I once had a conversation wi"
type textarea "x"
type textarea "I once had a conversation wit"
type textarea "x"
type textarea "I once had a conversation with"
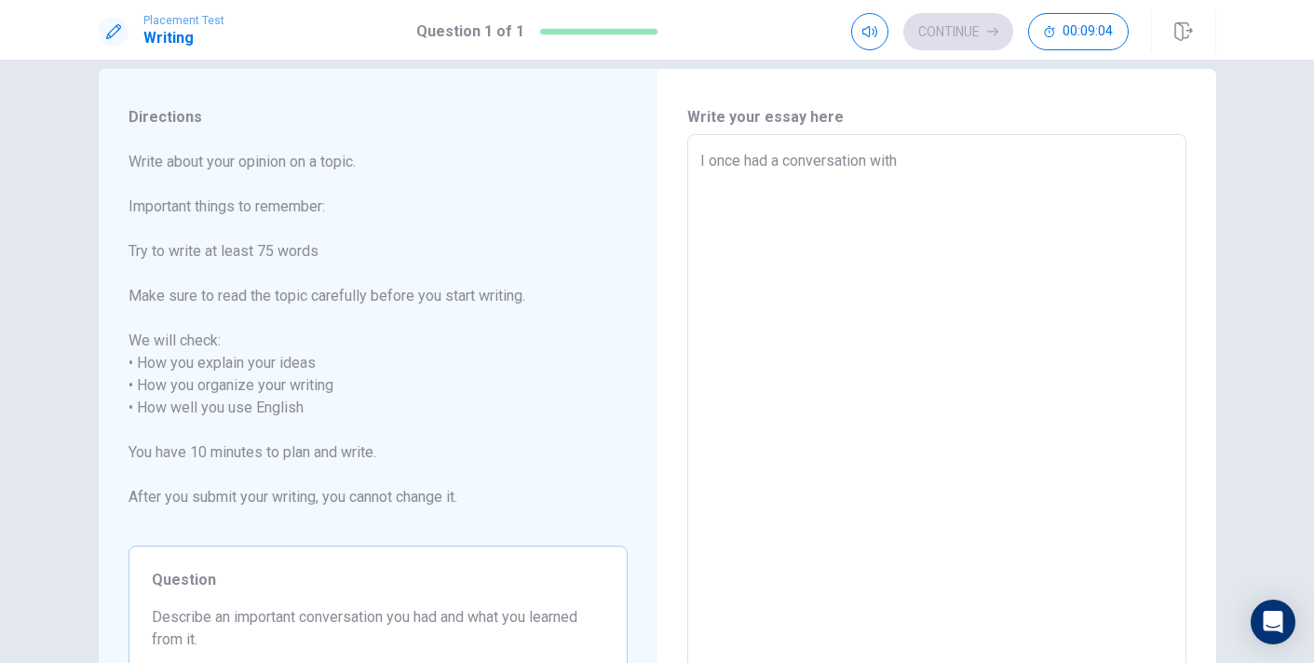
type textarea "x"
type textarea "I once had a conversation with"
type textarea "x"
type textarea "I once had a conversation with m"
type textarea "x"
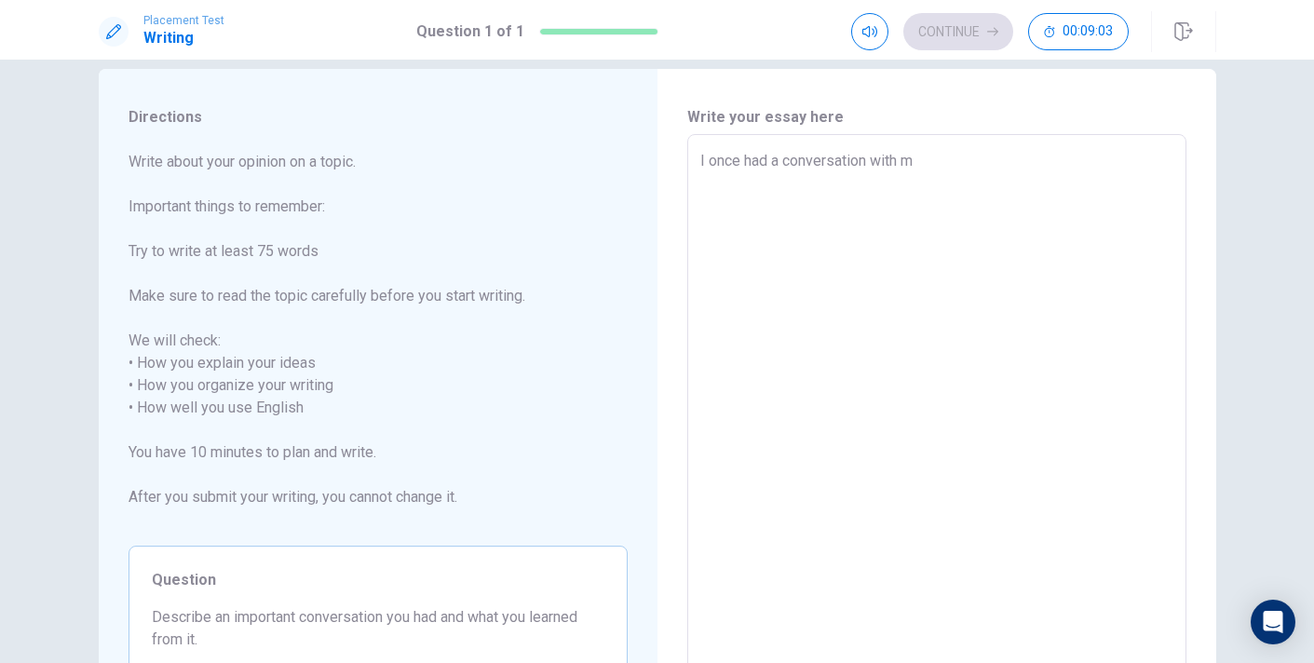
type textarea "I once had a conversation with mt"
type textarea "x"
type textarea "I once had a conversation with m"
type textarea "x"
type textarea "I once had a conversation with my"
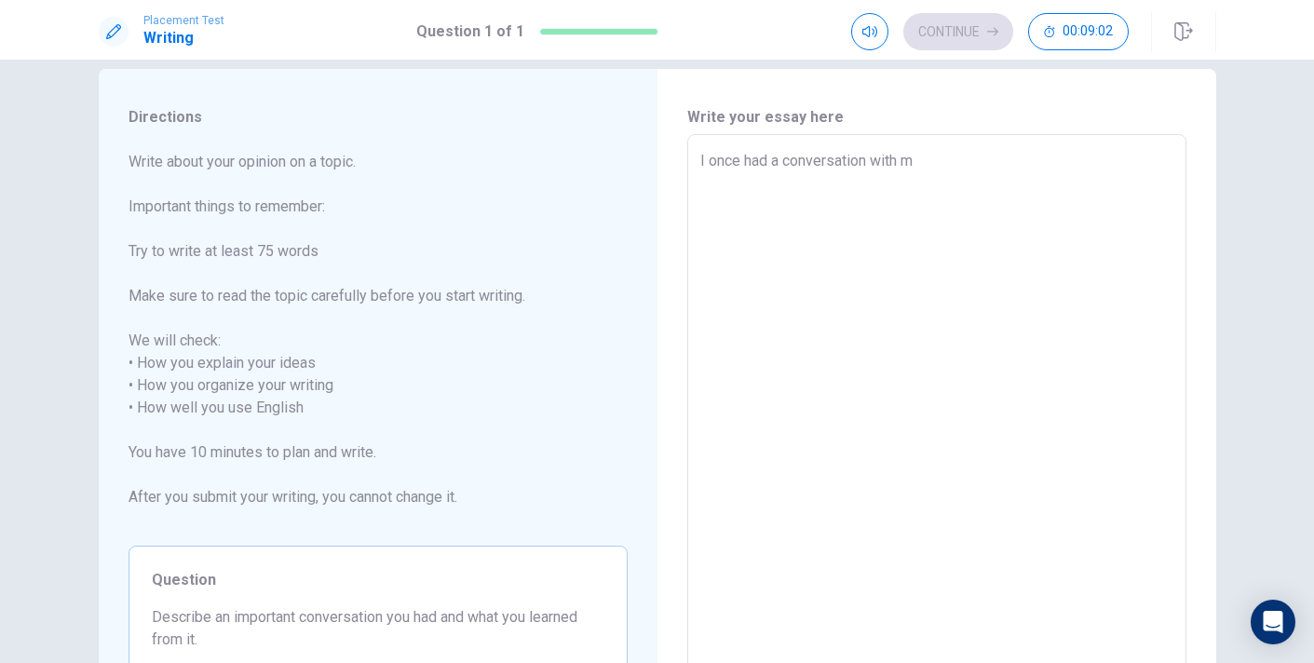
type textarea "x"
type textarea "I once had a conversation with my"
type textarea "x"
type textarea "I once had a conversation with my p"
type textarea "x"
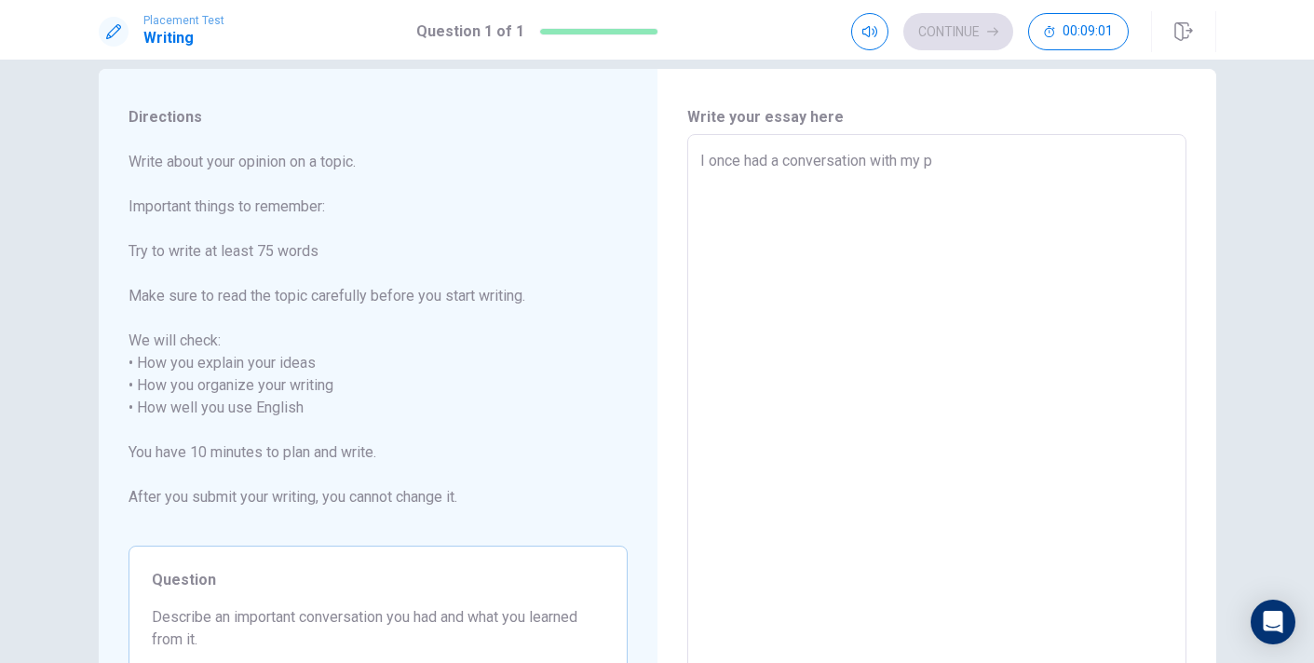
type textarea "I once had a conversation with my pa"
type textarea "x"
type textarea "I once had a conversation with my par"
type textarea "x"
type textarea "I once had a conversation with my pare"
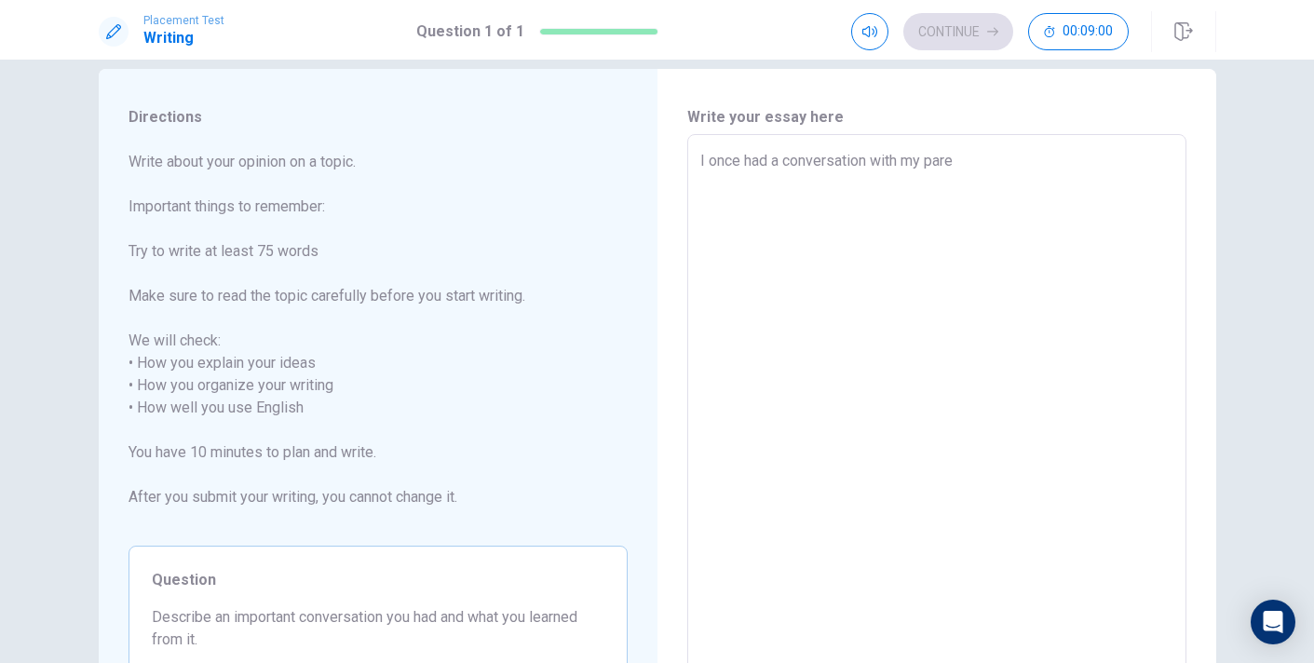
type textarea "x"
type textarea "I once had a conversation with my [PERSON_NAME]"
type textarea "x"
type textarea "I once had a conversation with my [PERSON_NAME]"
type textarea "x"
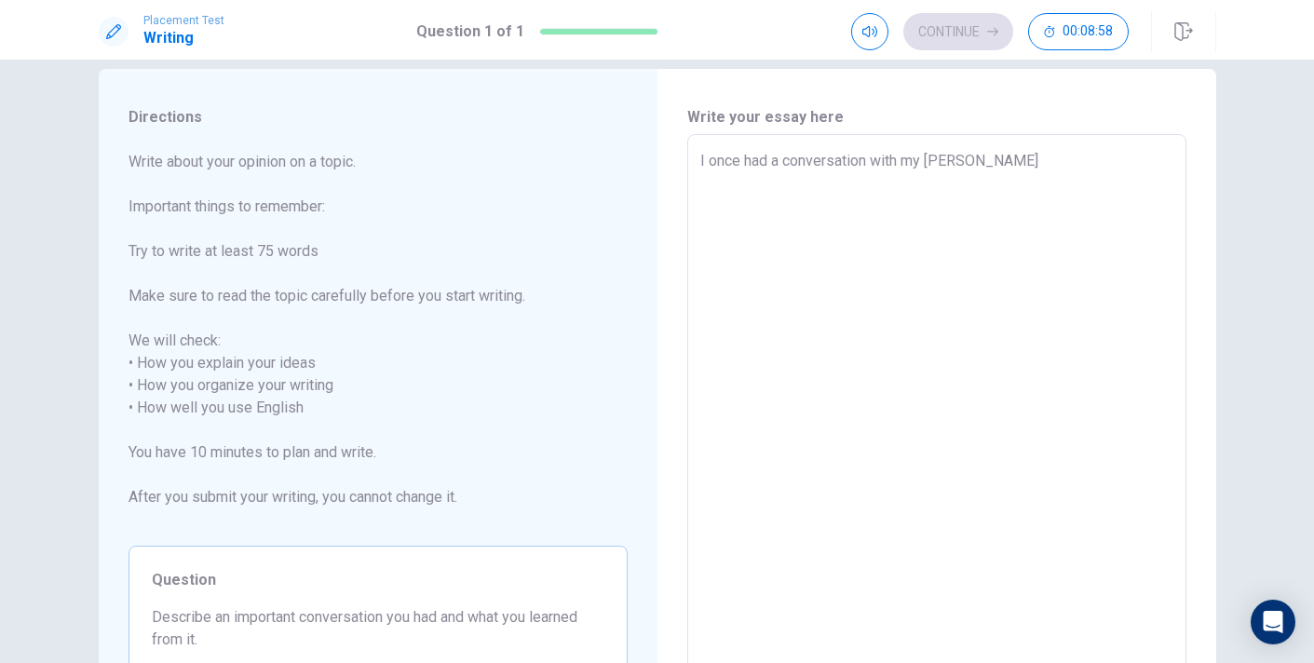
type textarea "I once had a conversation with my [PERSON_NAME]"
type textarea "x"
type textarea "I once had a conversation with my pare"
type textarea "x"
type textarea "I once had a conversation with my paren"
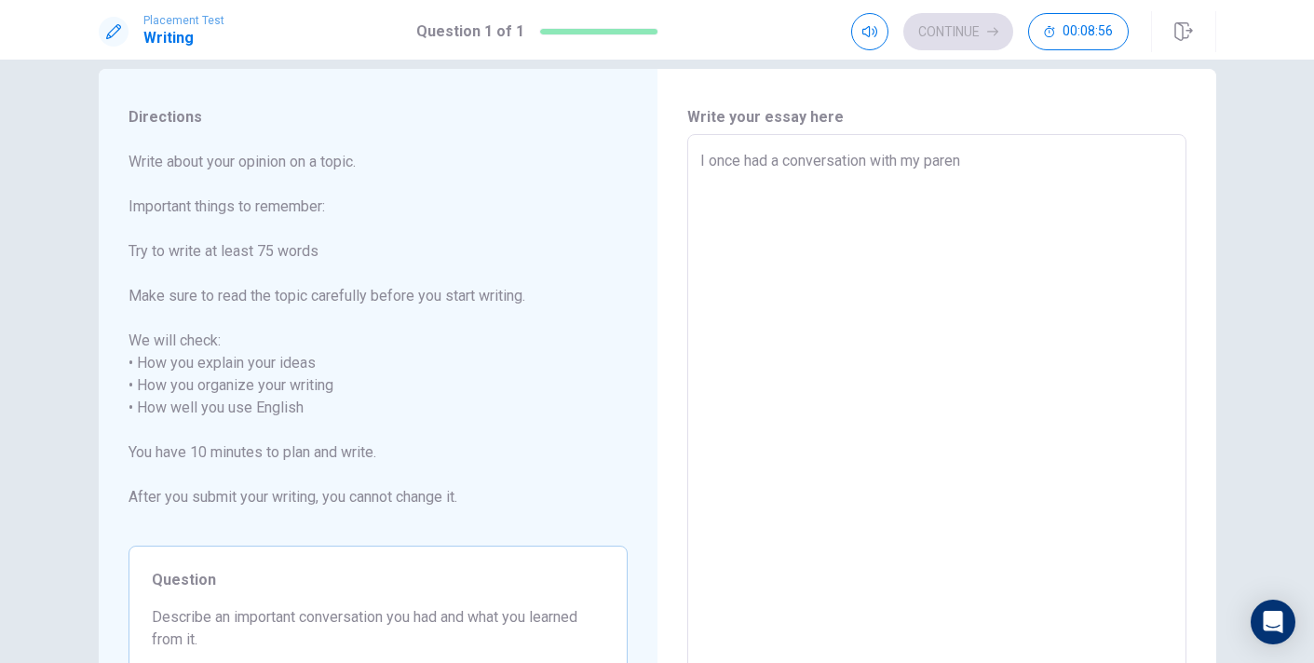
type textarea "x"
type textarea "I once had a conversation with my parent"
type textarea "x"
type textarea "I once had a conversation with my parents"
type textarea "x"
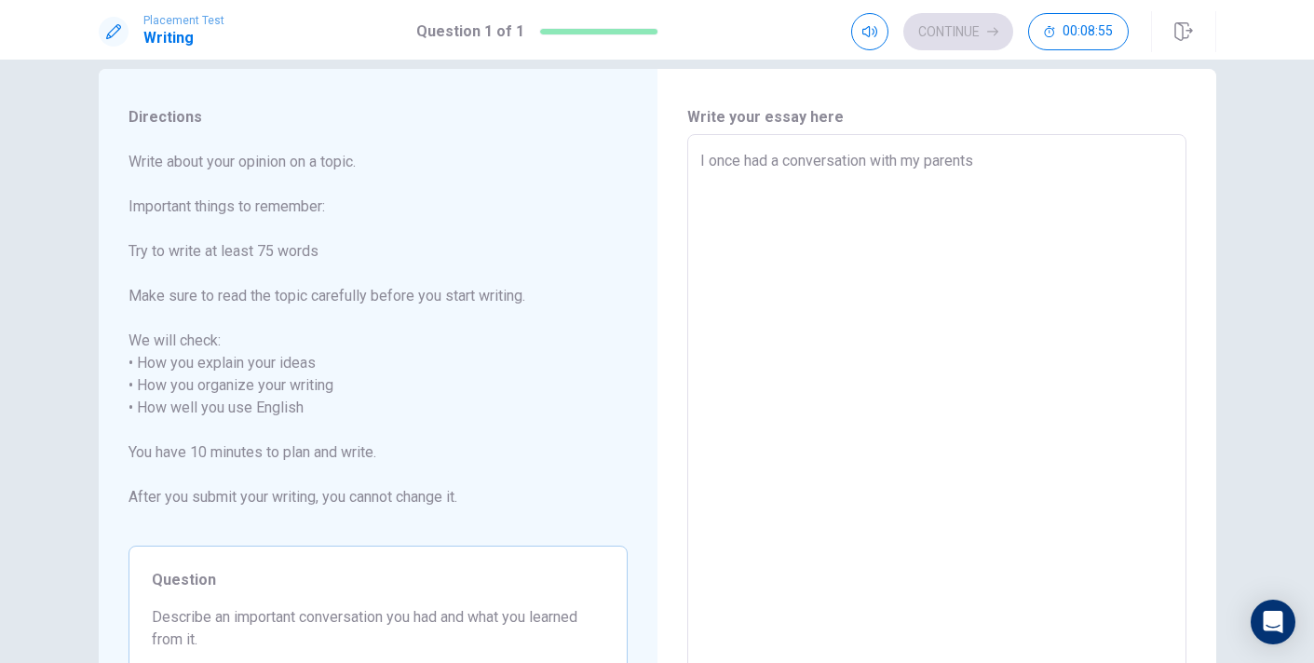
type textarea "I once had a conversation with my parents"
type textarea "x"
type textarea "I once had a conversation with my parents t"
type textarea "x"
type textarea "I once had a conversation with my parents tg"
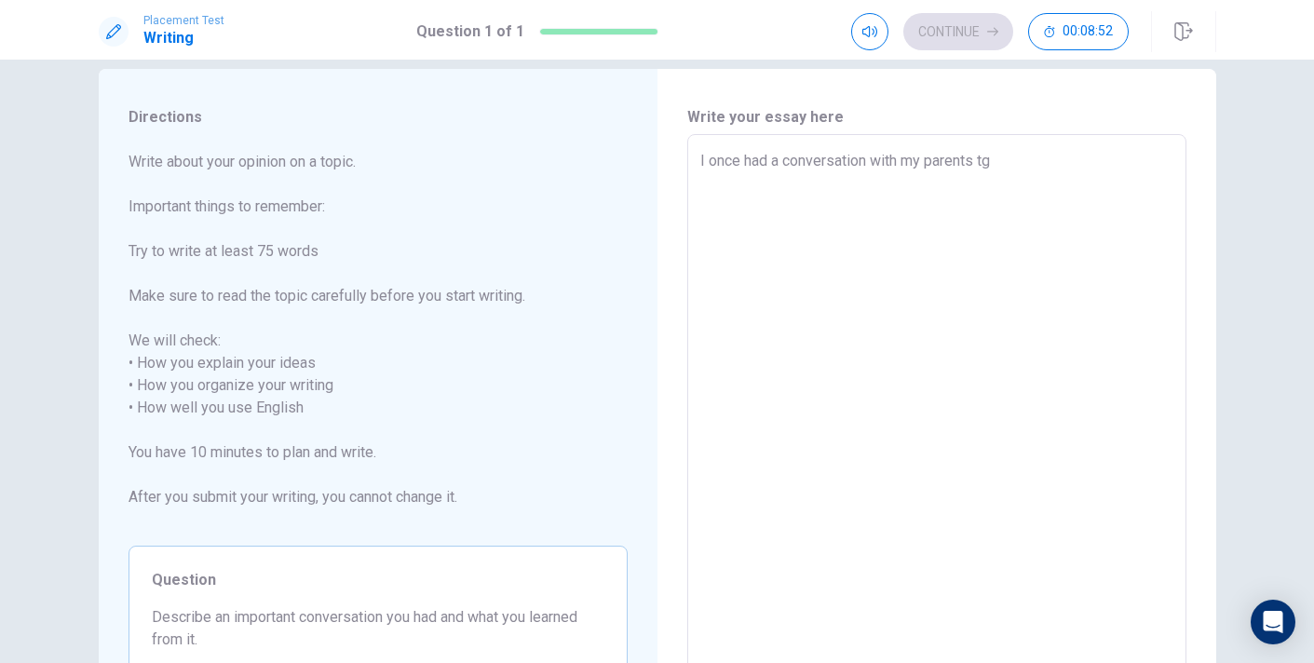
type textarea "x"
type textarea "I once had a conversation with my parents t"
type textarea "x"
type textarea "I once had a conversation with my parents th"
type textarea "x"
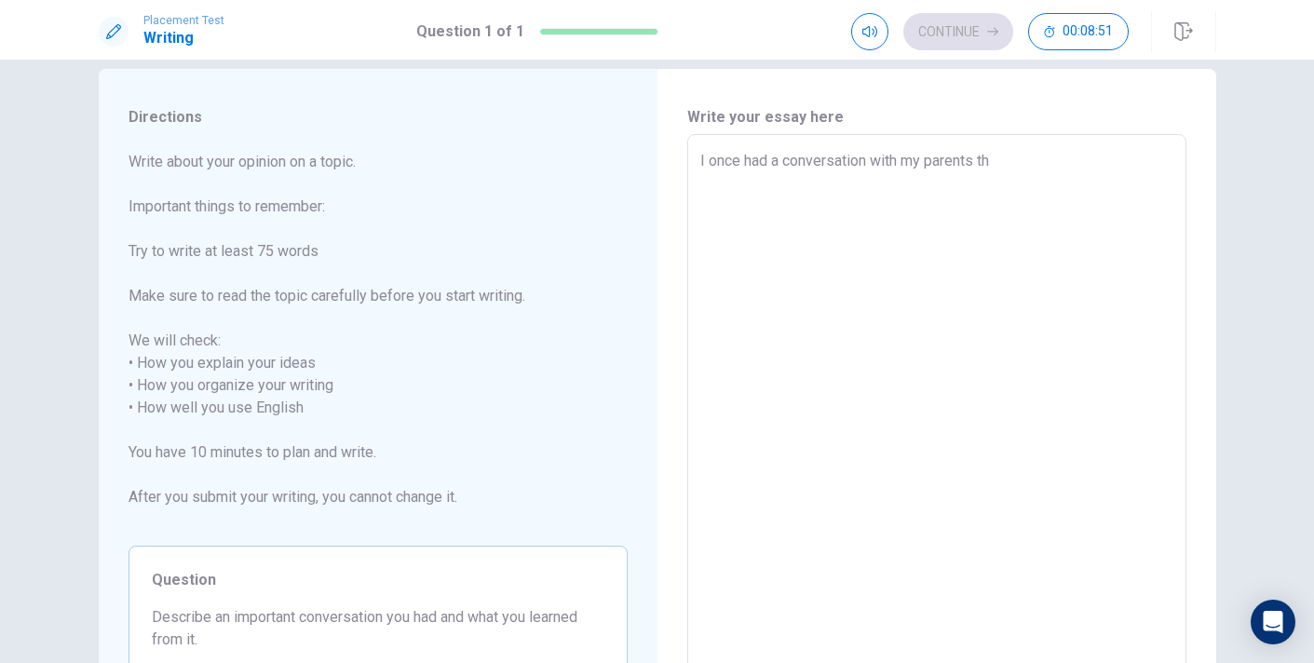
type textarea "I once had a conversation with my parents tha"
type textarea "x"
type textarea "I once had a conversation with my parents that"
type textarea "x"
type textarea "I once had a conversation with my parents that"
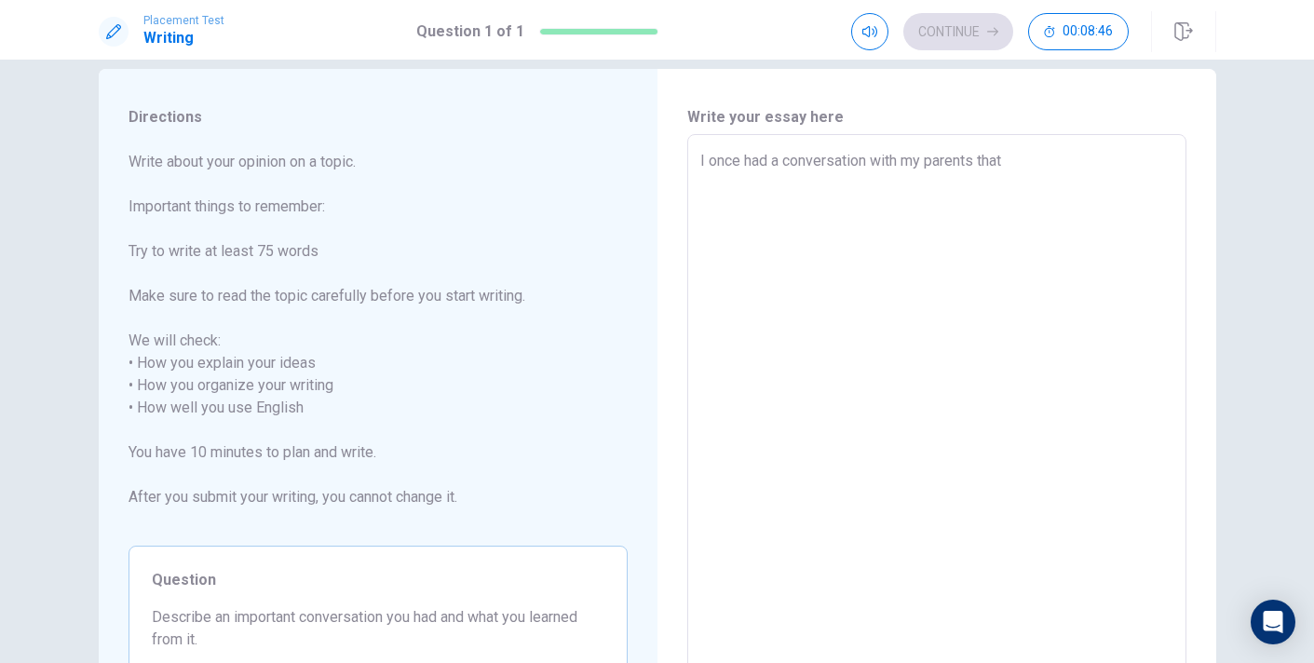
type textarea "x"
type textarea "I once had a conversation with my parents that"
type textarea "x"
type textarea "I once had a conversation with my parents tha"
type textarea "x"
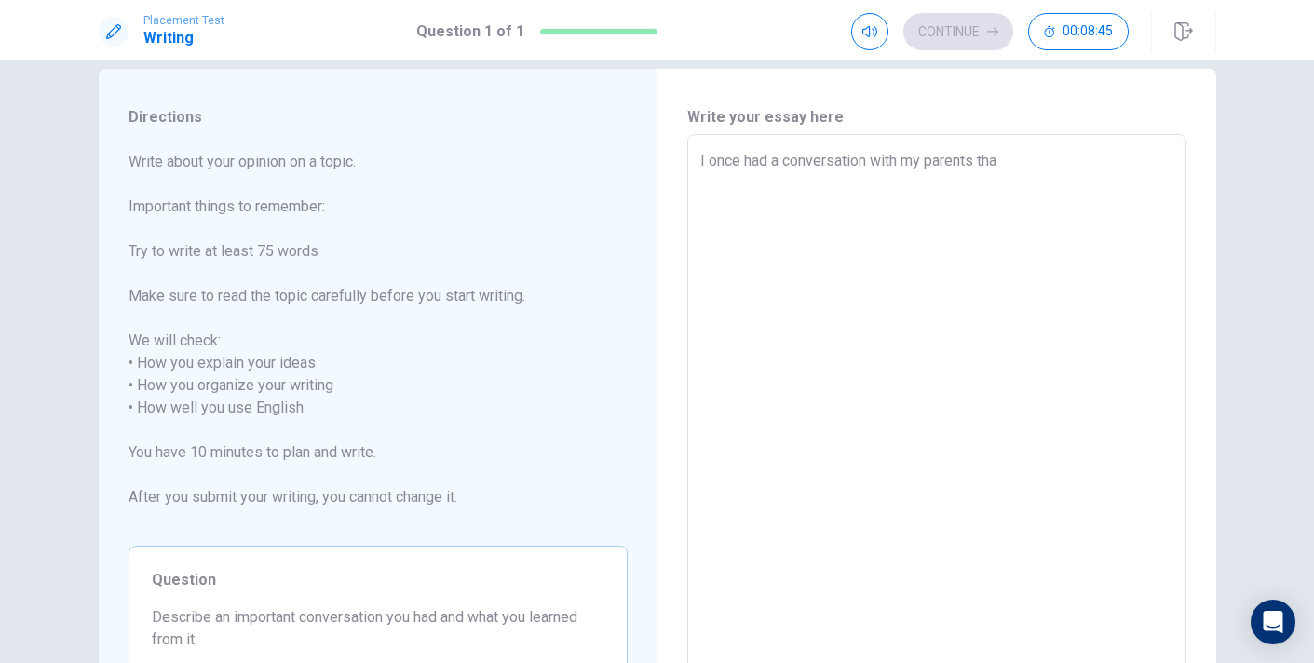
type textarea "I once had a conversation with my parents th"
type textarea "x"
type textarea "I once had a conversation with my parents t"
type textarea "x"
type textarea "I once had a conversation with my parents"
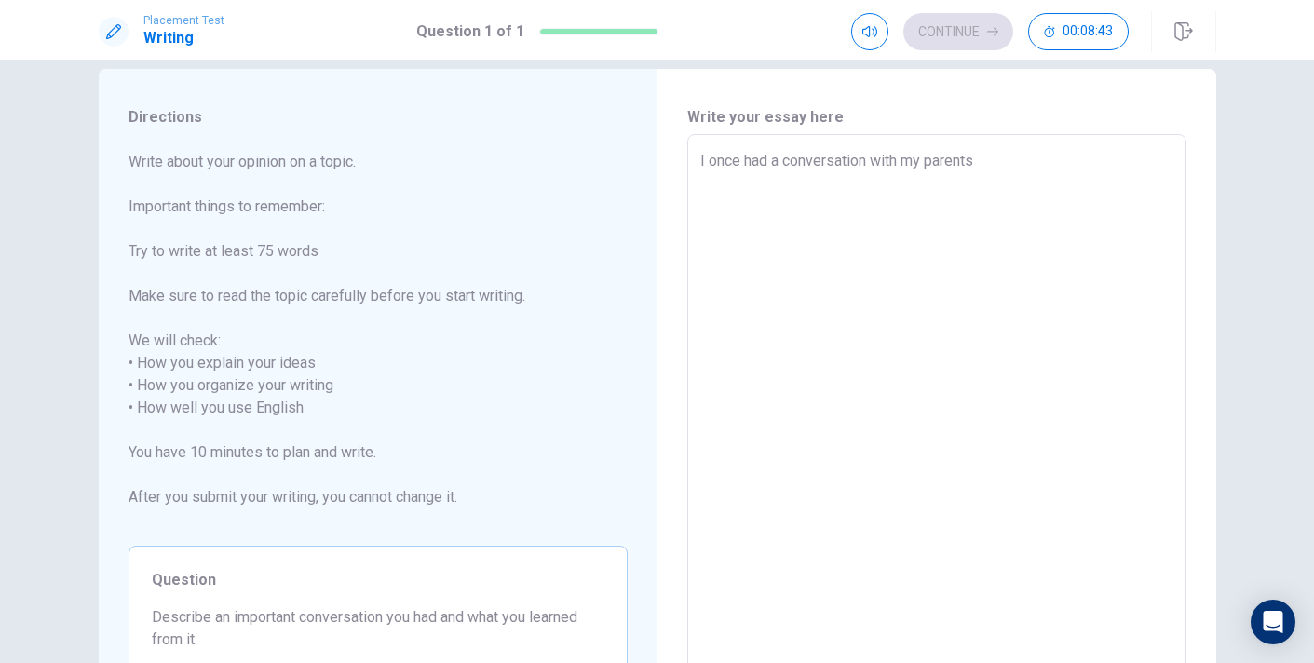
type textarea "x"
type textarea "I once had a conversation with my parents t"
type textarea "x"
type textarea "I once had a conversation with my parents th"
type textarea "x"
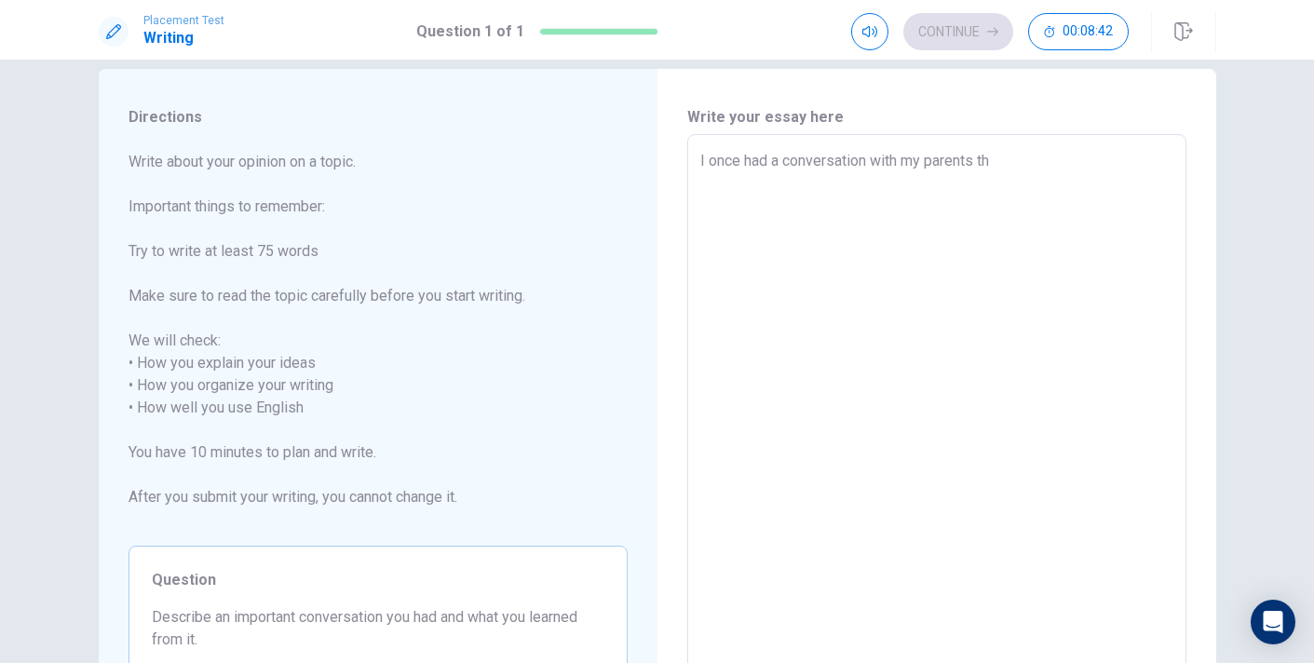
type textarea "I once had a conversation with my parents tha"
type textarea "x"
type textarea "I once had a conversation with my parents that"
type textarea "x"
type textarea "I once had a conversation with my parents that"
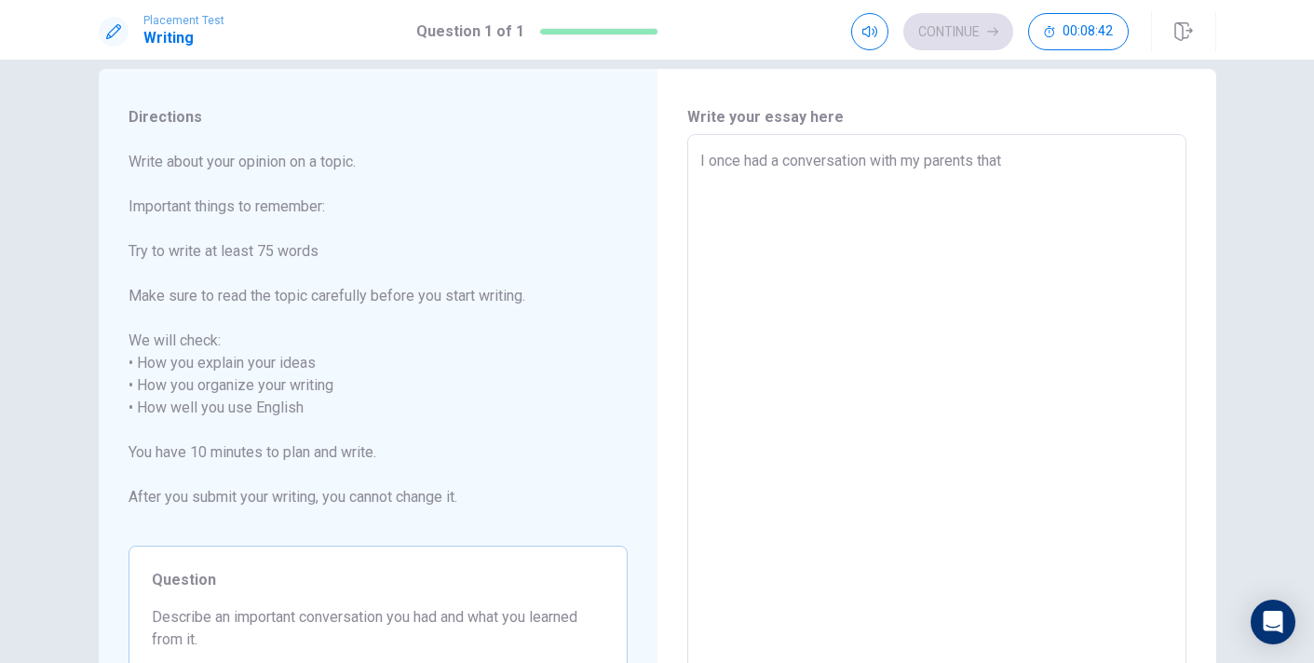
type textarea "x"
type textarea "I once had a conversation with my parents that r"
type textarea "x"
type textarea "I once had a conversation with my parents that re"
type textarea "x"
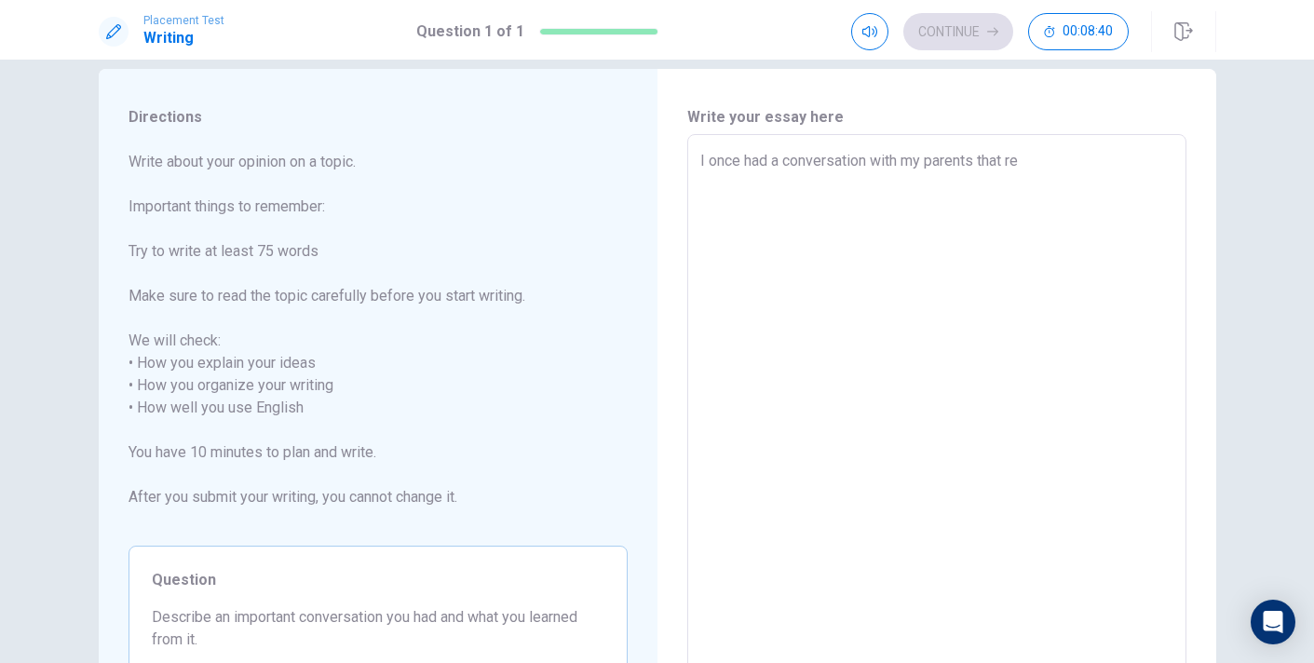
type textarea "I once had a conversation with my parents that [PERSON_NAME]"
type textarea "x"
type textarea "I once had a conversation with my parents that real"
type textarea "x"
type textarea "I once had a conversation with my parents that reall"
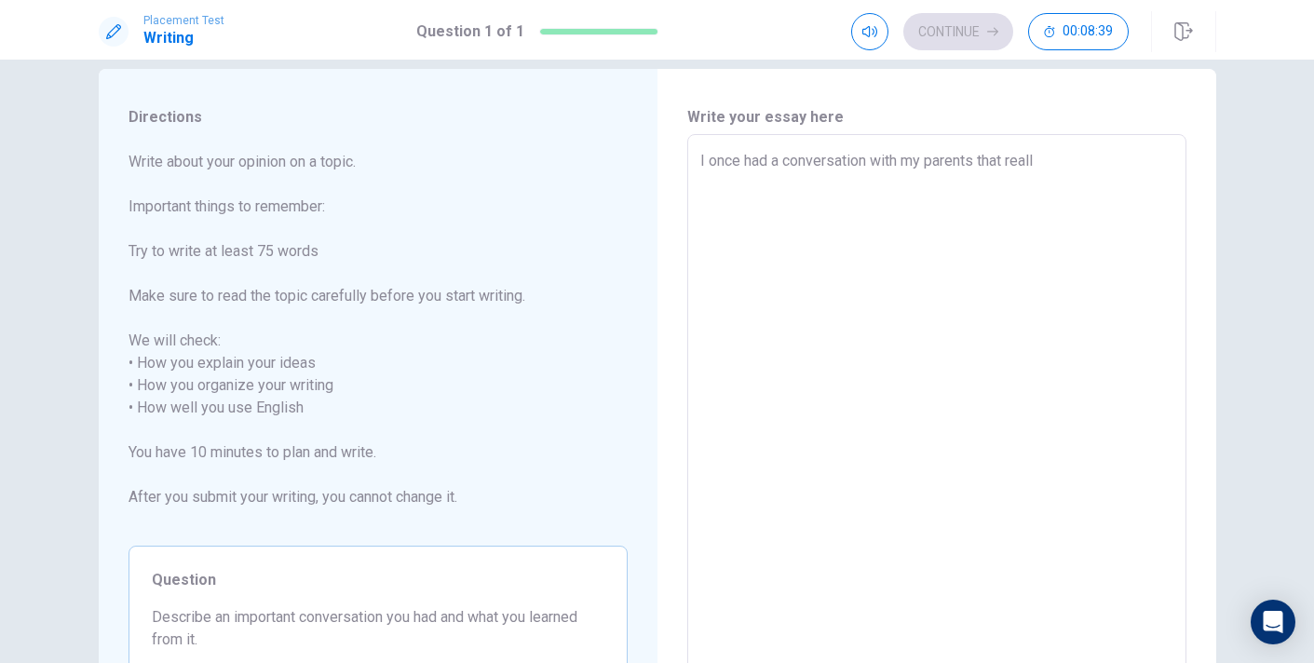
type textarea "x"
type textarea "I once had a conversation with my parents that really"
type textarea "x"
type textarea "I once had a conversation with my parents that really"
type textarea "x"
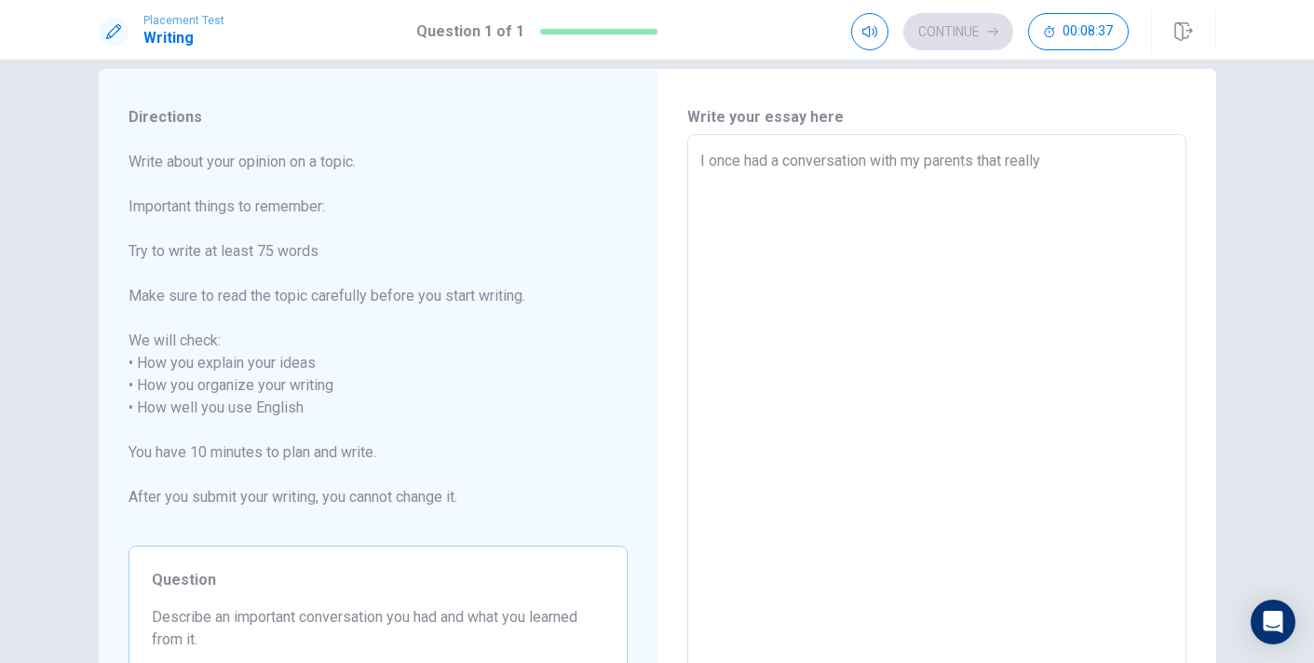
type textarea "I once had a conversation with my parents that really i"
type textarea "x"
type textarea "I once had a conversation with my parents that really im"
type textarea "x"
type textarea "I once had a conversation with my parents that really imp"
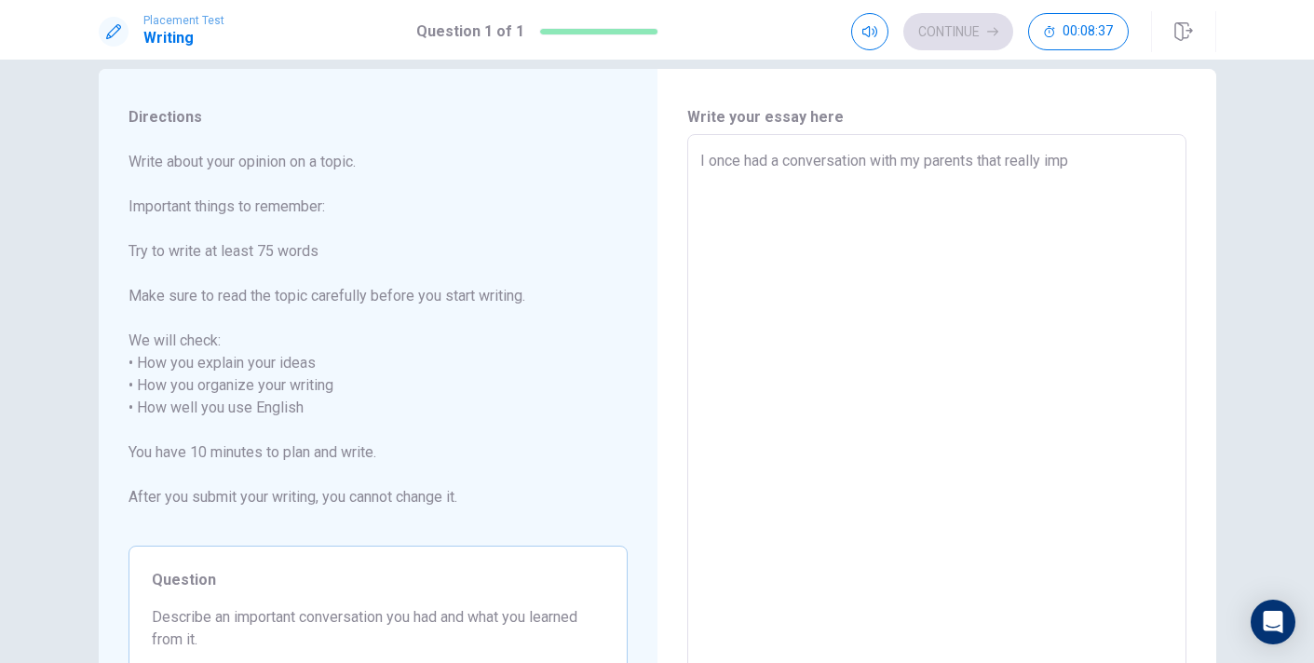
type textarea "x"
type textarea "I once had a conversation with my parents that really impa"
type textarea "x"
type textarea "I once had a conversation with my parents that really impac"
type textarea "x"
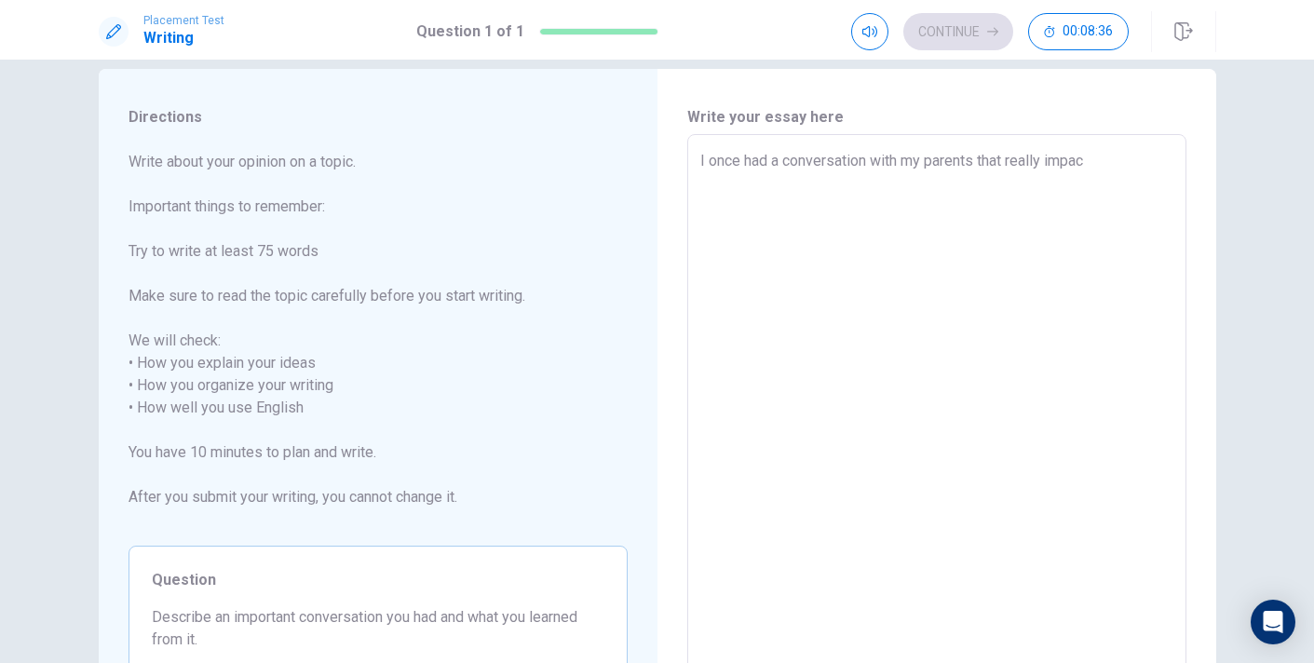
type textarea "I once had a conversation with my parents that really impact"
type textarea "x"
type textarea "I once had a conversation with my parents that really impacte"
type textarea "x"
type textarea "I once had a conversation with my parents that really impacted"
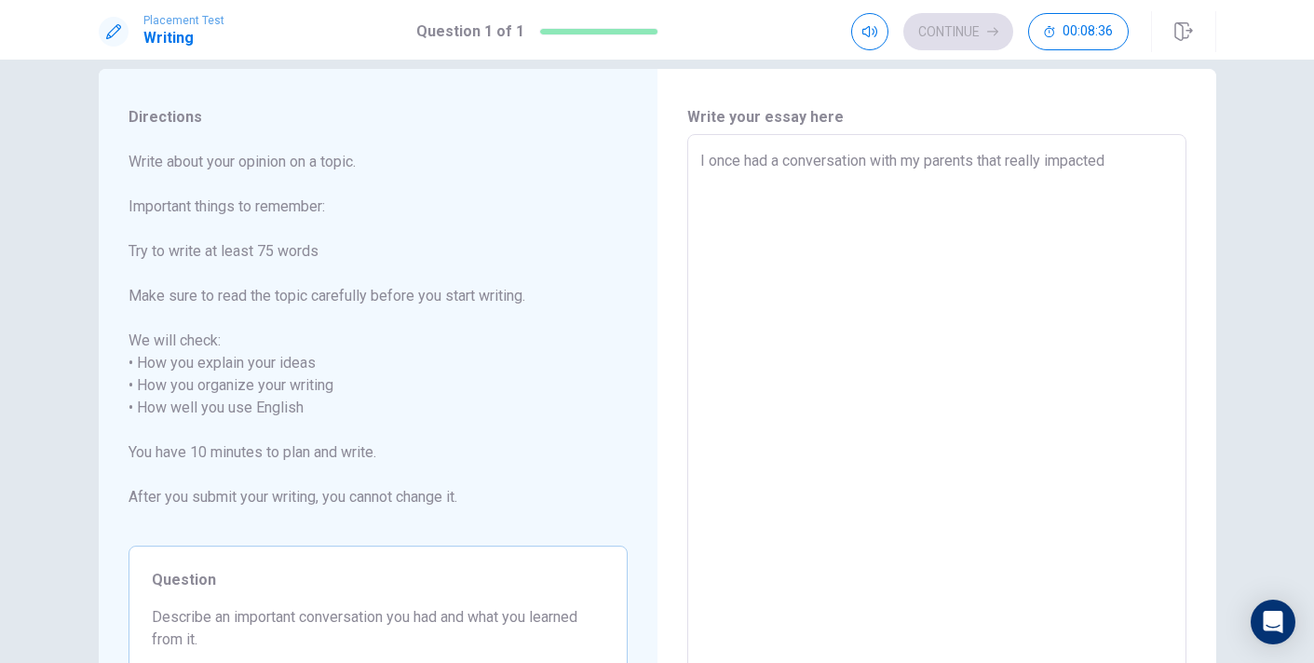
type textarea "x"
type textarea "I once had a conversation with my parents that really impacted"
type textarea "x"
type textarea "I once had a conversation with my parents that really impacted m"
type textarea "x"
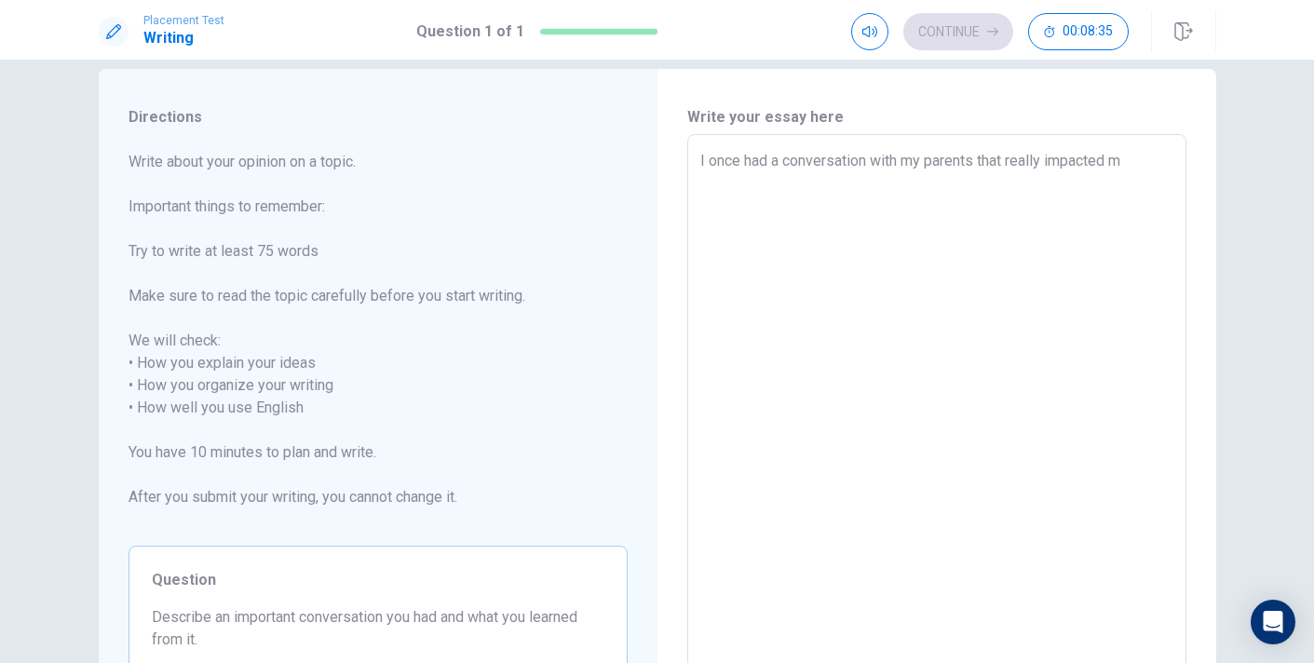
type textarea "I once had a conversation with my parents that really impacted me"
type textarea "x"
type textarea "I once had a conversation with my parents that really impacted me."
type textarea "x"
type textarea "I once had a conversation with my parents that really impacted me."
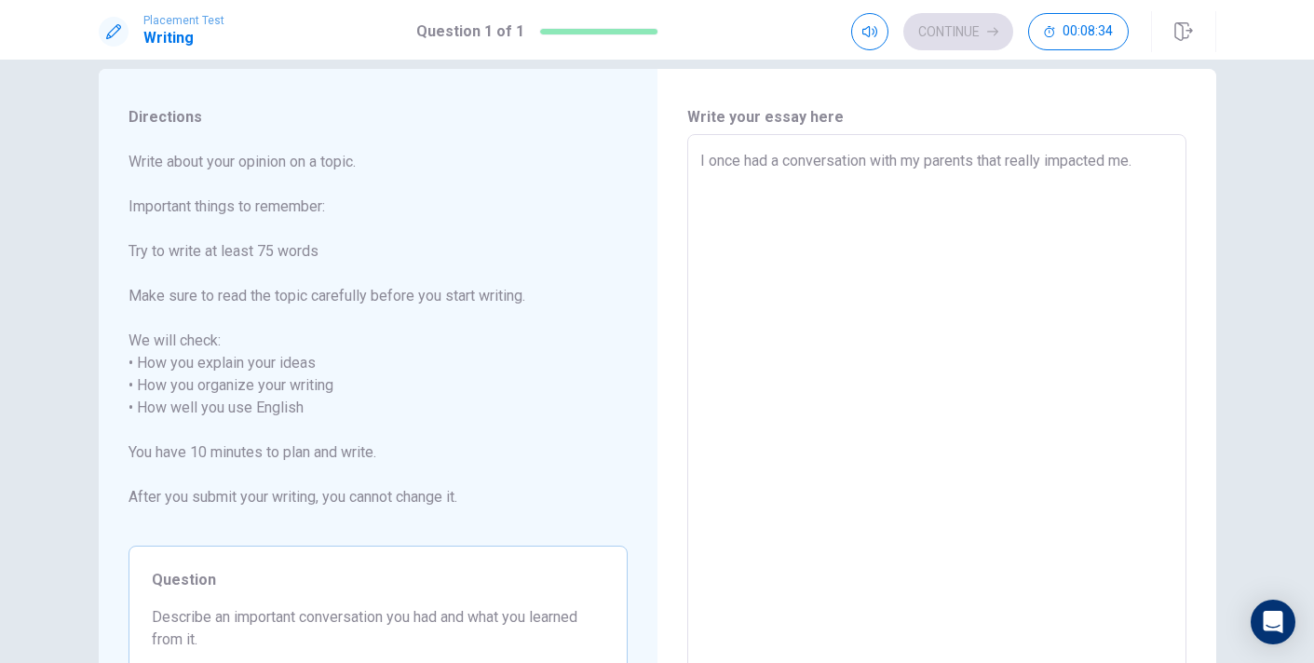
type textarea "x"
type textarea "I once had a conversation with my parents that really impacted me. I"
type textarea "x"
type textarea "I once had a conversation with my parents that really impacted me. I"
type textarea "x"
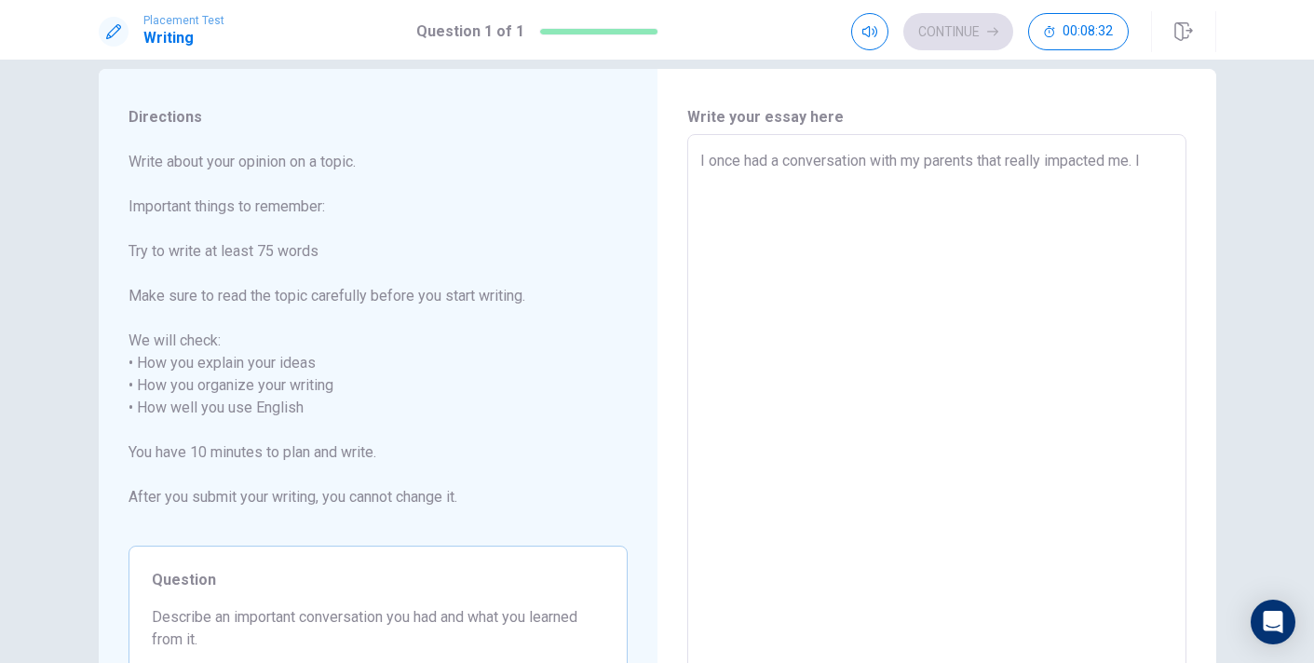
type textarea "I once had a conversation with my parents that really impacted me. I w"
type textarea "x"
type textarea "I once had a conversation with my parents that really impacted me. I wa"
type textarea "x"
type textarea "I once had a conversation with my parents that really impacted me. I was"
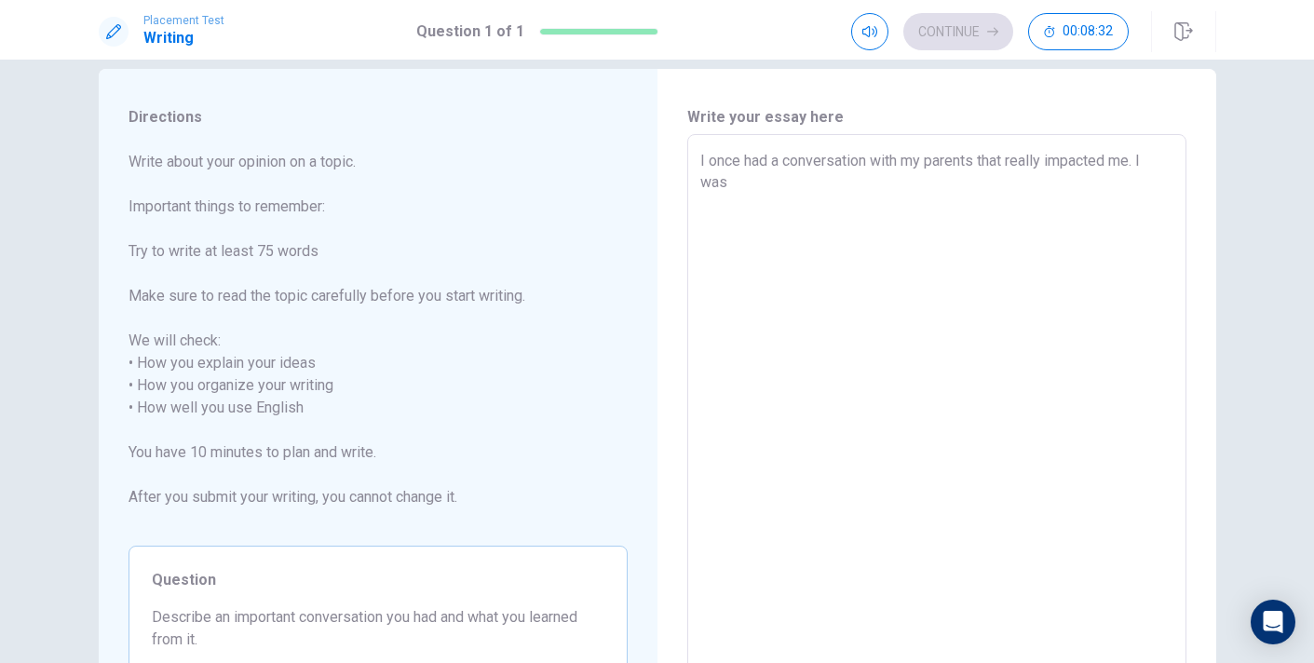
type textarea "x"
type textarea "I once had a conversation with my parents that really impacted me. I was"
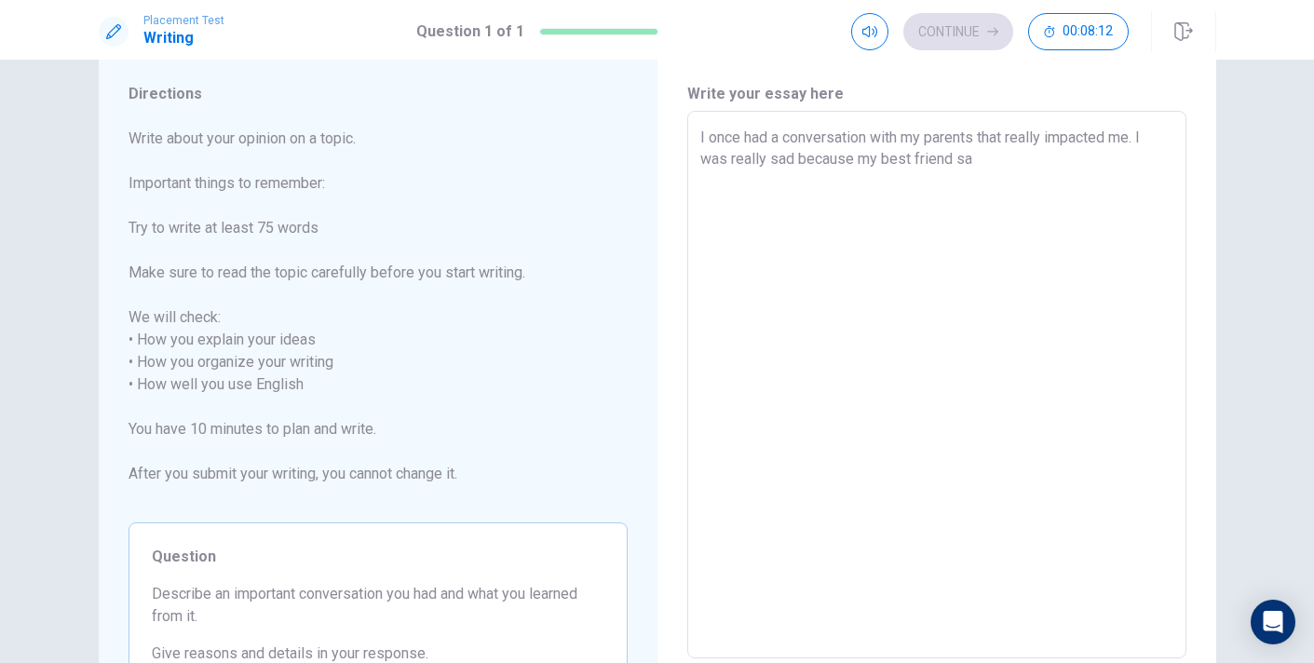
scroll to position [53, 0]
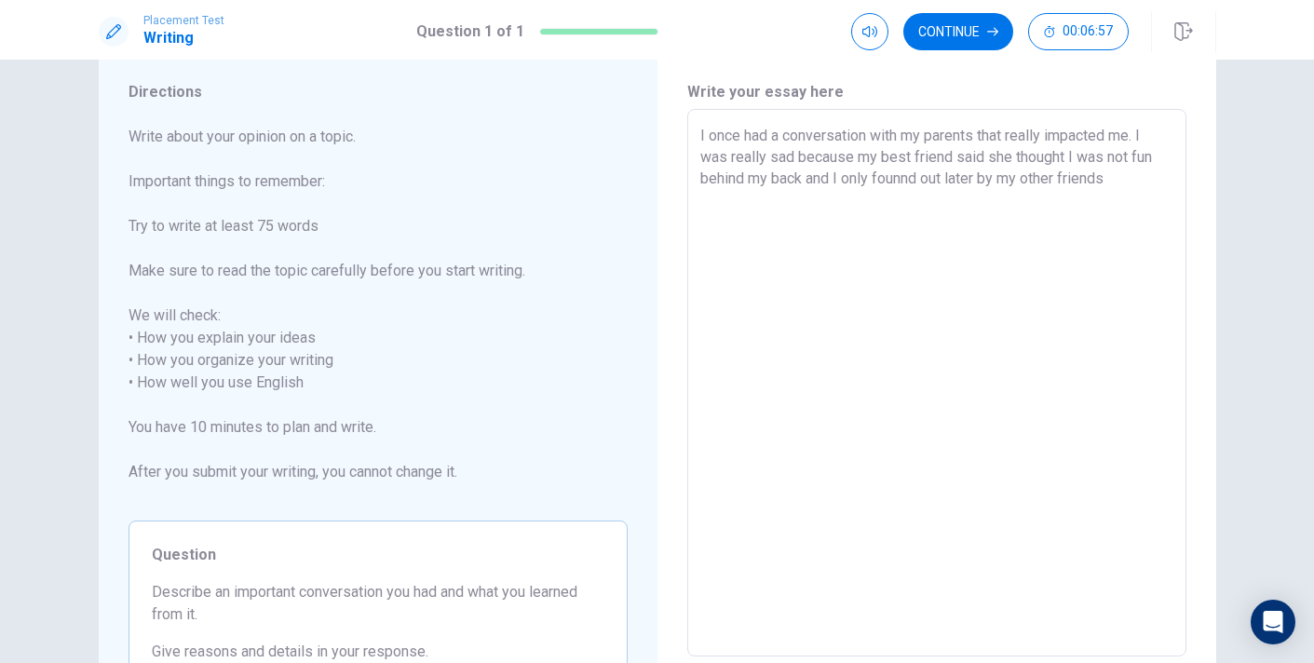
click at [912, 173] on textarea "I once had a conversation with my parents that really impacted me. I was really…" at bounding box center [936, 383] width 473 height 517
click at [1159, 178] on textarea "I once had a conversation with my parents that really impacted me. I was really…" at bounding box center [936, 383] width 473 height 517
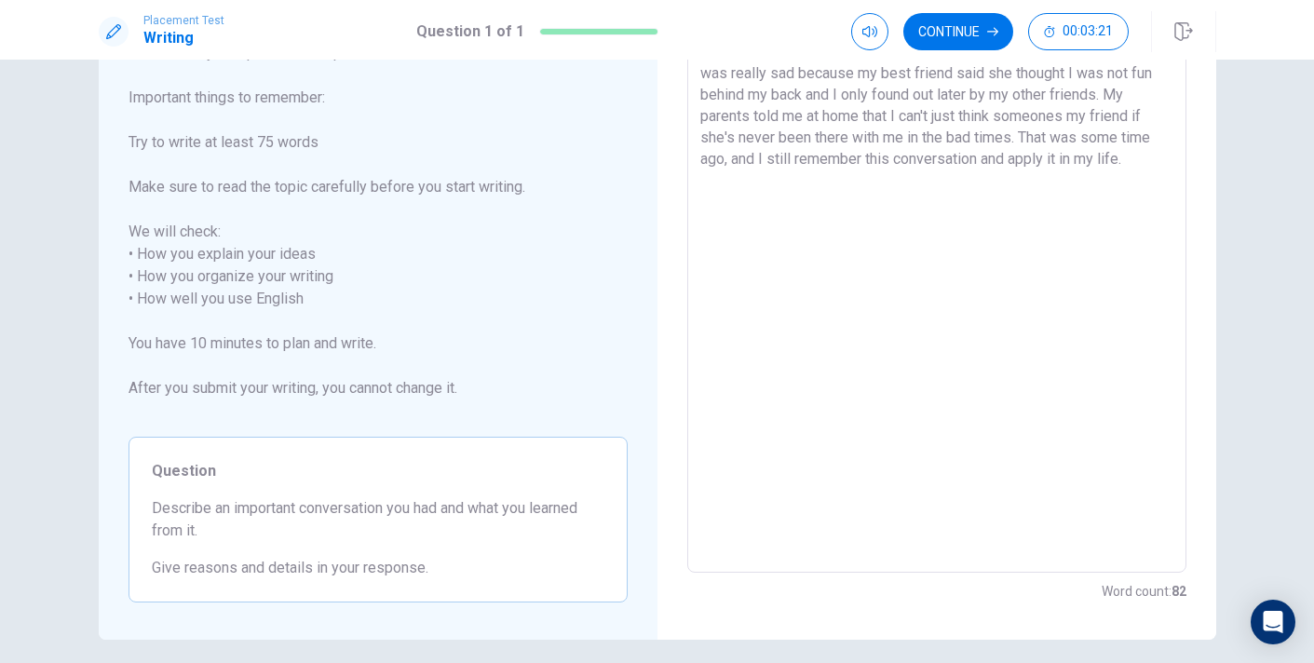
scroll to position [140, 0]
click at [1022, 31] on div "Continue 00:03:19" at bounding box center [989, 31] width 277 height 37
click at [967, 25] on button "Continue" at bounding box center [958, 31] width 110 height 37
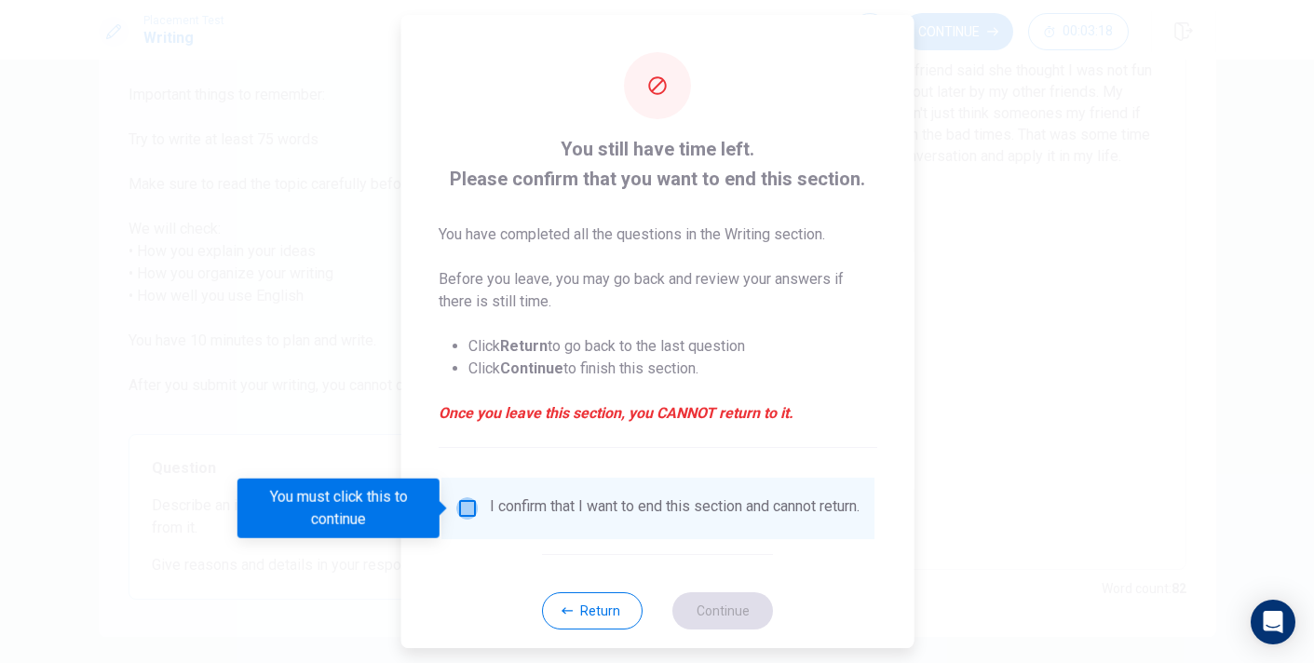
click at [465, 503] on input "You must click this to continue" at bounding box center [466, 508] width 22 height 22
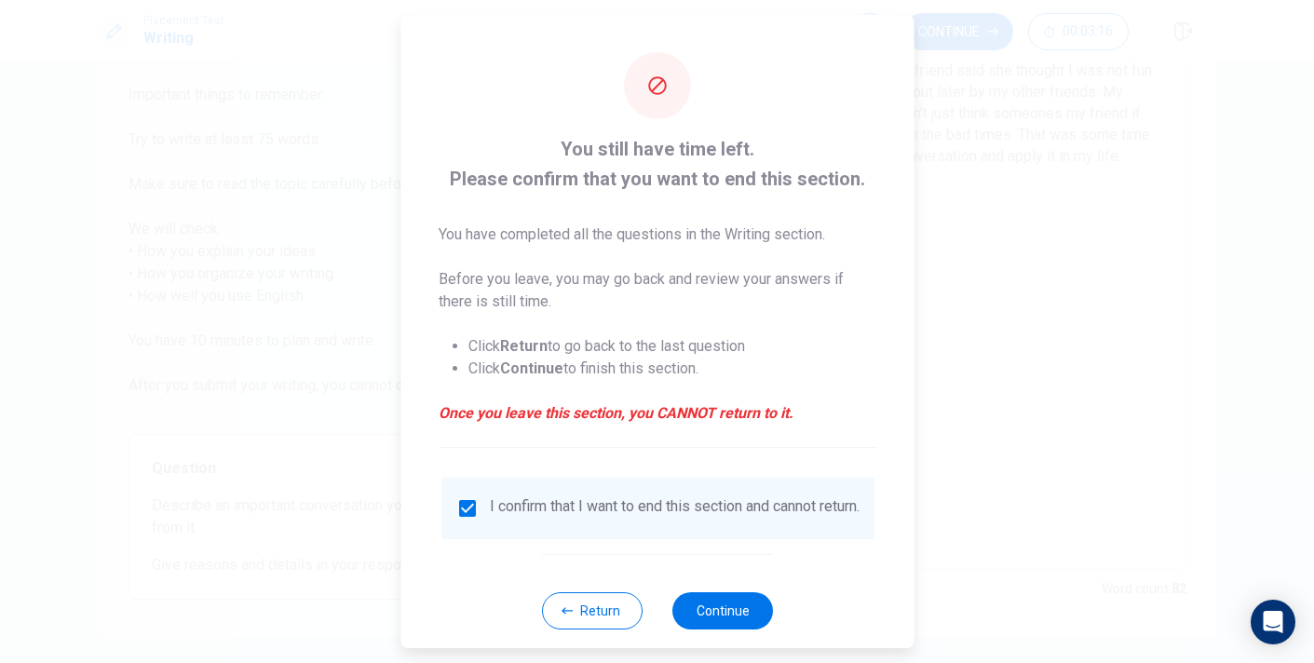
click at [728, 597] on div "Return Continue" at bounding box center [657, 610] width 231 height 113
click at [740, 612] on button "Continue" at bounding box center [722, 610] width 101 height 37
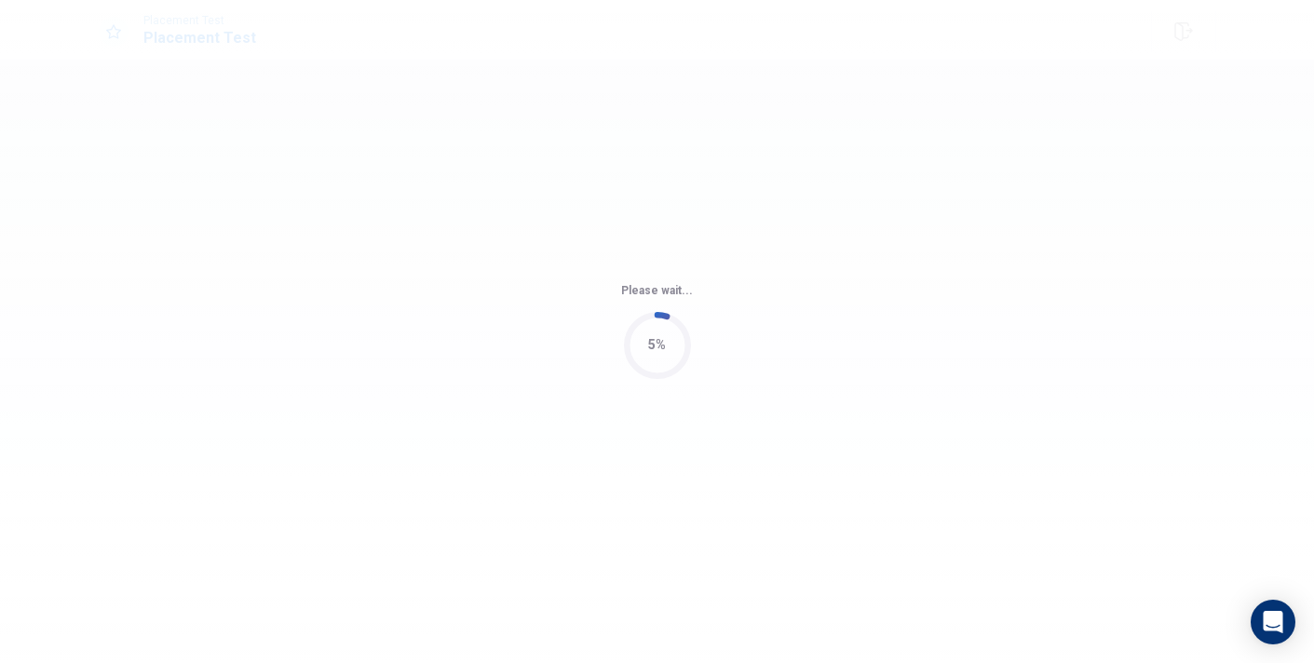
scroll to position [0, 0]
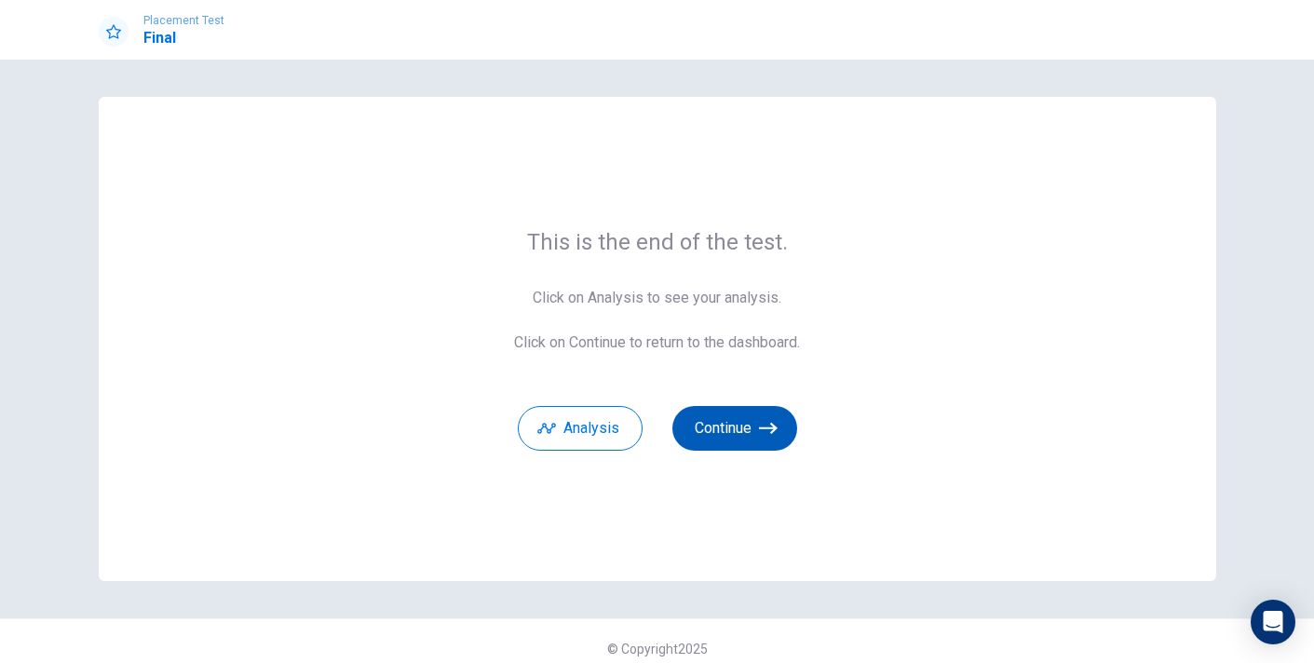
click at [764, 441] on button "Continue" at bounding box center [734, 428] width 125 height 45
